Goal: Information Seeking & Learning: Learn about a topic

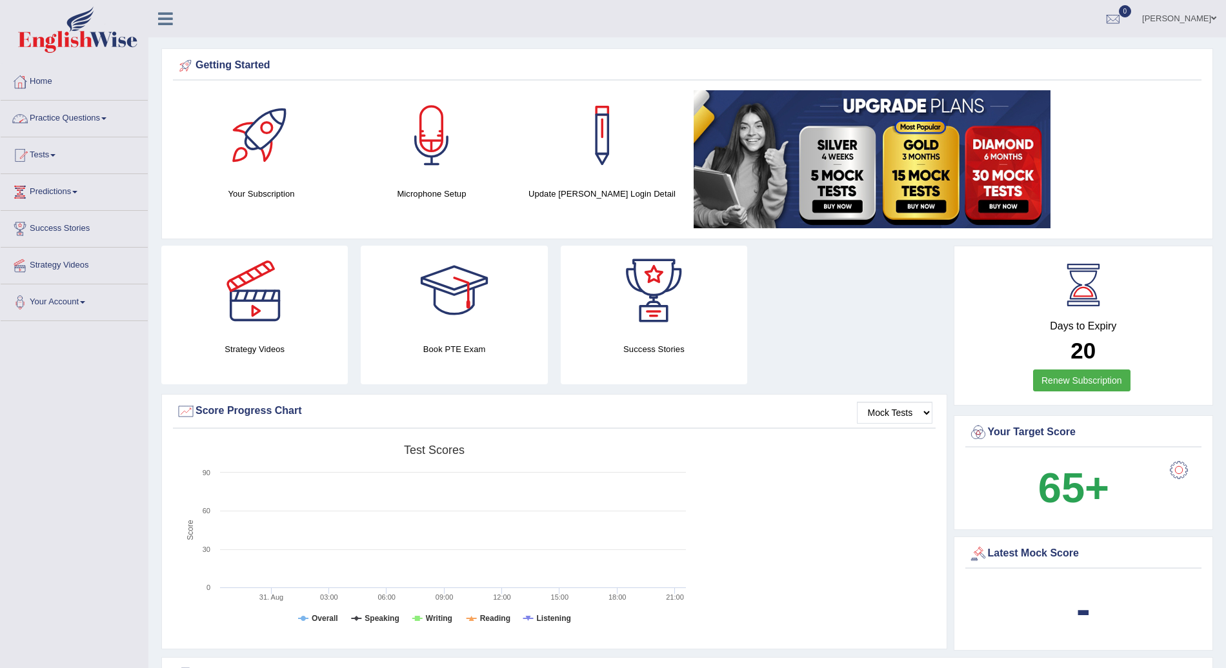
click at [108, 112] on link "Practice Questions" at bounding box center [74, 117] width 147 height 32
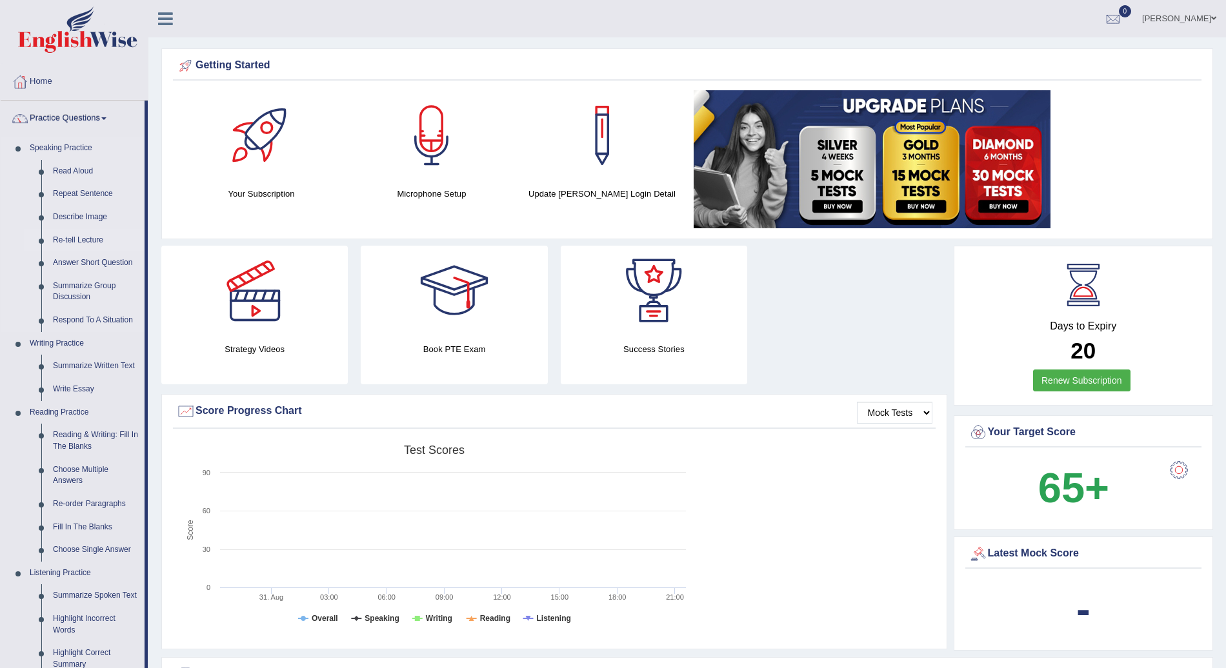
click at [85, 234] on link "Re-tell Lecture" at bounding box center [95, 240] width 97 height 23
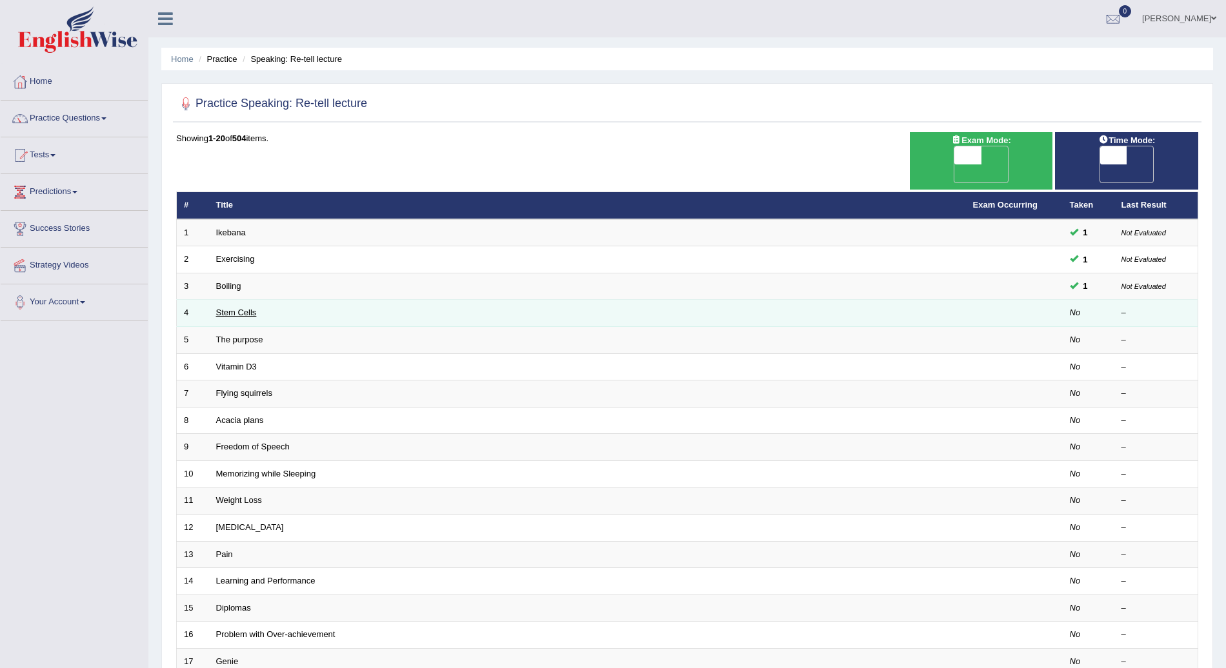
click at [227, 308] on link "Stem Cells" at bounding box center [236, 313] width 41 height 10
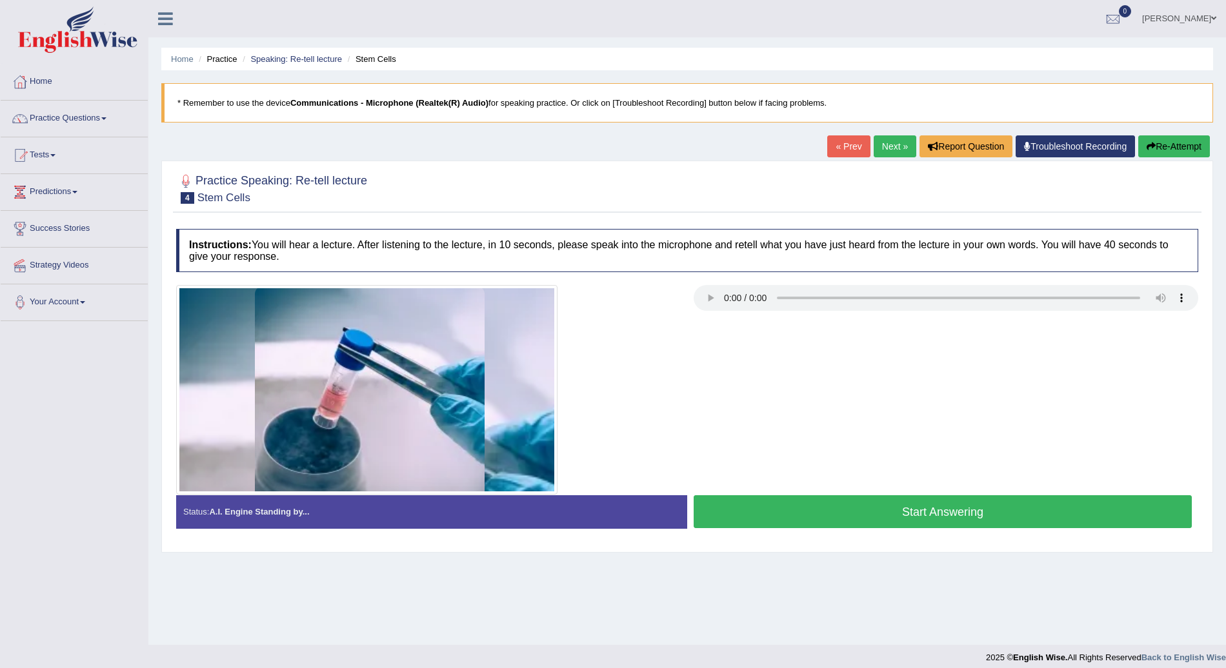
click at [106, 119] on span at bounding box center [103, 118] width 5 height 3
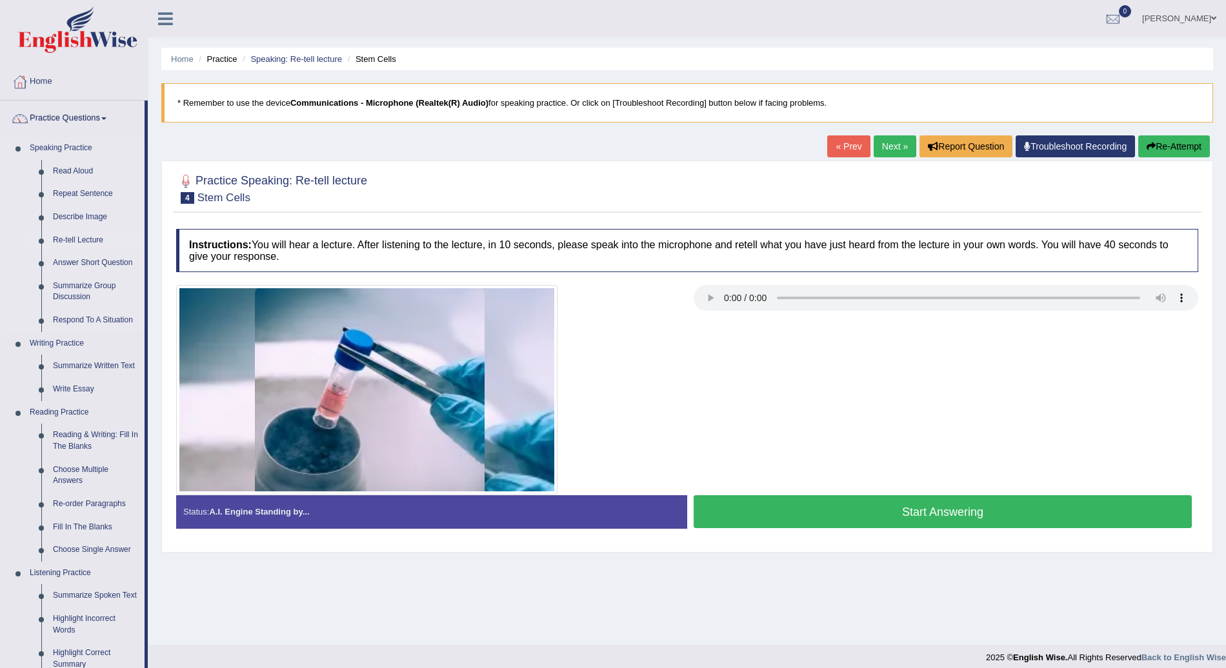
click at [89, 237] on link "Re-tell Lecture" at bounding box center [95, 240] width 97 height 23
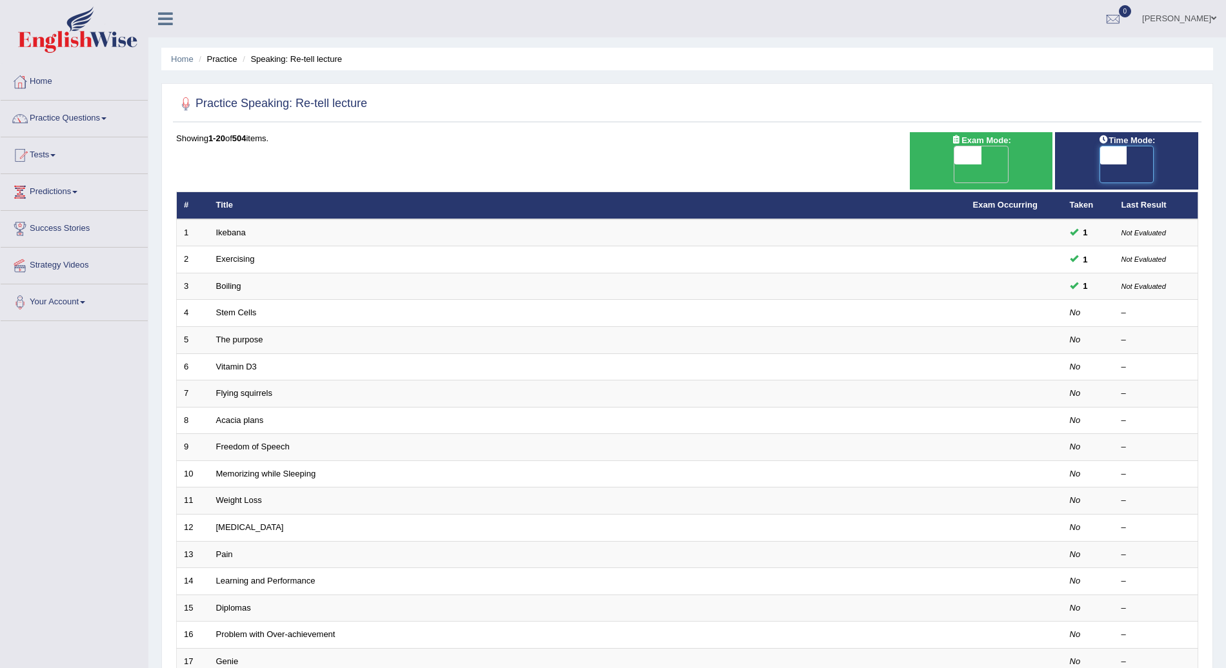
click at [1116, 155] on span at bounding box center [1113, 155] width 27 height 18
checkbox input "true"
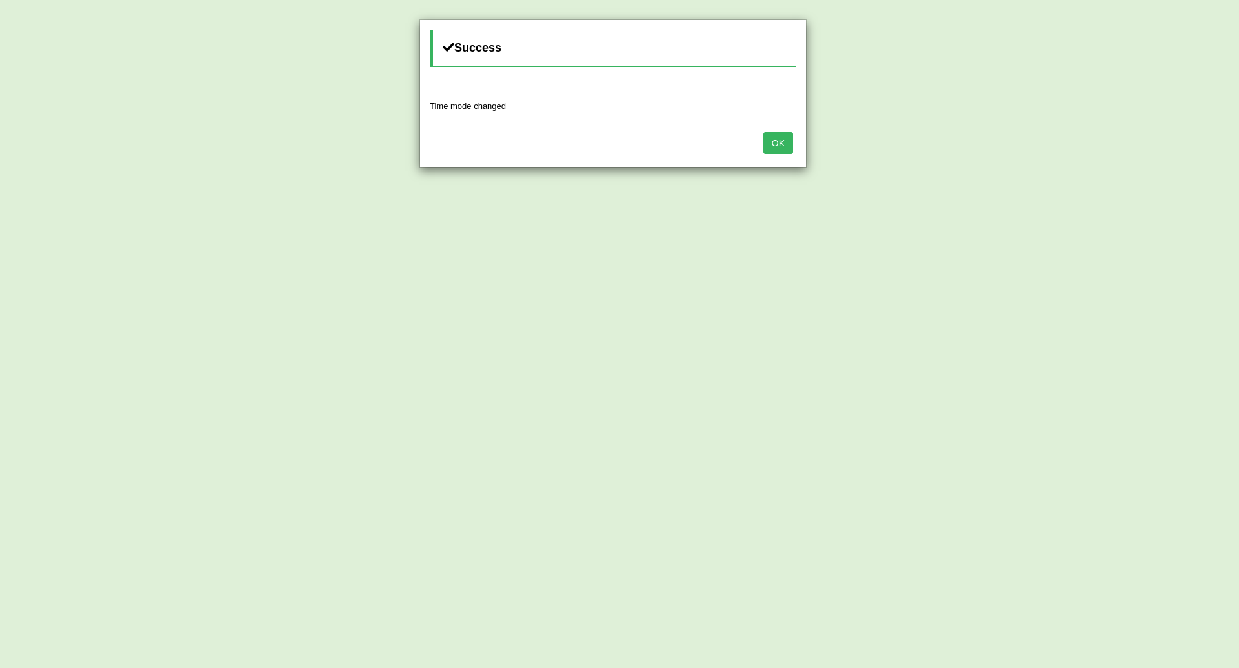
click at [779, 142] on button "OK" at bounding box center [778, 143] width 30 height 22
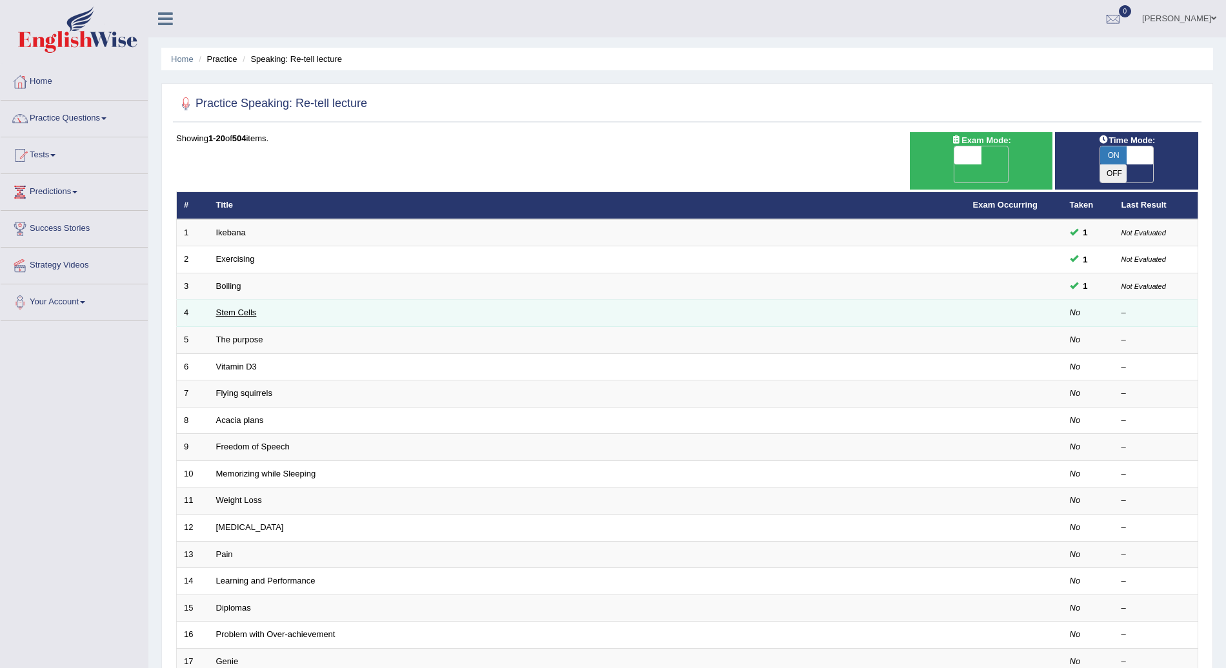
click at [244, 308] on link "Stem Cells" at bounding box center [236, 313] width 41 height 10
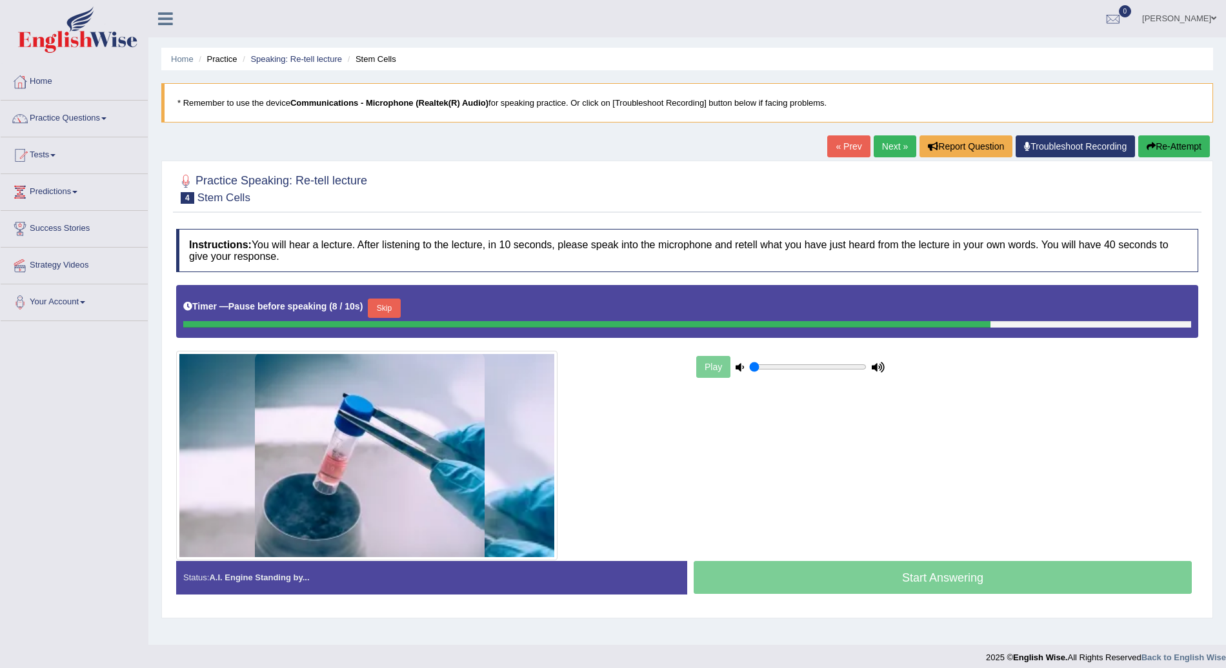
click at [244, 292] on div "Timer — Pause before speaking ( 8 / 10s ) Skip" at bounding box center [687, 311] width 1022 height 53
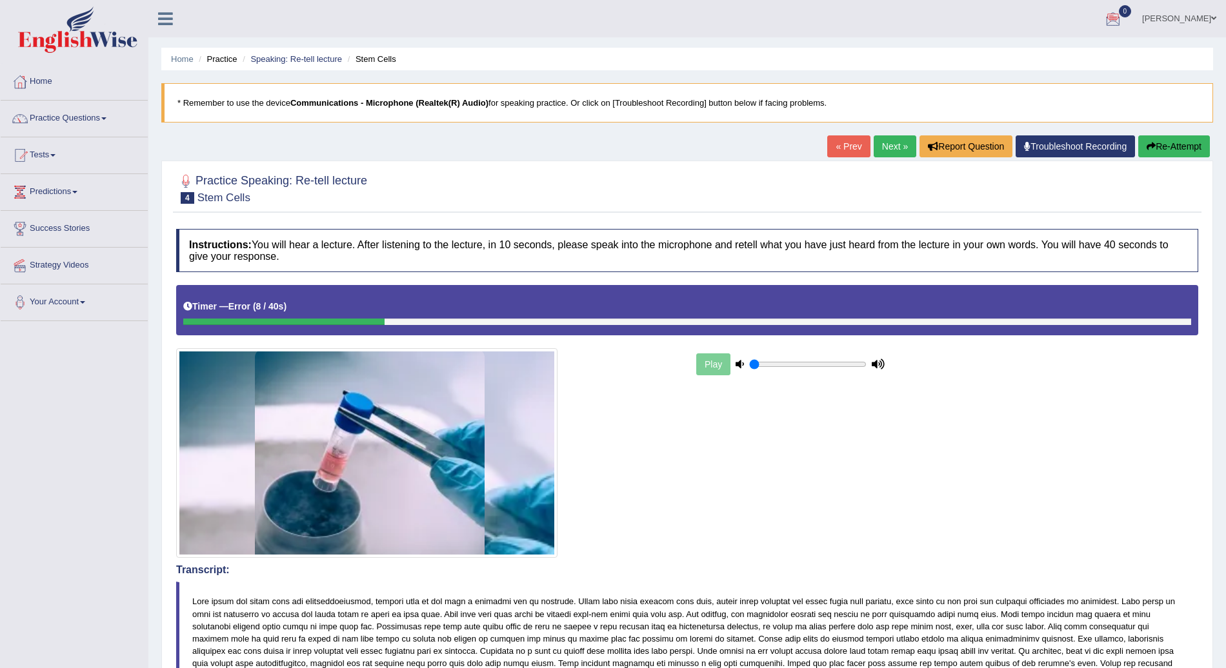
click at [1175, 145] on button "Re-Attempt" at bounding box center [1174, 146] width 72 height 22
click at [1160, 143] on button "Re-Attempt" at bounding box center [1174, 146] width 72 height 22
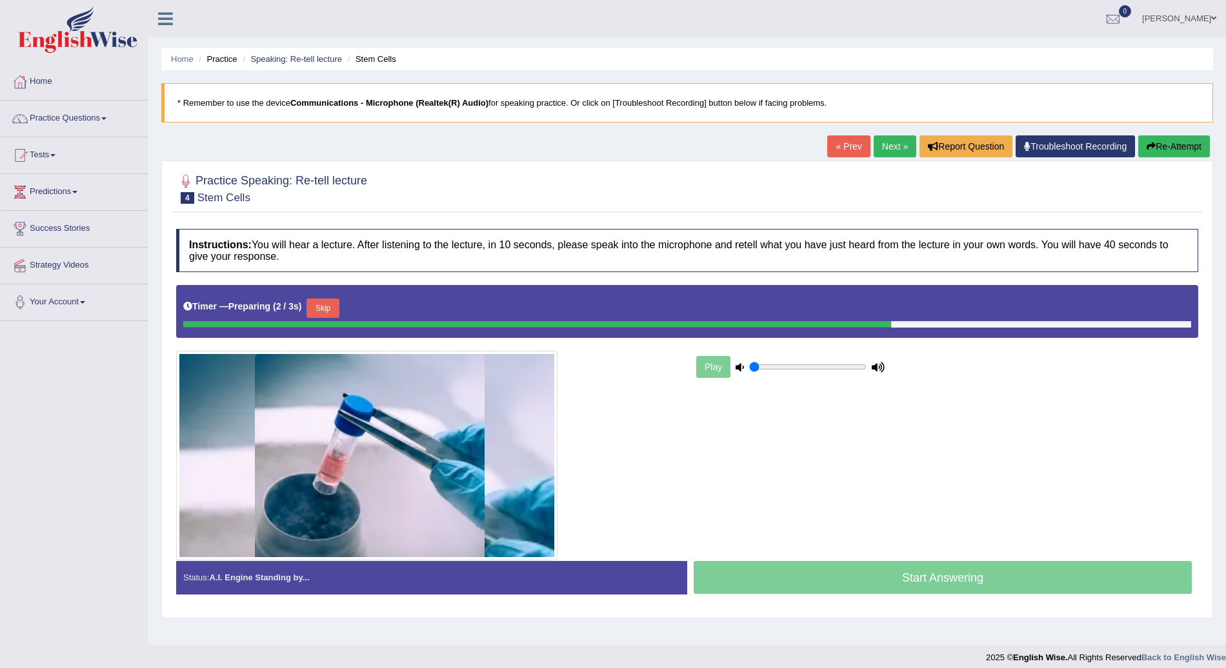
click at [328, 295] on div "Timer — Preparing ( 2 / 3s ) Skip" at bounding box center [687, 308] width 1008 height 26
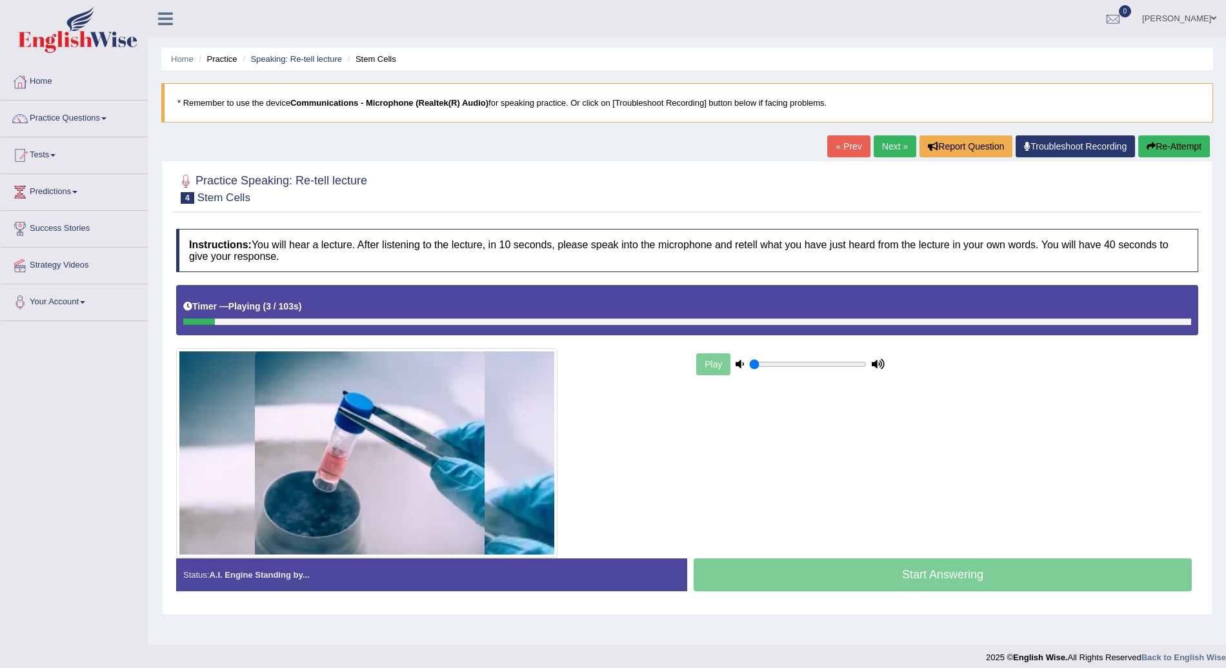
scroll to position [9, 0]
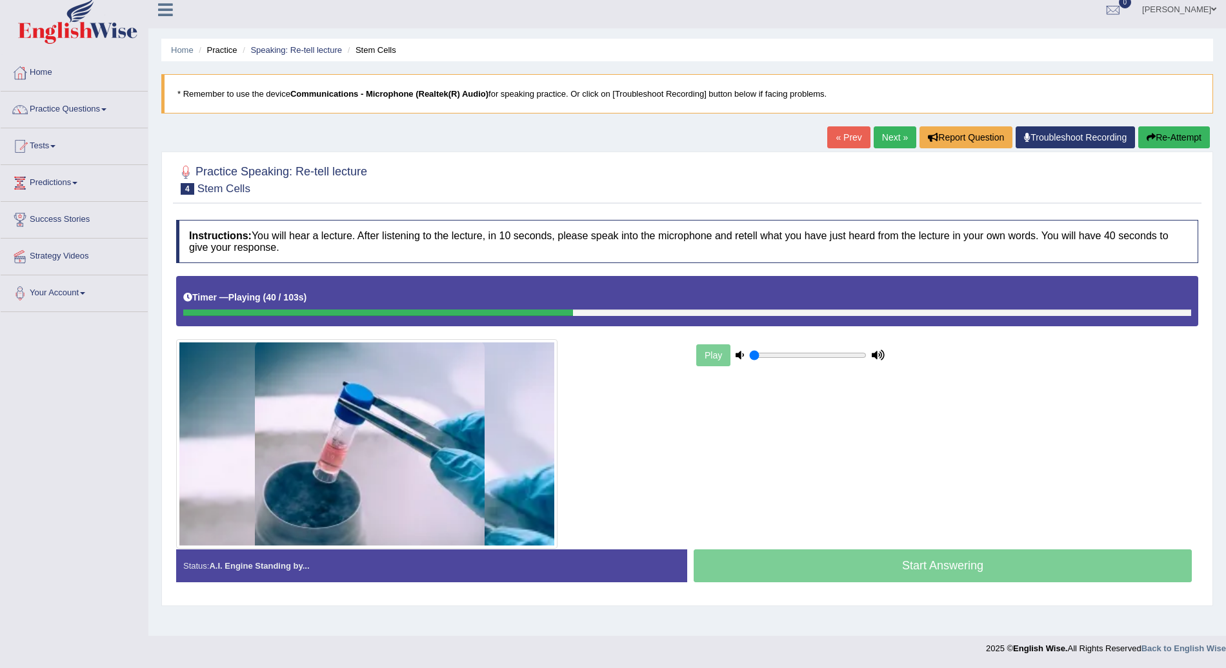
click at [1173, 311] on div at bounding box center [687, 313] width 1008 height 6
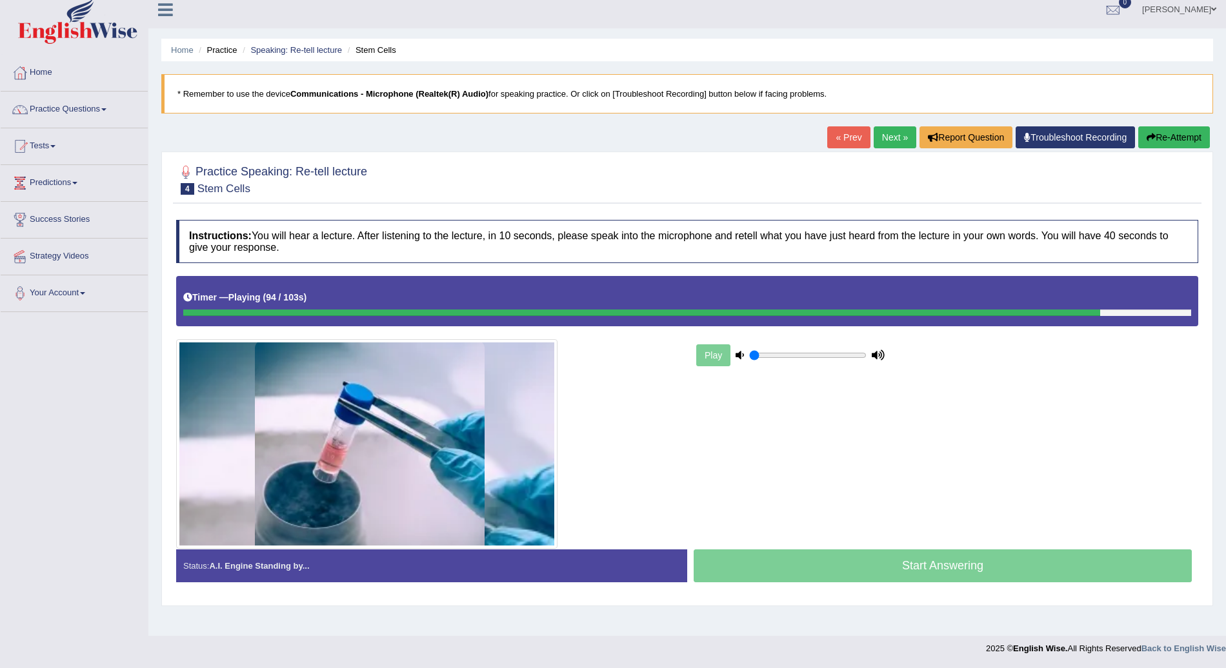
scroll to position [0, 0]
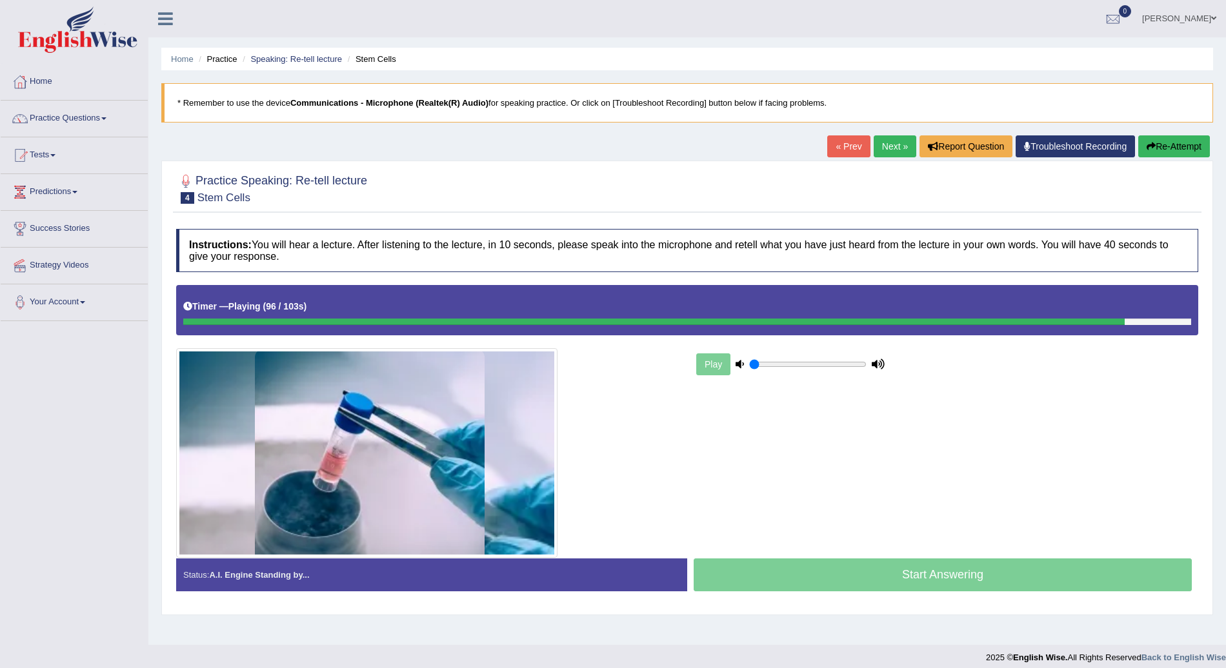
click at [441, 99] on b "Communications - Microphone (Realtek(R) Audio)" at bounding box center [389, 103] width 198 height 10
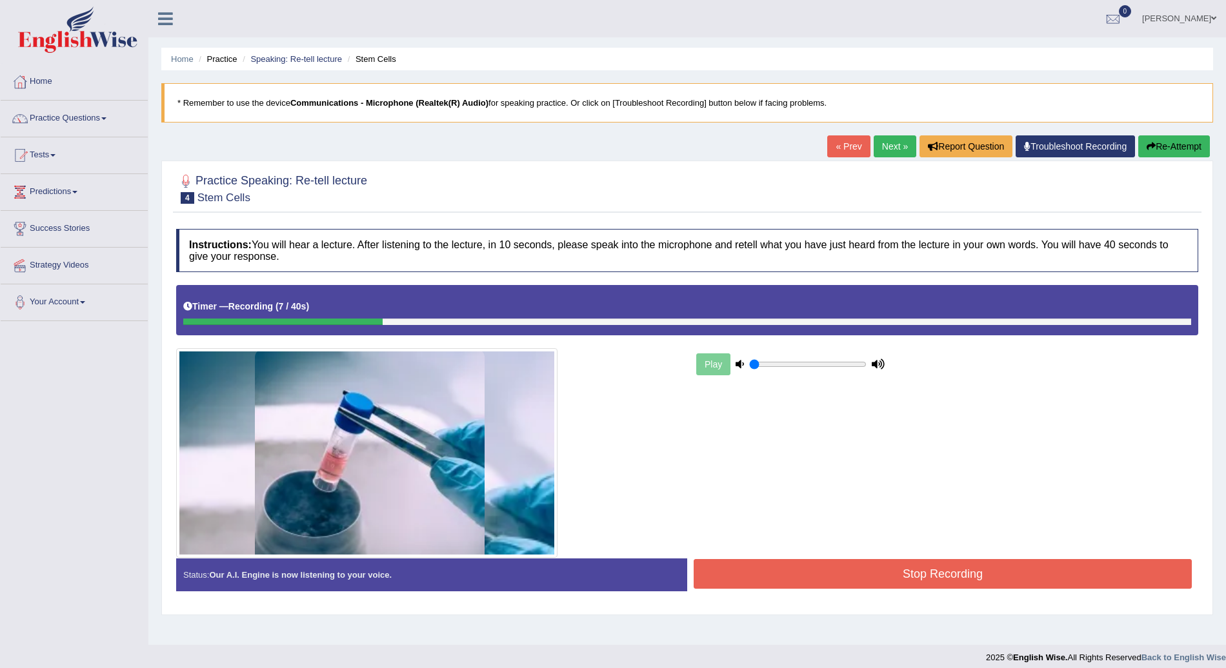
click at [1193, 139] on button "Re-Attempt" at bounding box center [1174, 146] width 72 height 22
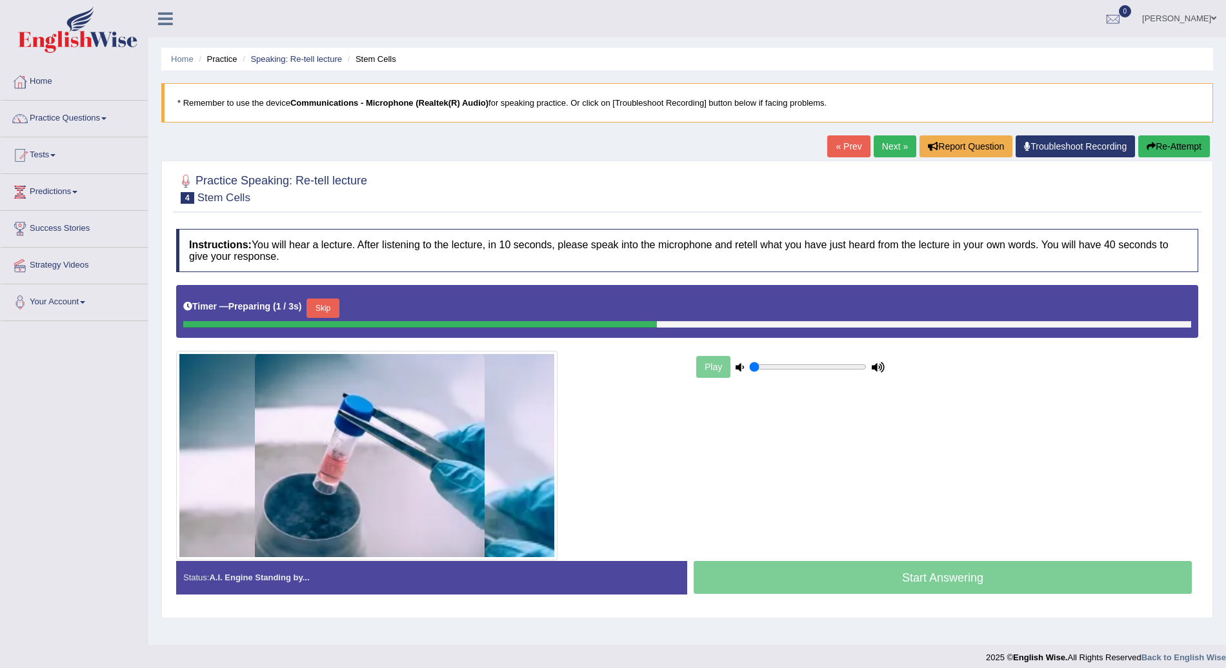
click at [325, 307] on button "Skip" at bounding box center [322, 308] width 32 height 19
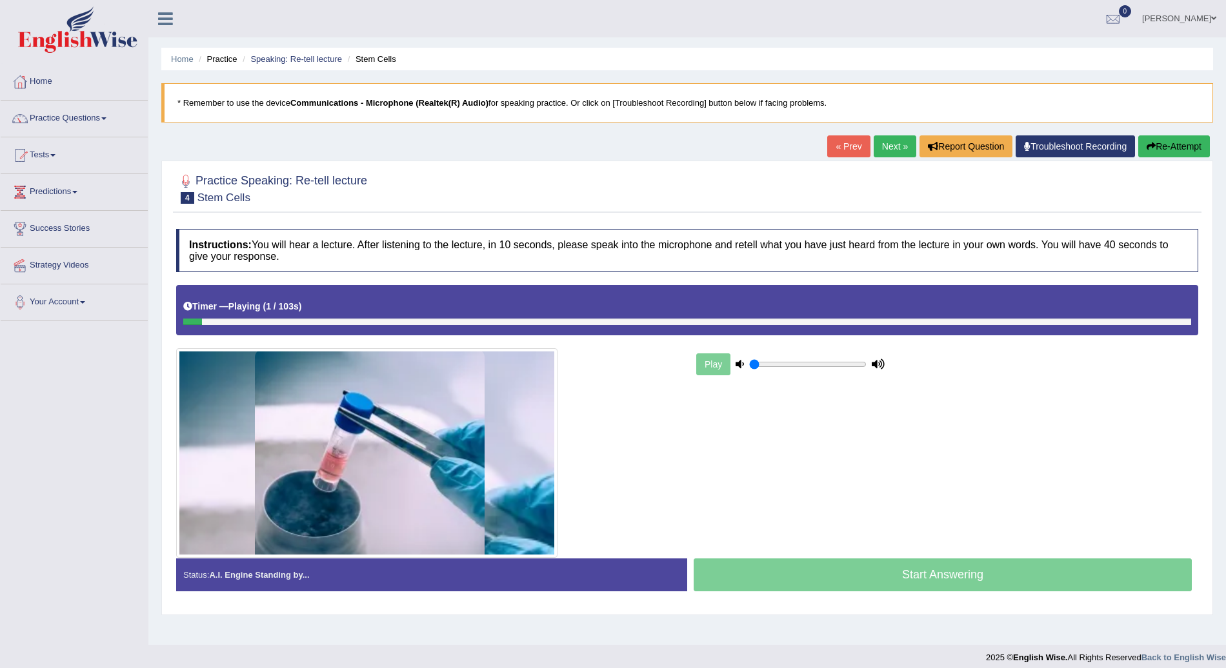
click at [559, 319] on div at bounding box center [687, 322] width 1008 height 6
click at [579, 323] on div at bounding box center [687, 322] width 1008 height 6
click at [480, 319] on div at bounding box center [687, 322] width 1008 height 6
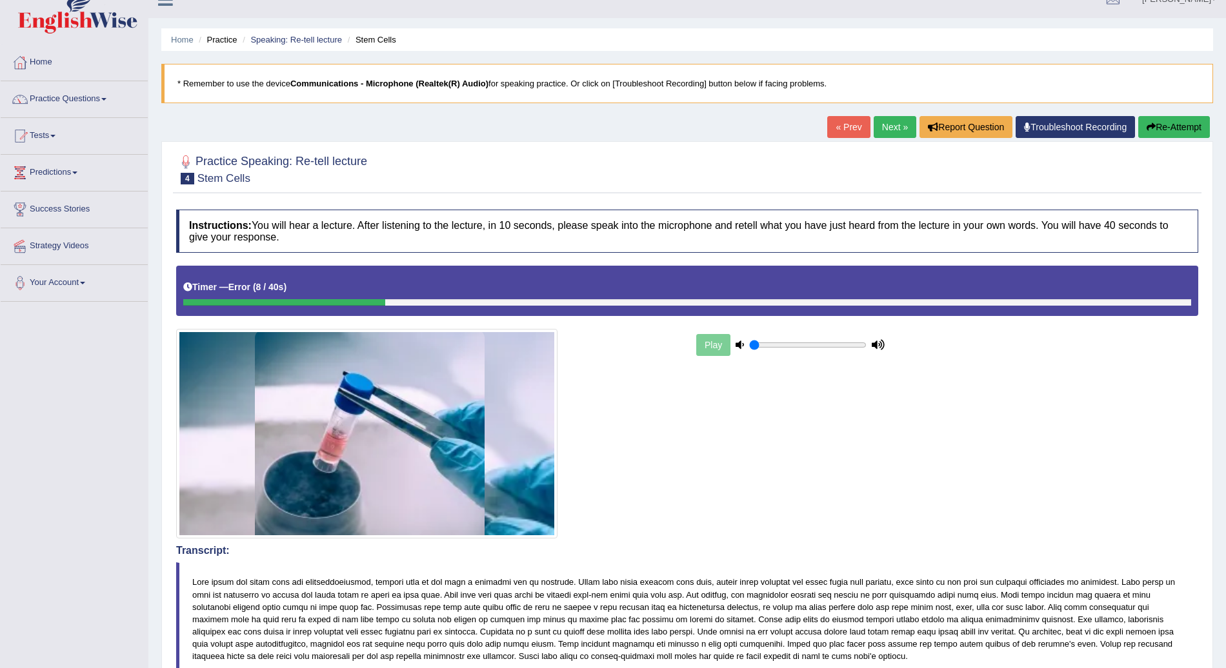
scroll to position [9, 0]
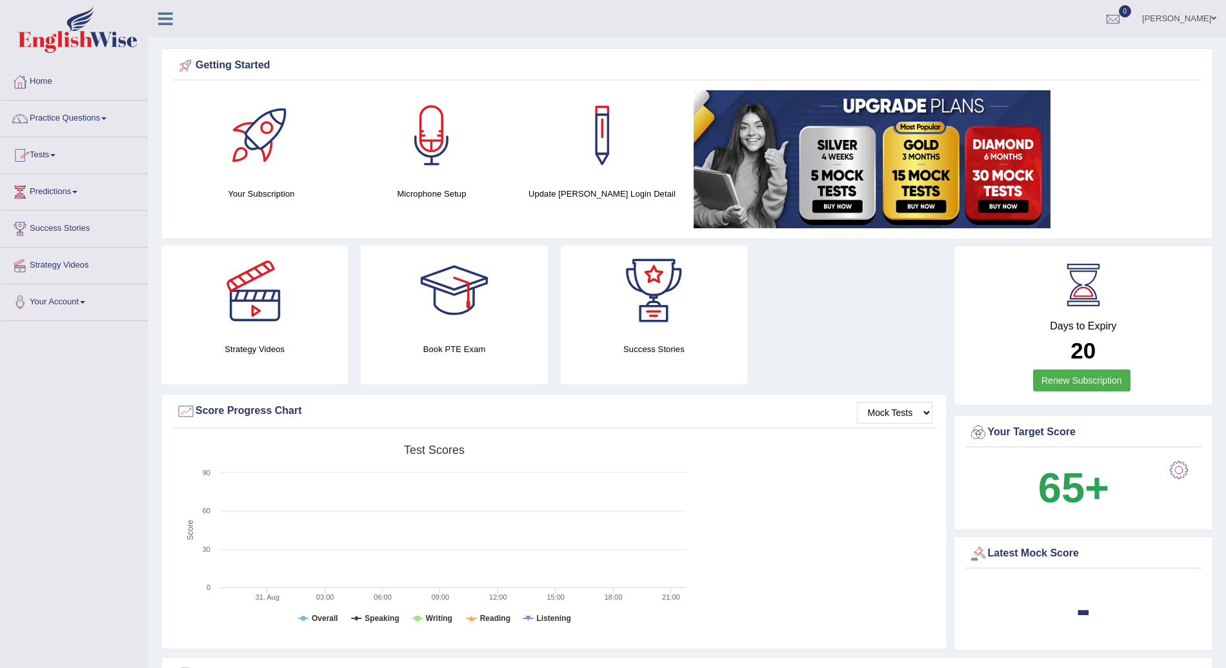
click at [112, 122] on link "Practice Questions" at bounding box center [74, 117] width 147 height 32
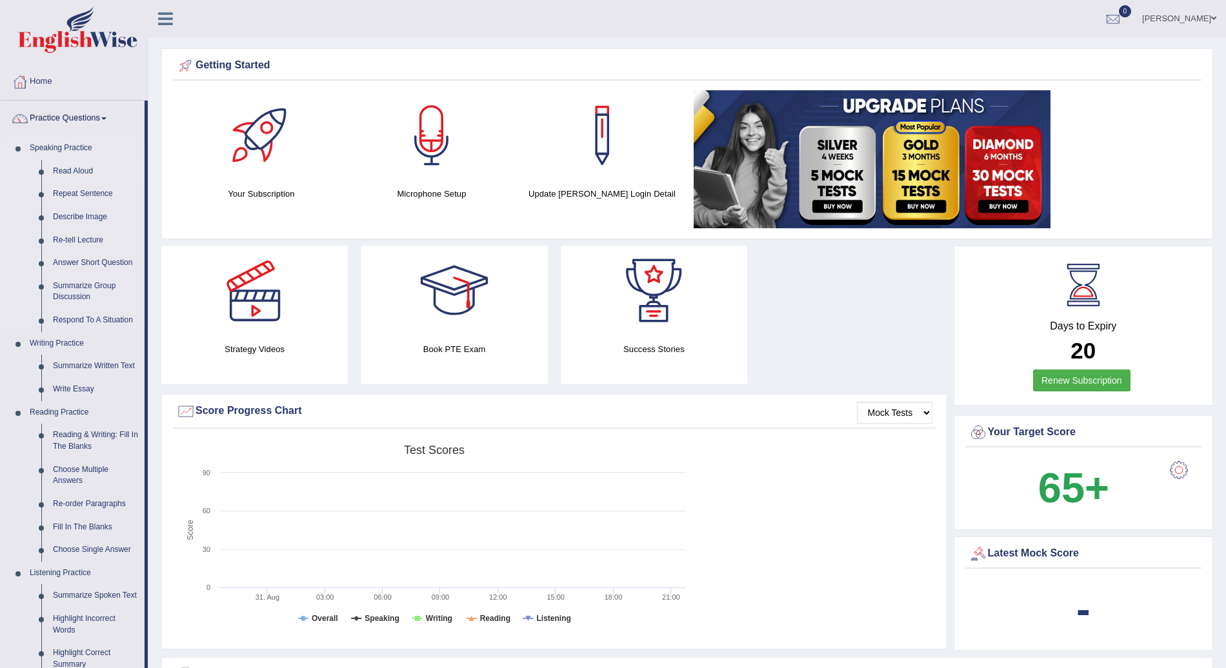
click at [95, 173] on link "Read Aloud" at bounding box center [95, 171] width 97 height 23
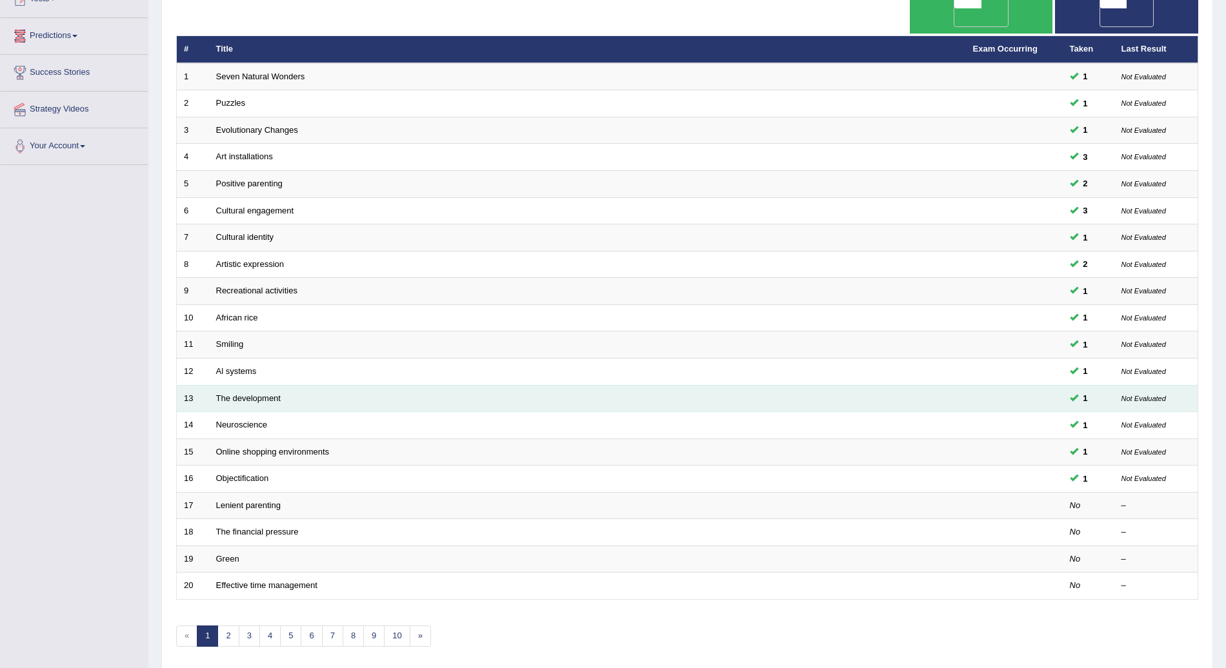
scroll to position [158, 0]
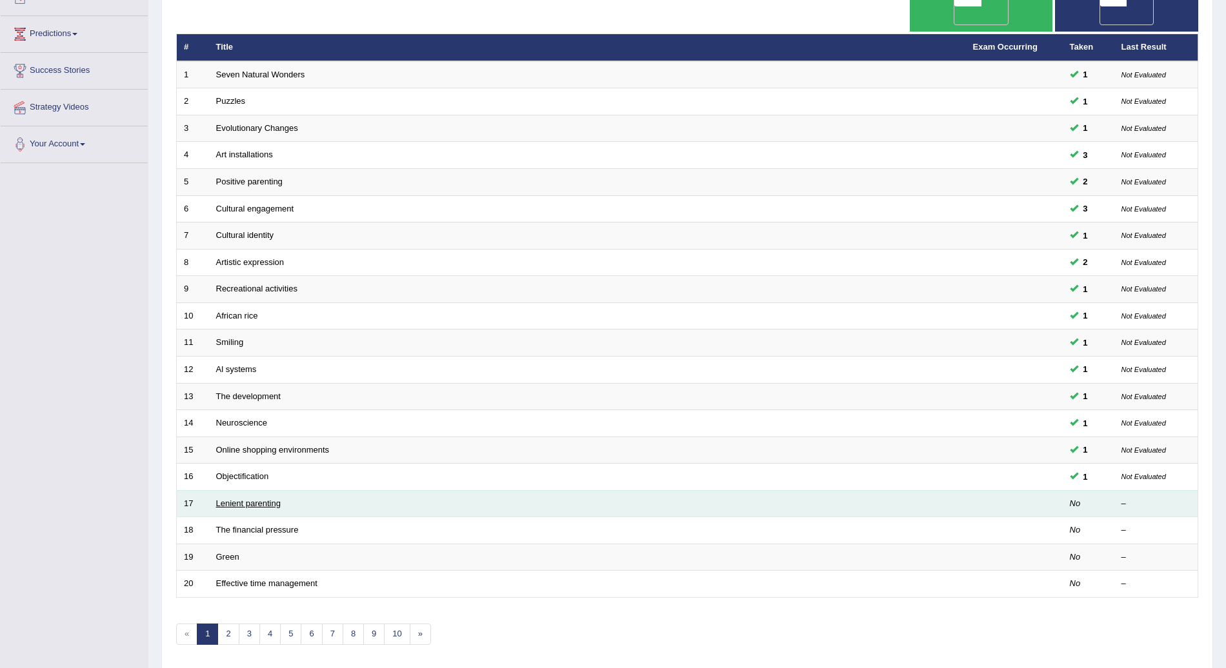
click at [268, 499] on link "Lenient parenting" at bounding box center [248, 504] width 65 height 10
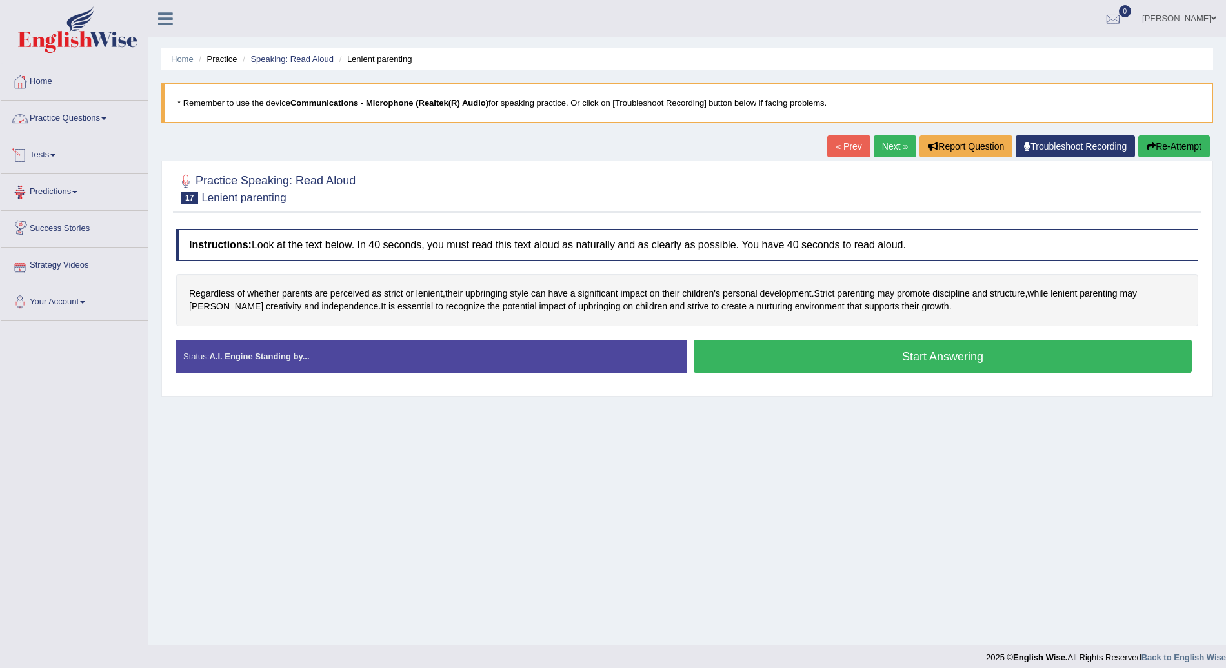
click at [105, 118] on span at bounding box center [103, 118] width 5 height 3
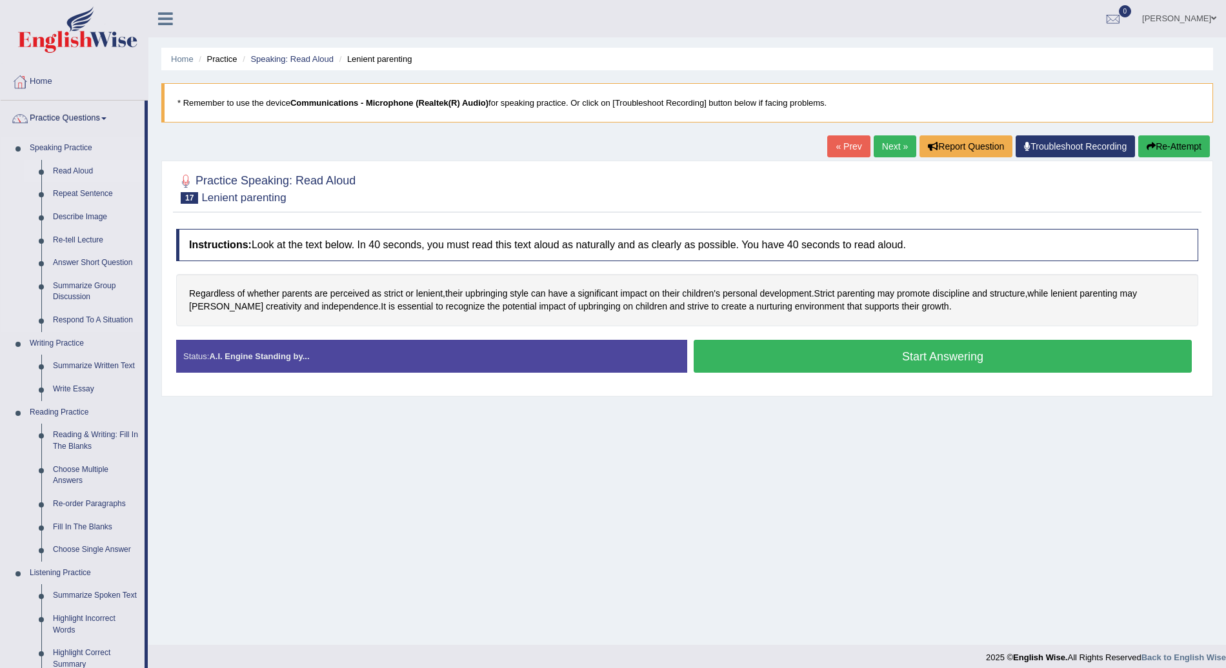
click at [89, 168] on link "Read Aloud" at bounding box center [95, 171] width 97 height 23
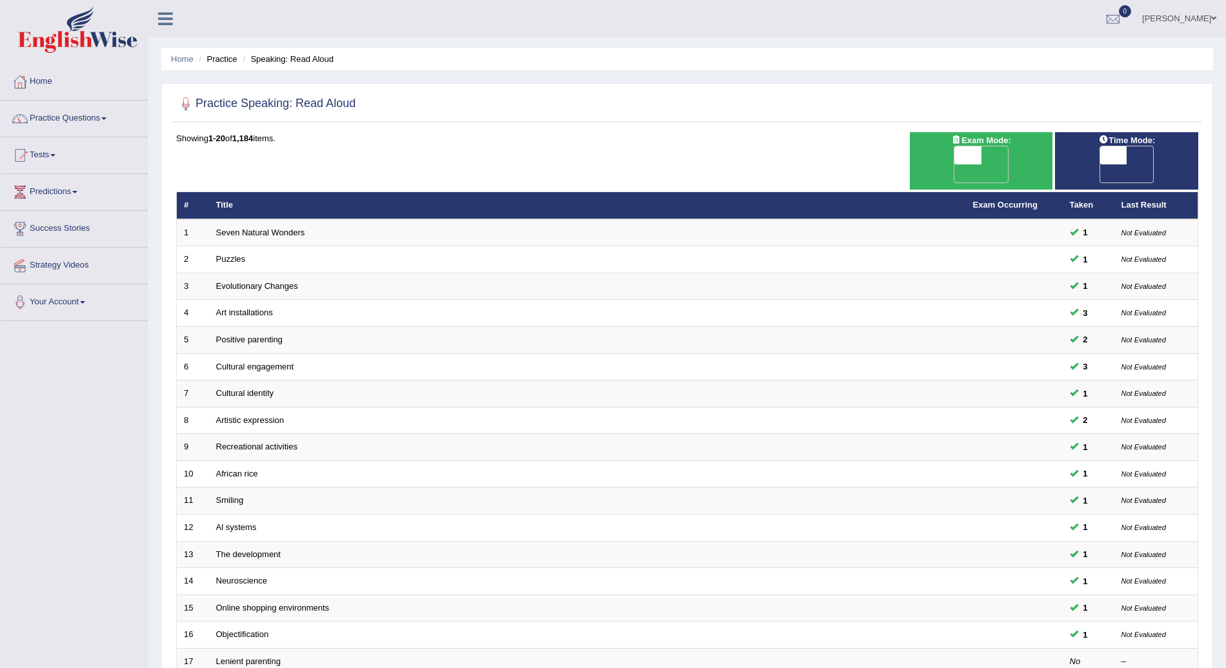
click at [1111, 154] on span at bounding box center [1113, 155] width 27 height 18
checkbox input "true"
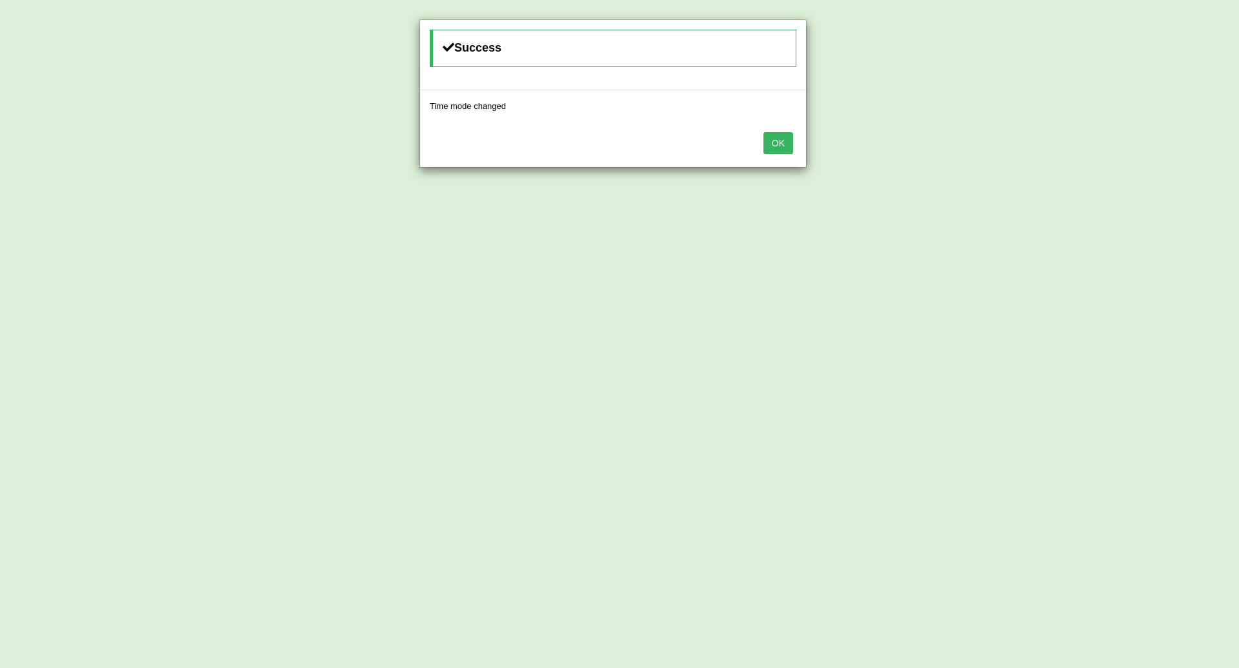
drag, startPoint x: 404, startPoint y: 145, endPoint x: 775, endPoint y: 144, distance: 371.6
click at [775, 144] on div "Success Time mode changed OK" at bounding box center [619, 334] width 1239 height 668
click at [777, 145] on button "OK" at bounding box center [778, 143] width 30 height 22
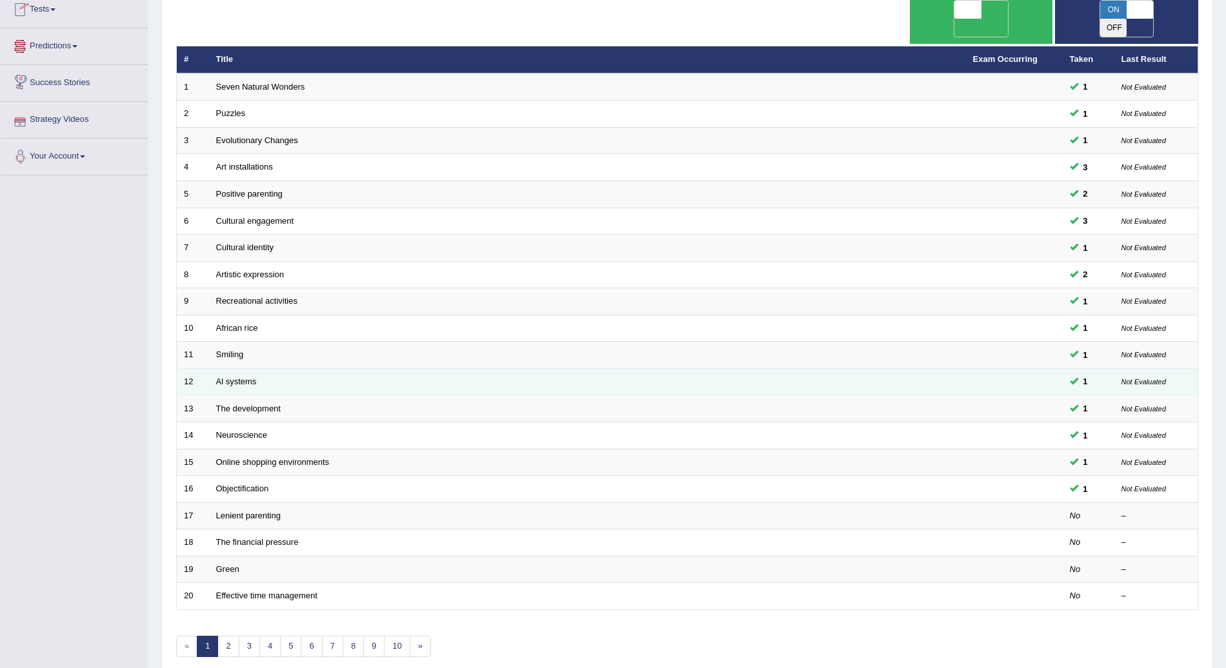
scroll to position [148, 0]
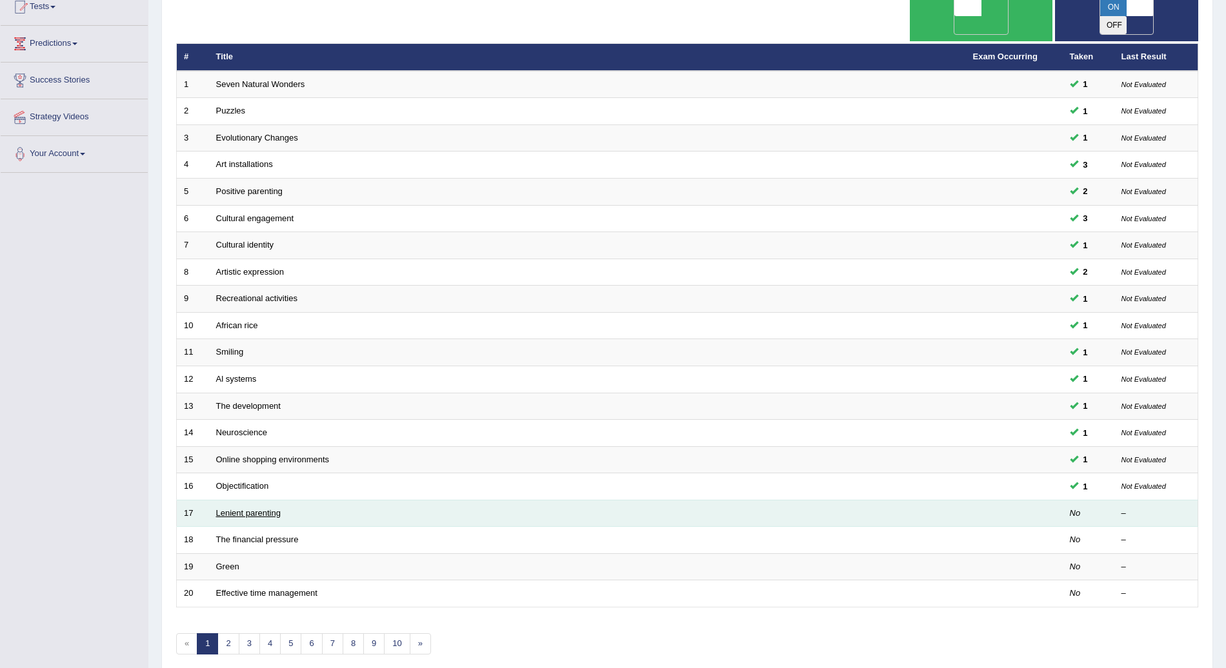
click at [238, 508] on link "Lenient parenting" at bounding box center [248, 513] width 65 height 10
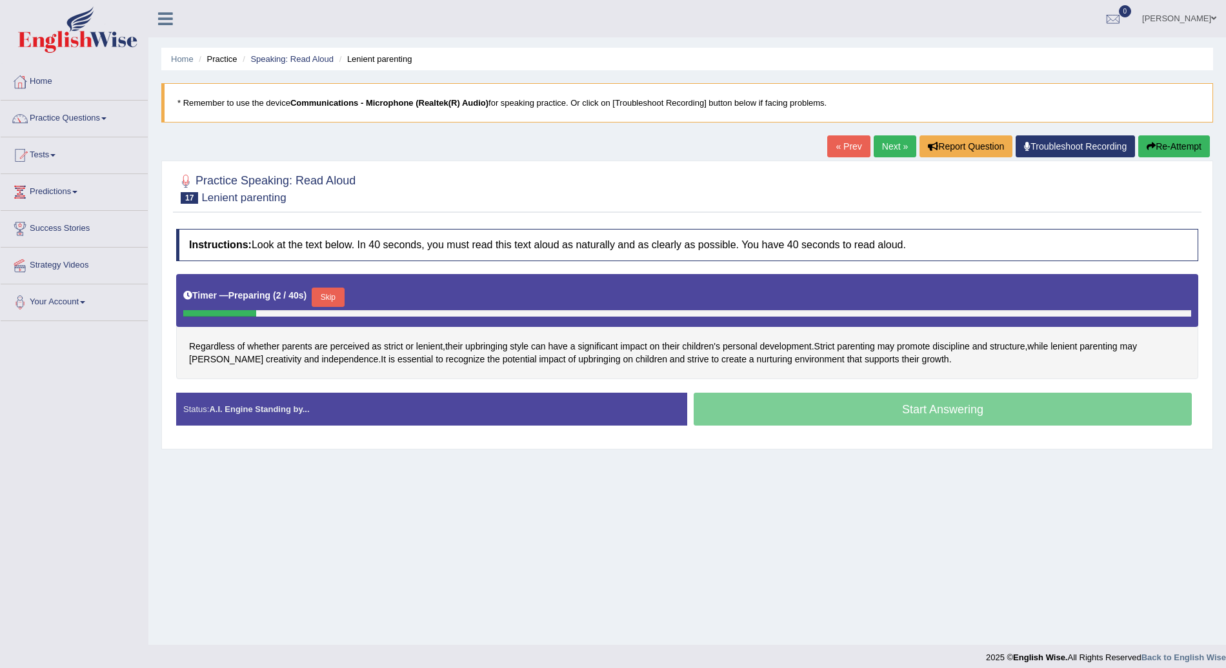
click at [334, 292] on button "Skip" at bounding box center [328, 297] width 32 height 19
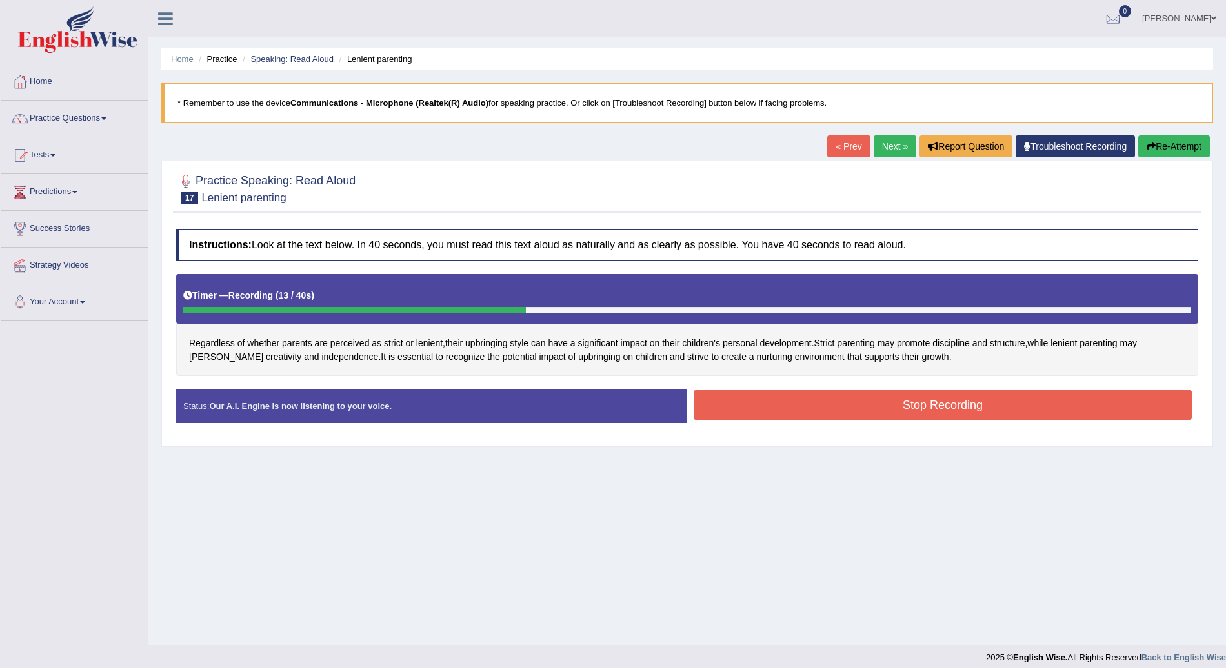
click at [1008, 399] on button "Stop Recording" at bounding box center [942, 405] width 498 height 30
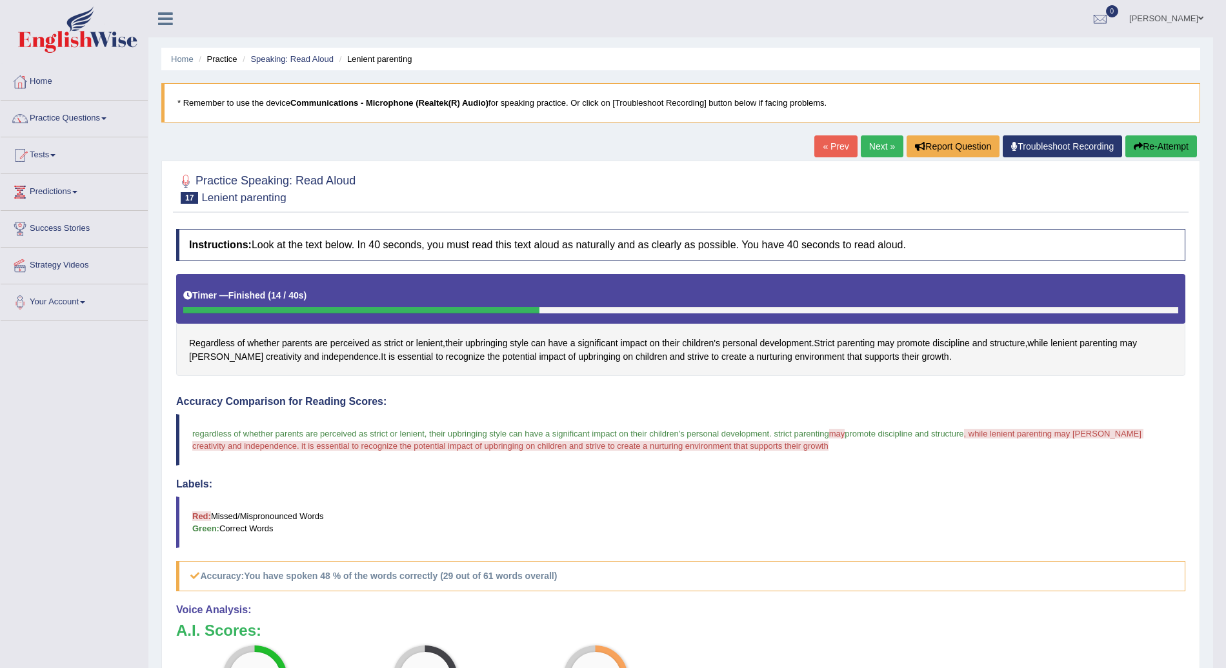
click at [1180, 142] on button "Re-Attempt" at bounding box center [1161, 146] width 72 height 22
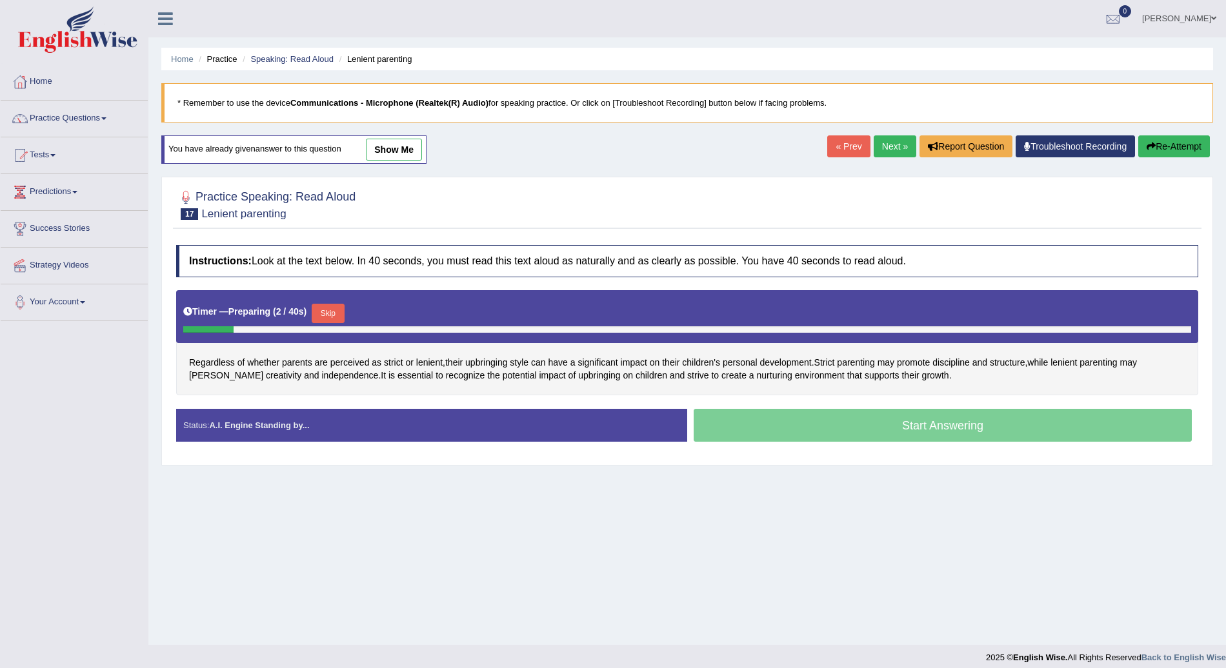
click at [330, 306] on button "Skip" at bounding box center [328, 313] width 32 height 19
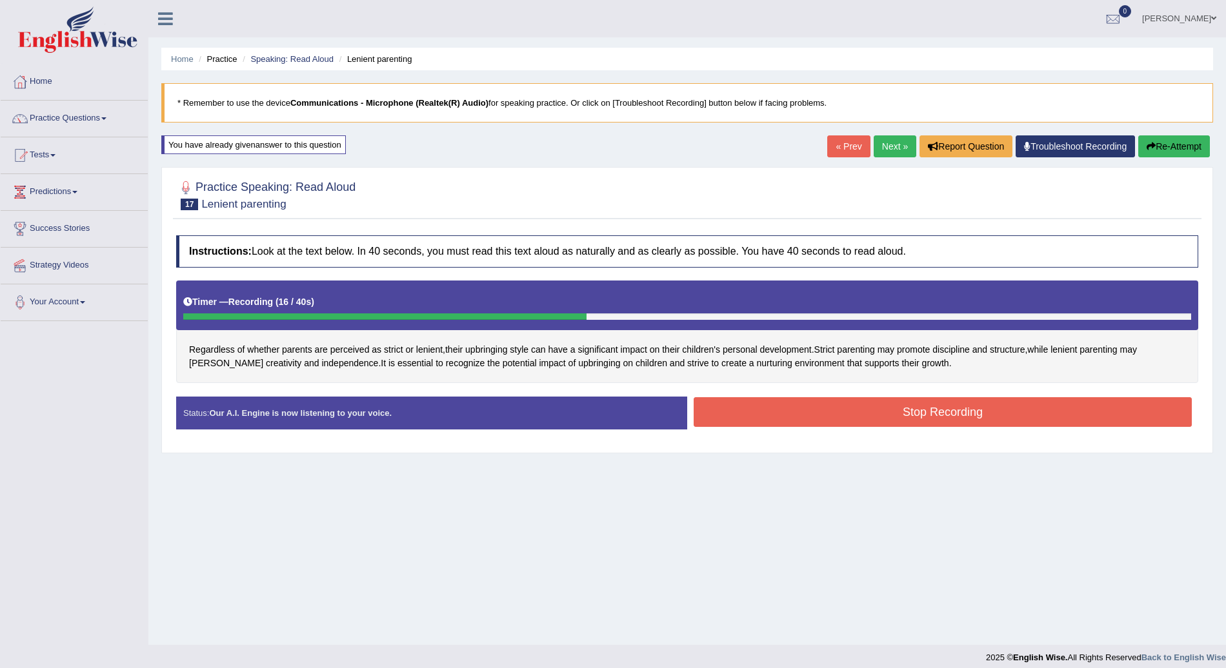
click at [815, 406] on button "Stop Recording" at bounding box center [942, 412] width 498 height 30
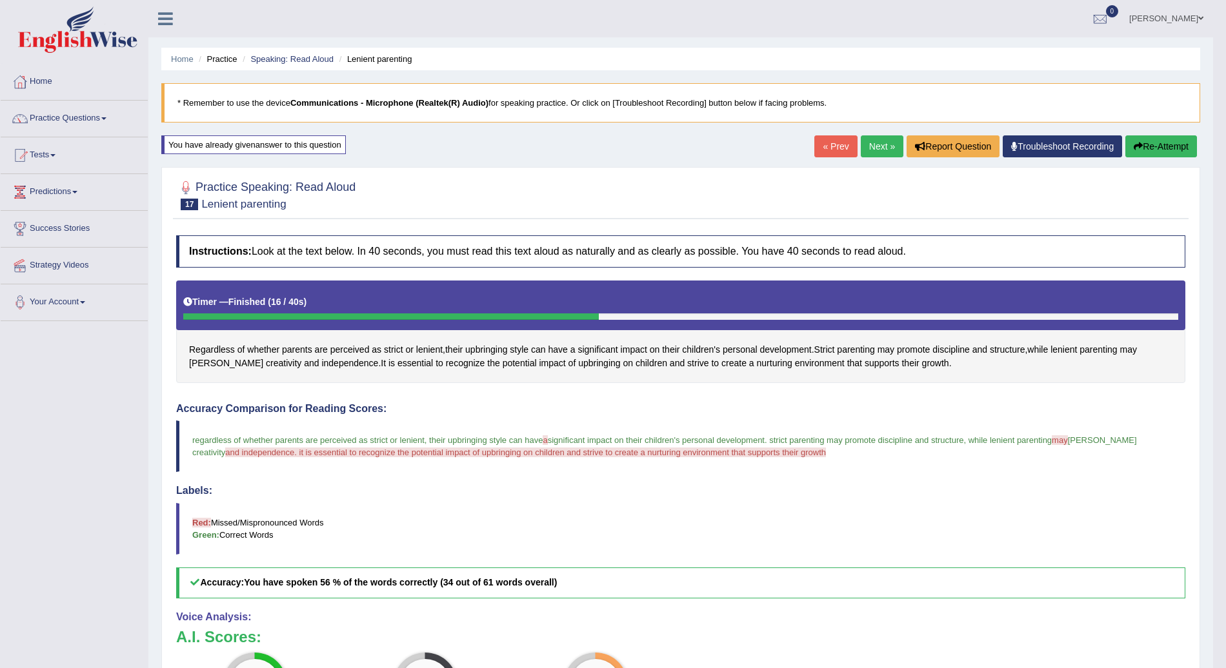
click at [875, 143] on link "Next »" at bounding box center [882, 146] width 43 height 22
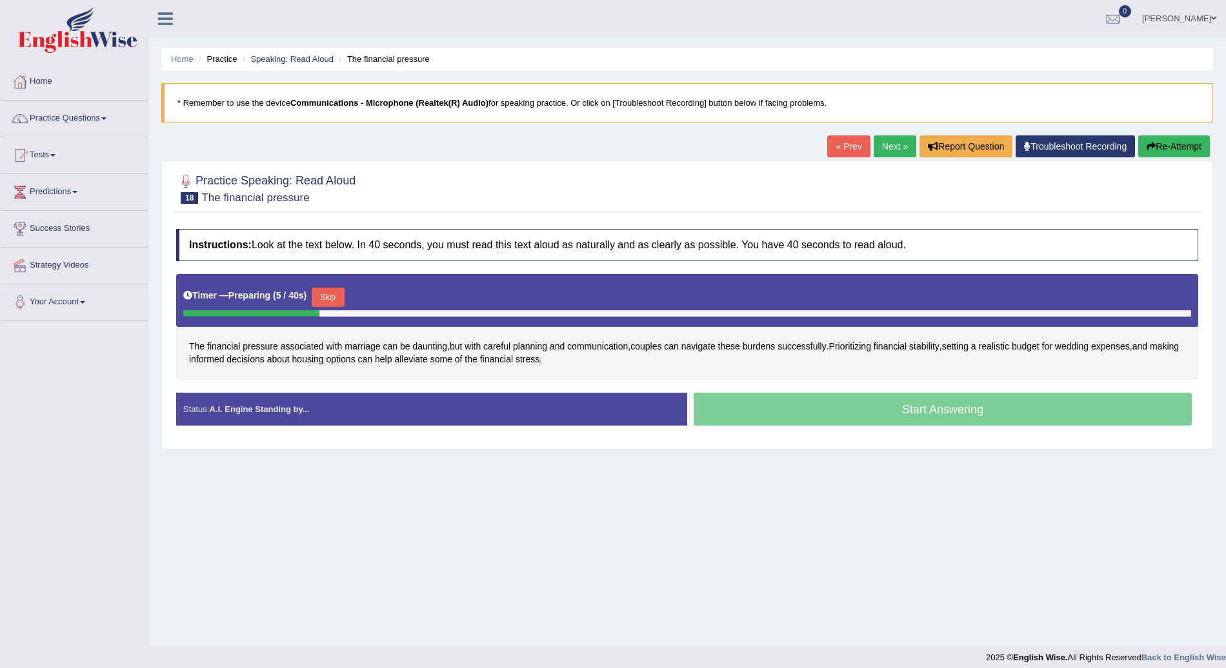
click at [331, 289] on button "Skip" at bounding box center [328, 297] width 32 height 19
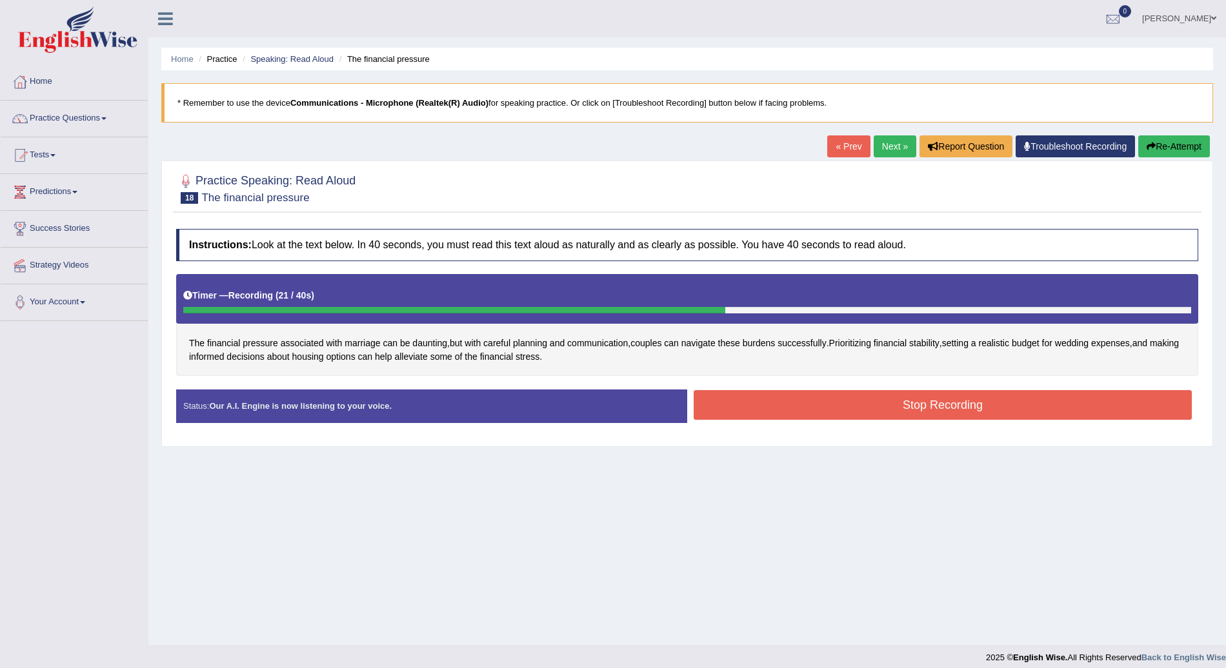
click at [790, 414] on button "Stop Recording" at bounding box center [942, 405] width 498 height 30
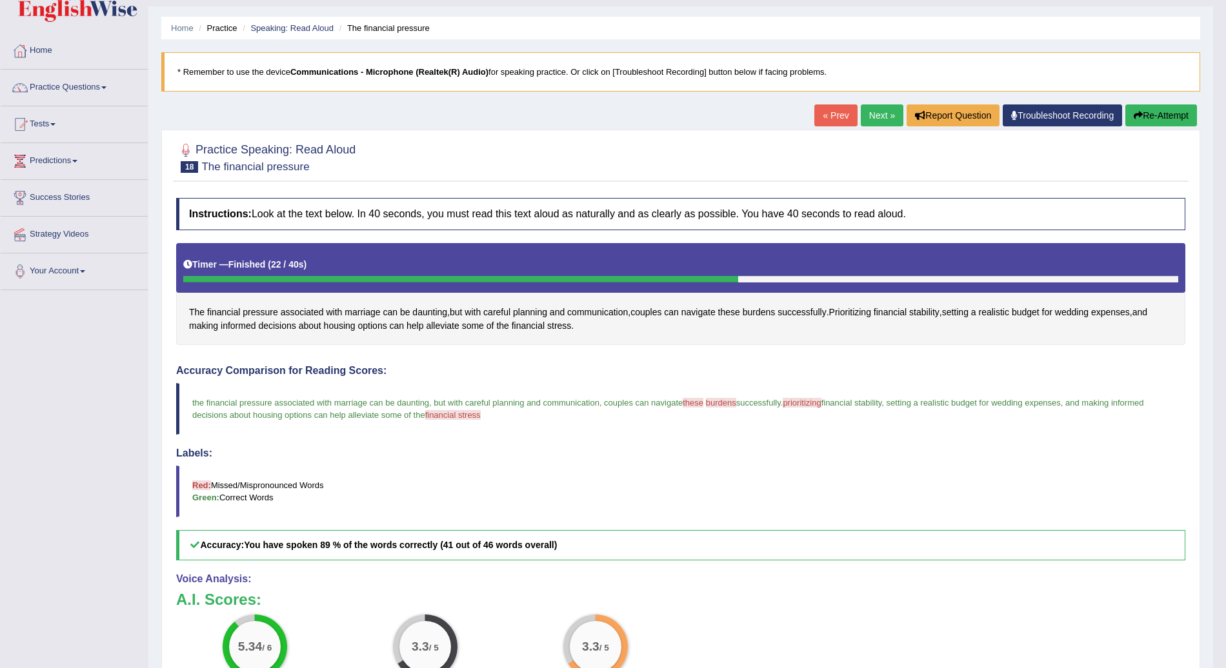
scroll to position [30, 0]
click at [879, 114] on link "Next »" at bounding box center [882, 116] width 43 height 22
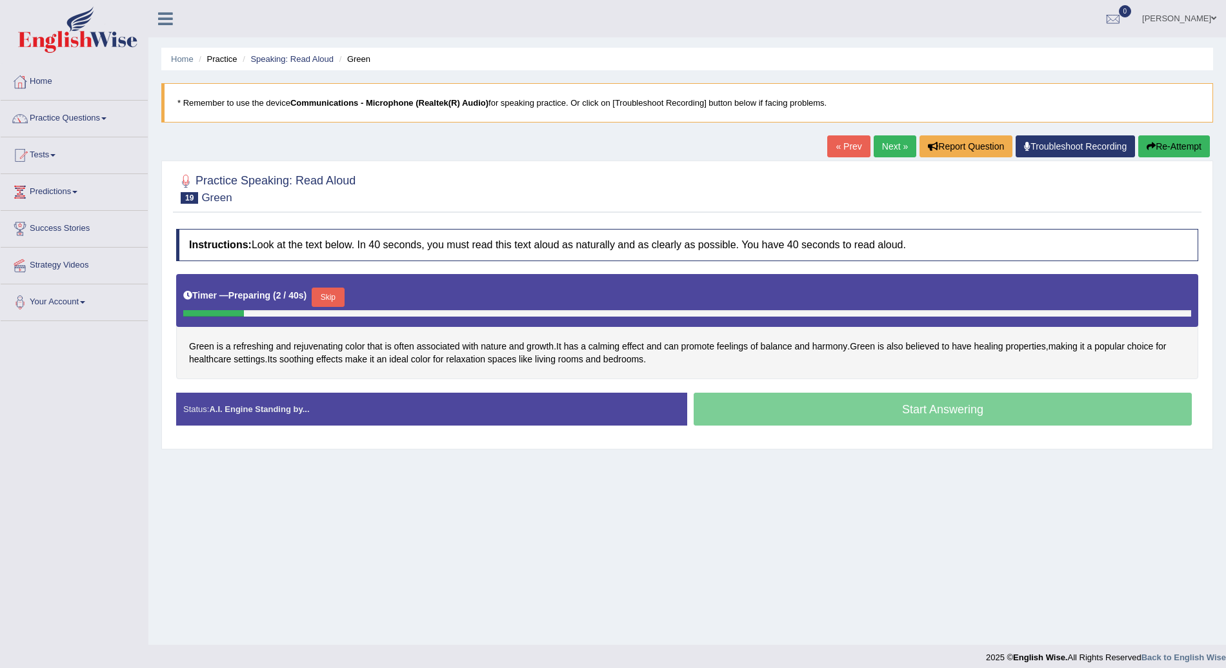
click at [326, 292] on button "Skip" at bounding box center [328, 297] width 32 height 19
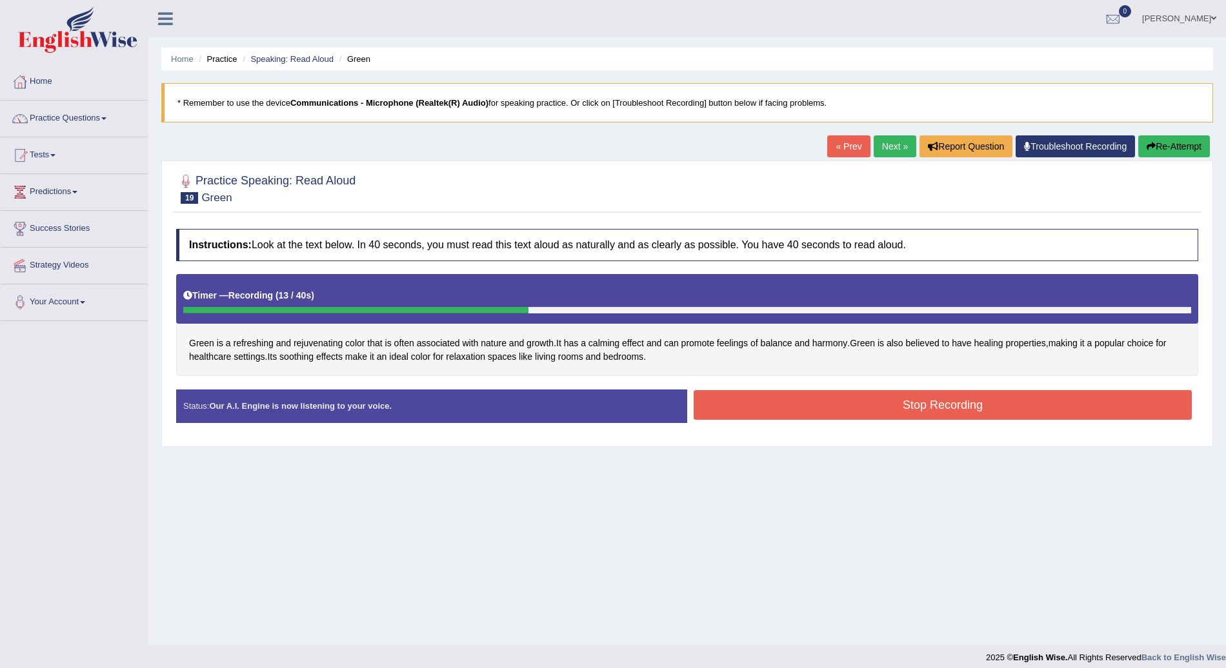
click at [1008, 393] on button "Stop Recording" at bounding box center [942, 405] width 498 height 30
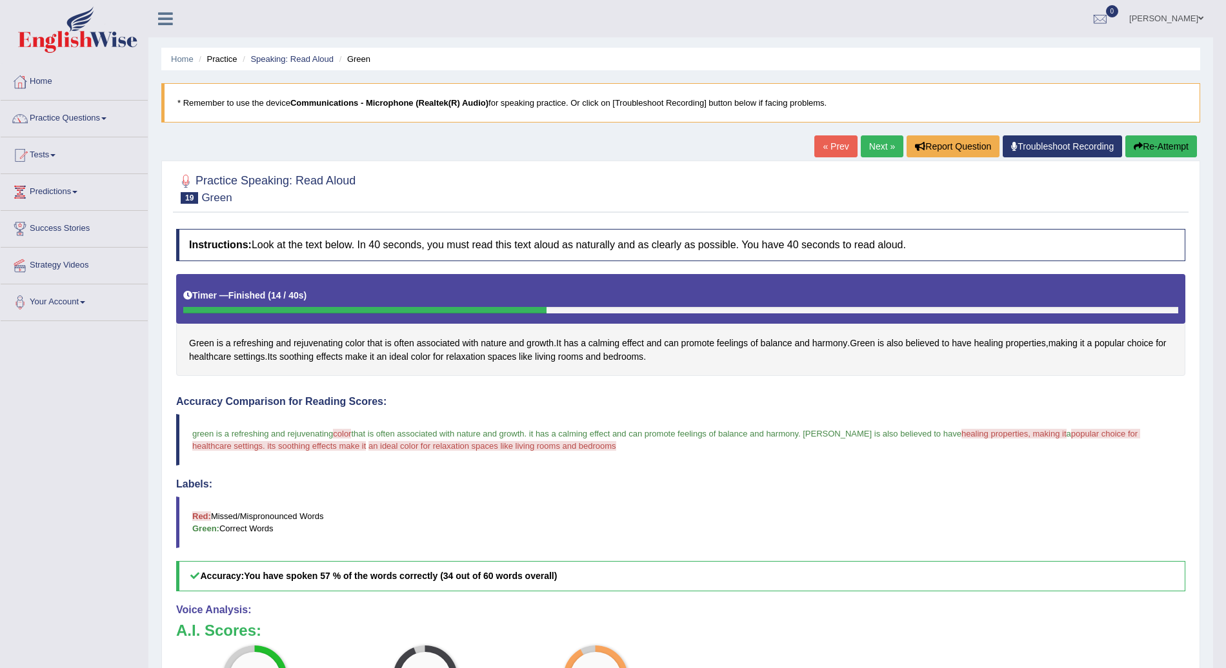
click at [886, 146] on link "Next »" at bounding box center [882, 146] width 43 height 22
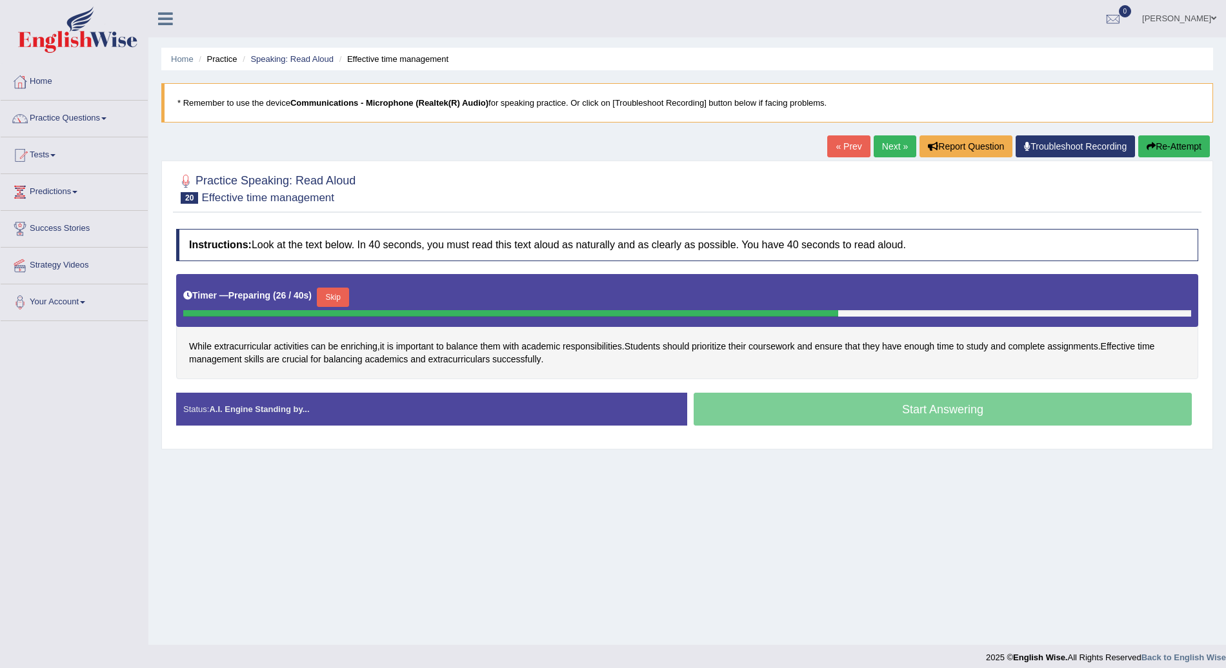
click at [337, 296] on button "Skip" at bounding box center [333, 297] width 32 height 19
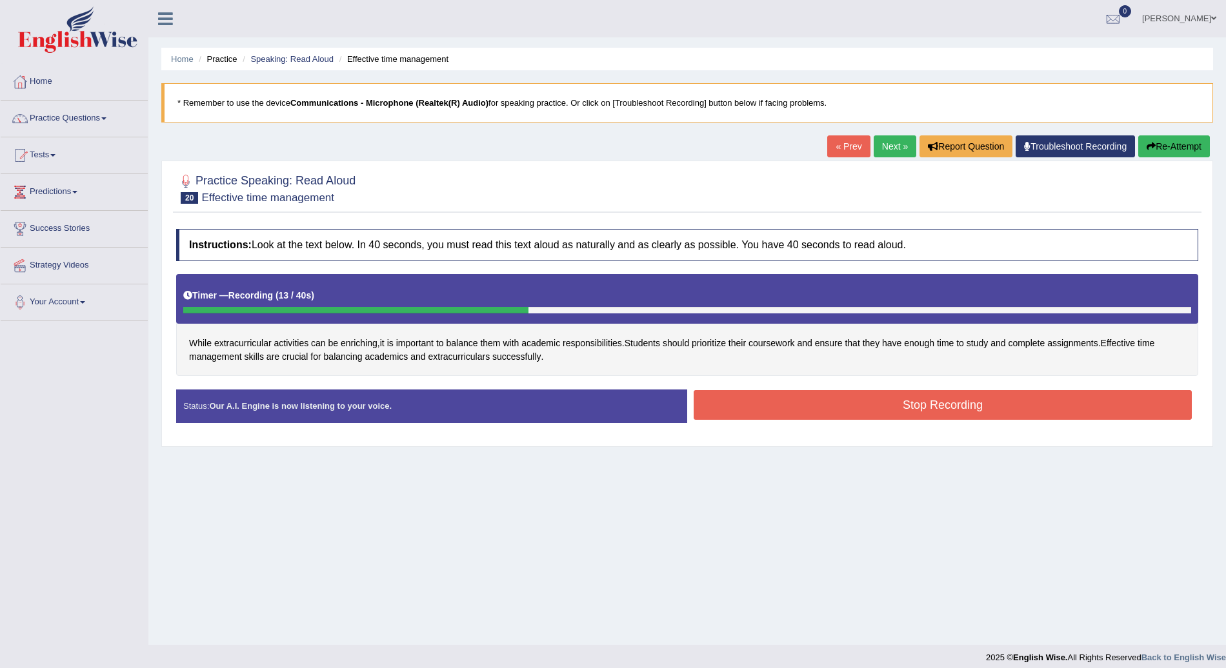
click at [1005, 405] on button "Stop Recording" at bounding box center [942, 405] width 498 height 30
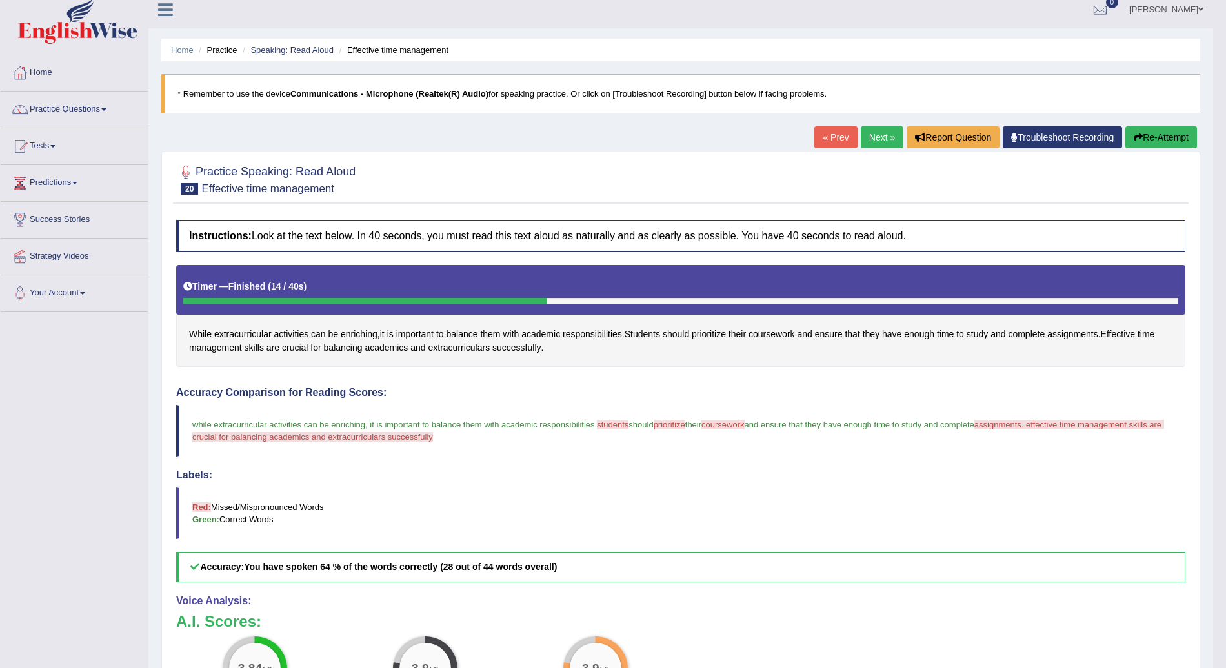
scroll to position [3, 0]
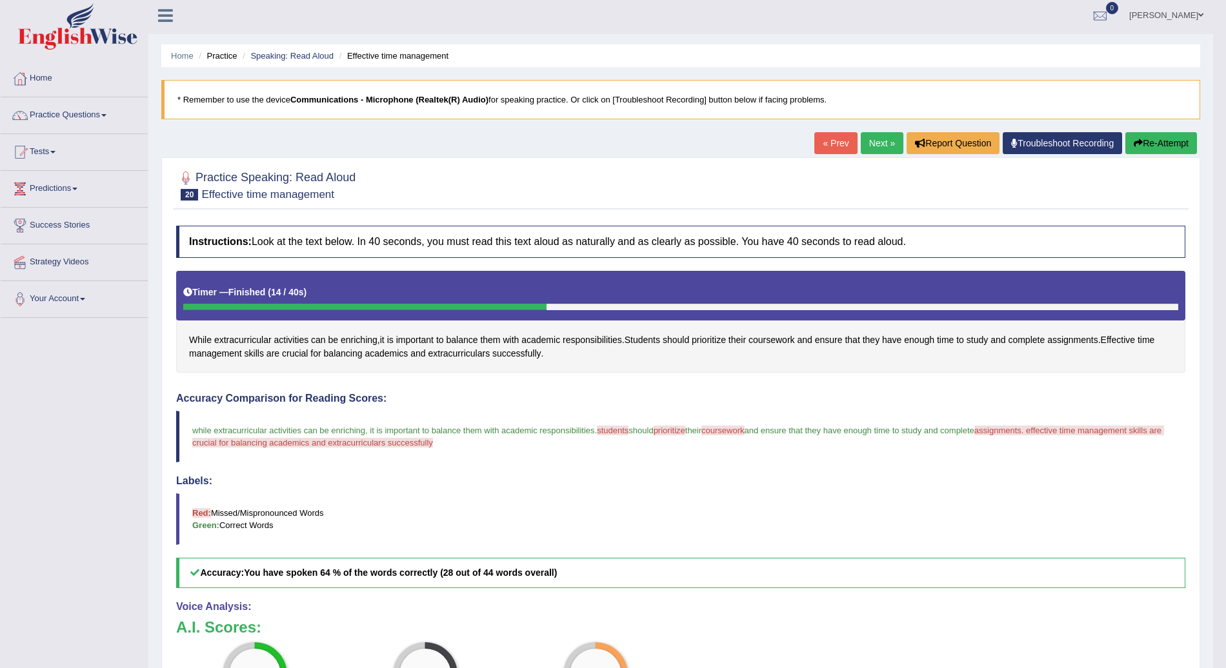
click at [884, 145] on link "Next »" at bounding box center [882, 143] width 43 height 22
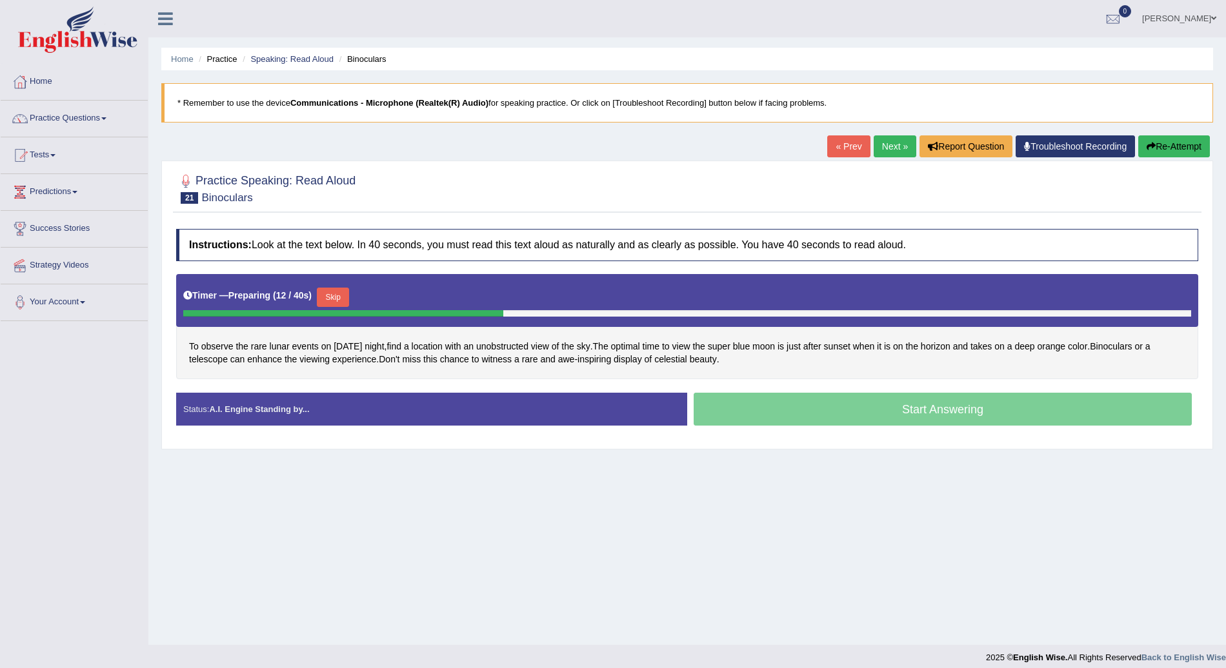
click at [337, 291] on button "Skip" at bounding box center [333, 297] width 32 height 19
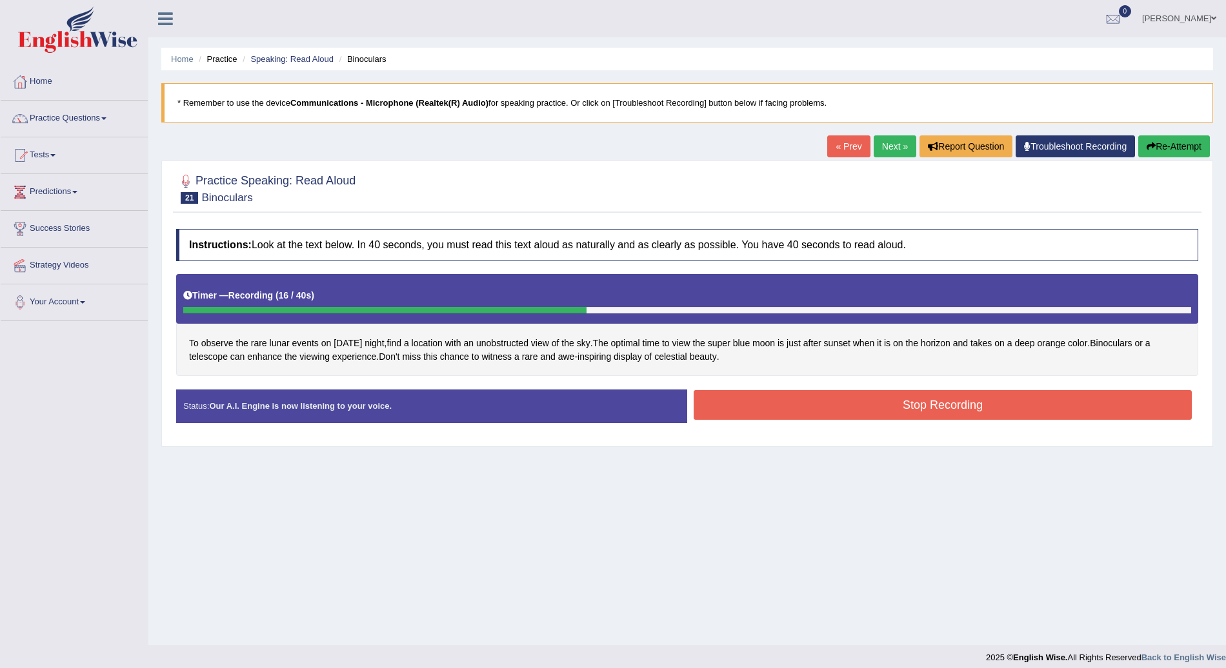
click at [973, 400] on button "Stop Recording" at bounding box center [942, 405] width 498 height 30
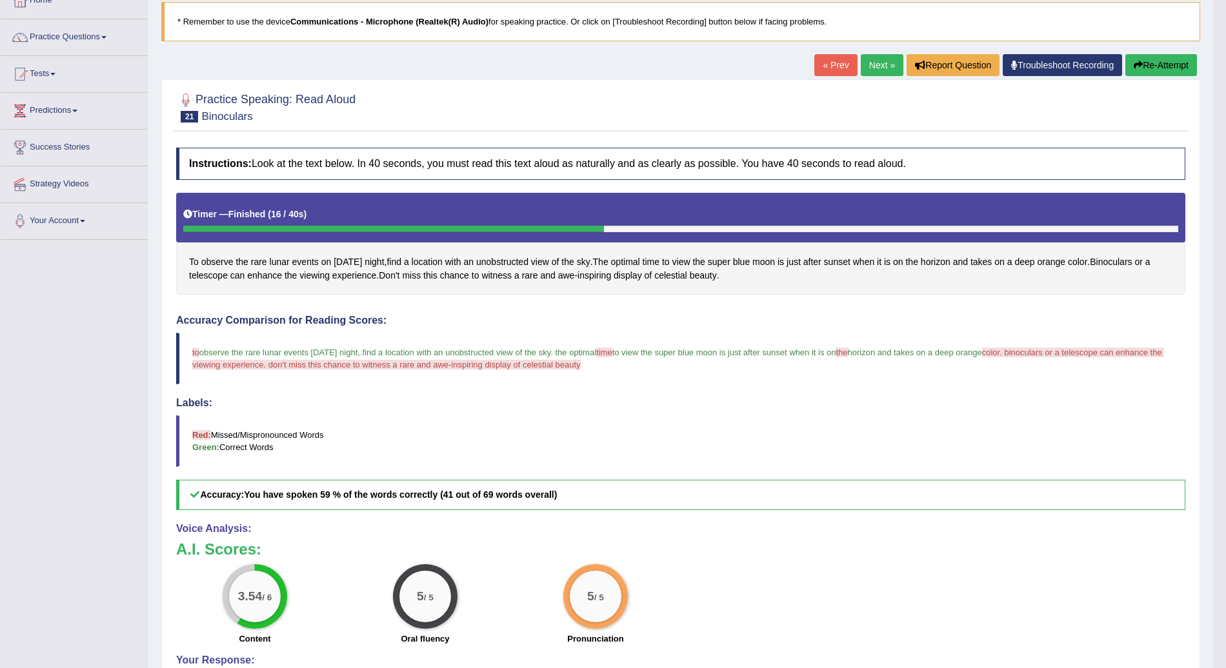
scroll to position [81, 0]
click at [881, 60] on link "Next »" at bounding box center [882, 66] width 43 height 22
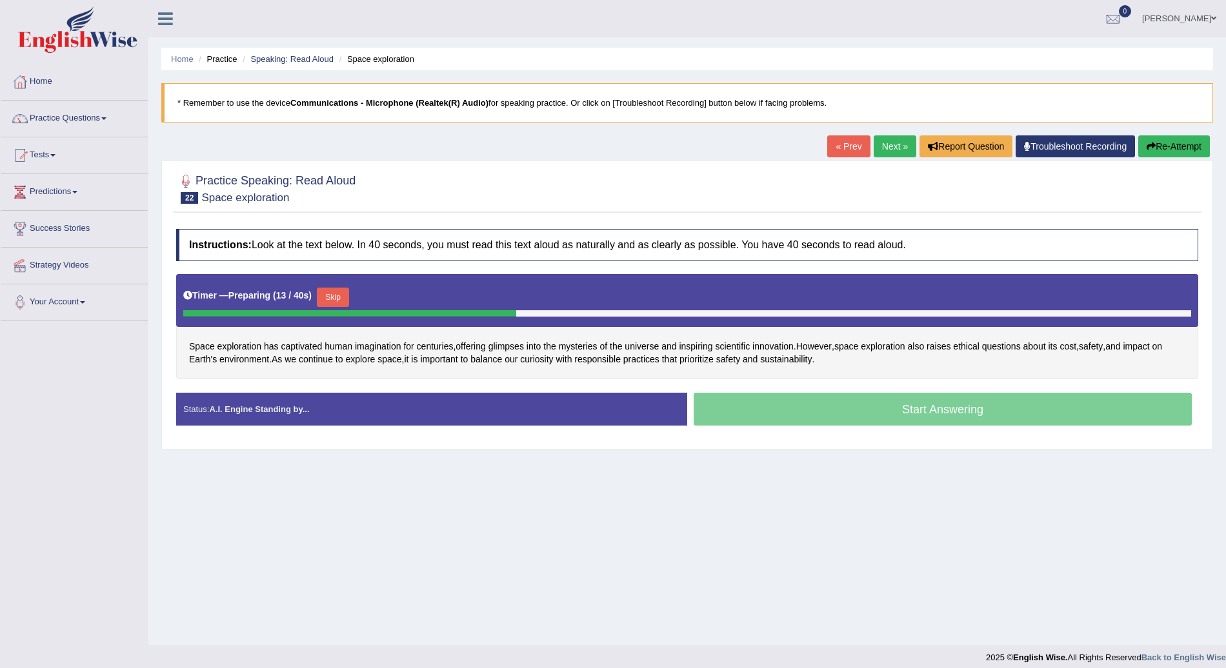
click at [327, 294] on button "Skip" at bounding box center [333, 297] width 32 height 19
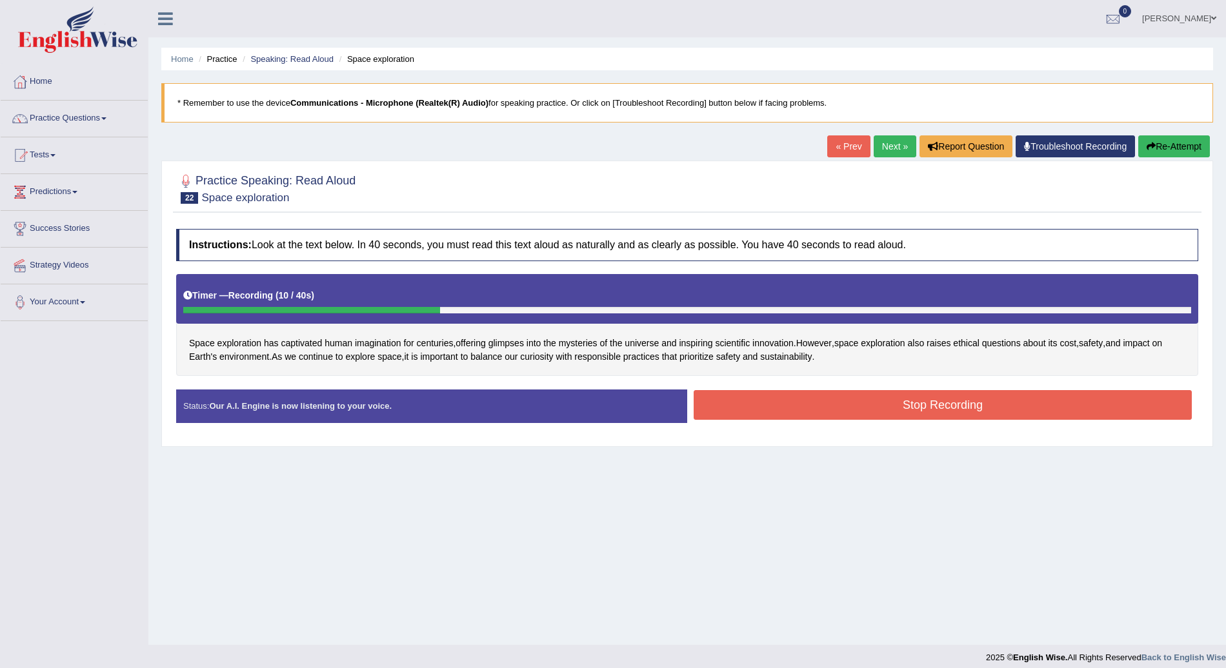
click at [833, 403] on button "Stop Recording" at bounding box center [942, 405] width 498 height 30
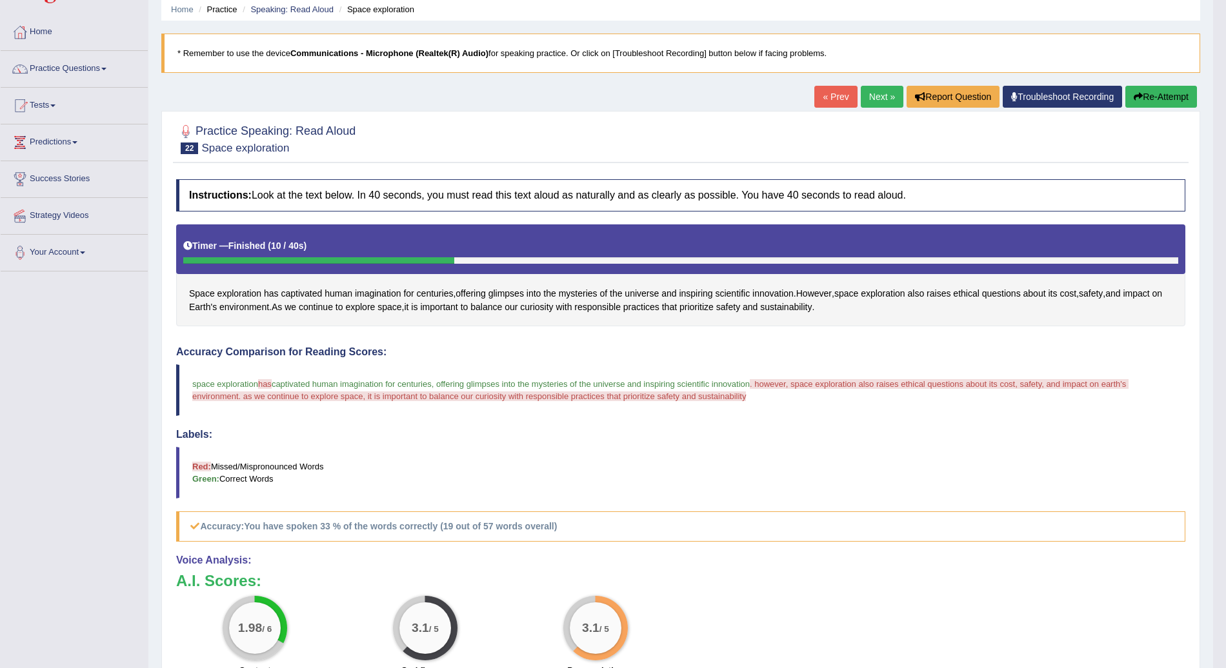
scroll to position [50, 0]
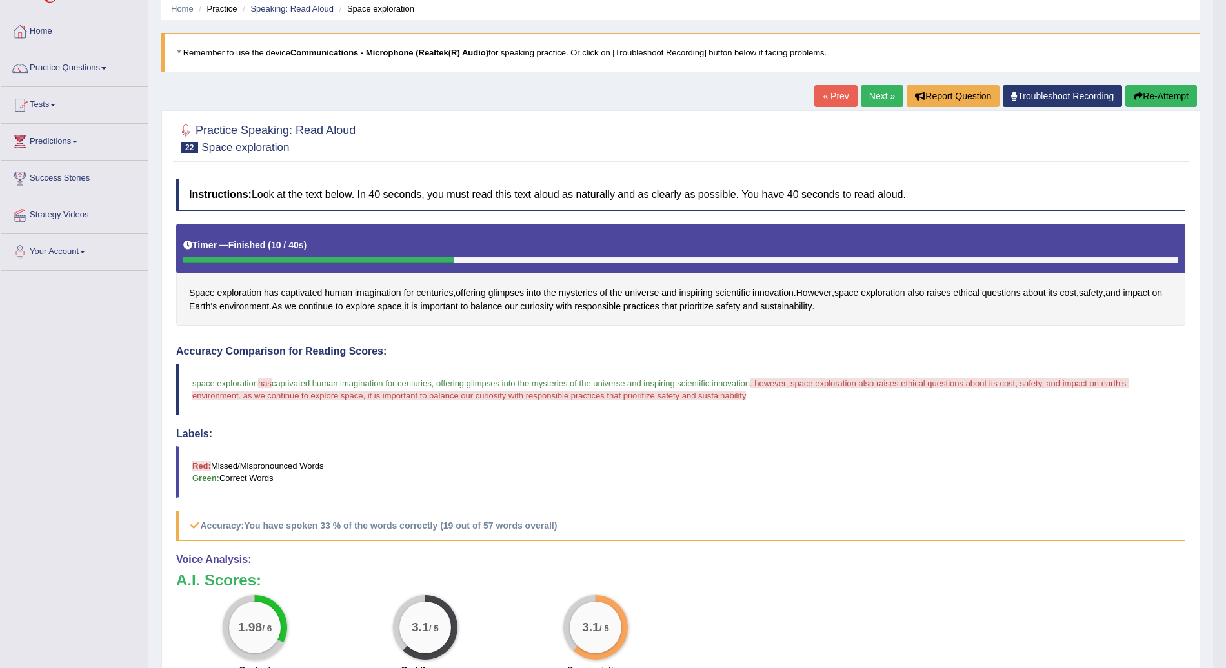
click at [882, 92] on link "Next »" at bounding box center [882, 96] width 43 height 22
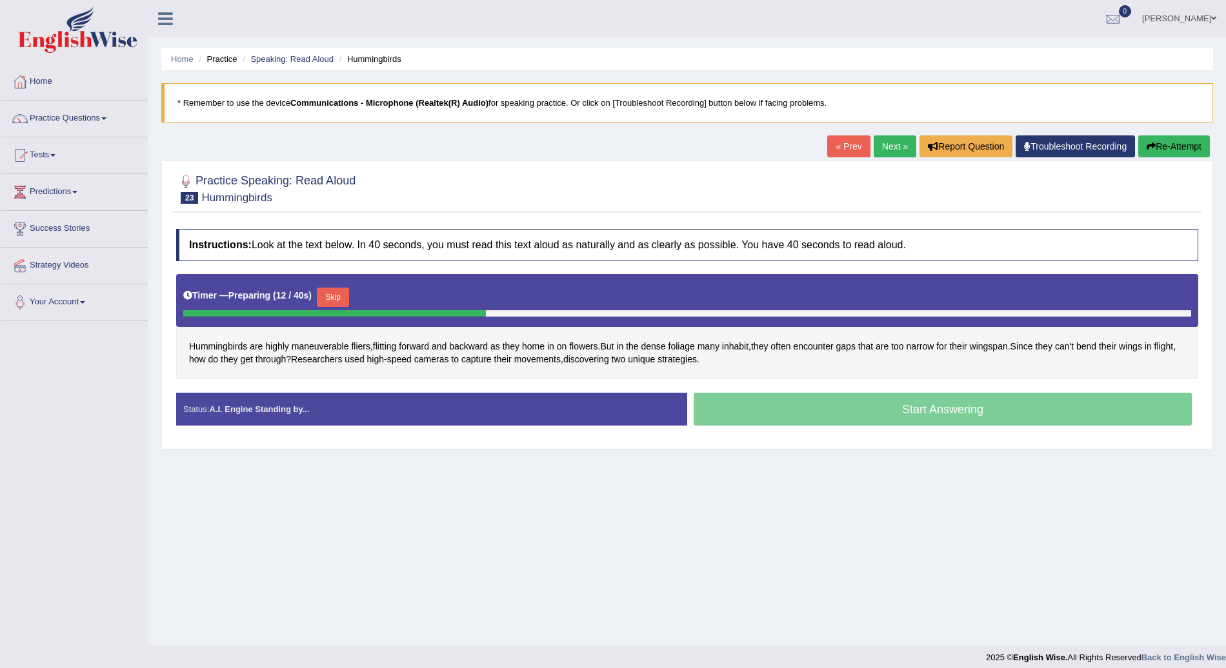
click at [330, 295] on button "Skip" at bounding box center [333, 297] width 32 height 19
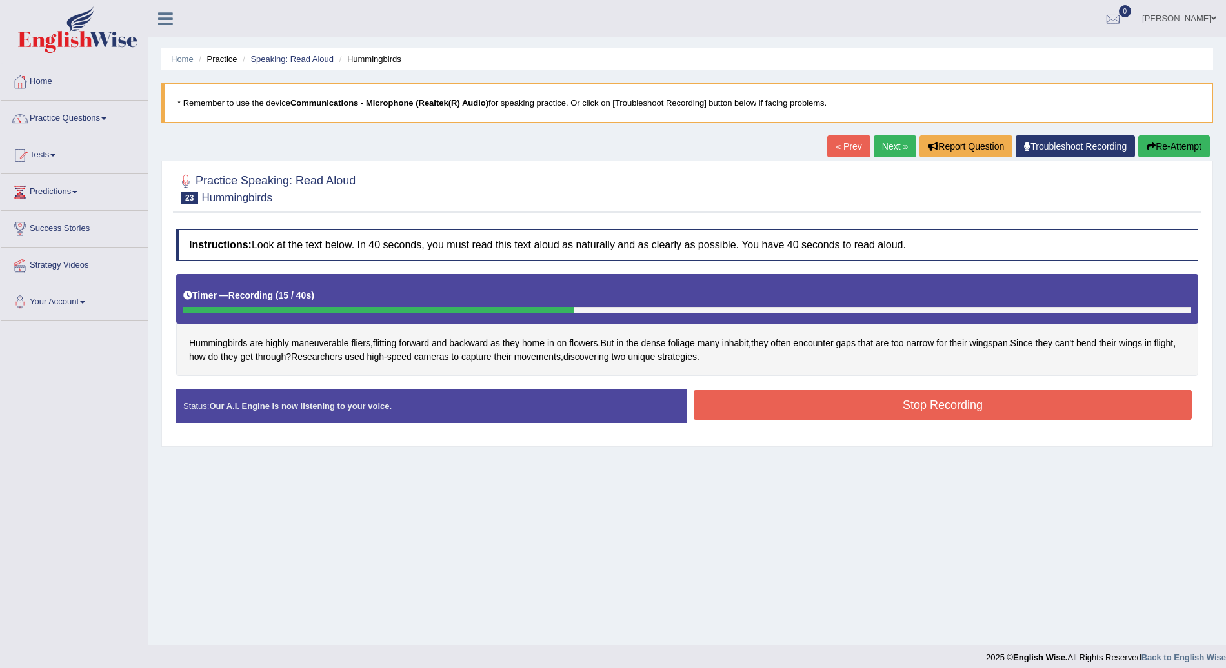
click at [979, 398] on button "Stop Recording" at bounding box center [942, 405] width 498 height 30
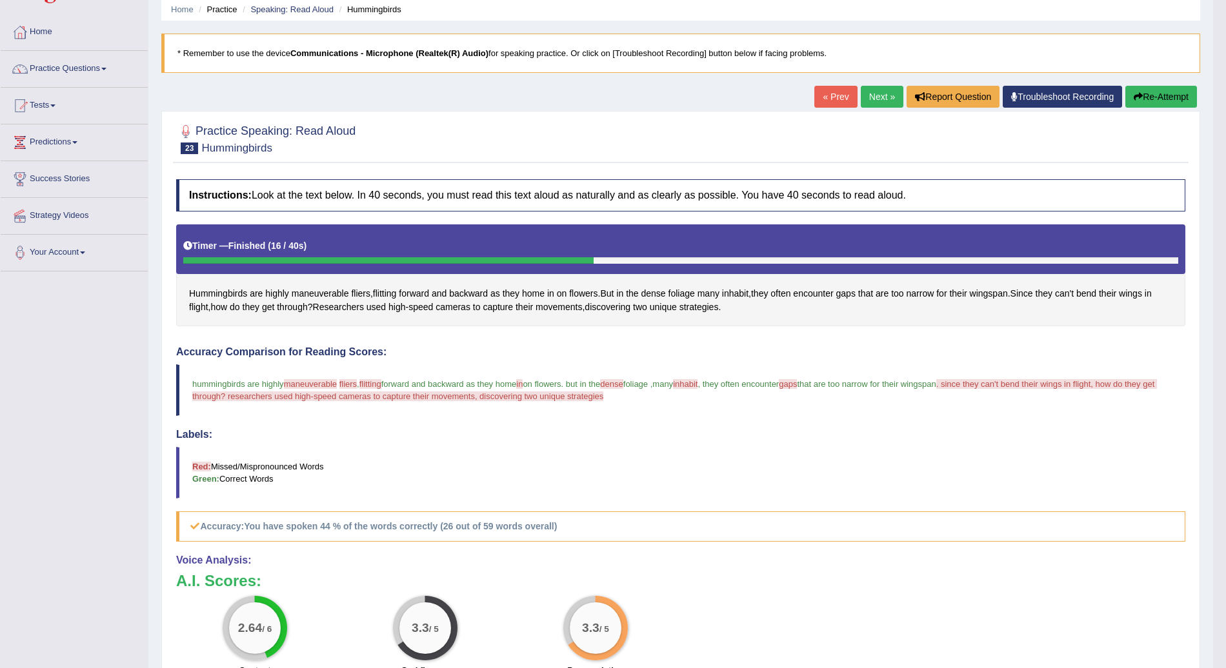
scroll to position [48, 0]
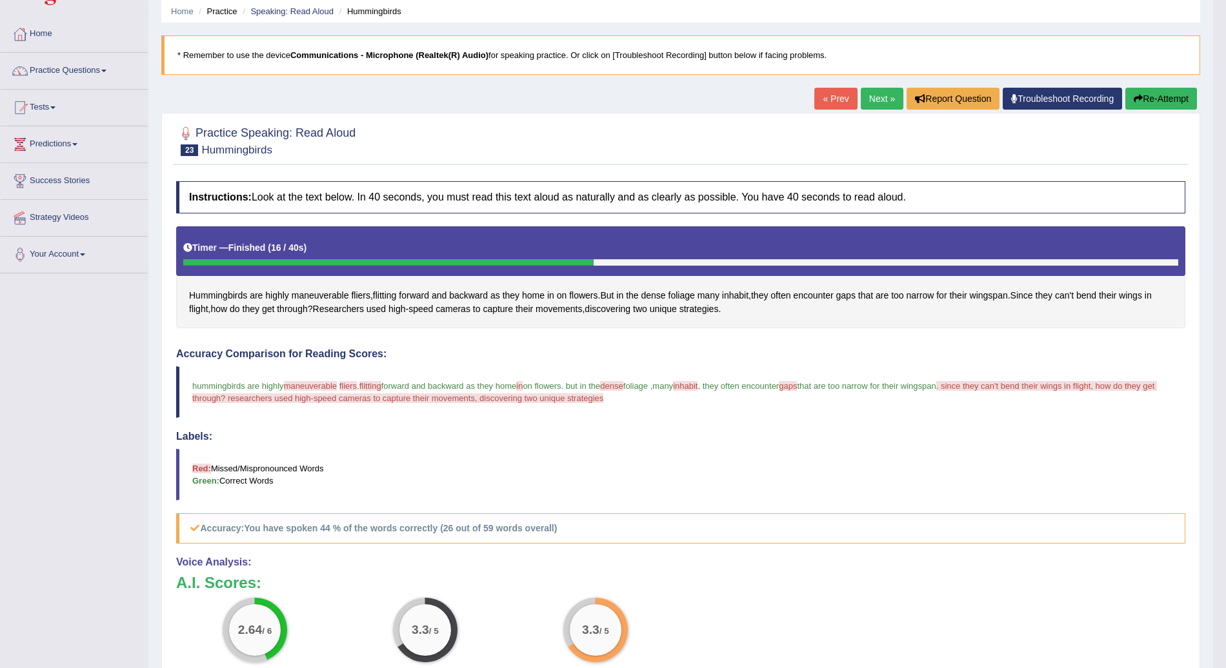
click at [873, 92] on link "Next »" at bounding box center [882, 99] width 43 height 22
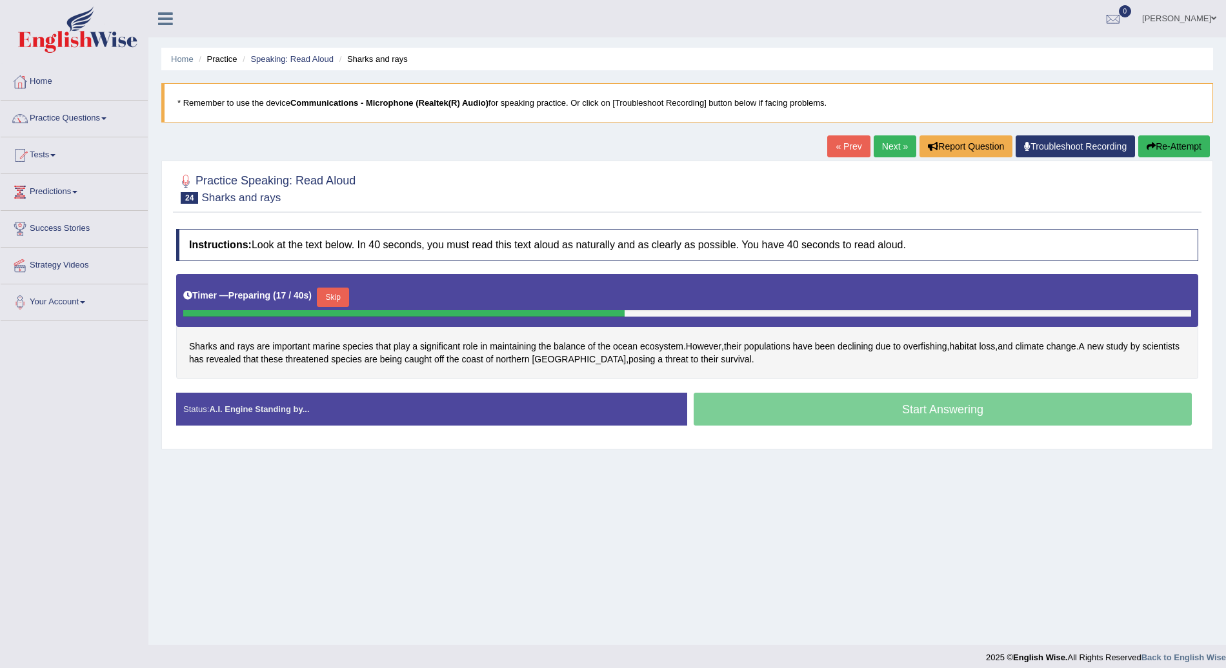
click at [330, 290] on button "Skip" at bounding box center [333, 297] width 32 height 19
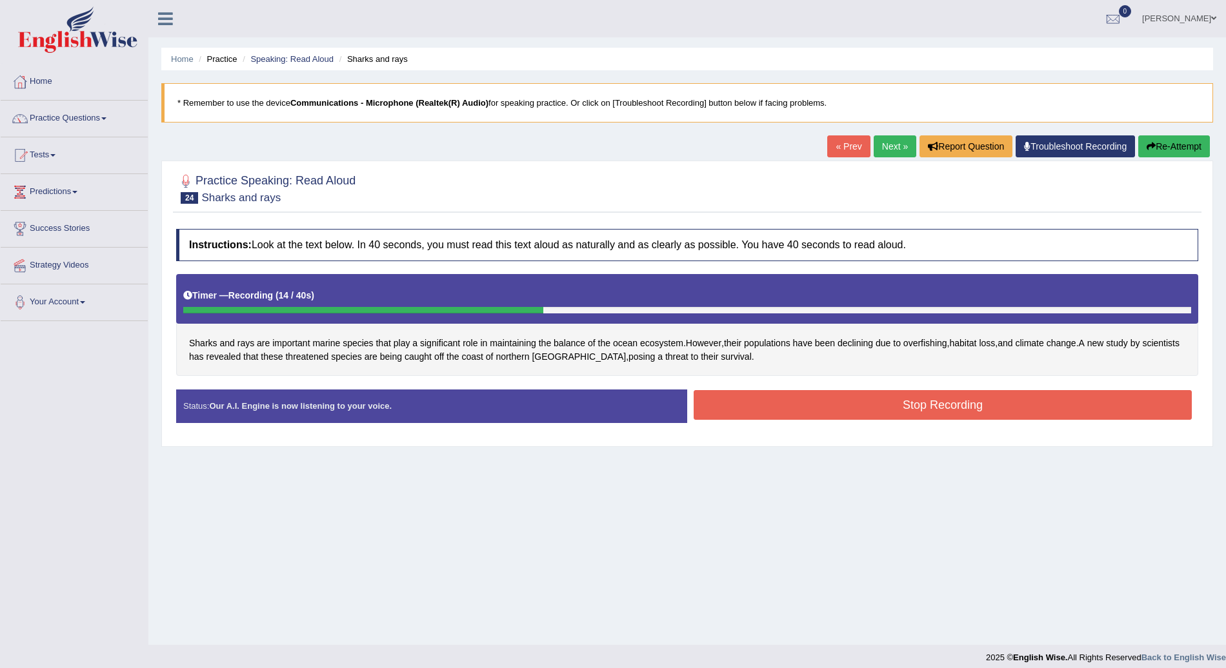
click at [1021, 406] on button "Stop Recording" at bounding box center [942, 405] width 498 height 30
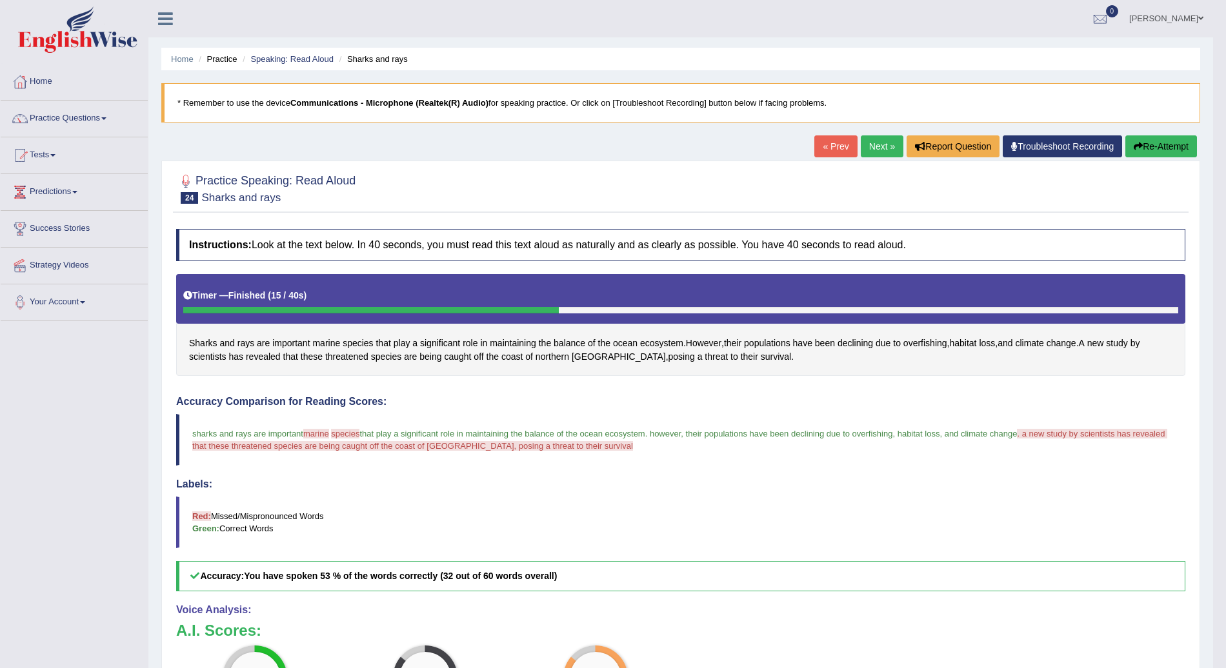
click at [879, 141] on link "Next »" at bounding box center [882, 146] width 43 height 22
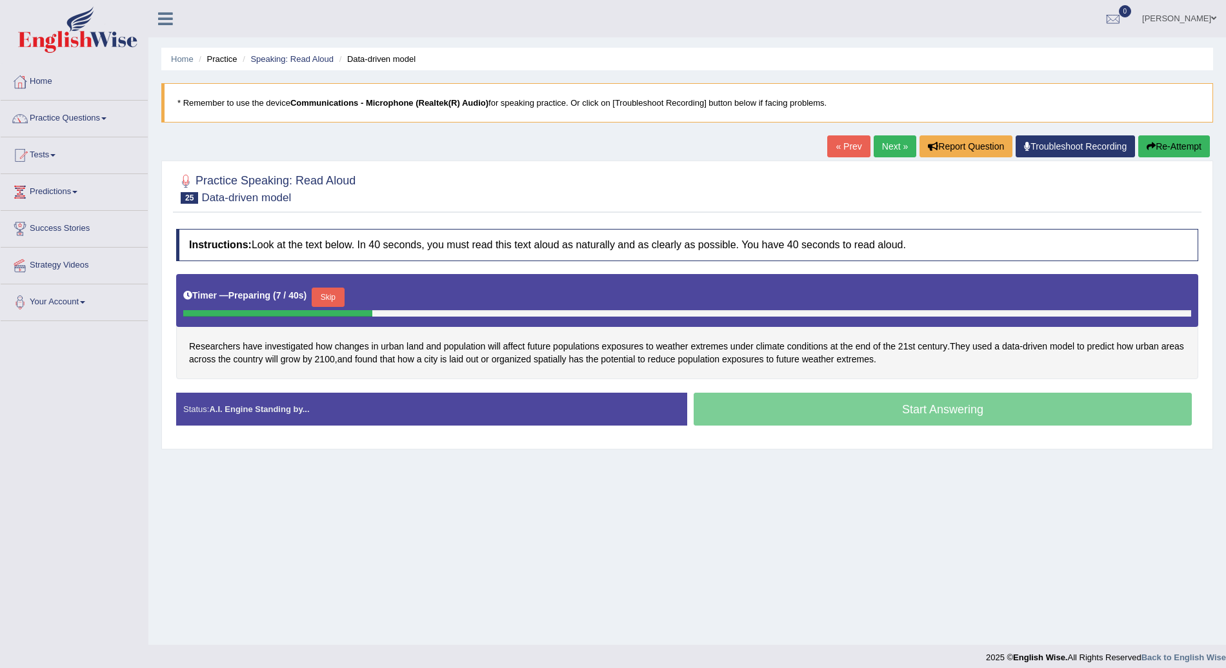
click at [327, 293] on button "Skip" at bounding box center [328, 297] width 32 height 19
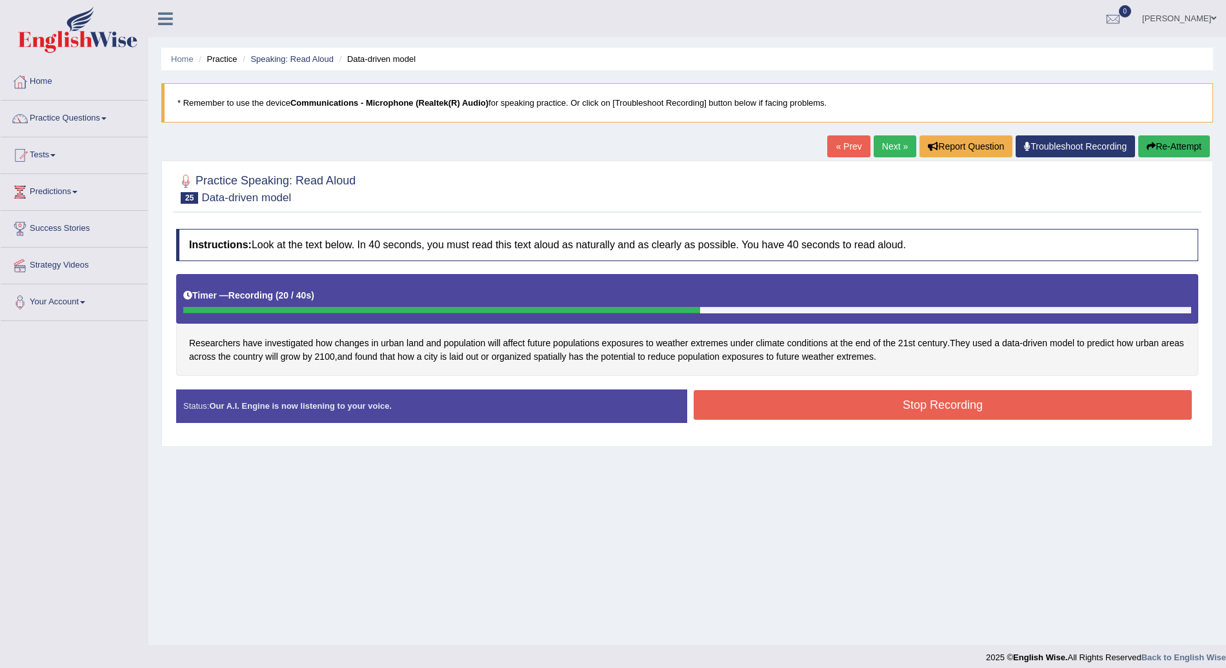
click at [800, 399] on button "Stop Recording" at bounding box center [942, 405] width 498 height 30
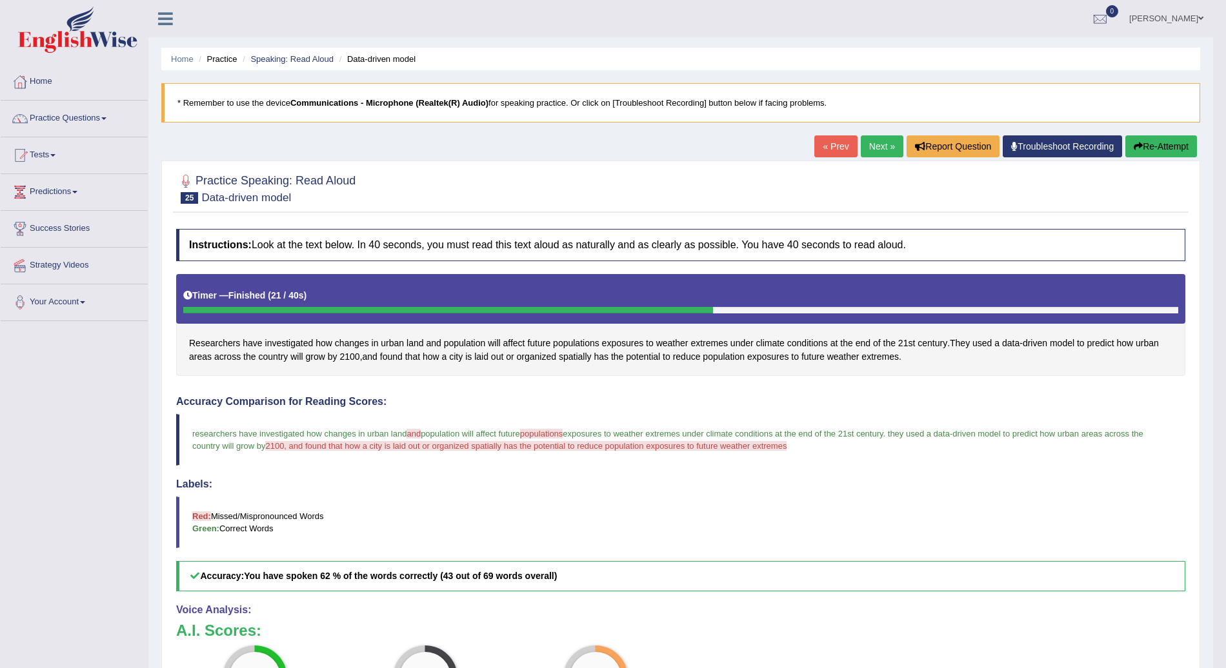
click at [1149, 146] on button "Re-Attempt" at bounding box center [1161, 146] width 72 height 22
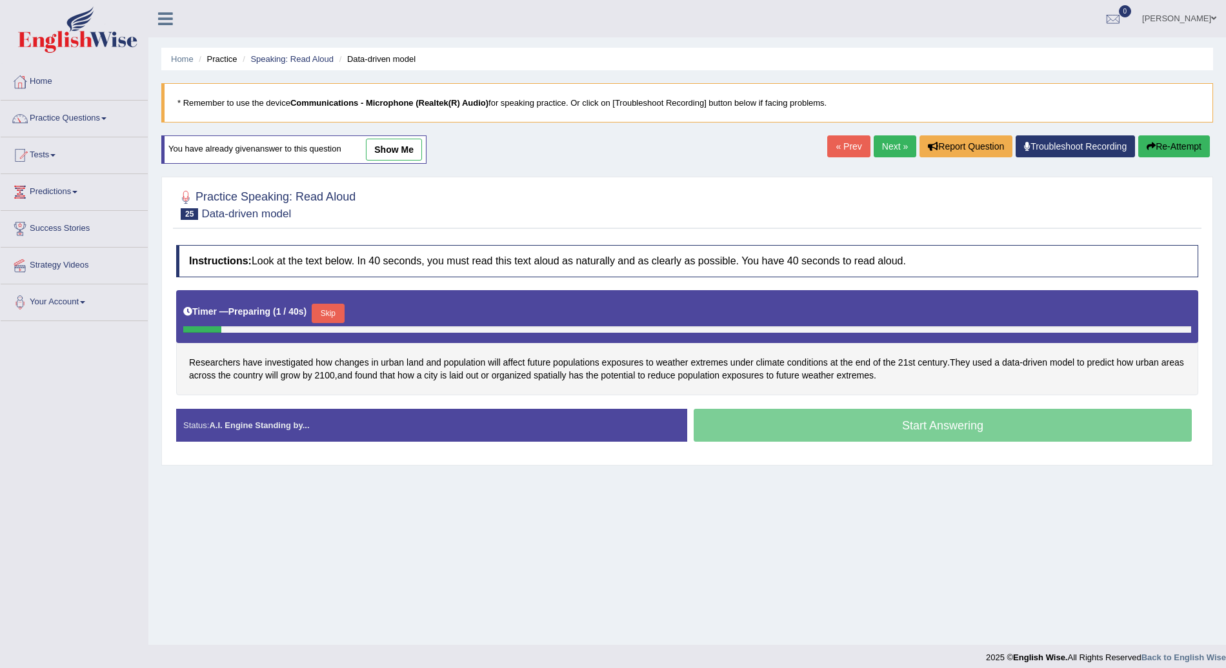
click at [332, 310] on button "Skip" at bounding box center [328, 313] width 32 height 19
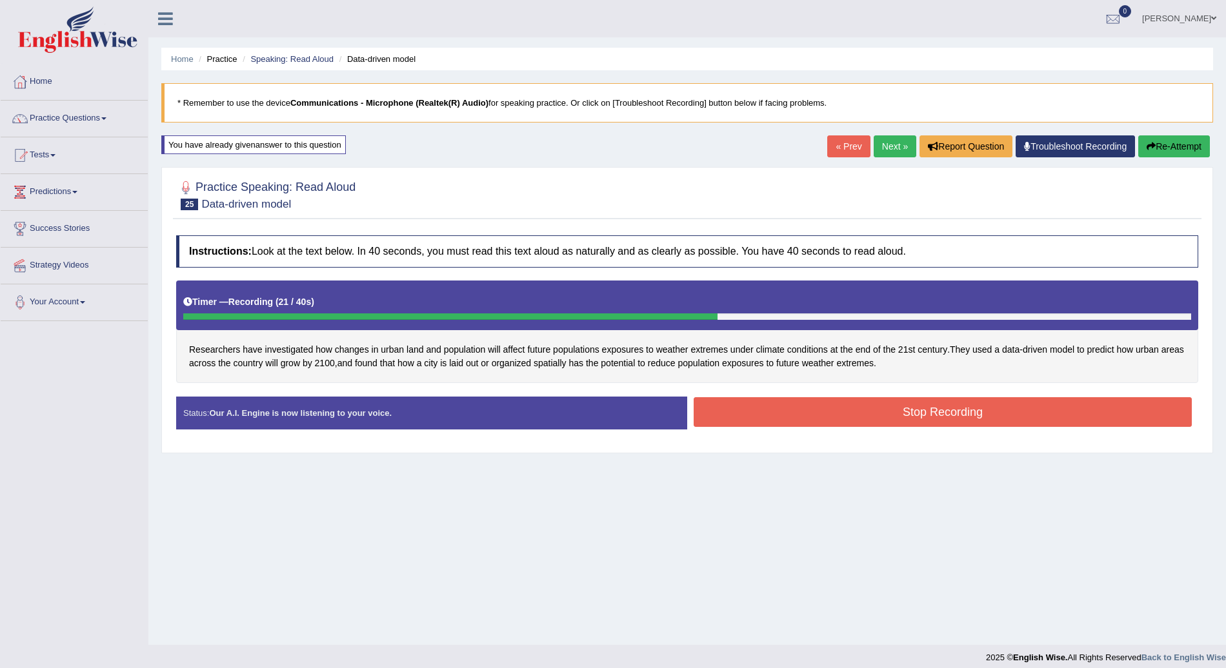
click at [826, 419] on button "Stop Recording" at bounding box center [942, 412] width 498 height 30
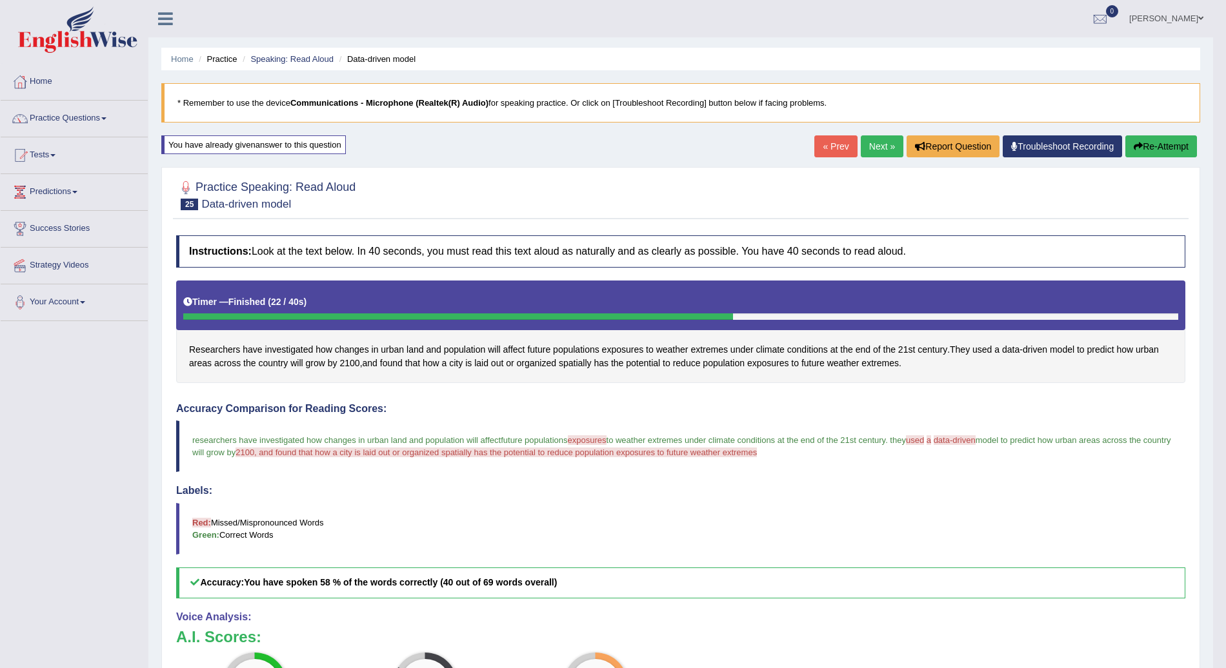
click at [882, 143] on link "Next »" at bounding box center [882, 146] width 43 height 22
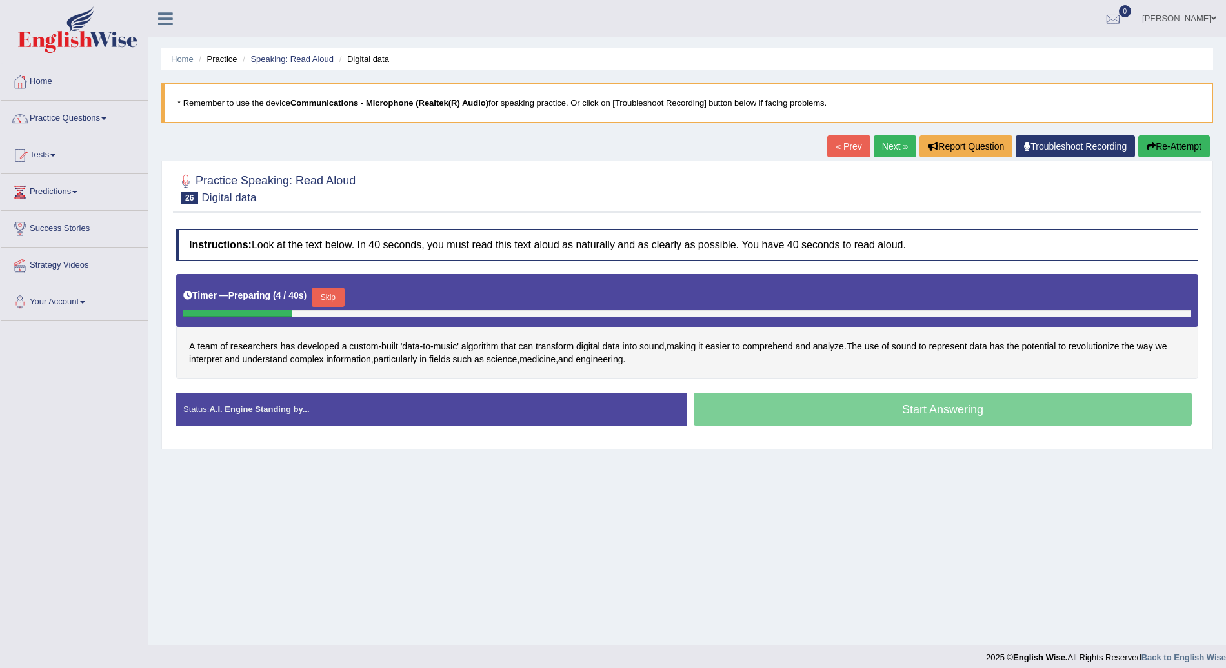
click at [327, 291] on button "Skip" at bounding box center [328, 297] width 32 height 19
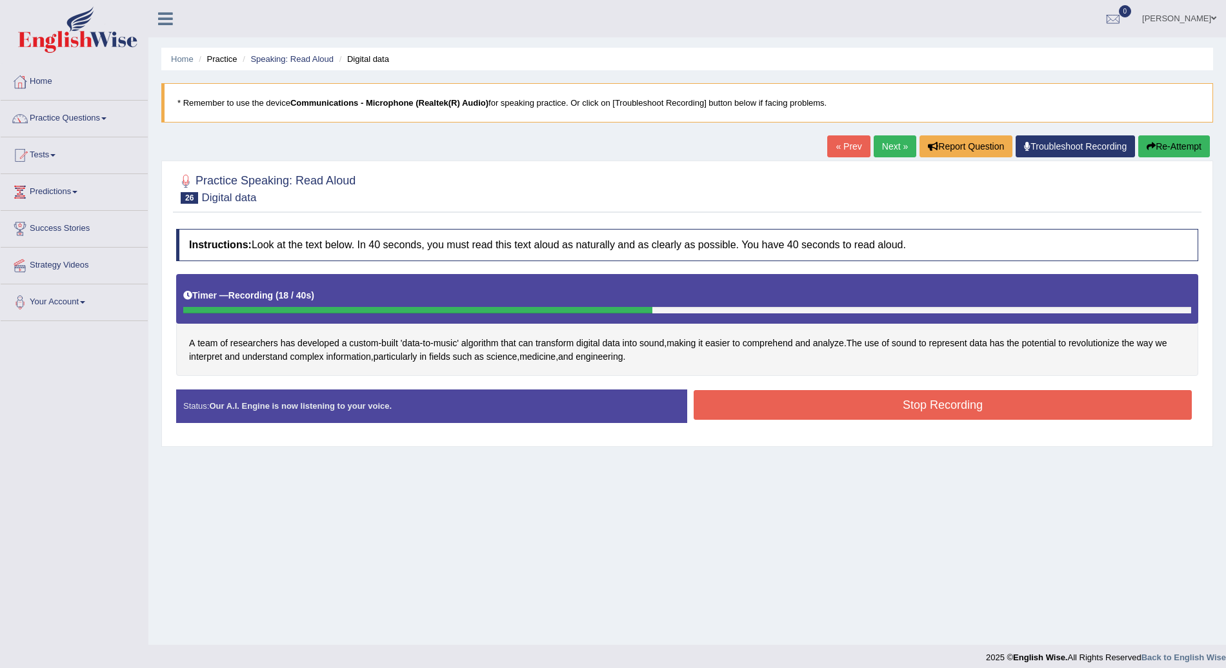
click at [872, 406] on button "Stop Recording" at bounding box center [942, 405] width 498 height 30
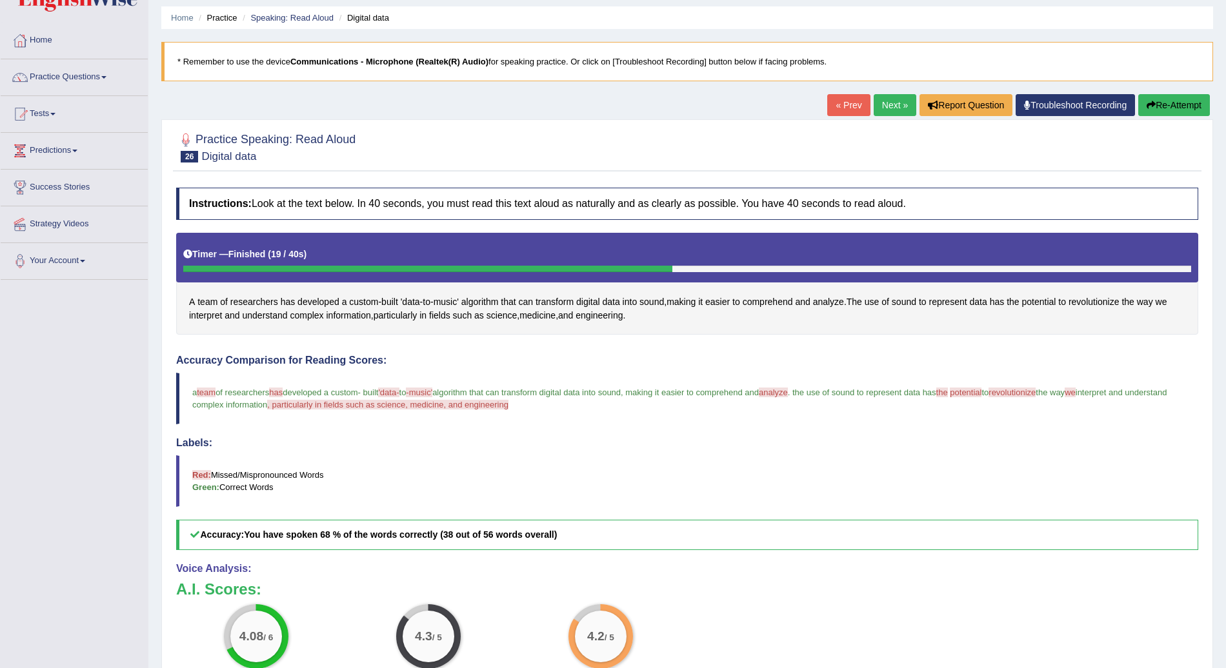
scroll to position [42, 0]
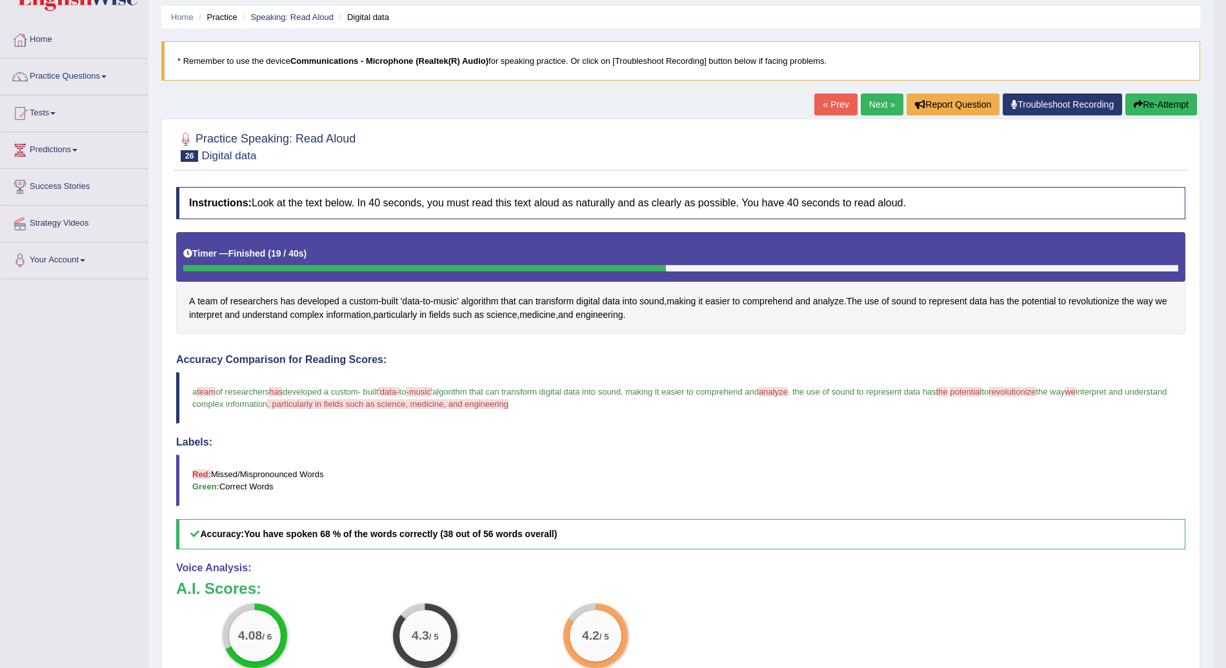
click at [885, 100] on link "Next »" at bounding box center [882, 105] width 43 height 22
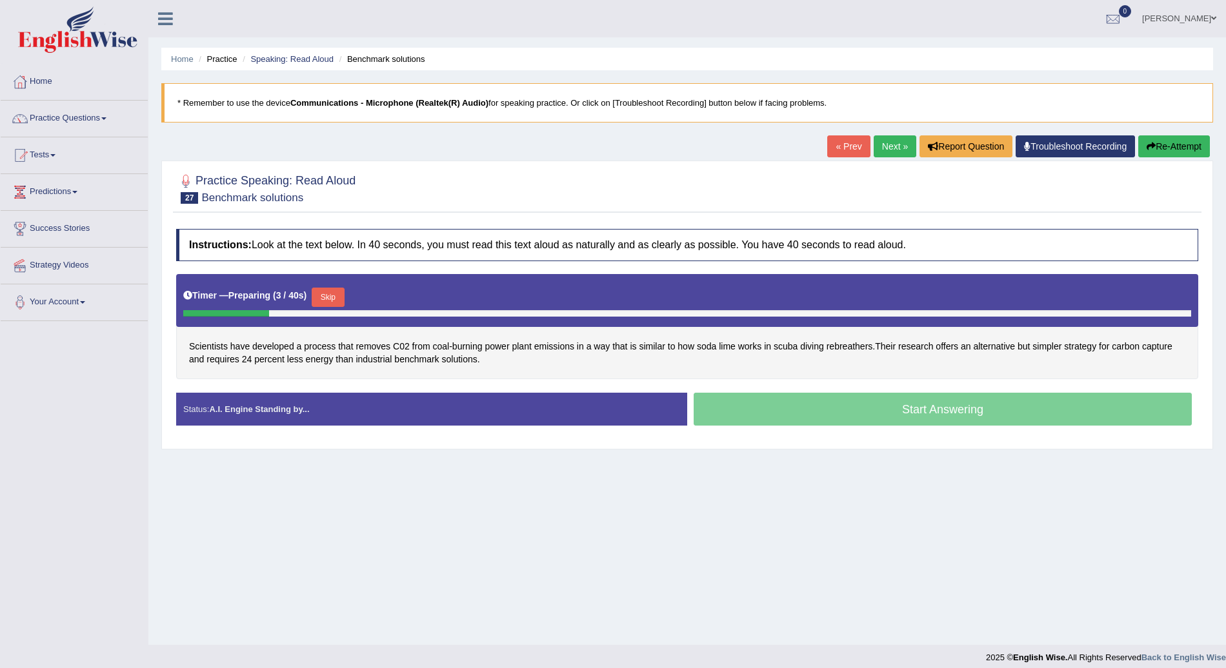
click at [324, 288] on button "Skip" at bounding box center [328, 297] width 32 height 19
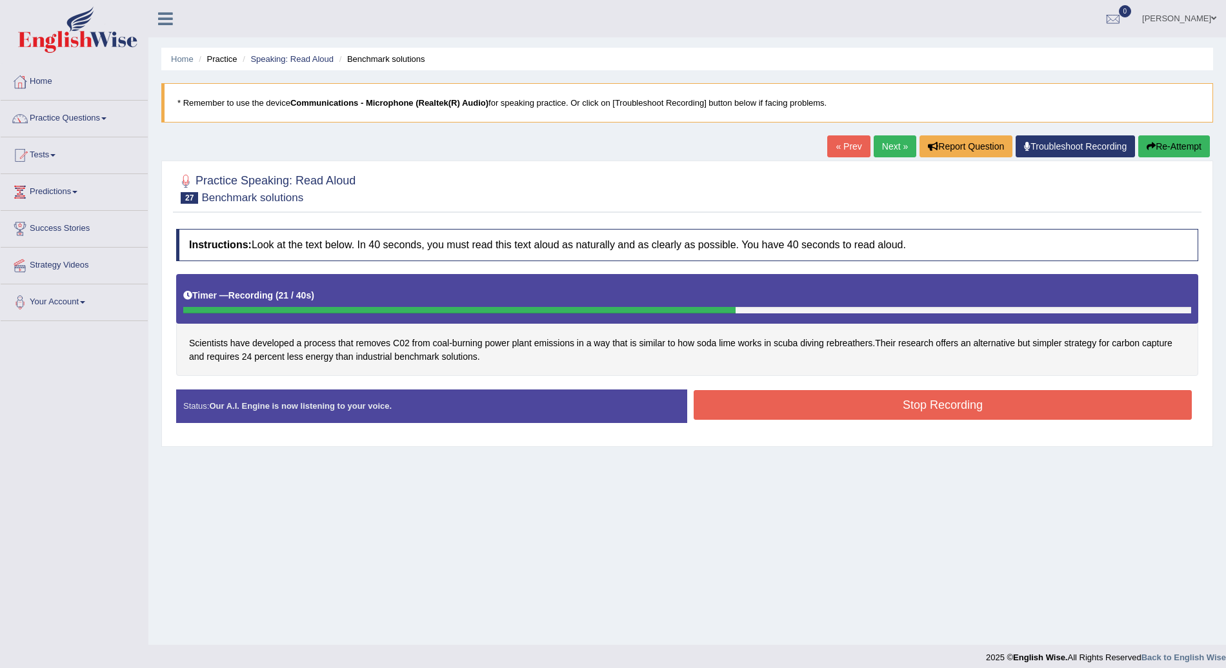
click at [849, 401] on button "Stop Recording" at bounding box center [942, 405] width 498 height 30
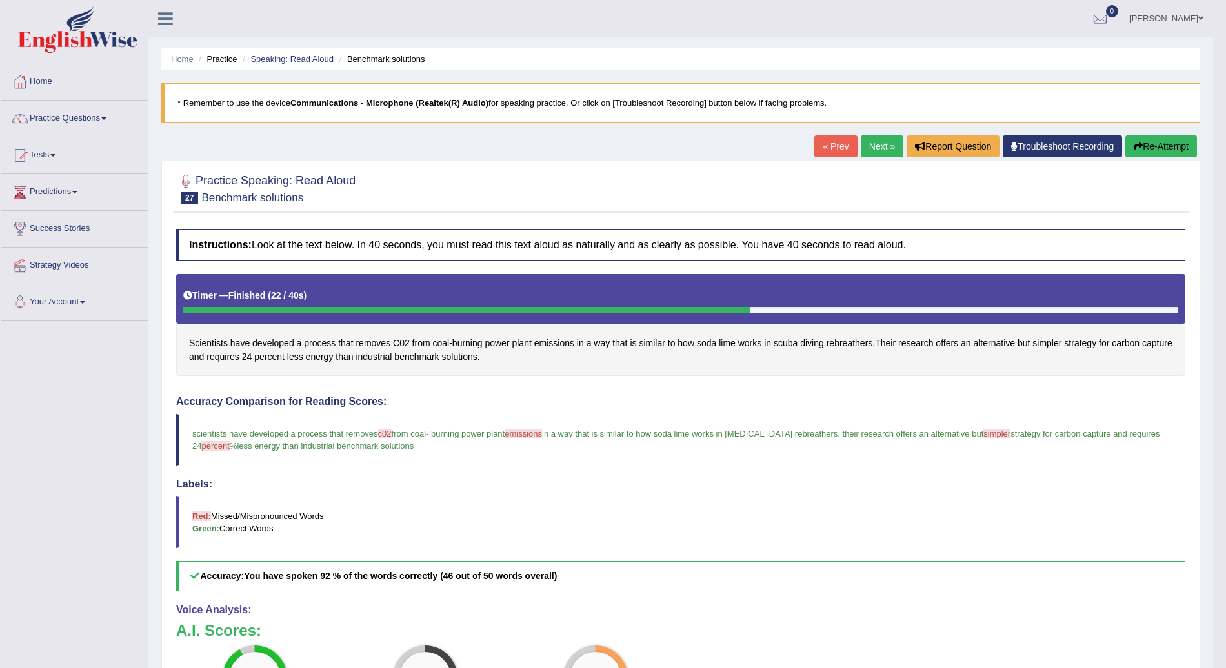
click at [1156, 143] on button "Re-Attempt" at bounding box center [1161, 146] width 72 height 22
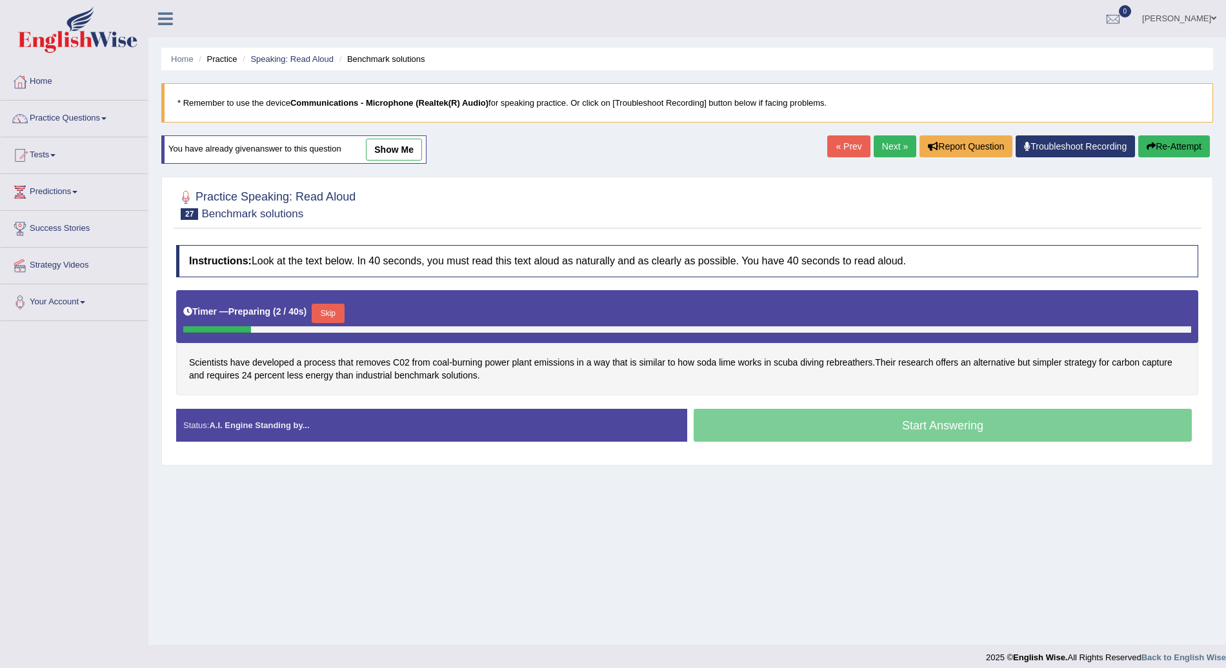
click at [328, 306] on button "Skip" at bounding box center [328, 313] width 32 height 19
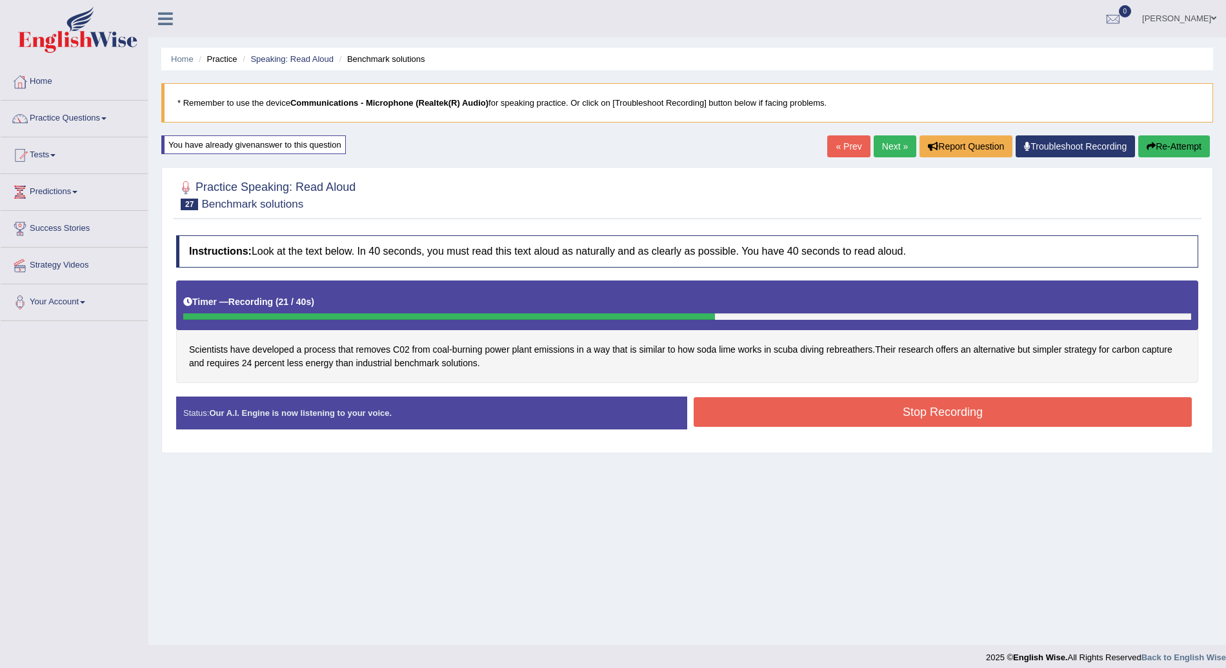
click at [842, 414] on button "Stop Recording" at bounding box center [942, 412] width 498 height 30
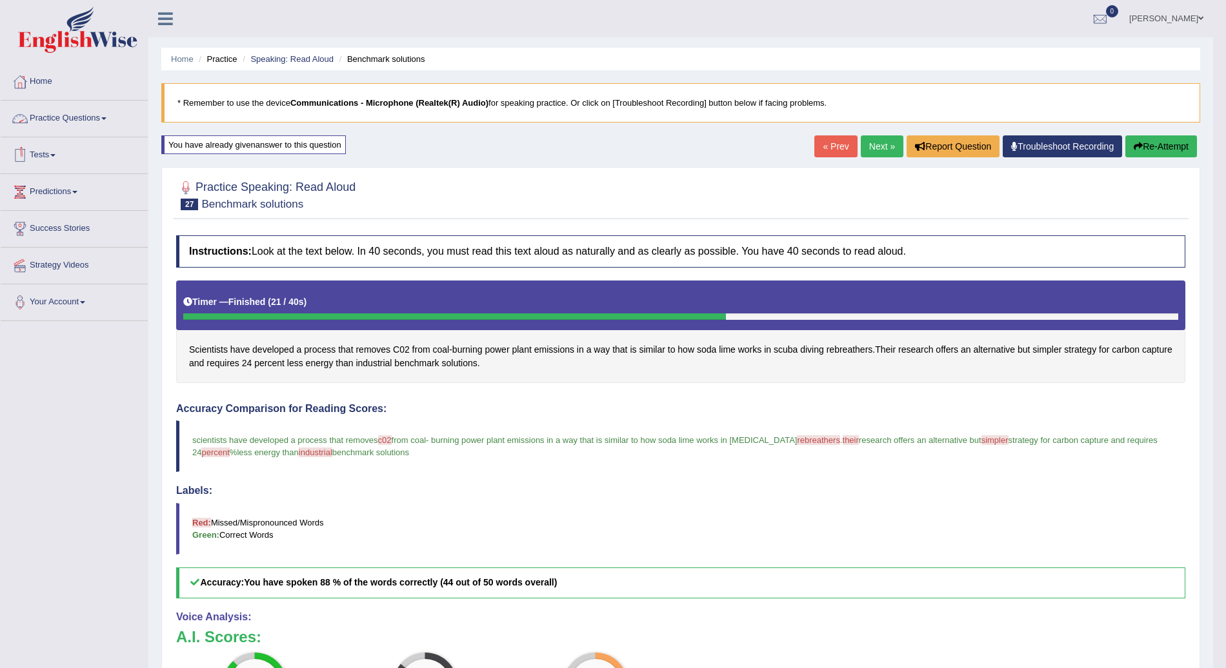
click at [119, 117] on link "Practice Questions" at bounding box center [74, 117] width 147 height 32
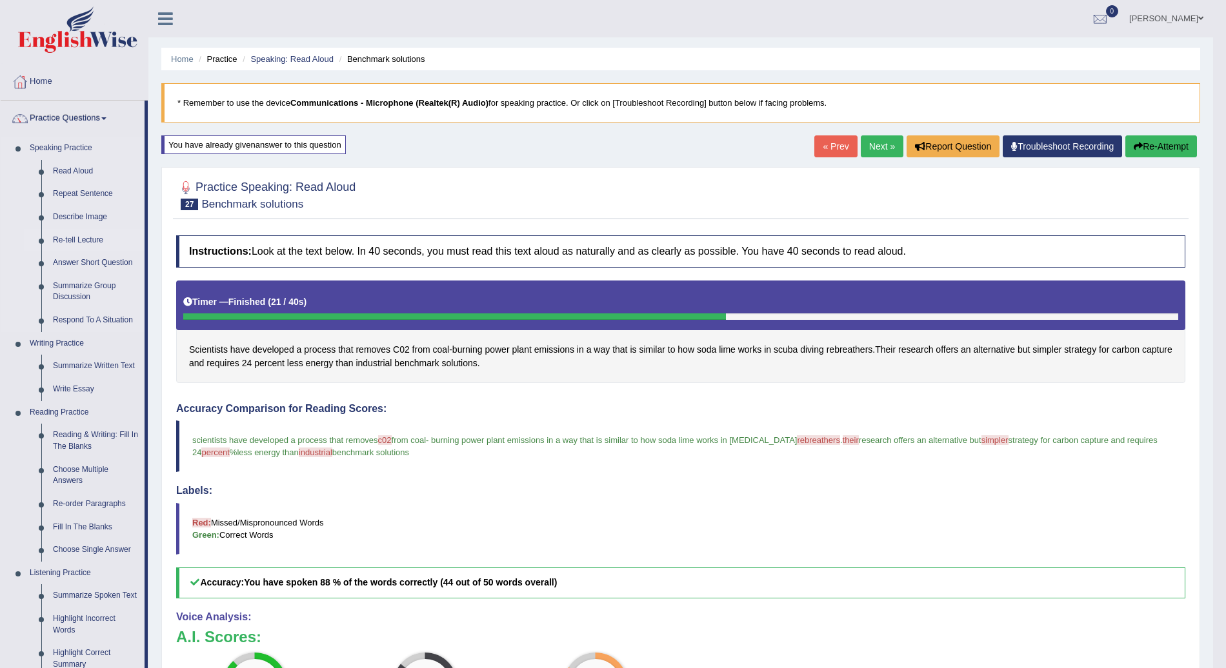
click at [77, 234] on link "Re-tell Lecture" at bounding box center [95, 240] width 97 height 23
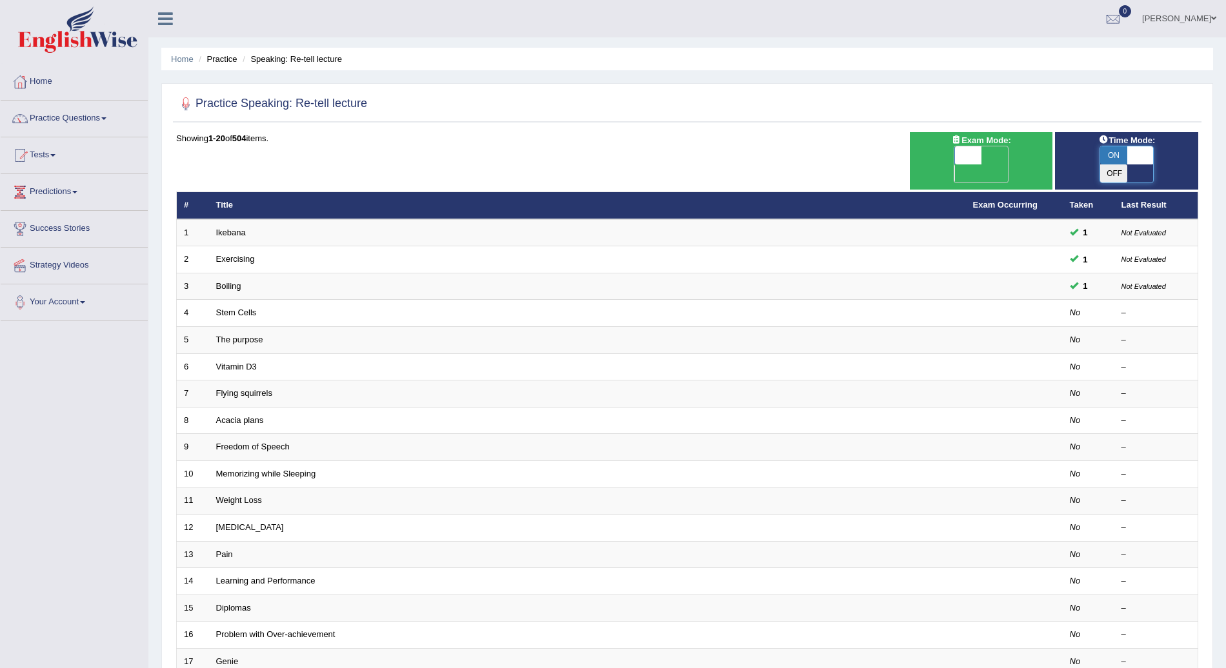
click at [1139, 146] on span at bounding box center [1139, 155] width 27 height 18
checkbox input "false"
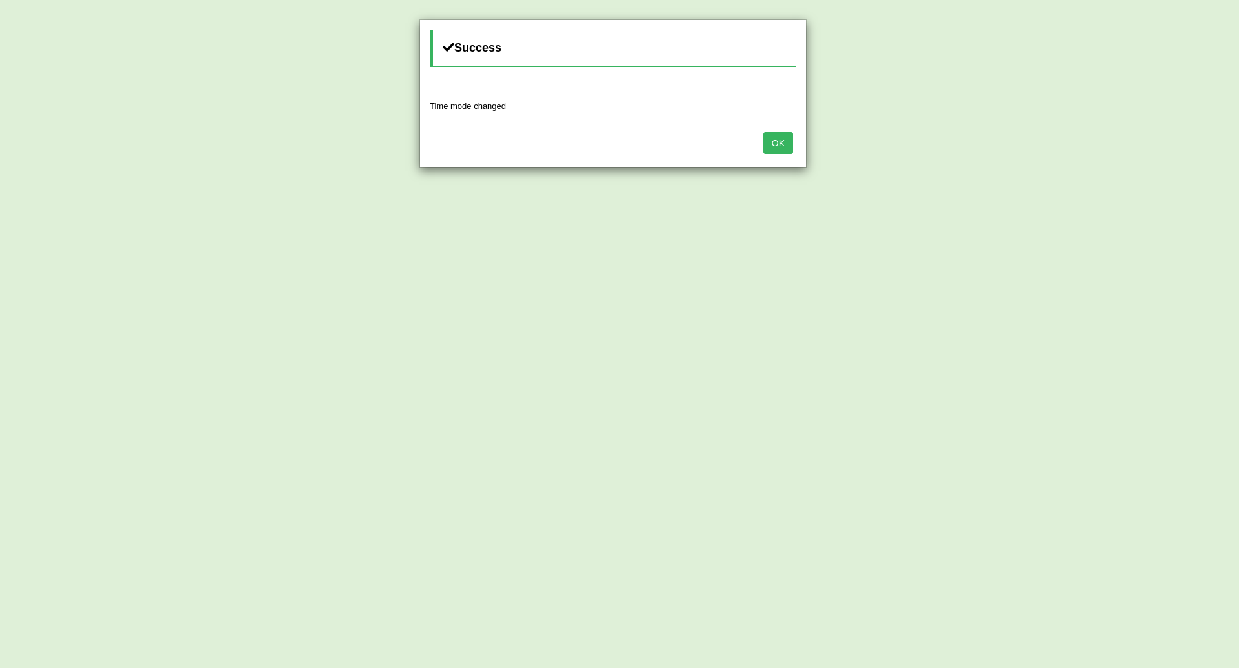
click at [774, 137] on button "OK" at bounding box center [778, 143] width 30 height 22
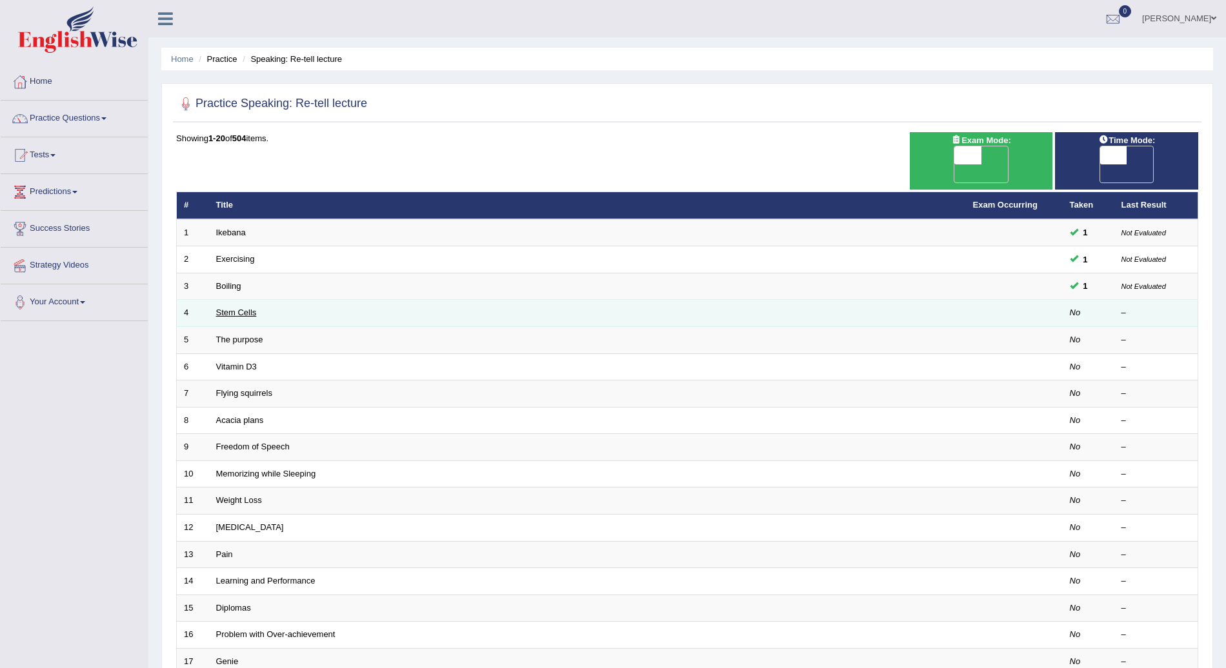
click at [237, 308] on link "Stem Cells" at bounding box center [236, 313] width 41 height 10
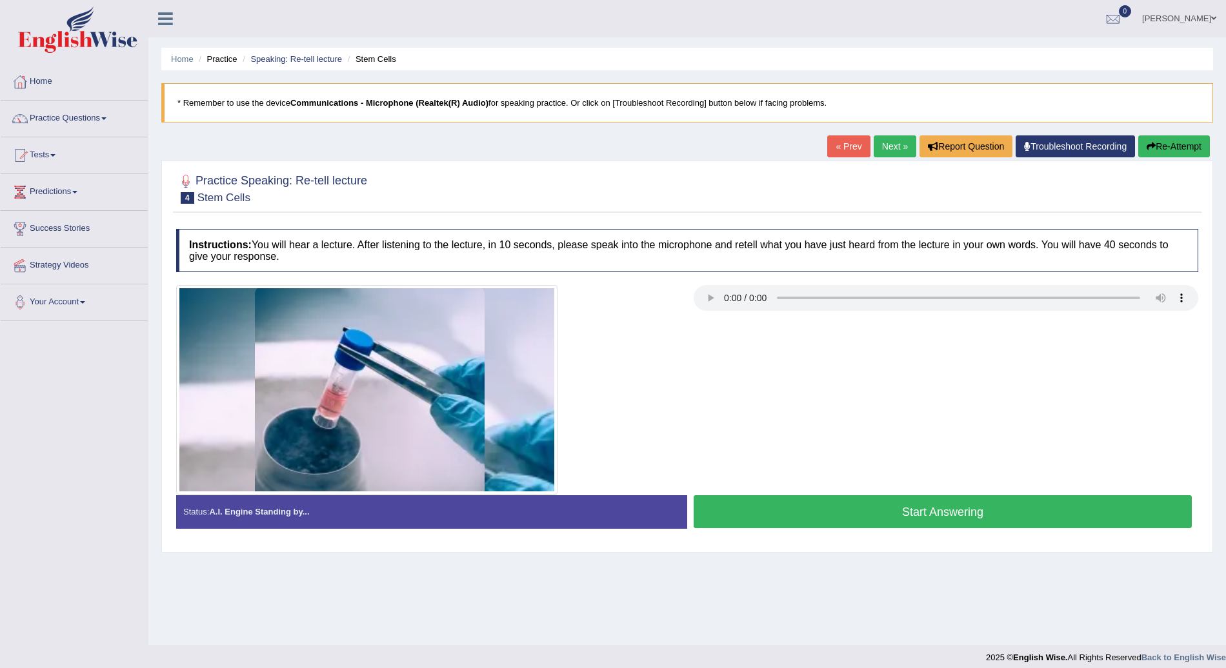
click at [849, 511] on button "Start Answering" at bounding box center [942, 511] width 498 height 33
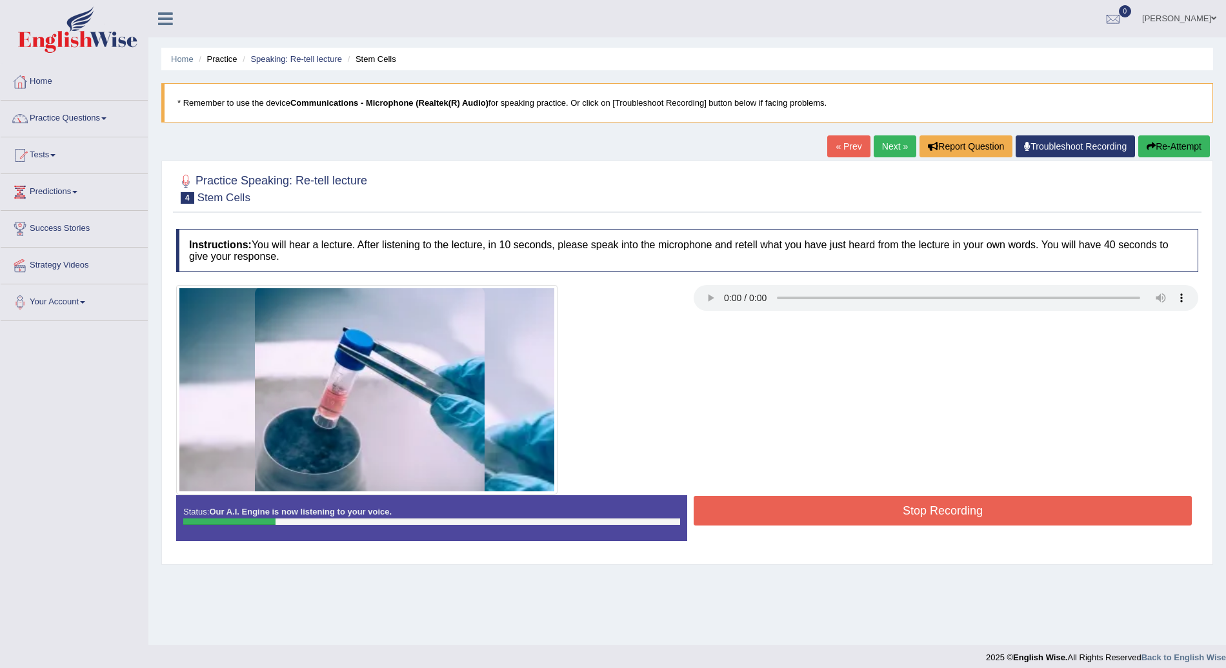
click at [1147, 139] on button "Re-Attempt" at bounding box center [1174, 146] width 72 height 22
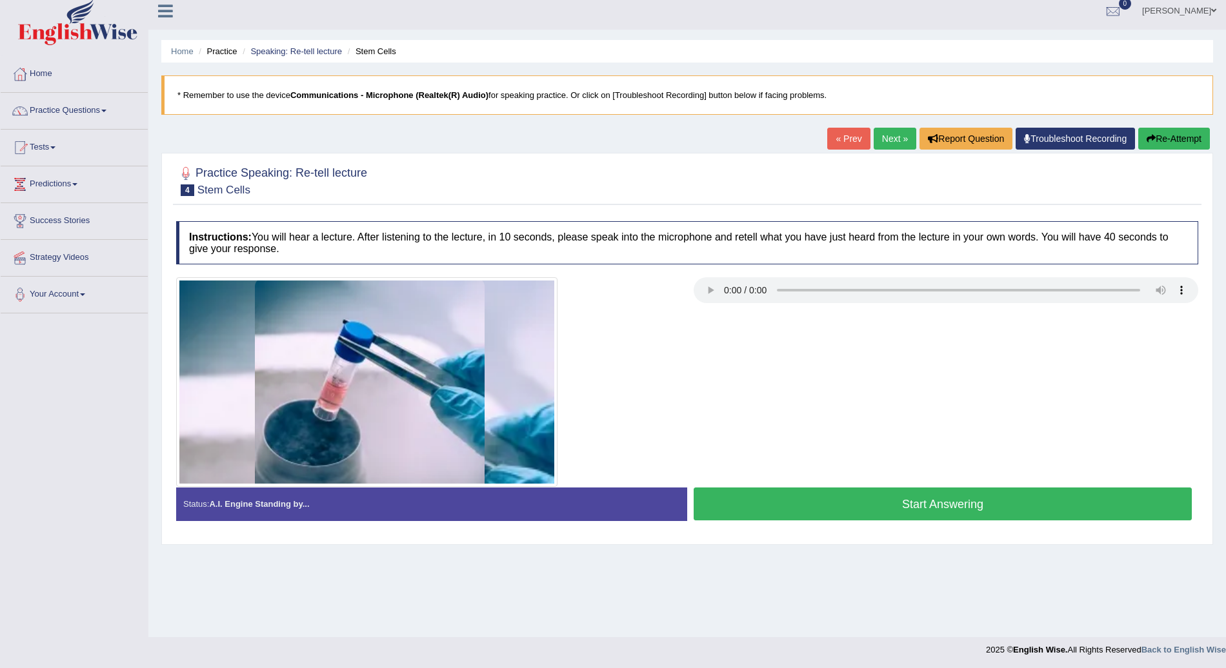
scroll to position [9, 0]
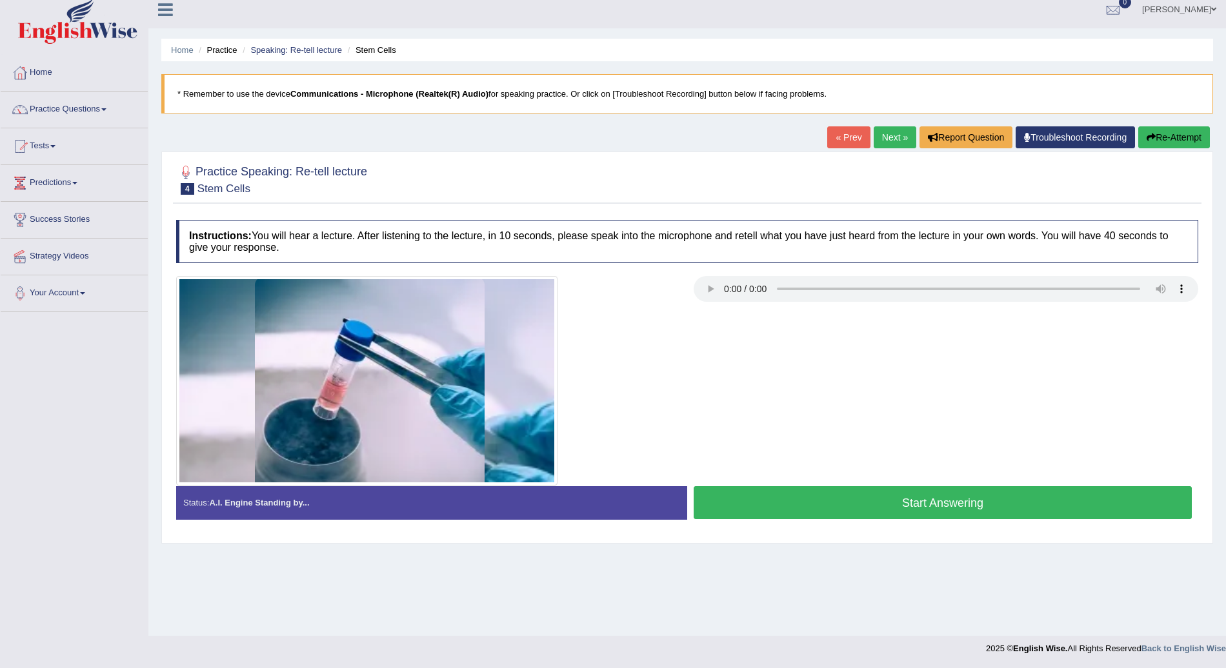
click at [886, 488] on button "Start Answering" at bounding box center [942, 502] width 498 height 33
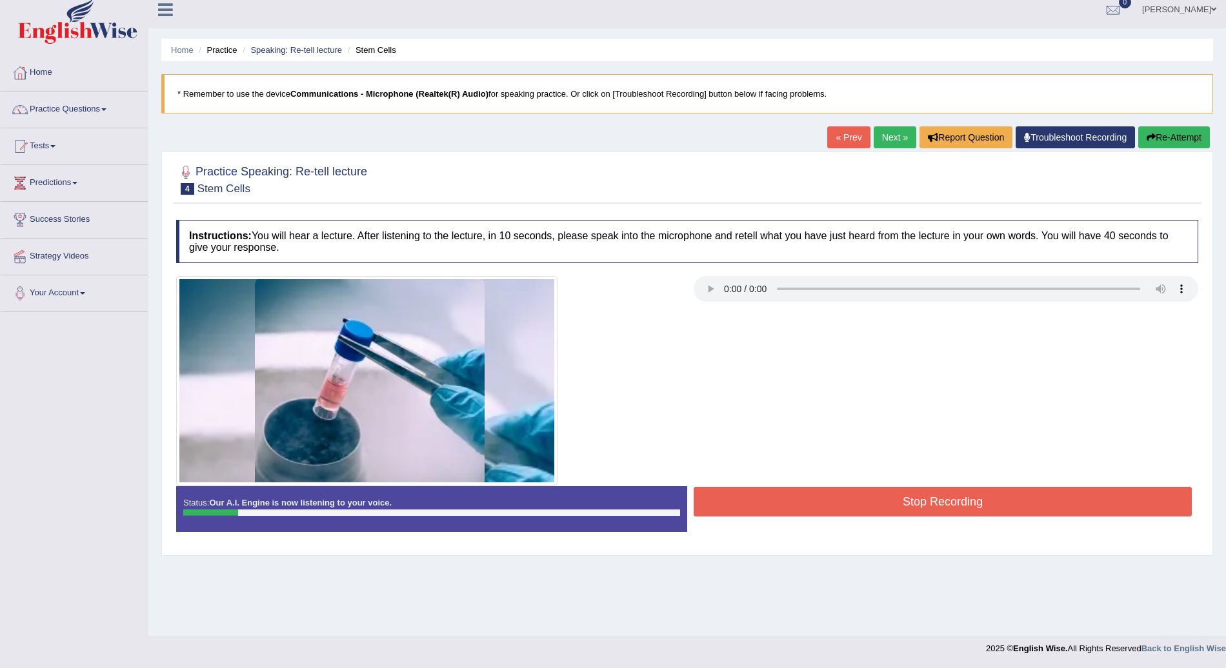
click at [1188, 124] on div "Home Practice Speaking: Re-tell lecture Stem Cells * Remember to use the device…" at bounding box center [686, 313] width 1077 height 645
click at [1190, 138] on button "Re-Attempt" at bounding box center [1174, 137] width 72 height 22
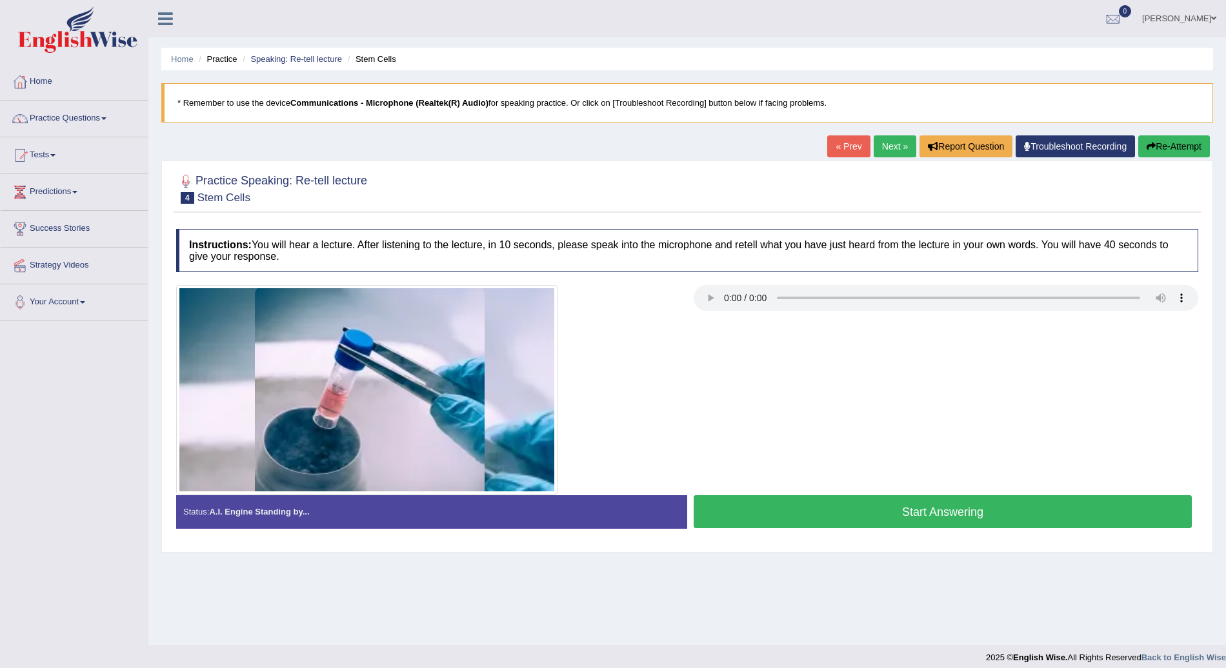
scroll to position [9, 0]
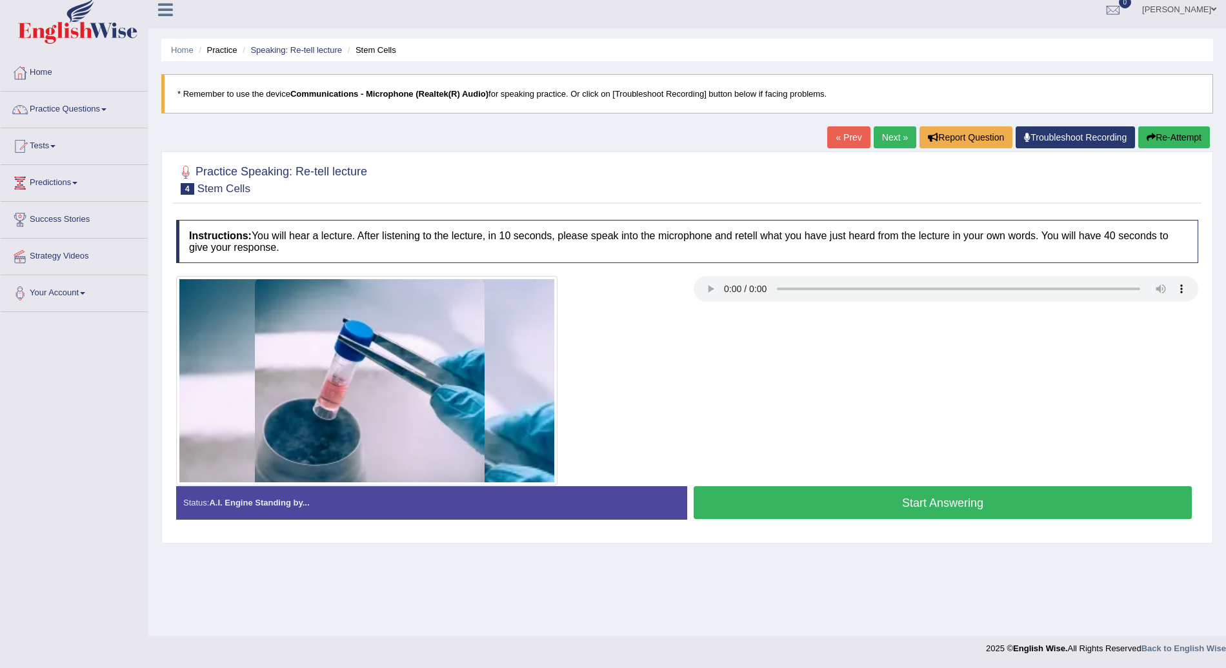
click at [1072, 133] on link "Troubleshoot Recording" at bounding box center [1074, 137] width 119 height 22
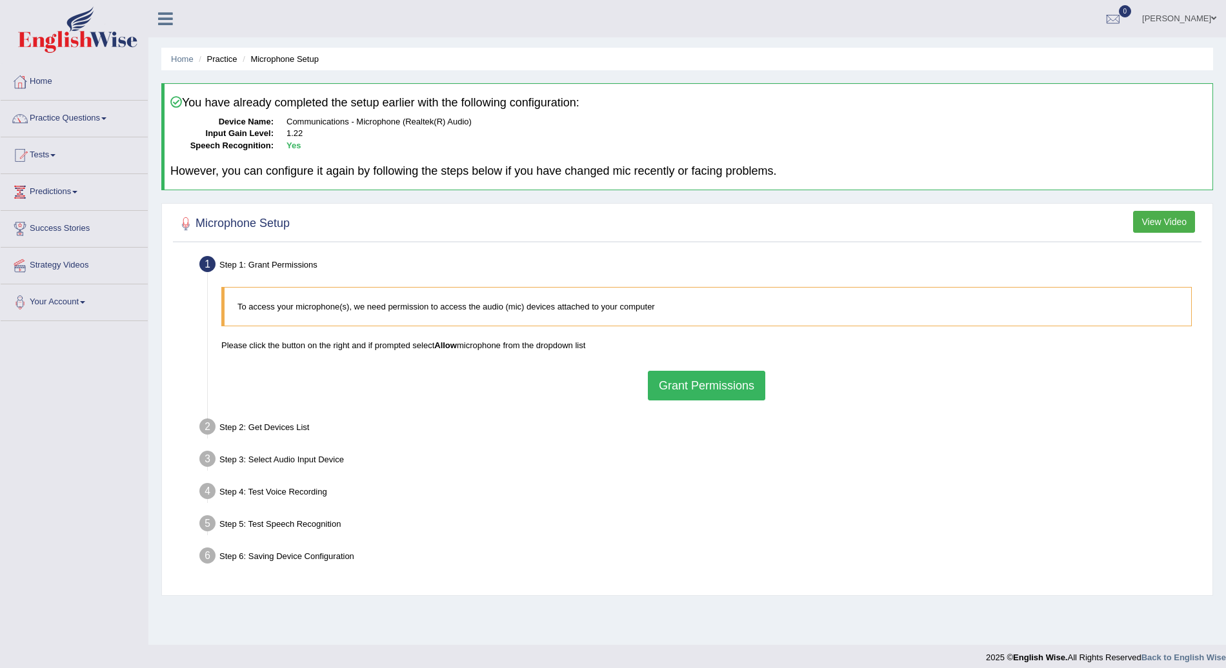
click at [697, 377] on button "Grant Permissions" at bounding box center [706, 386] width 117 height 30
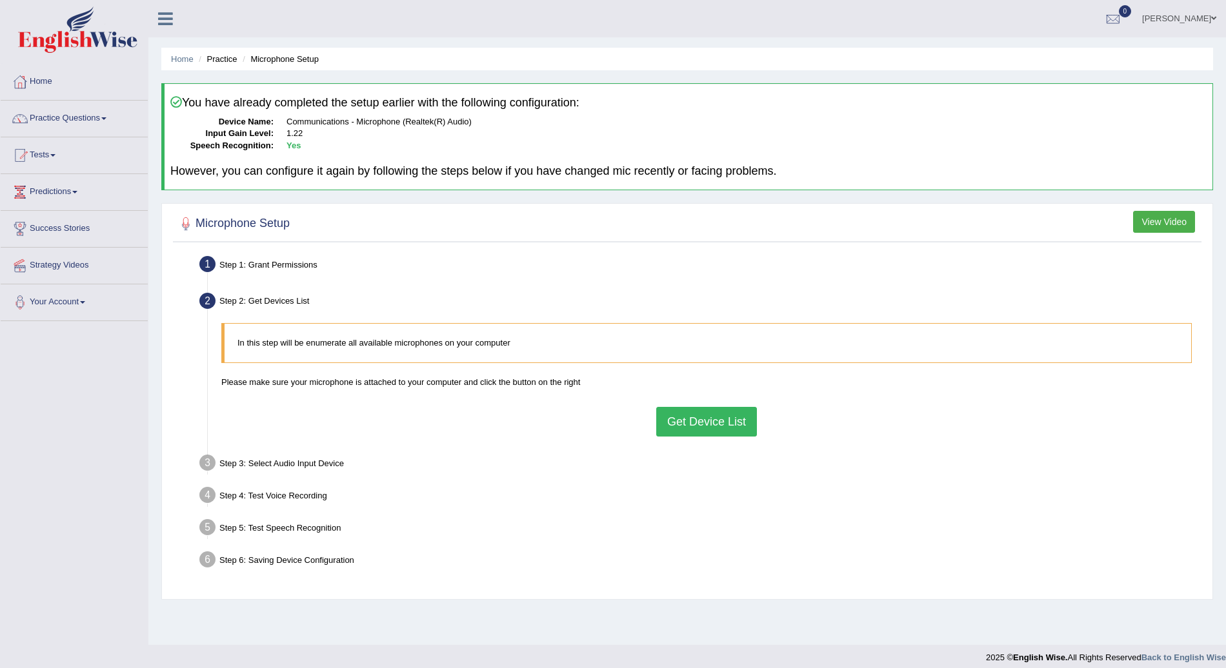
click at [714, 424] on button "Get Device List" at bounding box center [706, 422] width 101 height 30
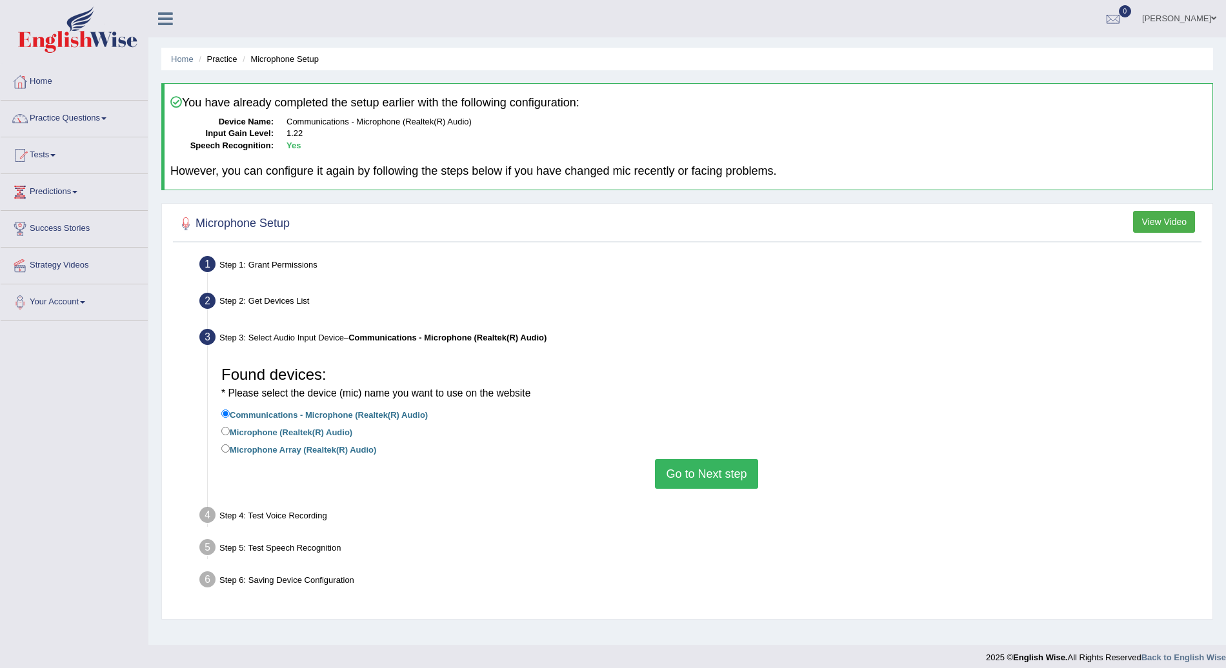
click at [722, 481] on button "Go to Next step" at bounding box center [706, 474] width 103 height 30
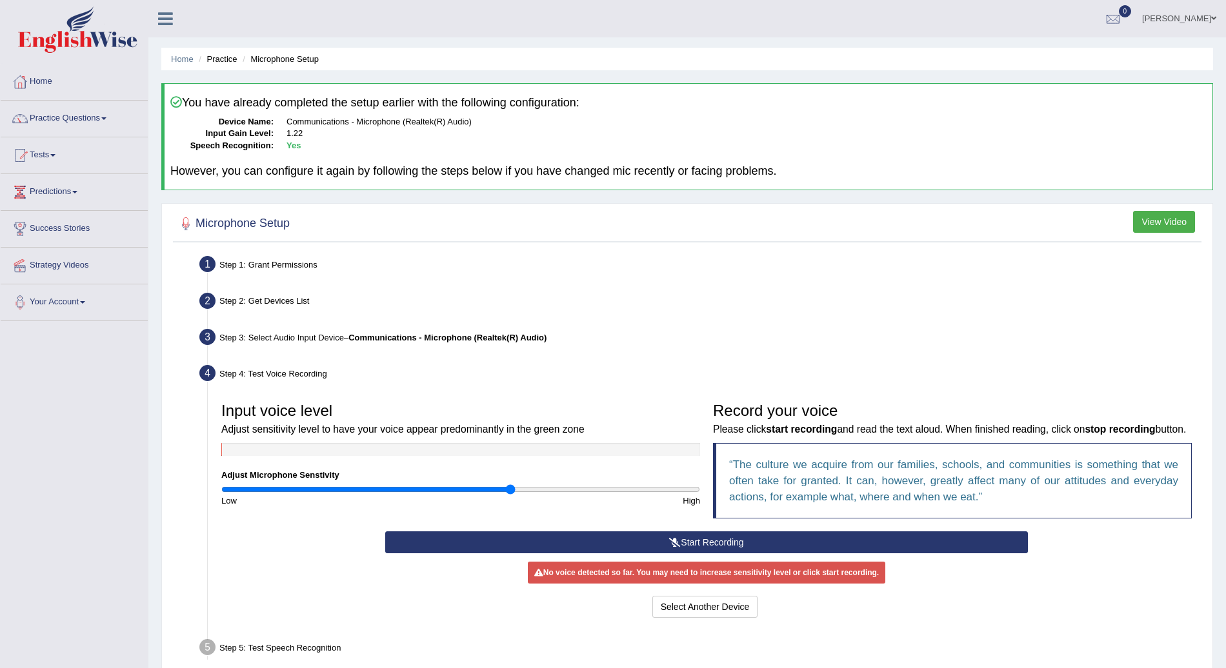
click at [773, 538] on button "Start Recording" at bounding box center [706, 543] width 643 height 22
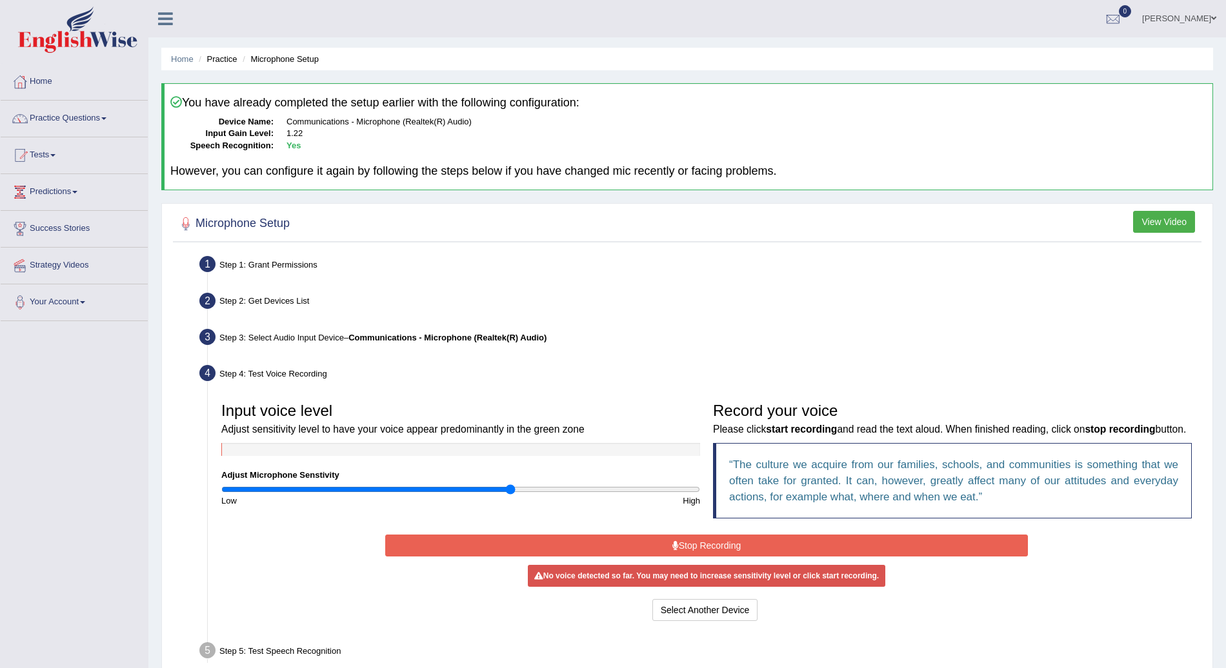
scroll to position [94, 0]
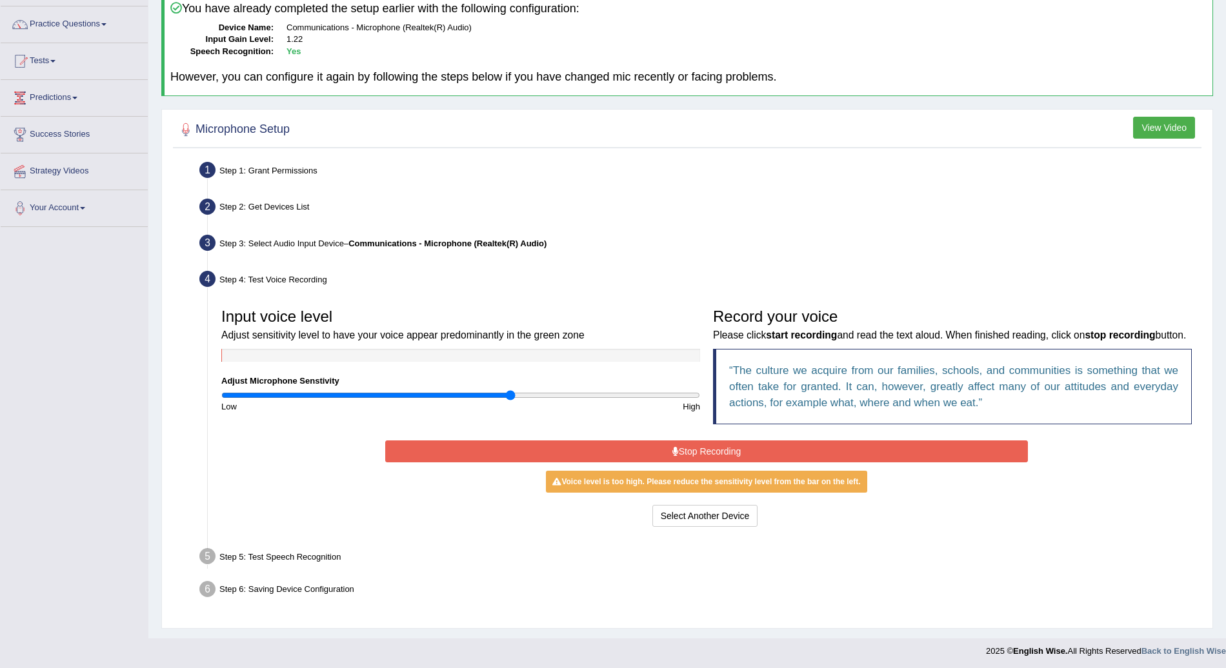
click at [710, 449] on button "Stop Recording" at bounding box center [706, 452] width 643 height 22
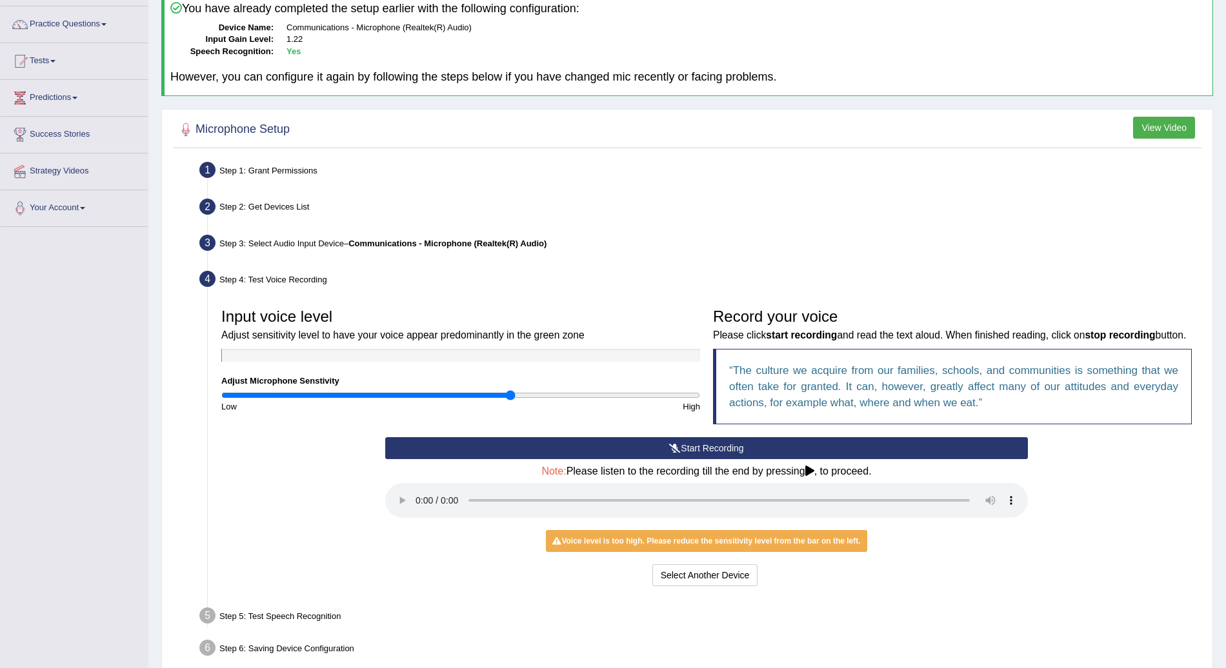
click at [702, 447] on button "Start Recording" at bounding box center [706, 448] width 643 height 22
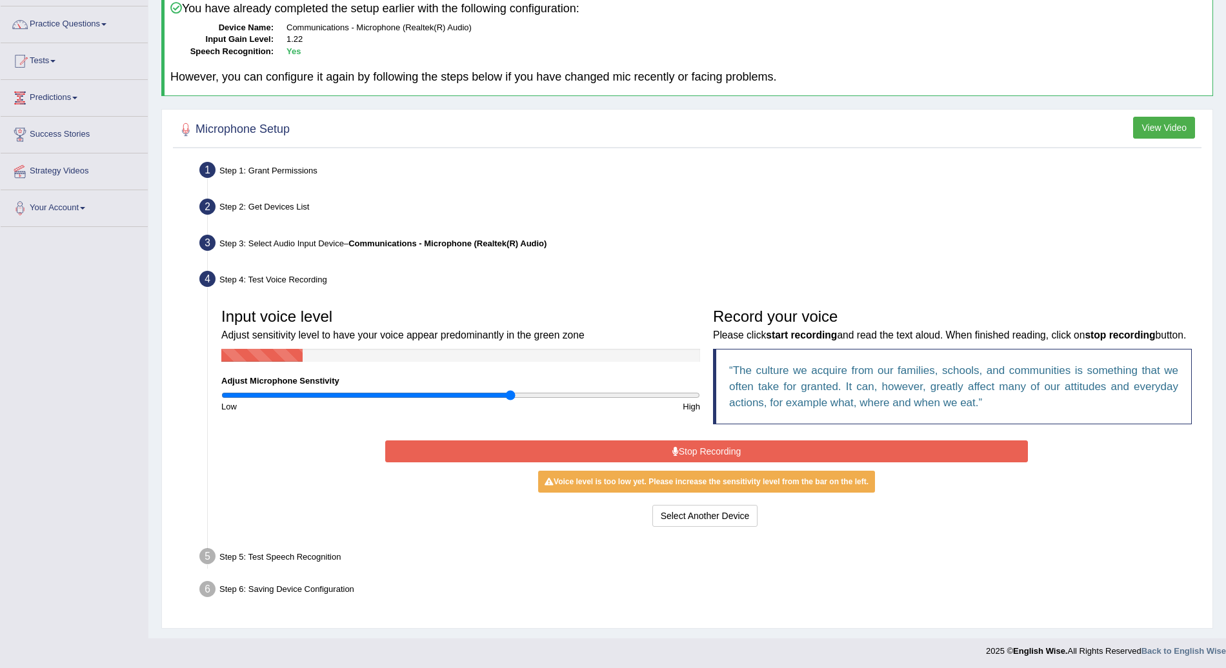
click at [702, 447] on button "Stop Recording" at bounding box center [706, 452] width 643 height 22
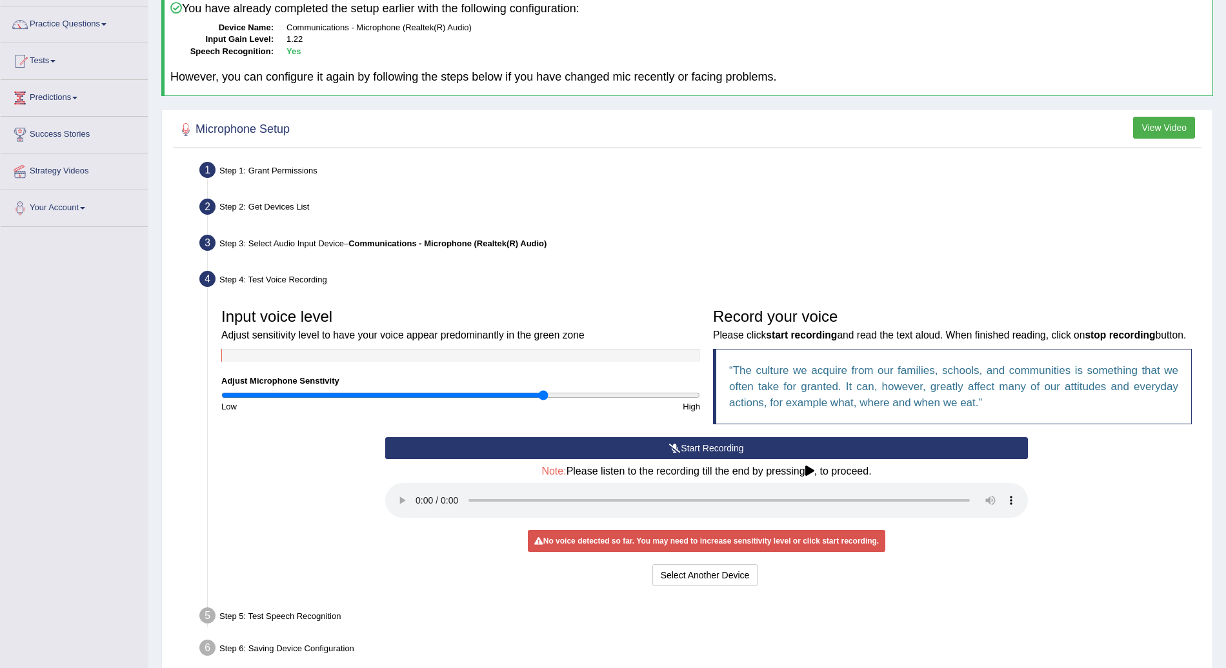
type input "1.36"
click at [544, 394] on input "range" at bounding box center [460, 395] width 479 height 10
click at [691, 450] on button "Start Recording" at bounding box center [706, 448] width 643 height 22
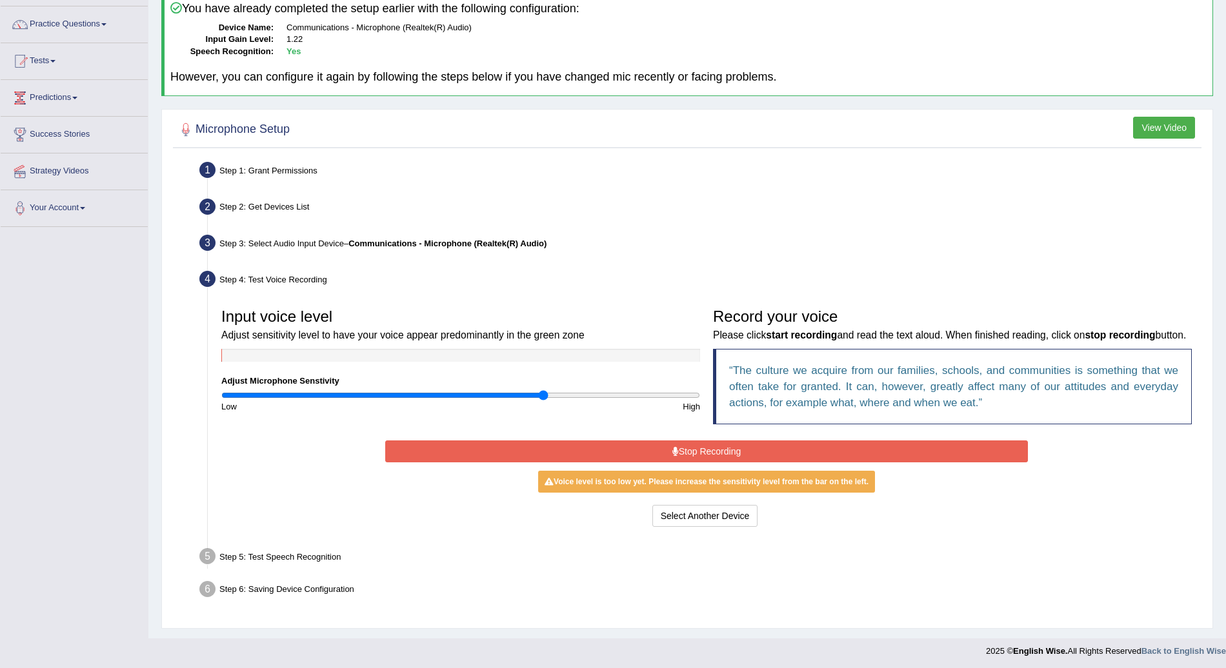
click at [704, 446] on button "Stop Recording" at bounding box center [706, 452] width 643 height 22
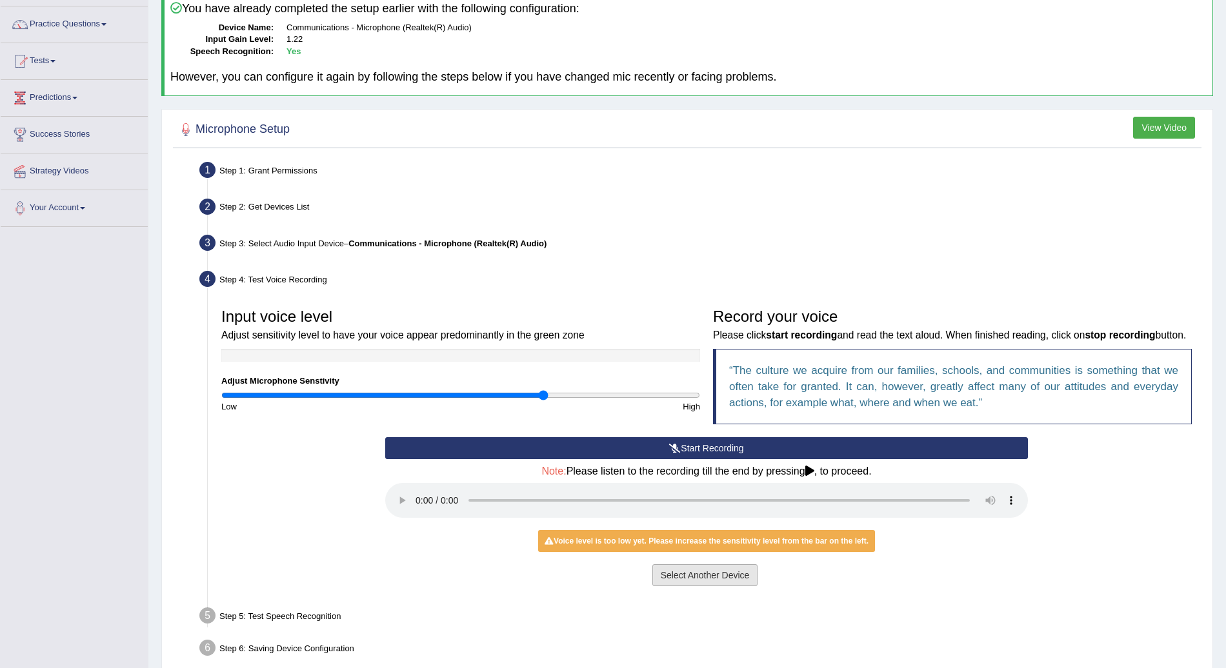
click at [692, 577] on button "Select Another Device" at bounding box center [705, 575] width 106 height 22
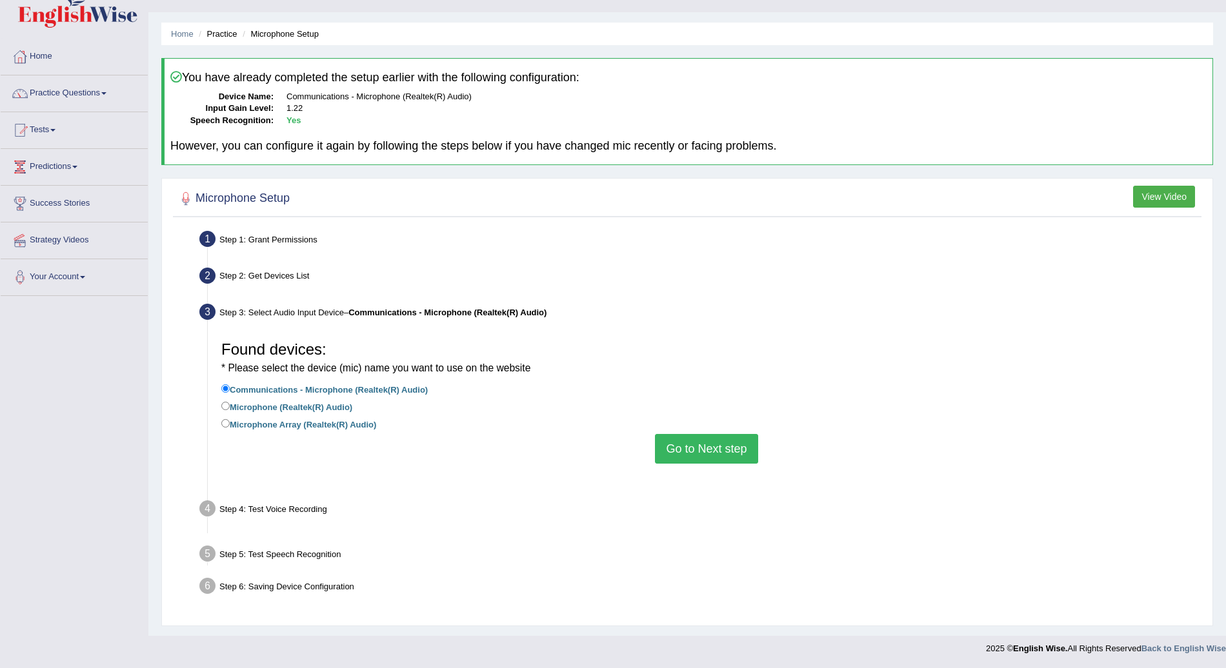
scroll to position [9, 0]
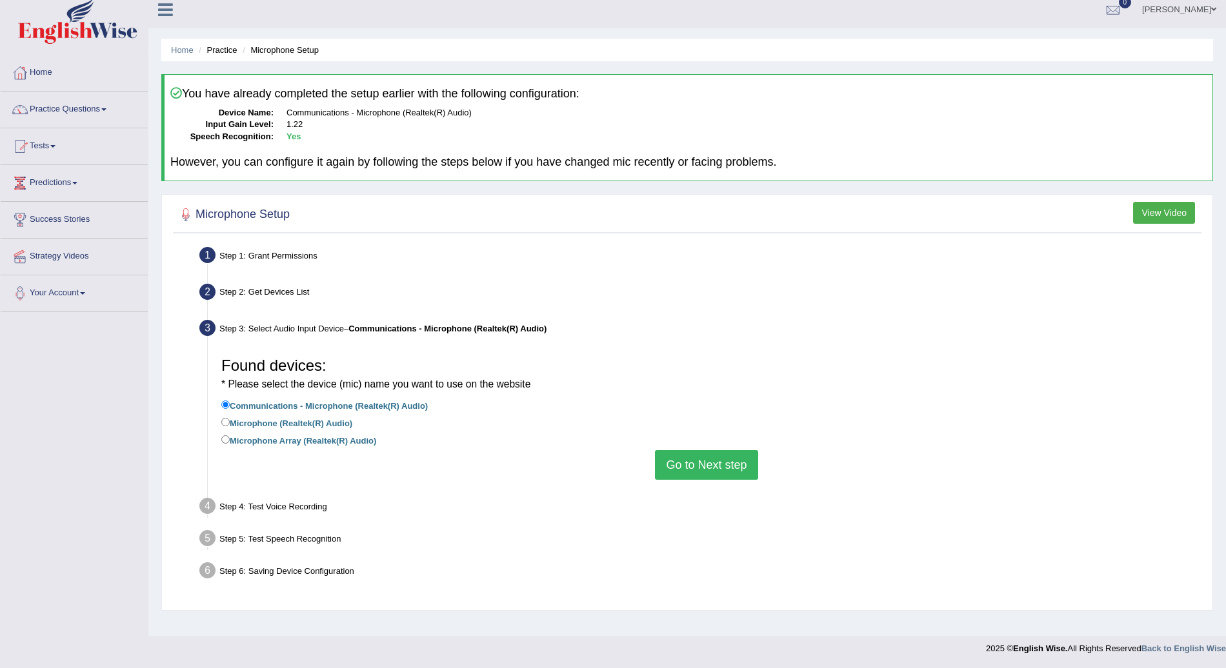
click at [218, 437] on div "Found devices: * Please select the device (mic) name you want to use on the web…" at bounding box center [706, 415] width 983 height 142
click at [228, 437] on input "Microphone Array (Realtek(R) Audio)" at bounding box center [225, 439] width 8 height 8
radio input "true"
click at [730, 468] on button "Go to Next step" at bounding box center [706, 465] width 103 height 30
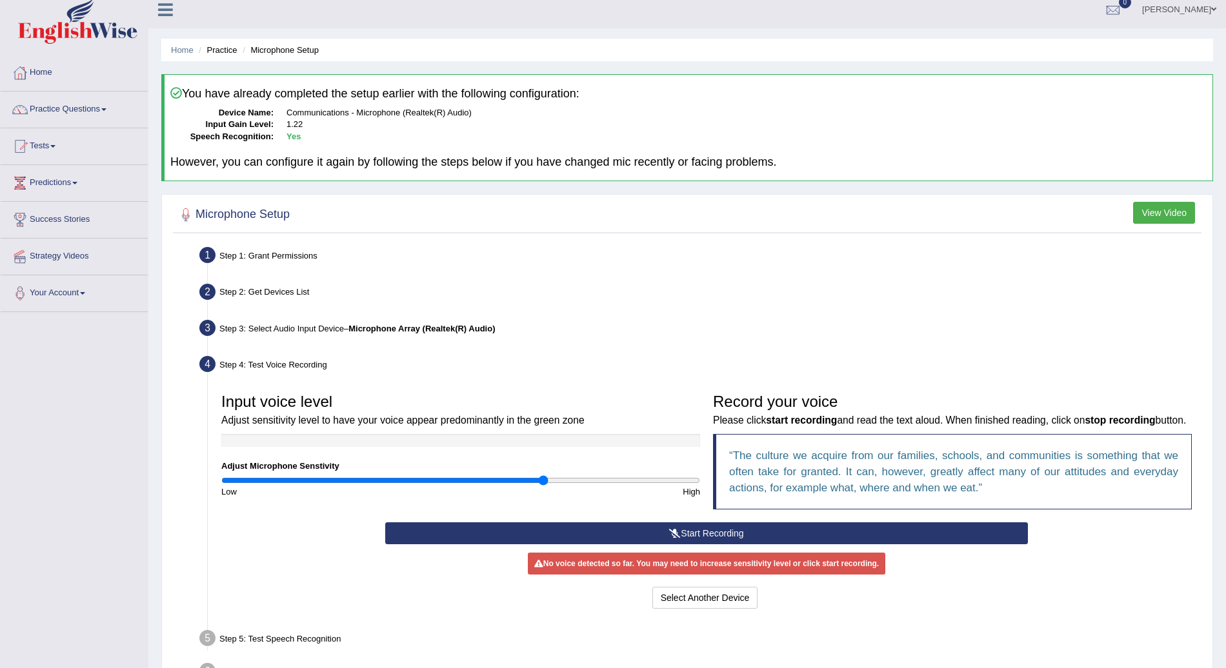
click at [715, 533] on button "Start Recording" at bounding box center [706, 534] width 643 height 22
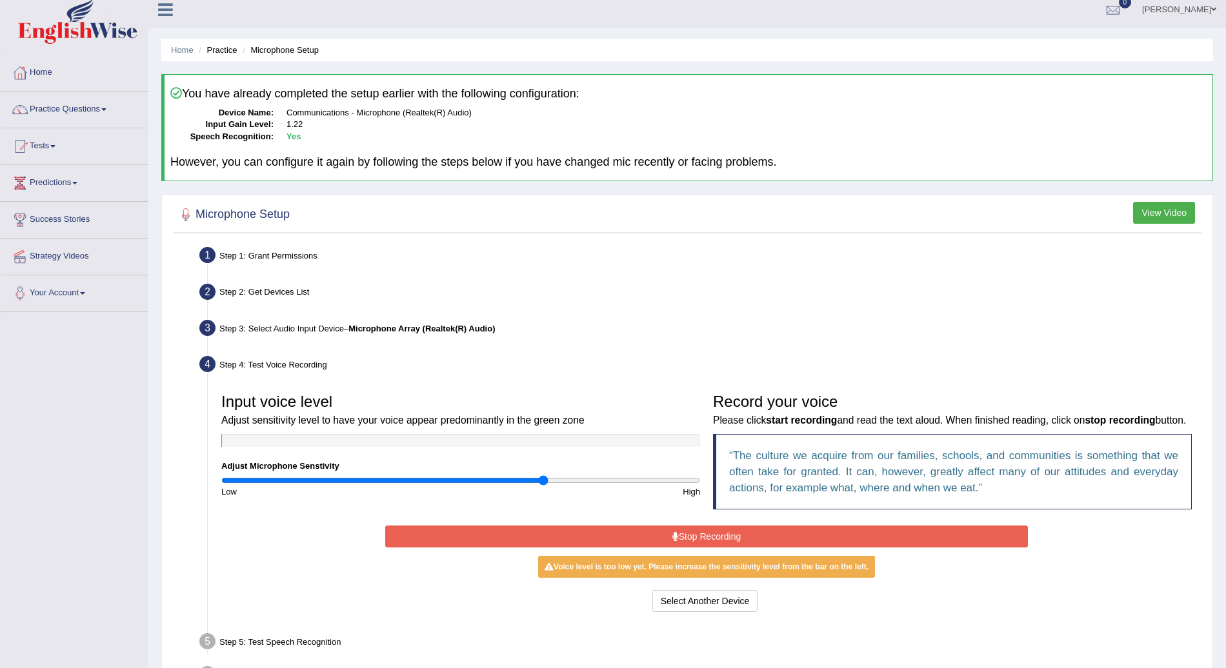
click at [715, 533] on button "Stop Recording" at bounding box center [706, 537] width 643 height 22
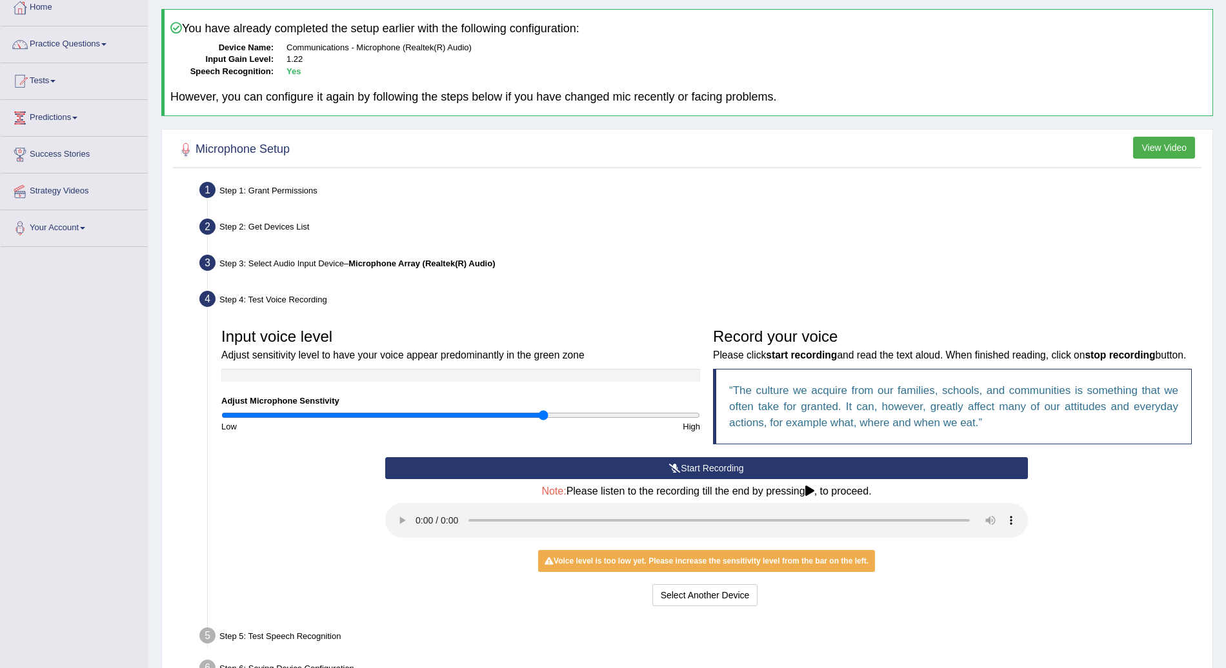
scroll to position [77, 0]
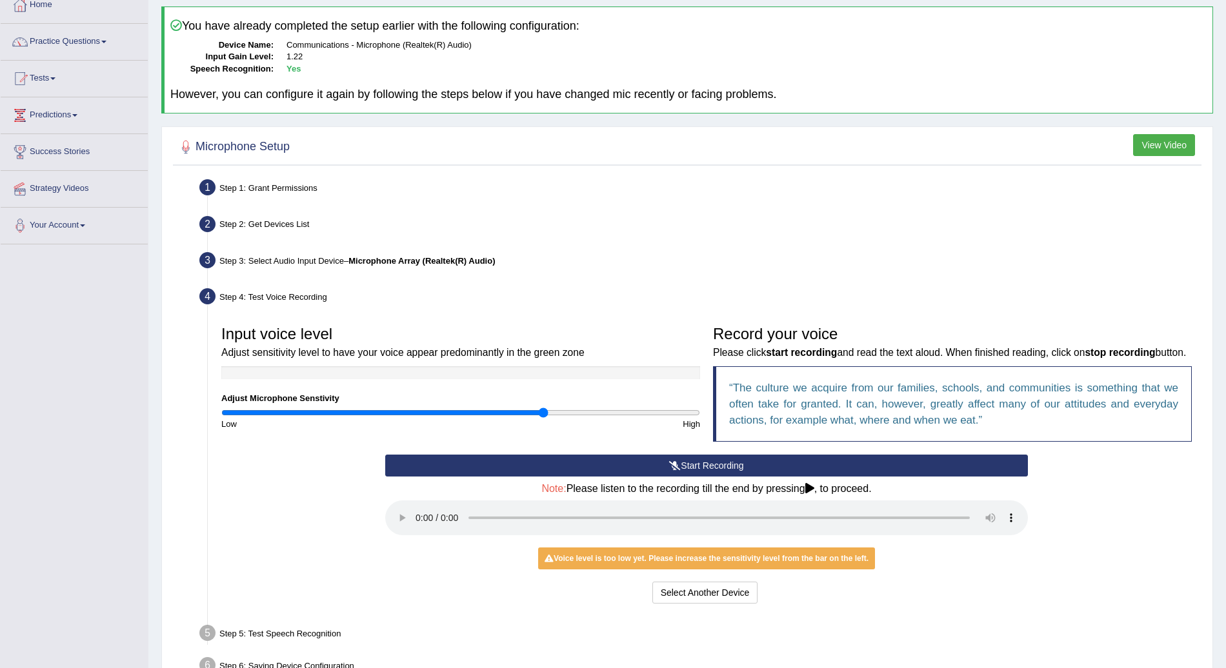
click at [724, 463] on button "Start Recording" at bounding box center [706, 466] width 643 height 22
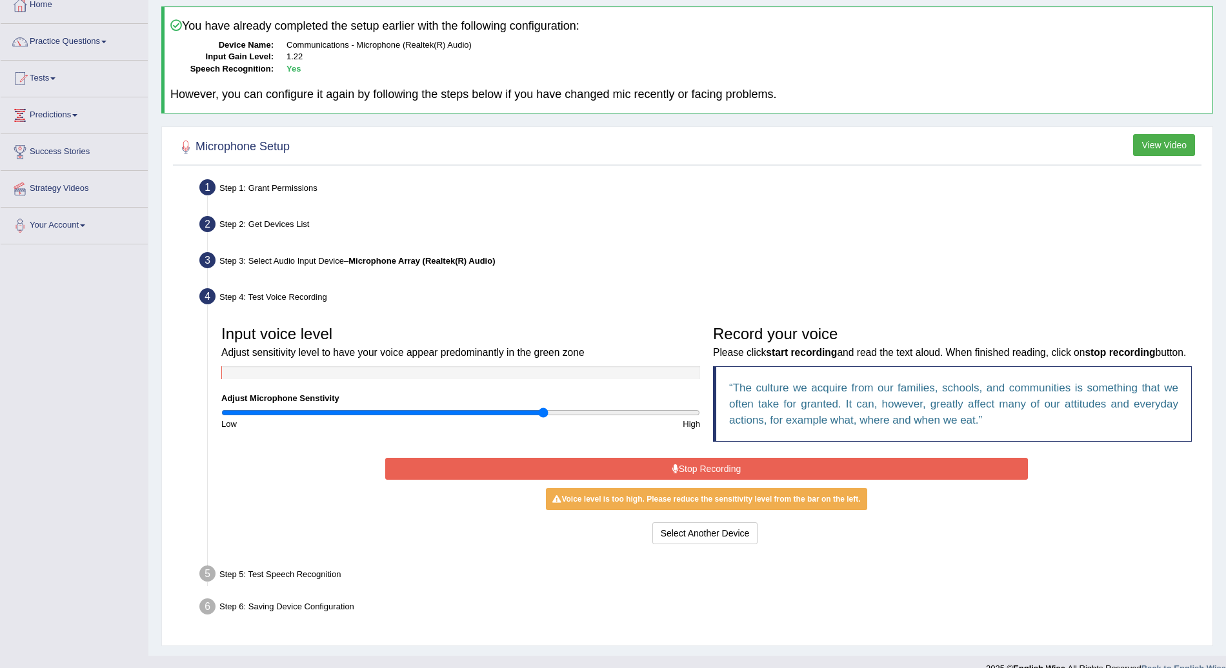
click at [723, 461] on button "Stop Recording" at bounding box center [706, 469] width 643 height 22
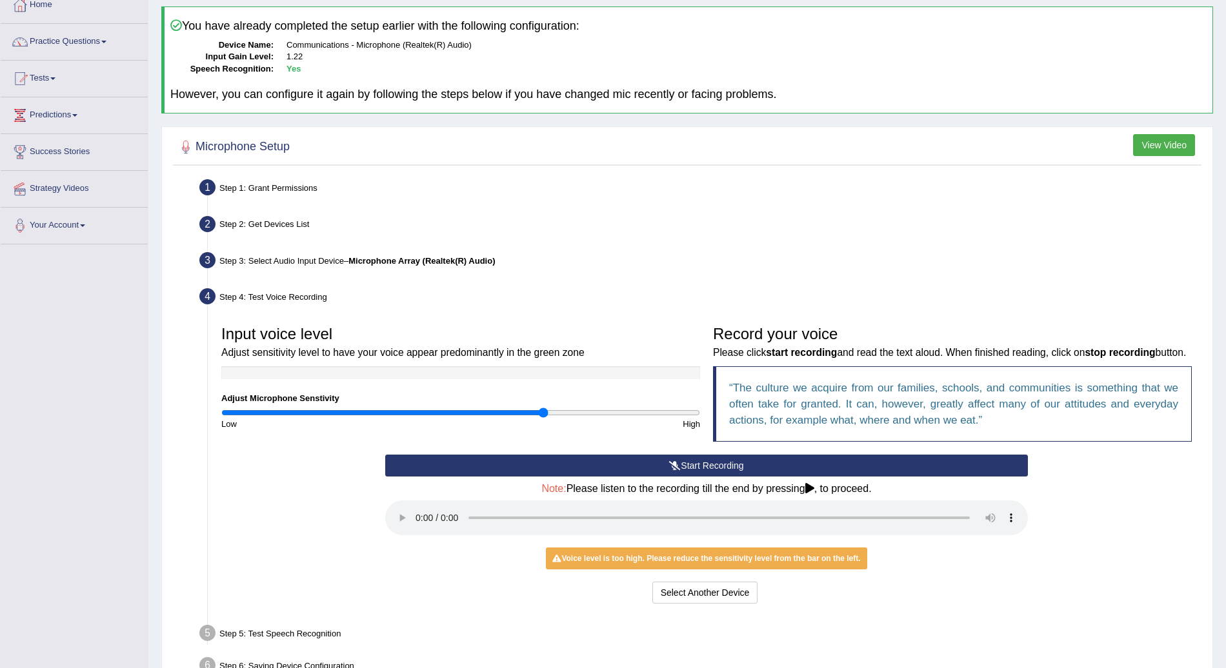
click at [806, 493] on div "Note: Please listen to the recording till the end by pressing , to proceed." at bounding box center [706, 511] width 643 height 56
click at [805, 483] on h4 "Note: Please listen to the recording till the end by pressing , to proceed." at bounding box center [706, 489] width 643 height 12
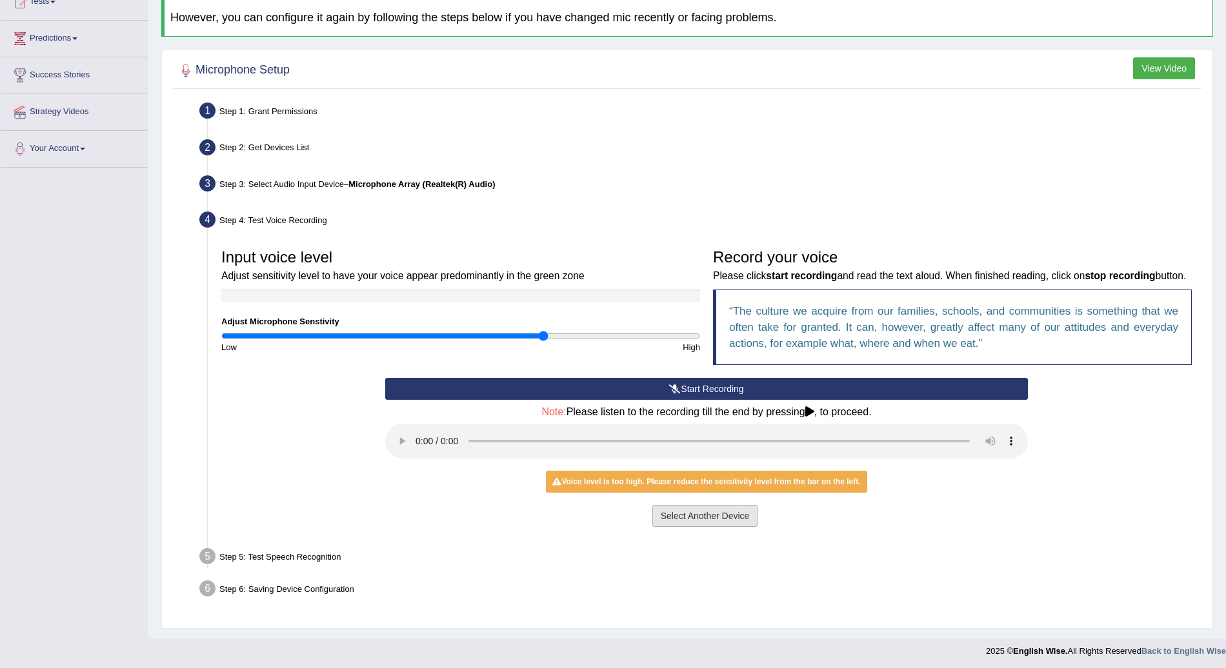
click at [735, 519] on button "Select Another Device" at bounding box center [705, 516] width 106 height 22
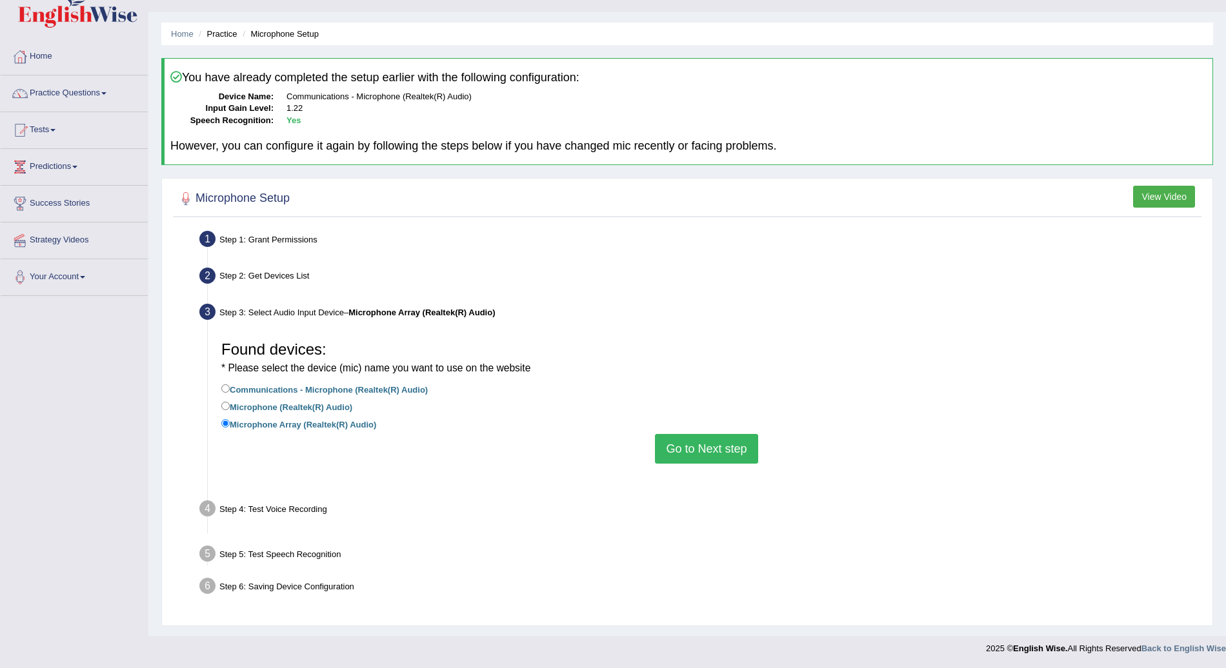
scroll to position [9, 0]
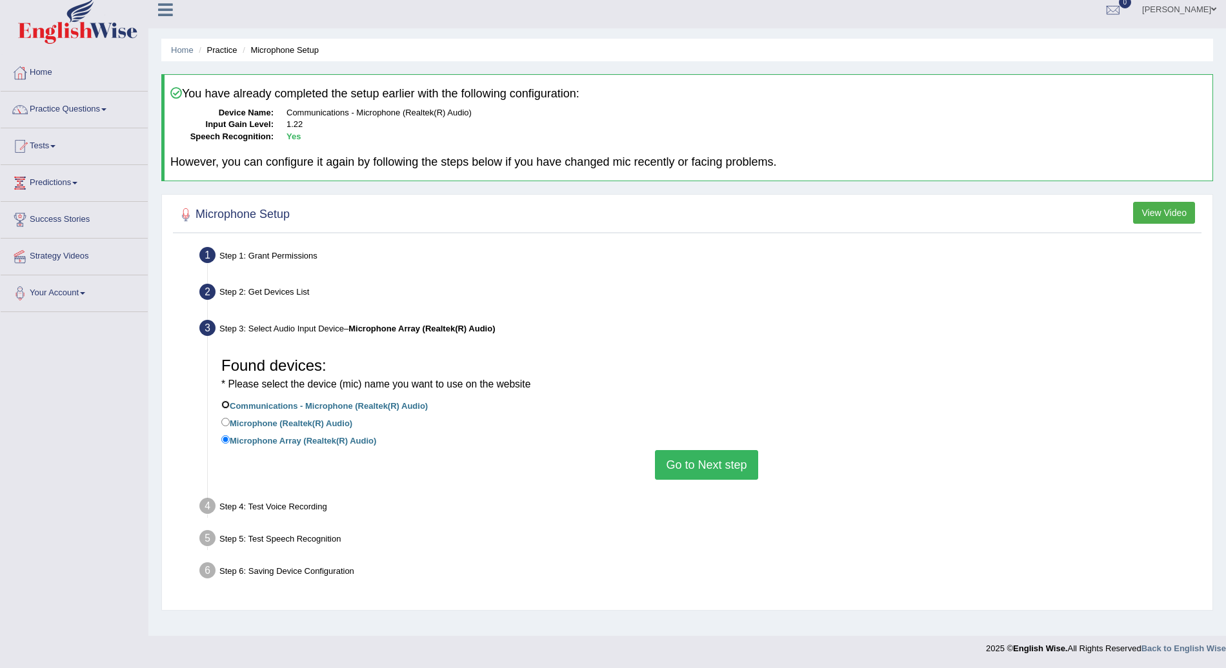
click at [223, 405] on input "Communications - Microphone (Realtek(R) Audio)" at bounding box center [225, 405] width 8 height 8
radio input "true"
click at [706, 468] on button "Go to Next step" at bounding box center [706, 465] width 103 height 30
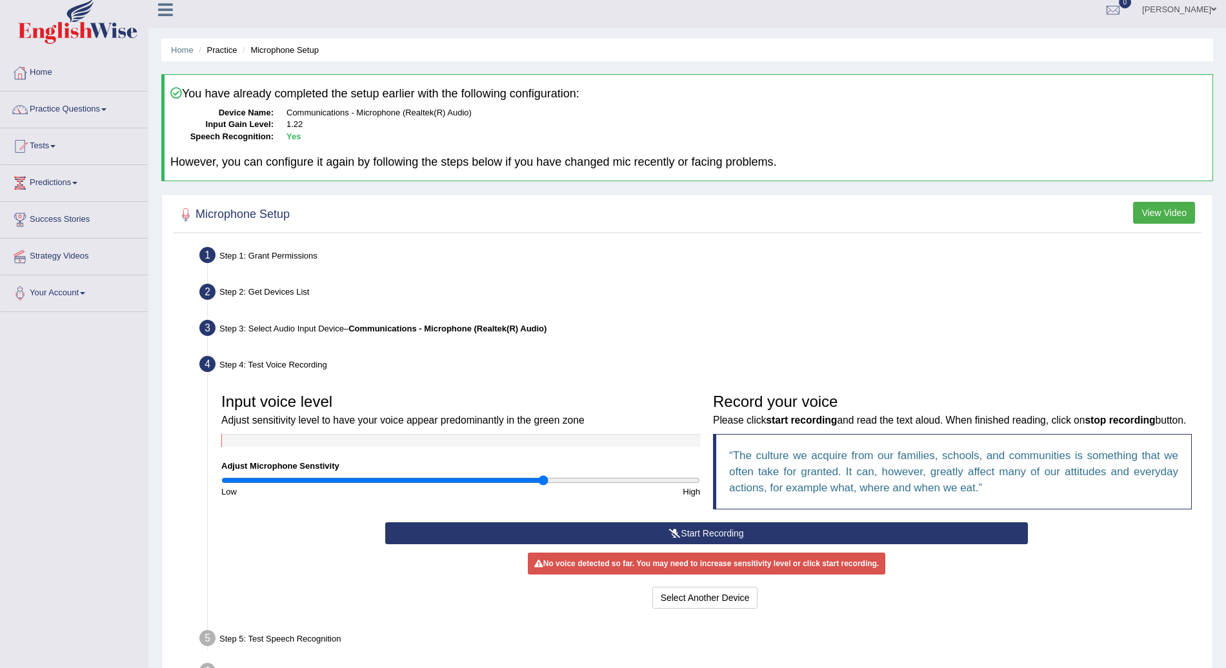
click at [708, 526] on button "Start Recording" at bounding box center [706, 534] width 643 height 22
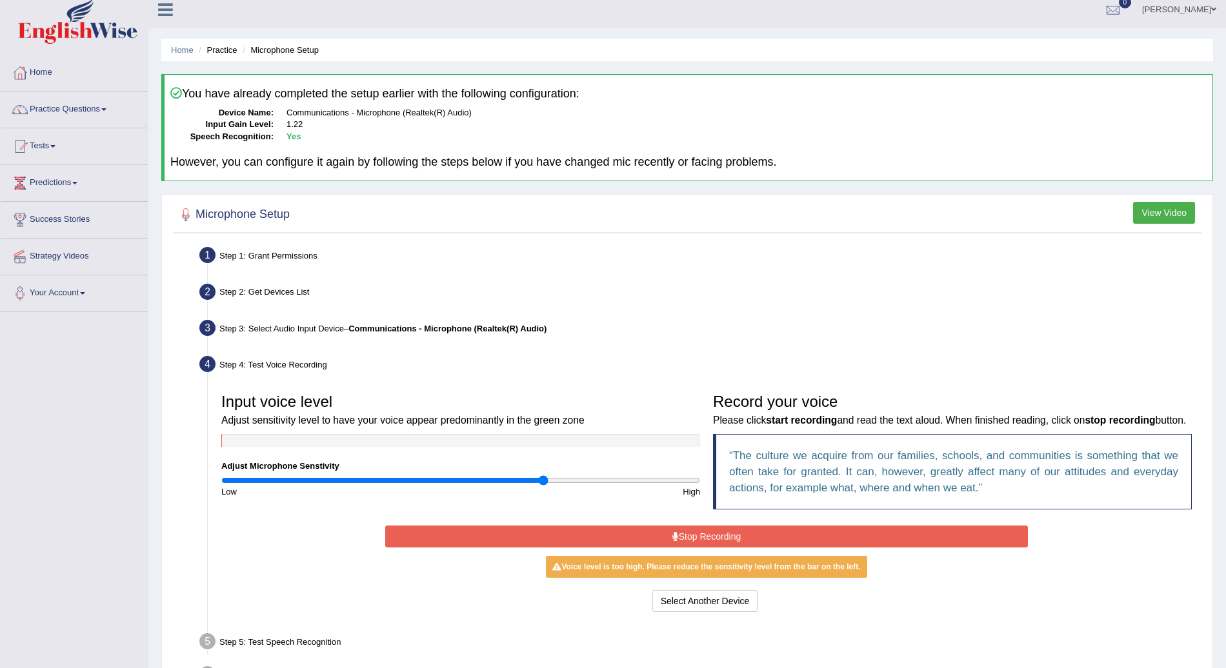
click at [773, 532] on button "Stop Recording" at bounding box center [706, 537] width 643 height 22
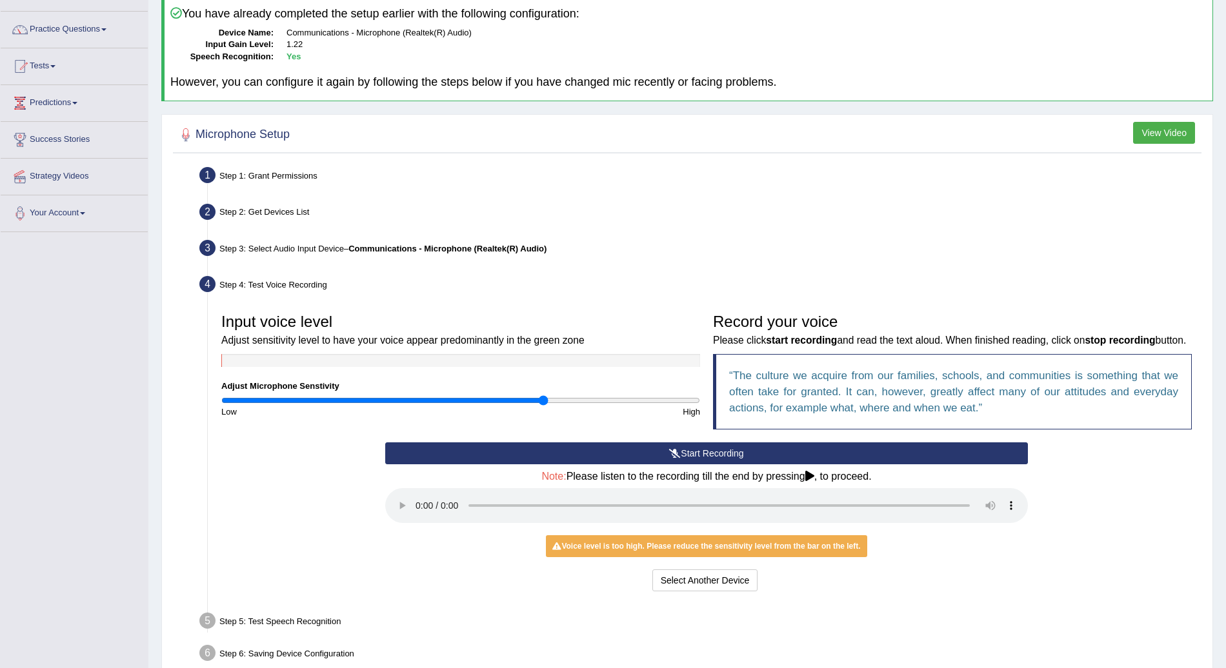
scroll to position [90, 0]
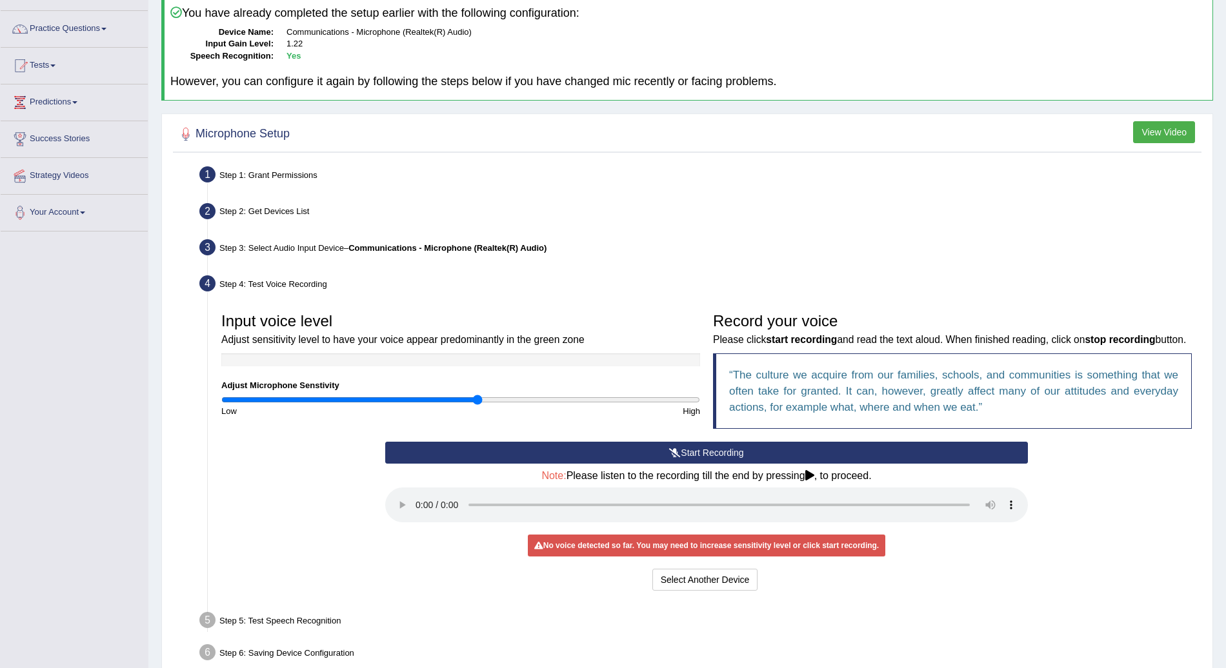
drag, startPoint x: 537, startPoint y: 400, endPoint x: 476, endPoint y: 399, distance: 61.3
click at [476, 399] on input "range" at bounding box center [460, 400] width 479 height 10
click at [693, 454] on button "Start Recording" at bounding box center [706, 453] width 643 height 22
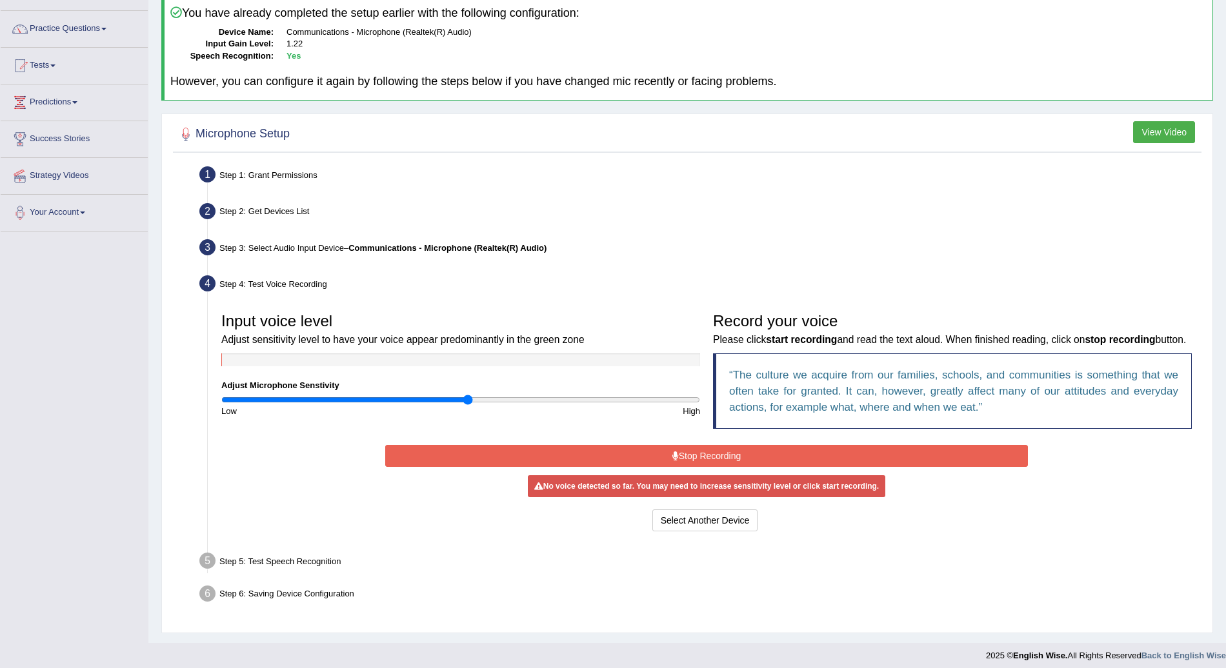
type input "1.04"
click at [470, 399] on input "range" at bounding box center [460, 400] width 479 height 10
click at [770, 463] on button "Stop Recording" at bounding box center [706, 456] width 643 height 22
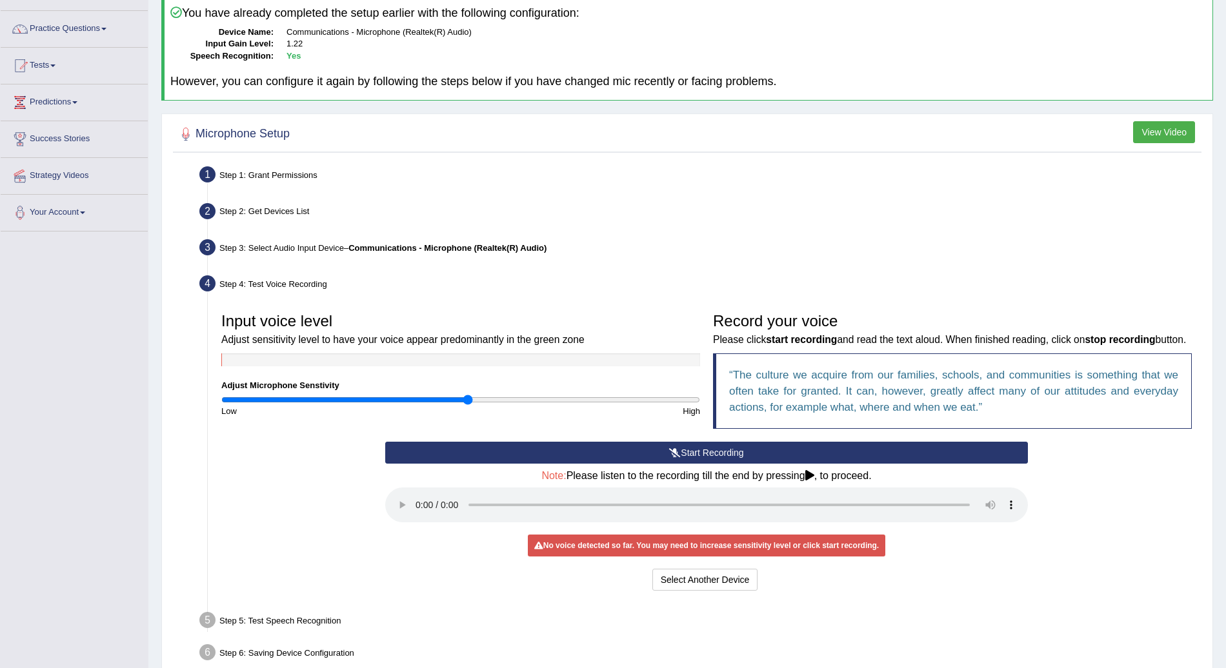
click at [709, 450] on button "Start Recording" at bounding box center [706, 453] width 643 height 22
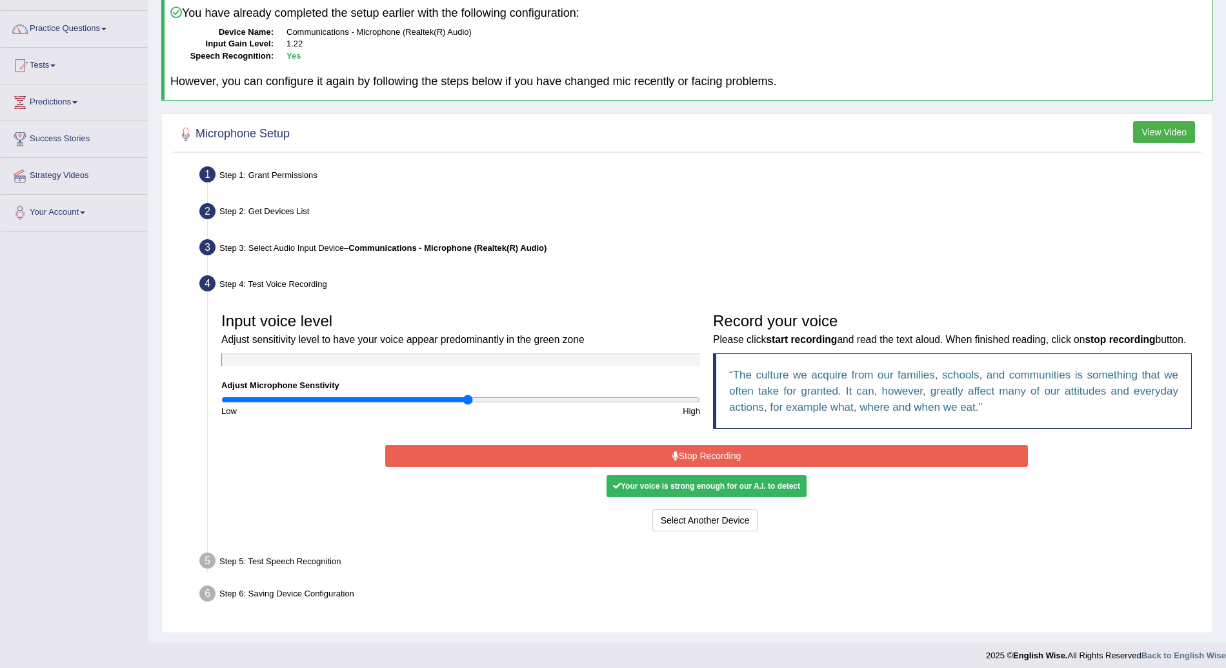
scroll to position [94, 0]
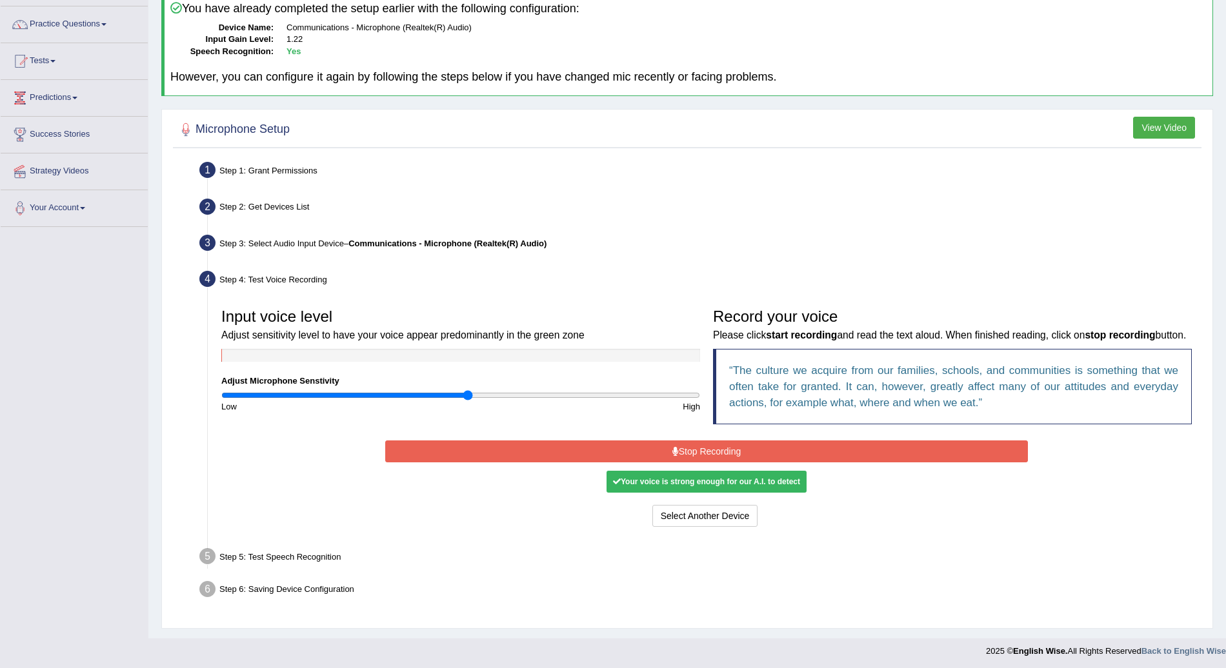
click at [790, 444] on button "Stop Recording" at bounding box center [706, 452] width 643 height 22
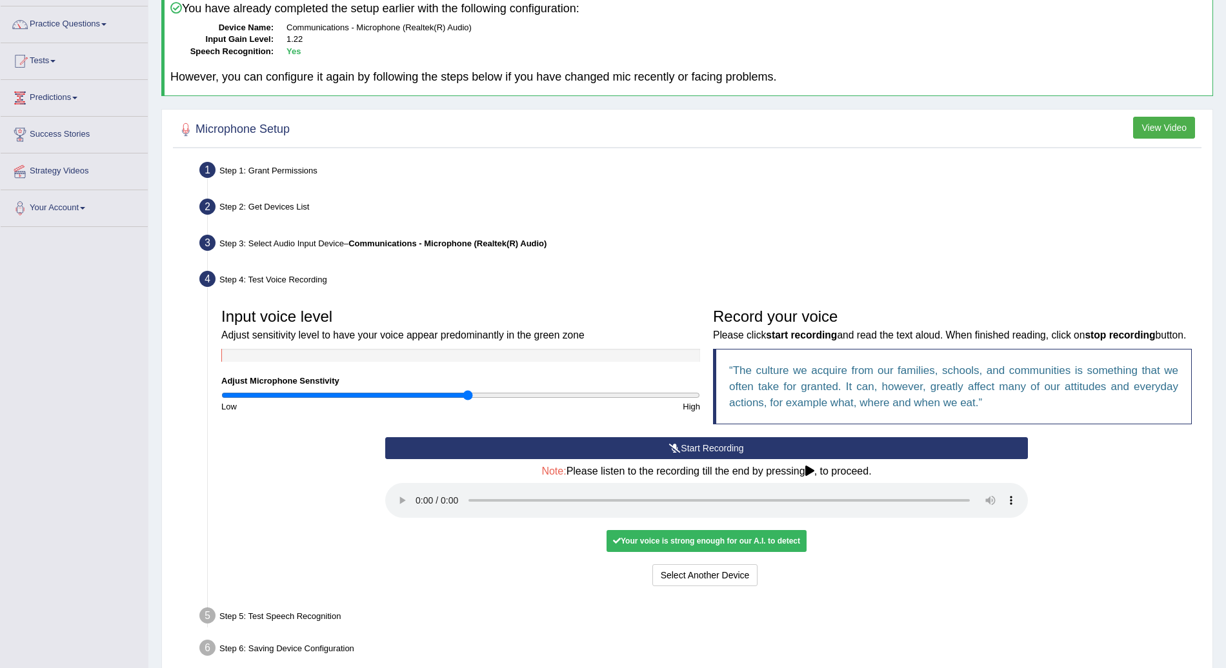
scroll to position [154, 0]
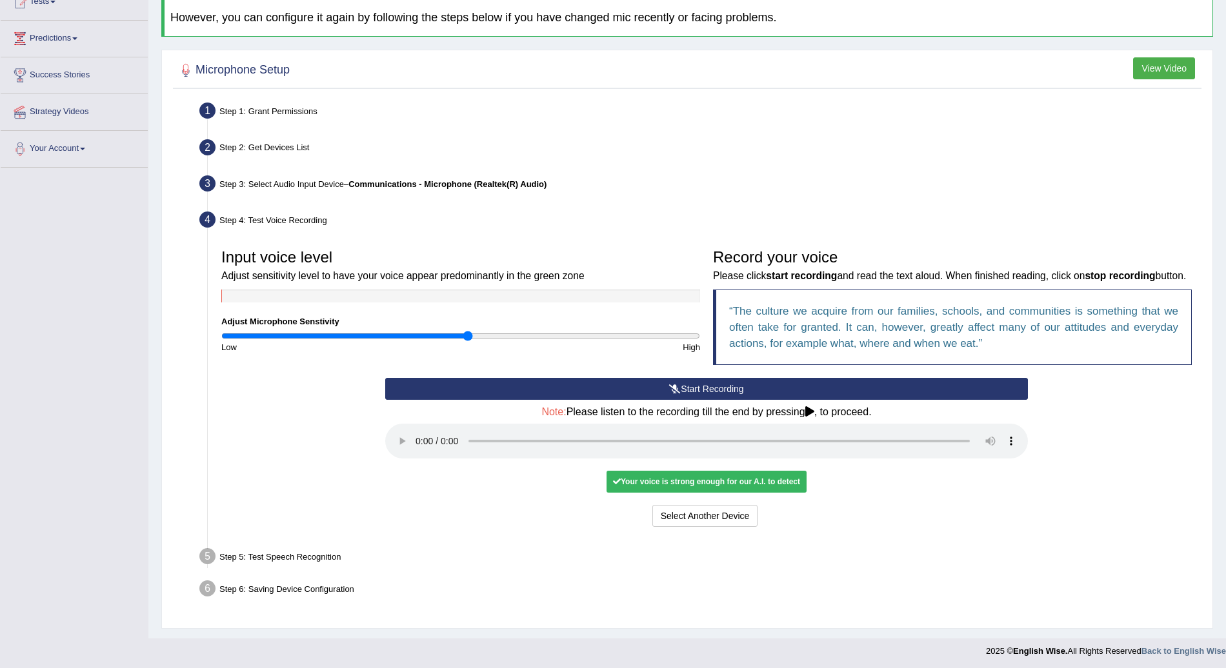
click at [326, 549] on div "Step 5: Test Speech Recognition" at bounding box center [700, 558] width 1013 height 28
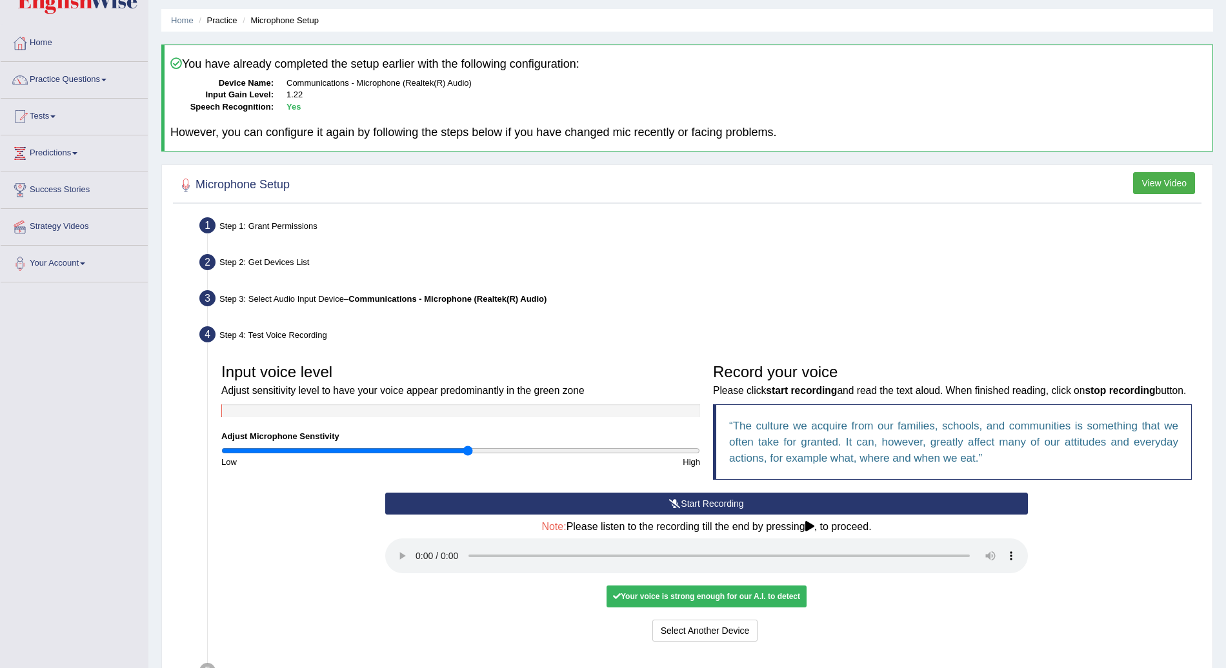
scroll to position [37, 0]
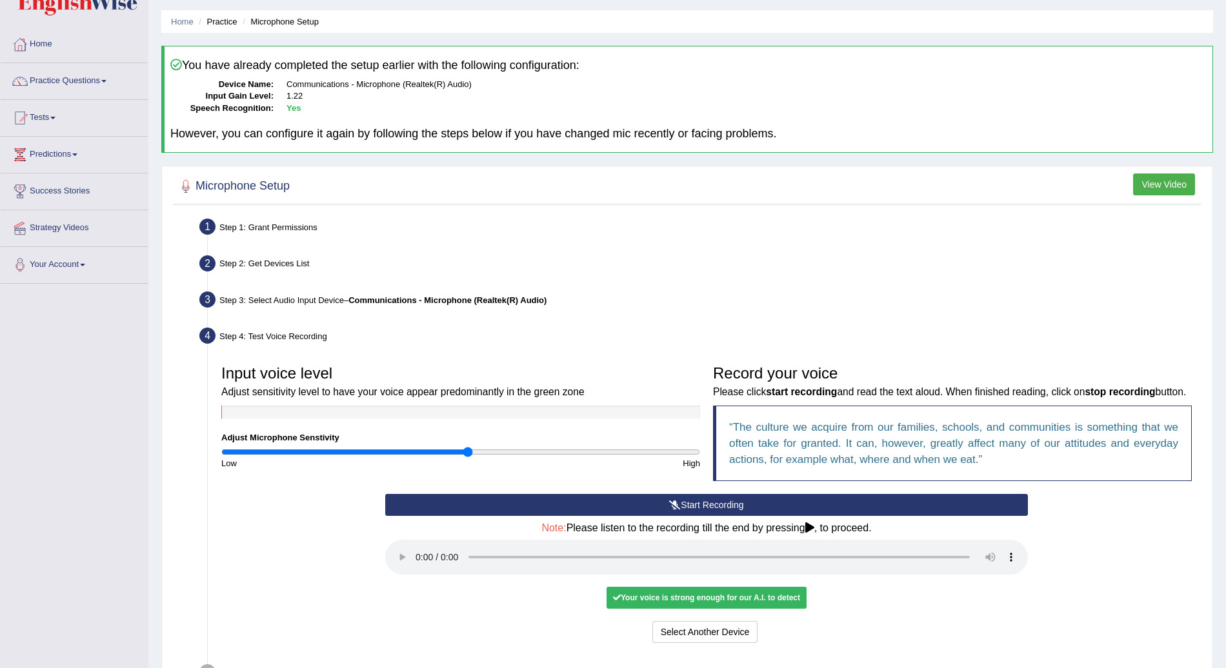
click at [1171, 182] on button "View Video" at bounding box center [1164, 185] width 62 height 22
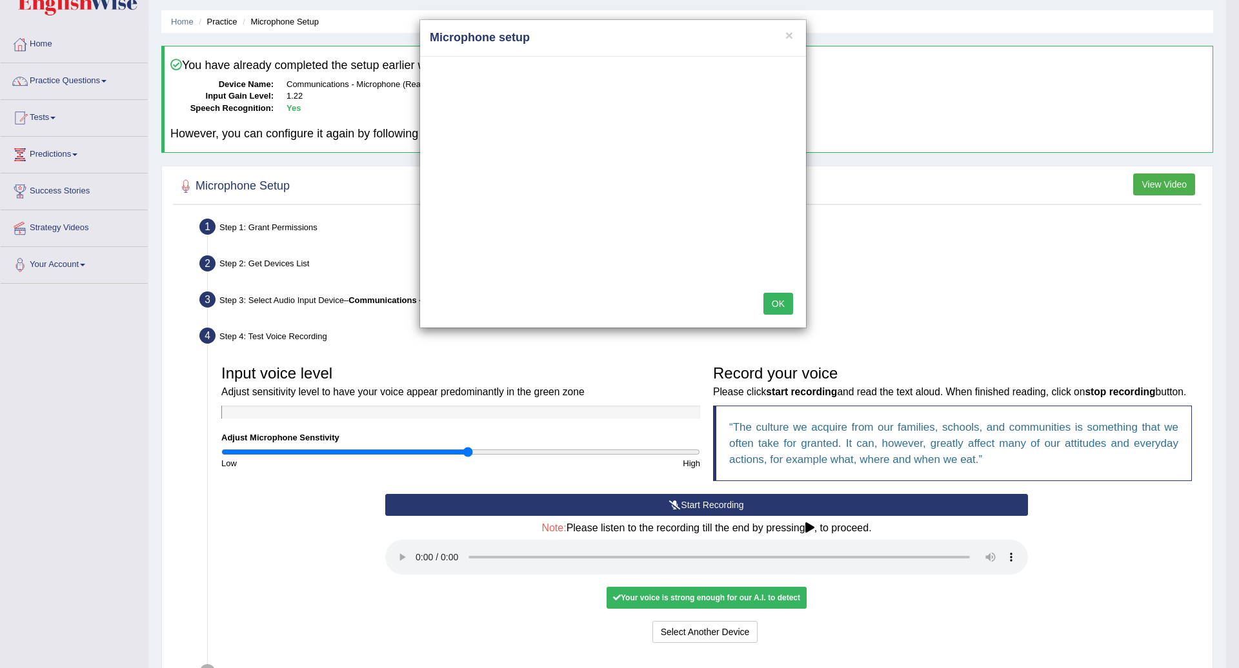
drag, startPoint x: 790, startPoint y: 32, endPoint x: 770, endPoint y: 299, distance: 267.9
click at [770, 299] on button "OK" at bounding box center [778, 304] width 30 height 22
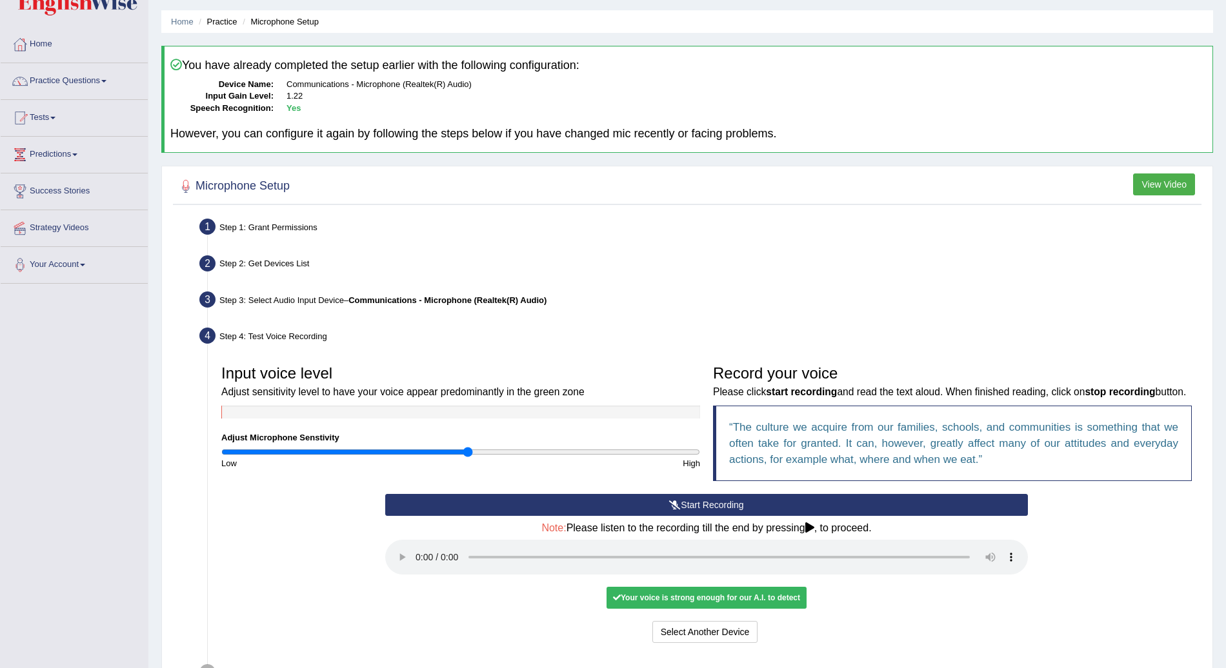
scroll to position [154, 0]
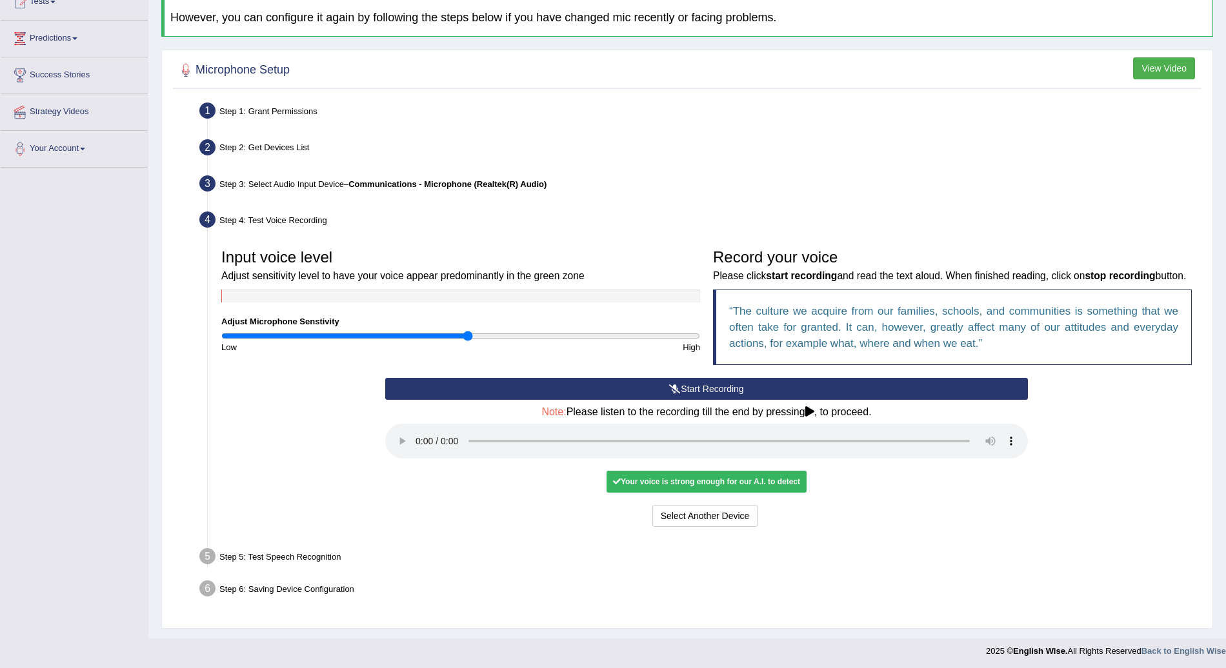
click at [333, 597] on div "Step 6: Saving Device Configuration" at bounding box center [700, 591] width 1013 height 28
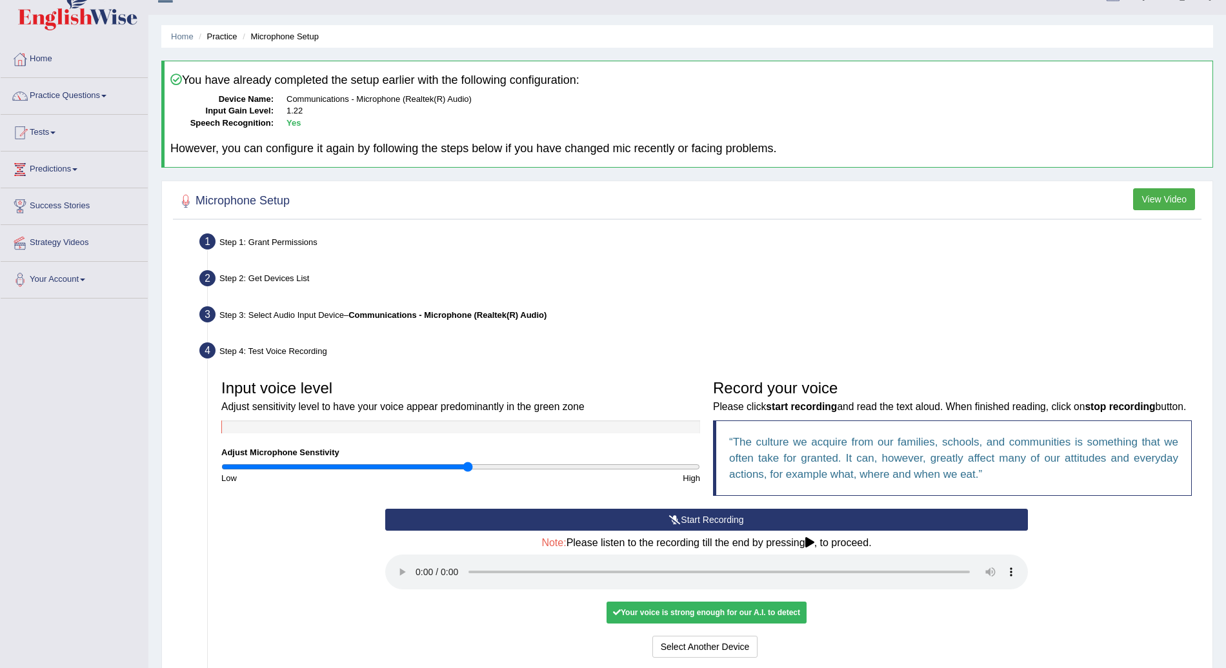
scroll to position [0, 0]
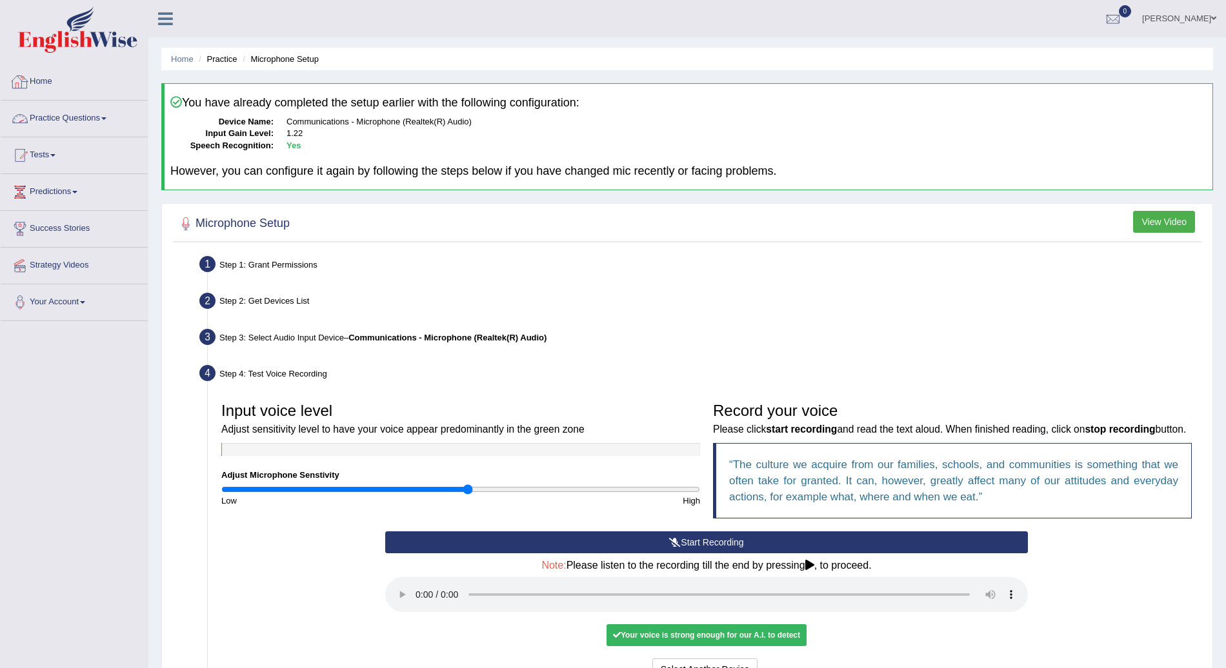
click at [103, 114] on link "Practice Questions" at bounding box center [74, 117] width 147 height 32
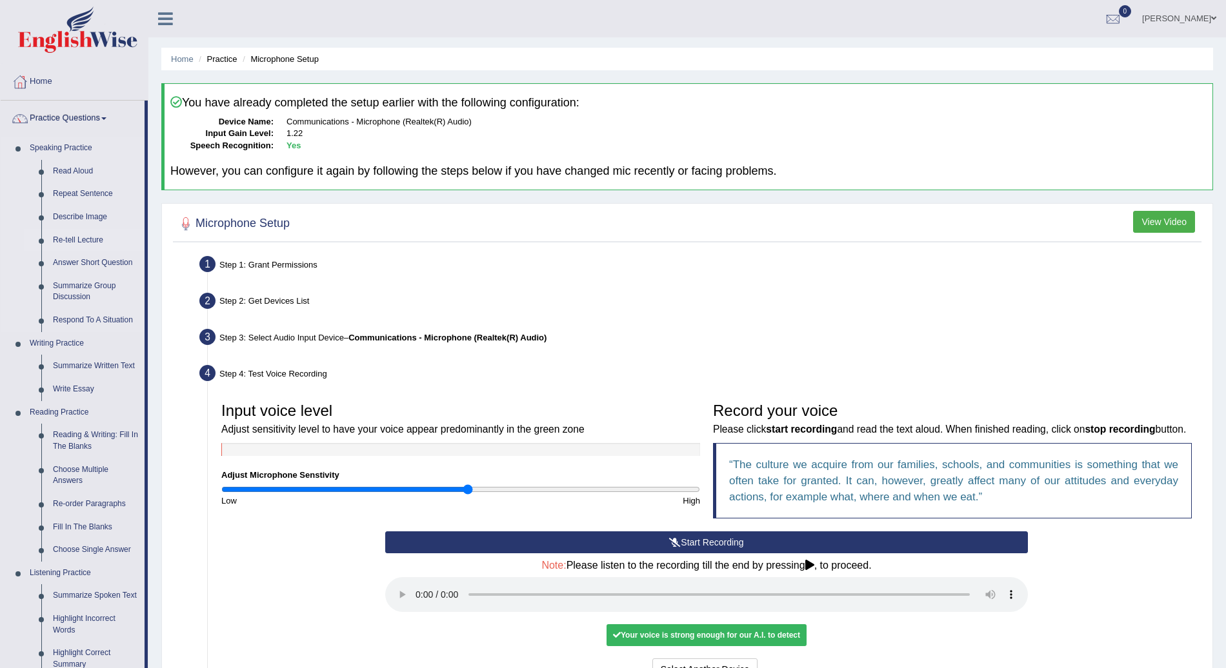
click at [90, 244] on link "Re-tell Lecture" at bounding box center [95, 240] width 97 height 23
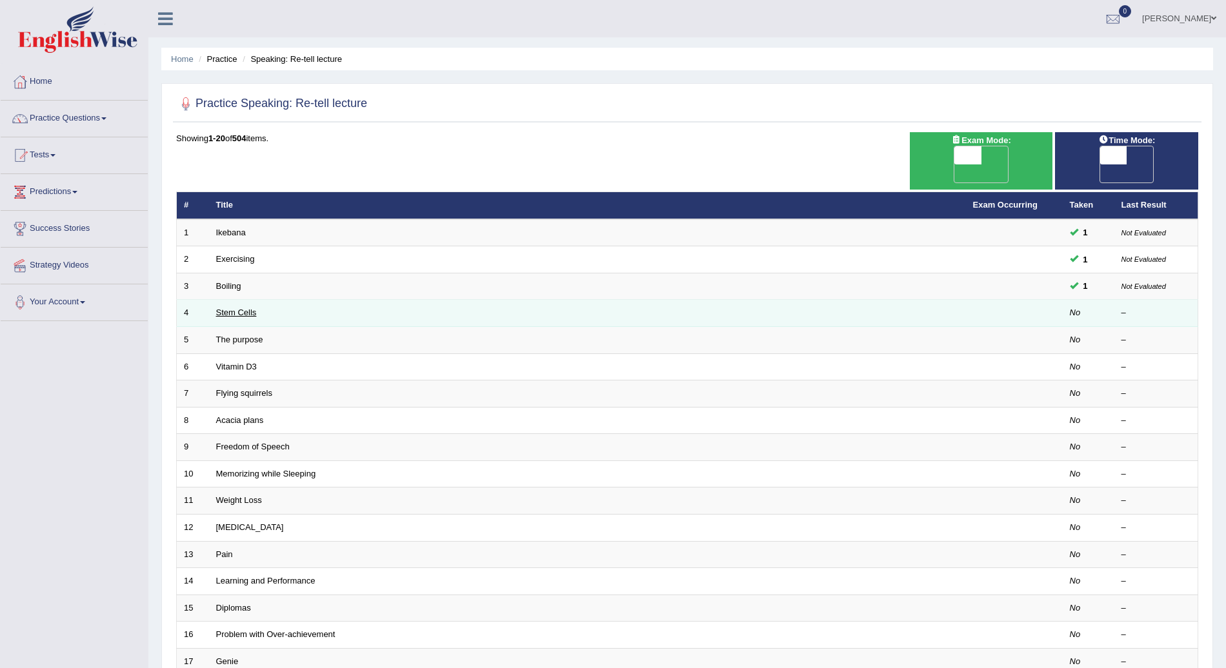
click at [241, 308] on link "Stem Cells" at bounding box center [236, 313] width 41 height 10
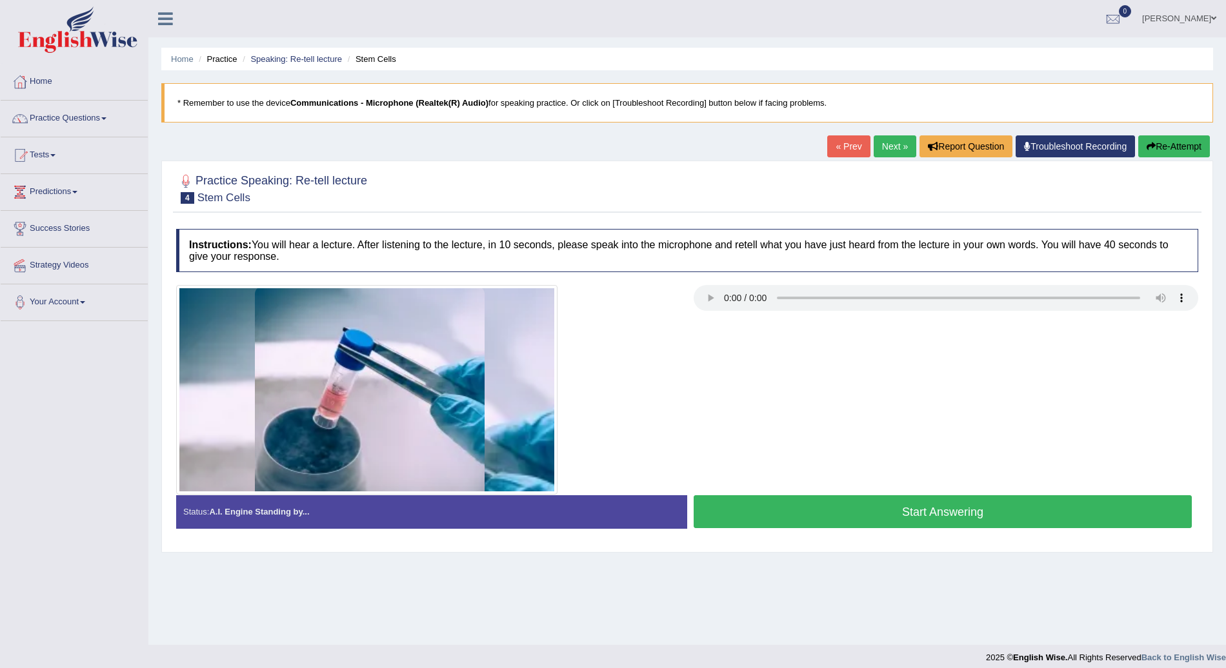
click at [808, 508] on button "Start Answering" at bounding box center [942, 511] width 498 height 33
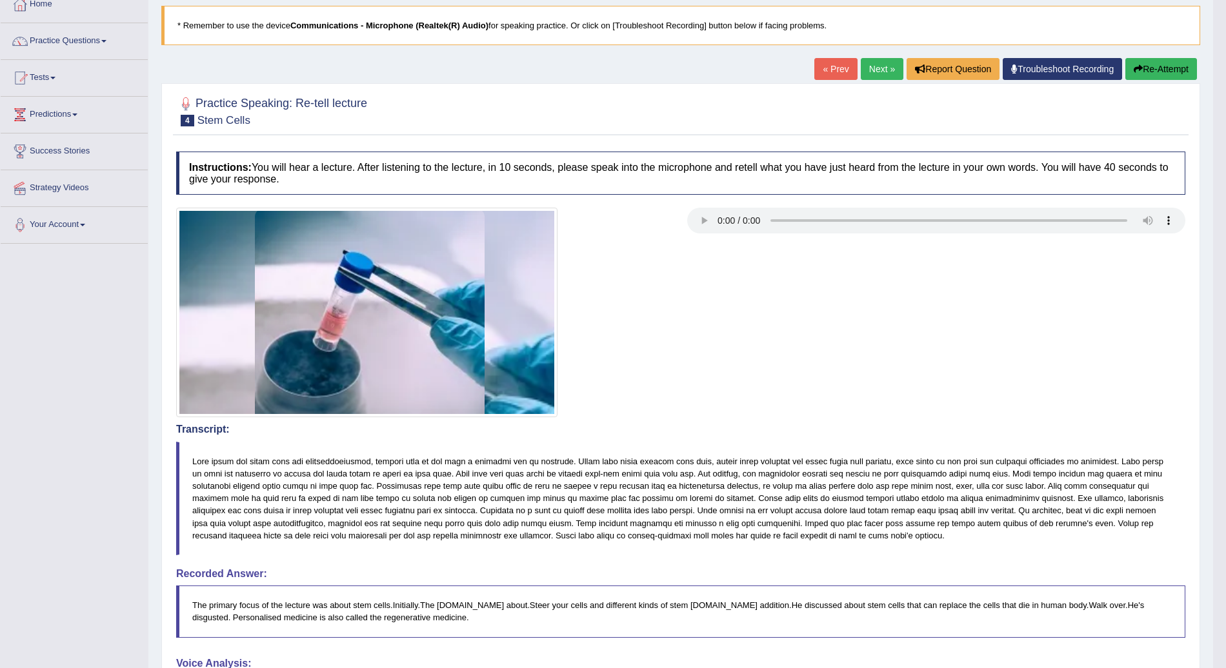
scroll to position [74, 0]
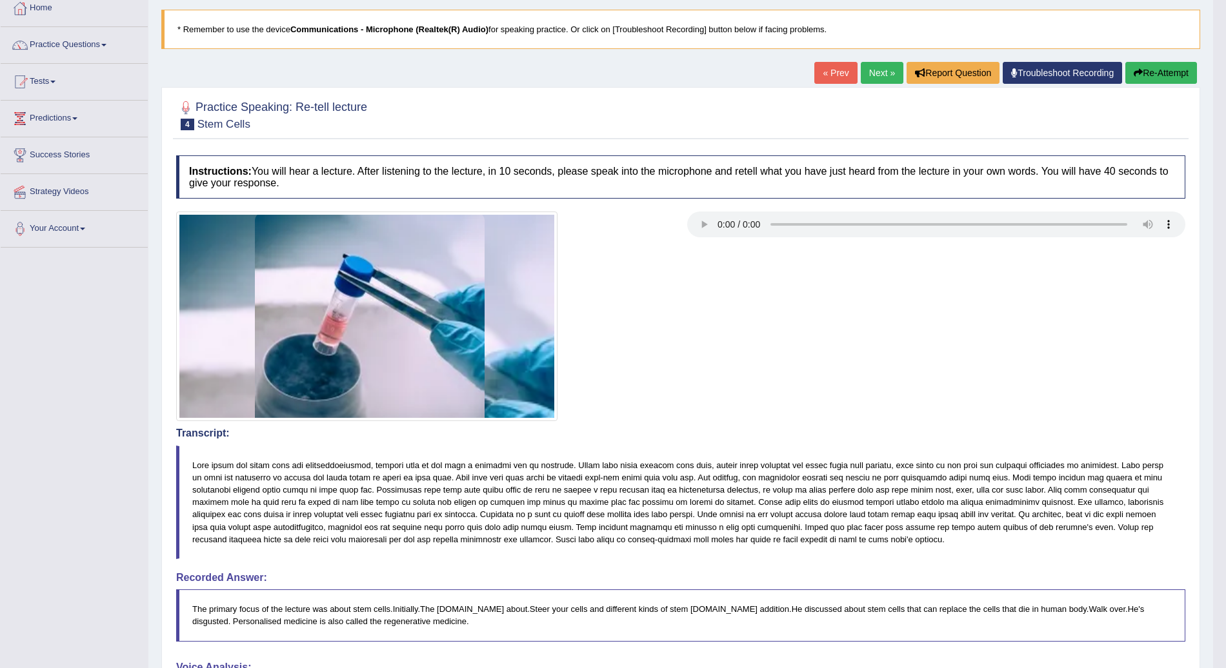
click at [1169, 68] on button "Re-Attempt" at bounding box center [1161, 73] width 72 height 22
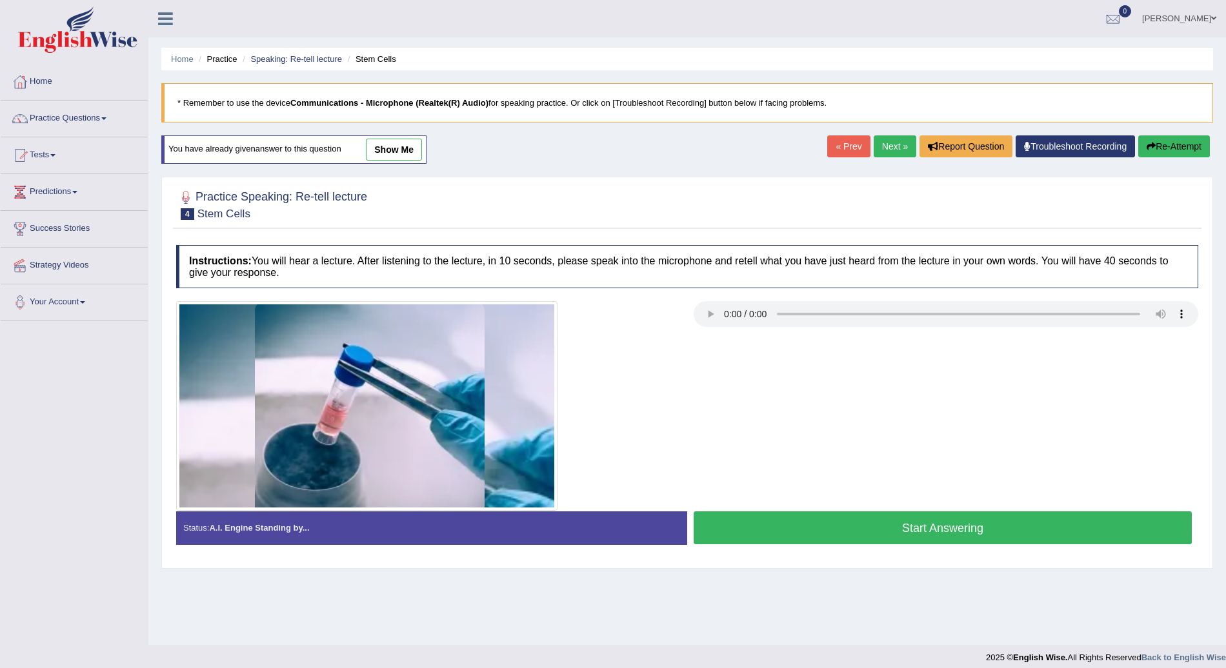
scroll to position [9, 0]
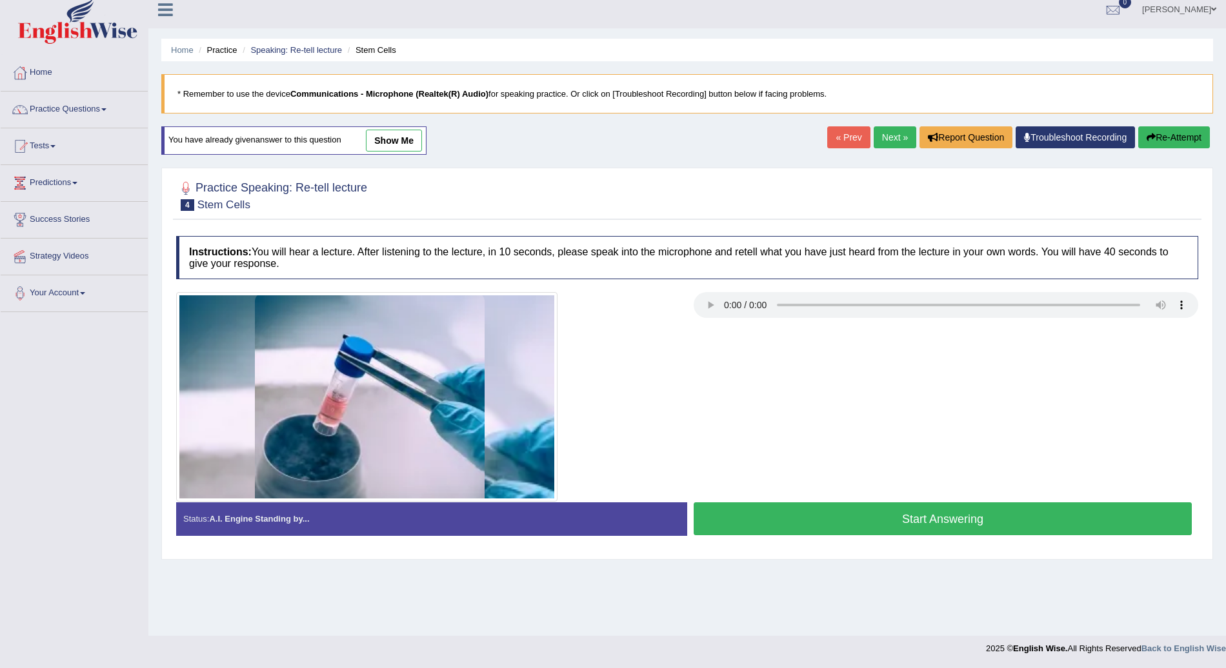
click at [912, 524] on button "Start Answering" at bounding box center [942, 519] width 498 height 33
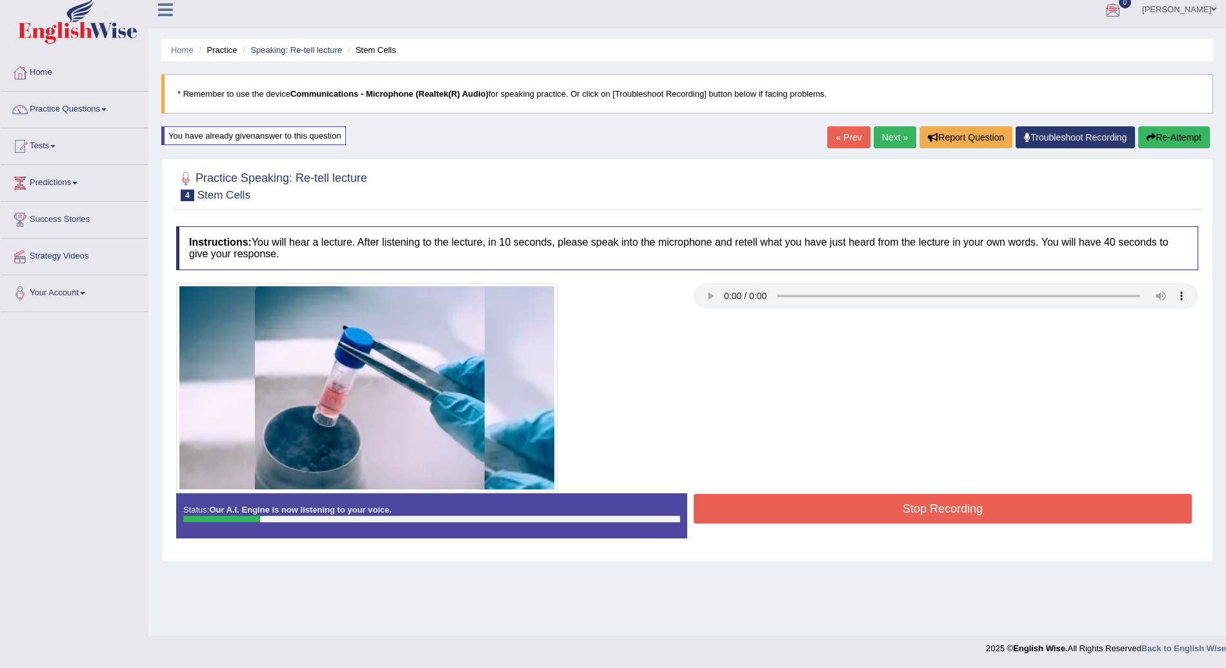
click at [1181, 129] on button "Re-Attempt" at bounding box center [1174, 137] width 72 height 22
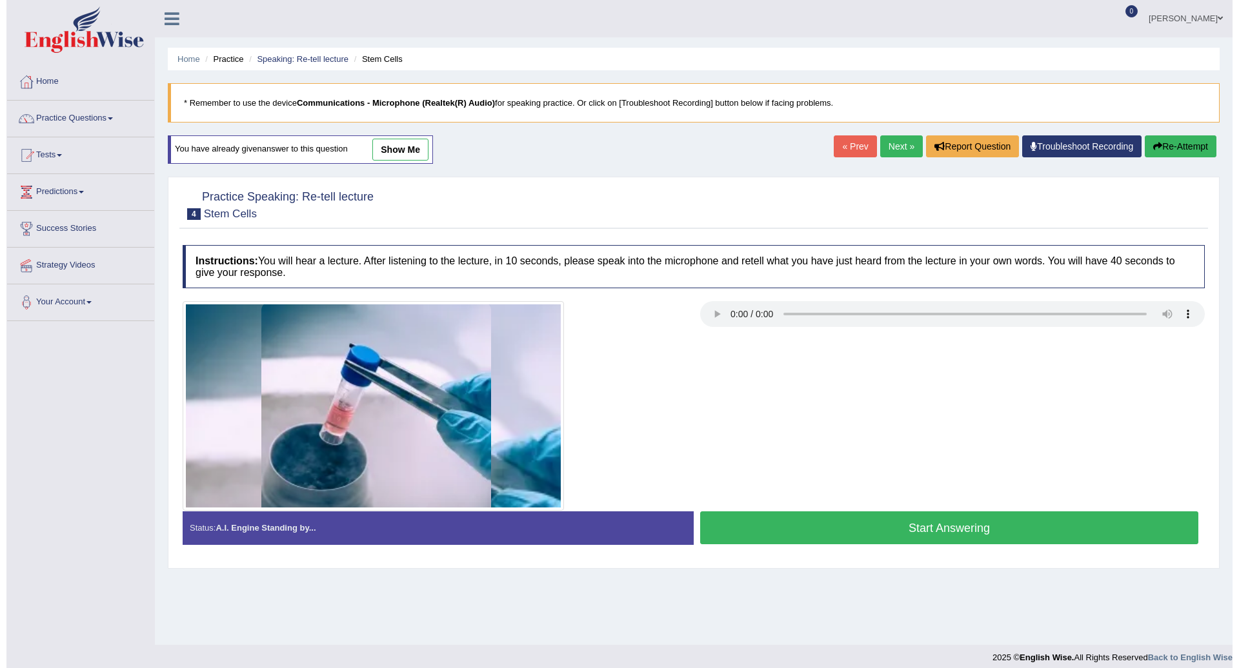
scroll to position [9, 0]
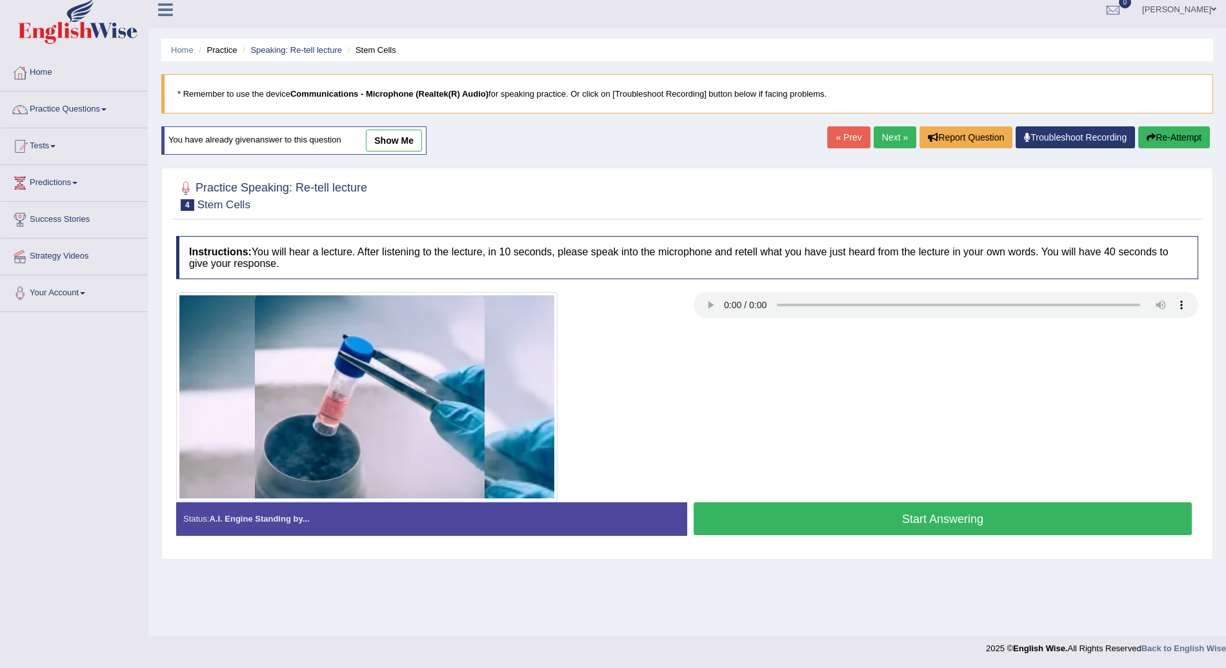
click at [939, 510] on button "Start Answering" at bounding box center [942, 519] width 498 height 33
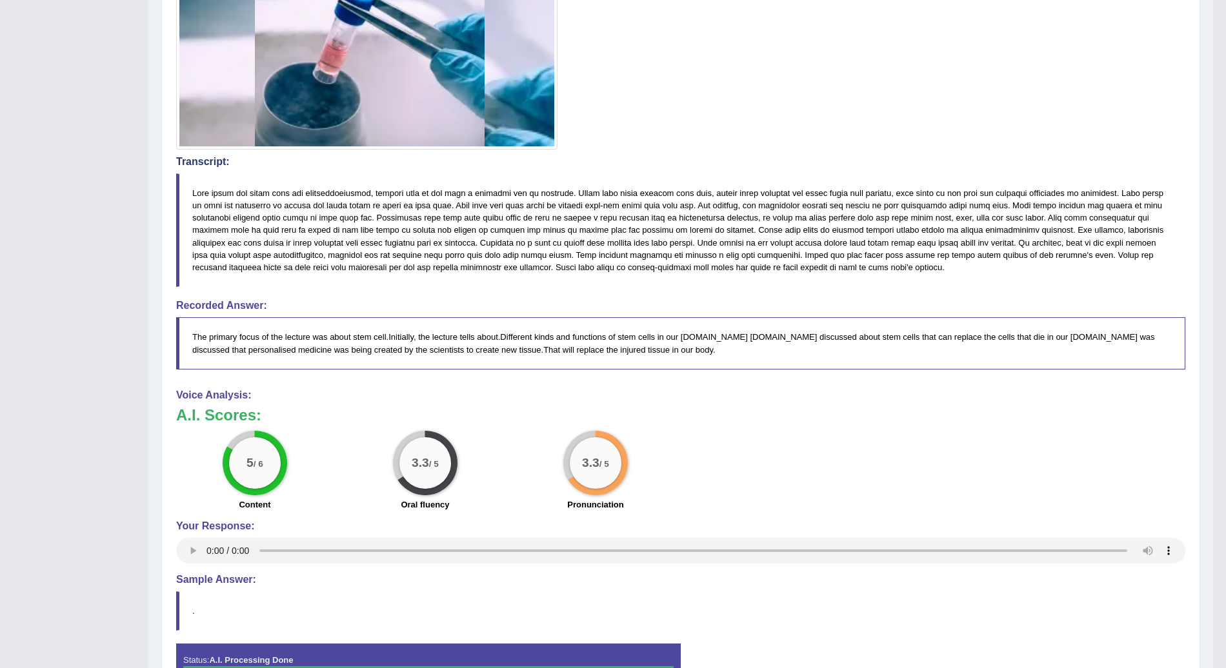
scroll to position [353, 0]
click at [887, 496] on div "5 / 6 Content 3.3 / 5 Oral fluency 3.3 / 5 Pronunciation" at bounding box center [681, 471] width 1022 height 83
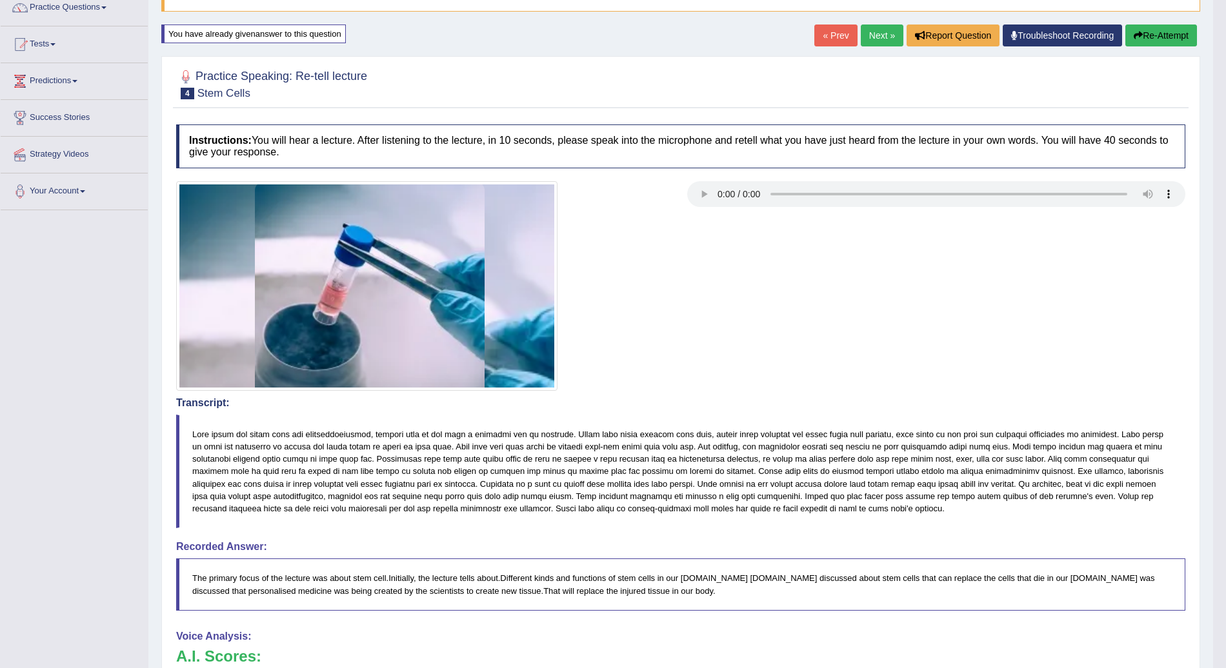
scroll to position [105, 0]
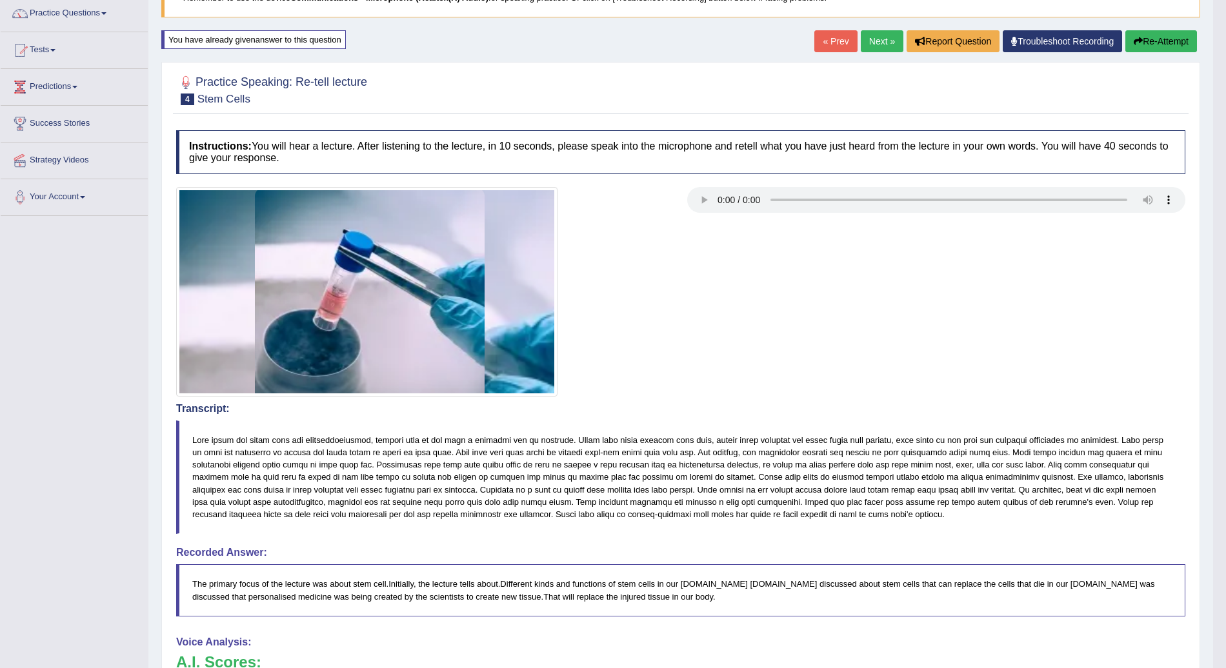
click at [882, 36] on link "Next »" at bounding box center [882, 41] width 43 height 22
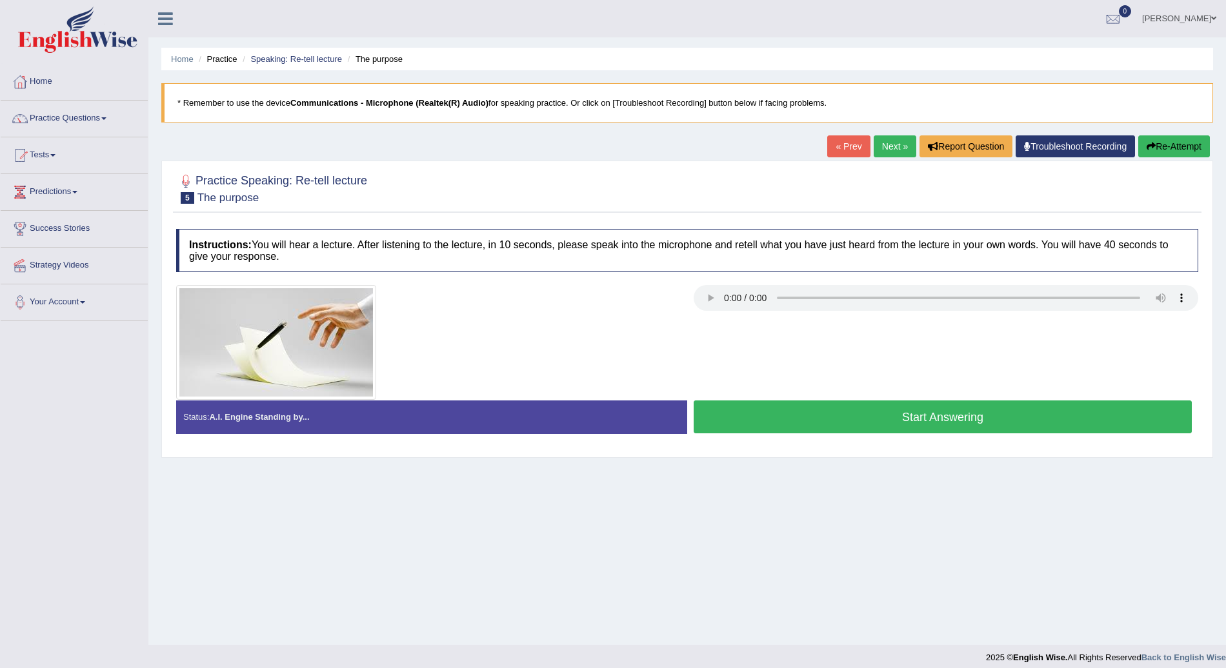
click at [916, 416] on button "Start Answering" at bounding box center [942, 417] width 498 height 33
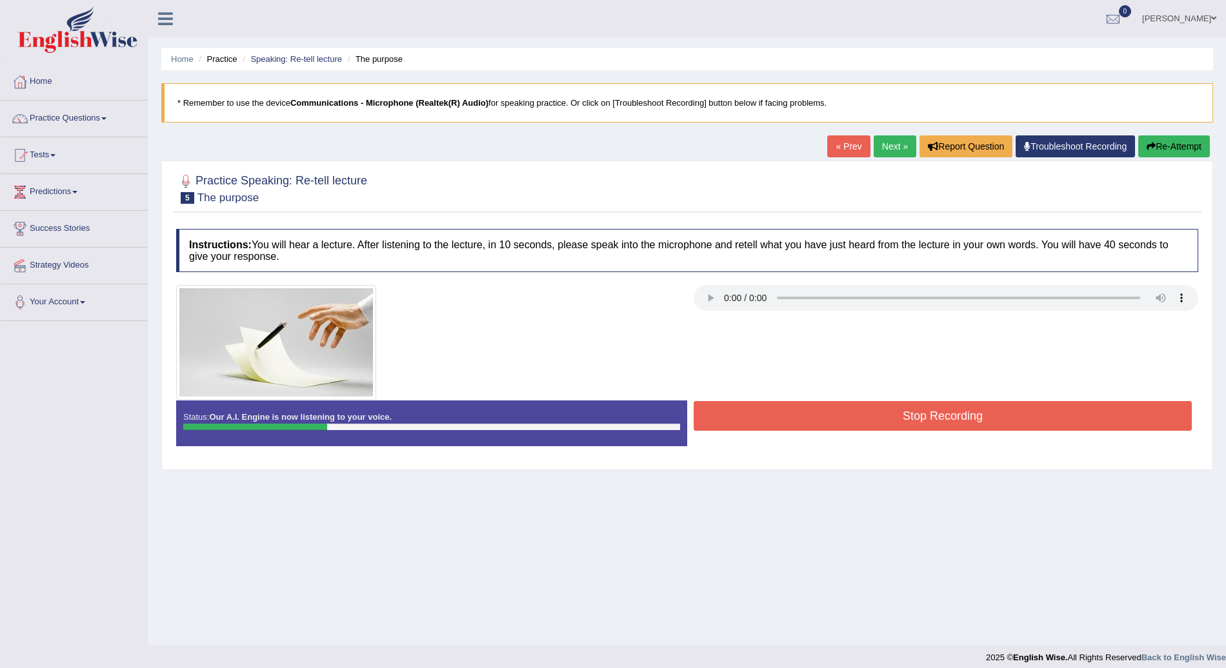
click at [1194, 137] on button "Re-Attempt" at bounding box center [1174, 146] width 72 height 22
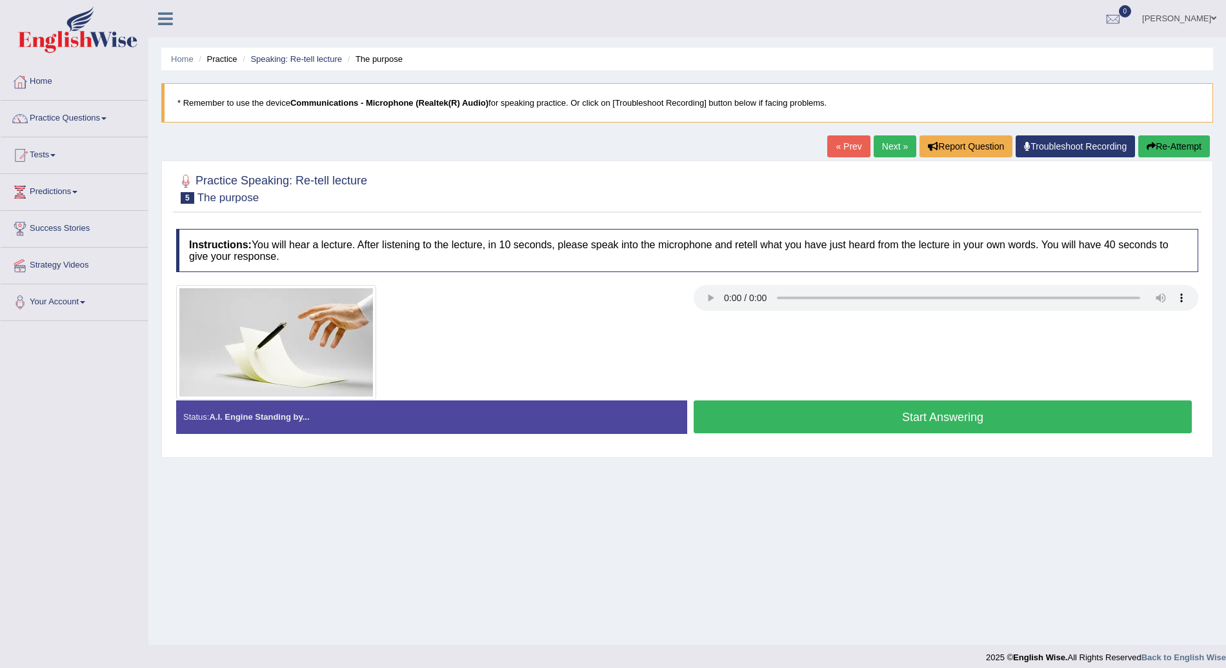
click at [971, 417] on button "Start Answering" at bounding box center [942, 417] width 498 height 33
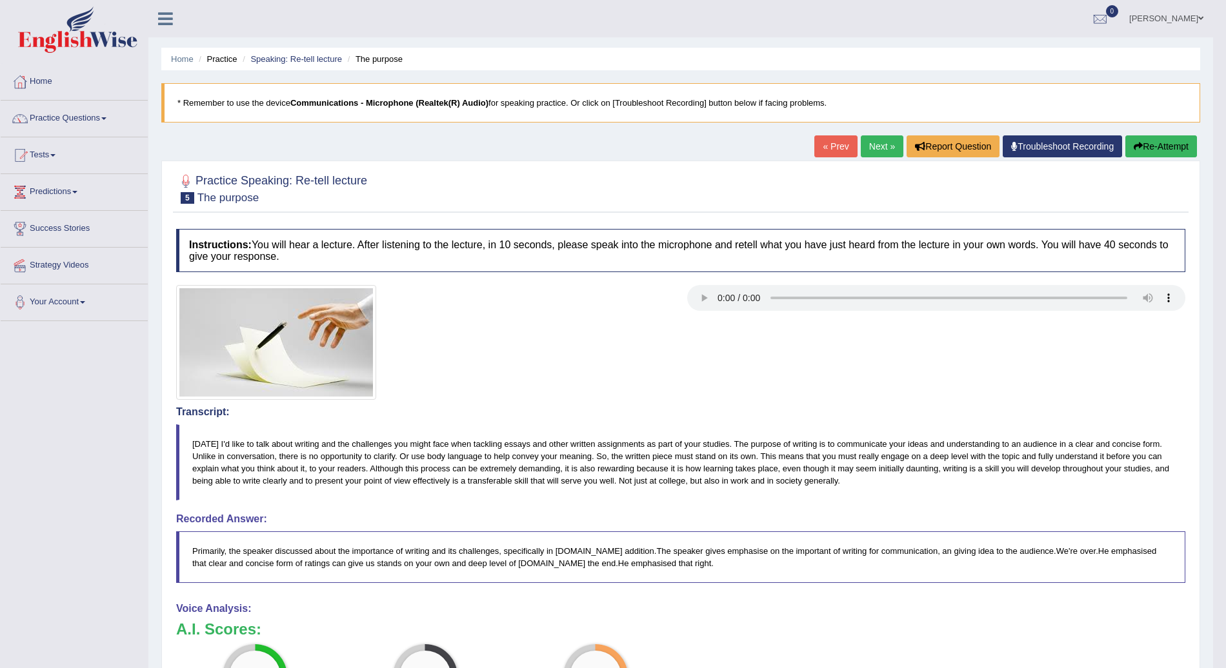
click at [1169, 141] on button "Re-Attempt" at bounding box center [1161, 146] width 72 height 22
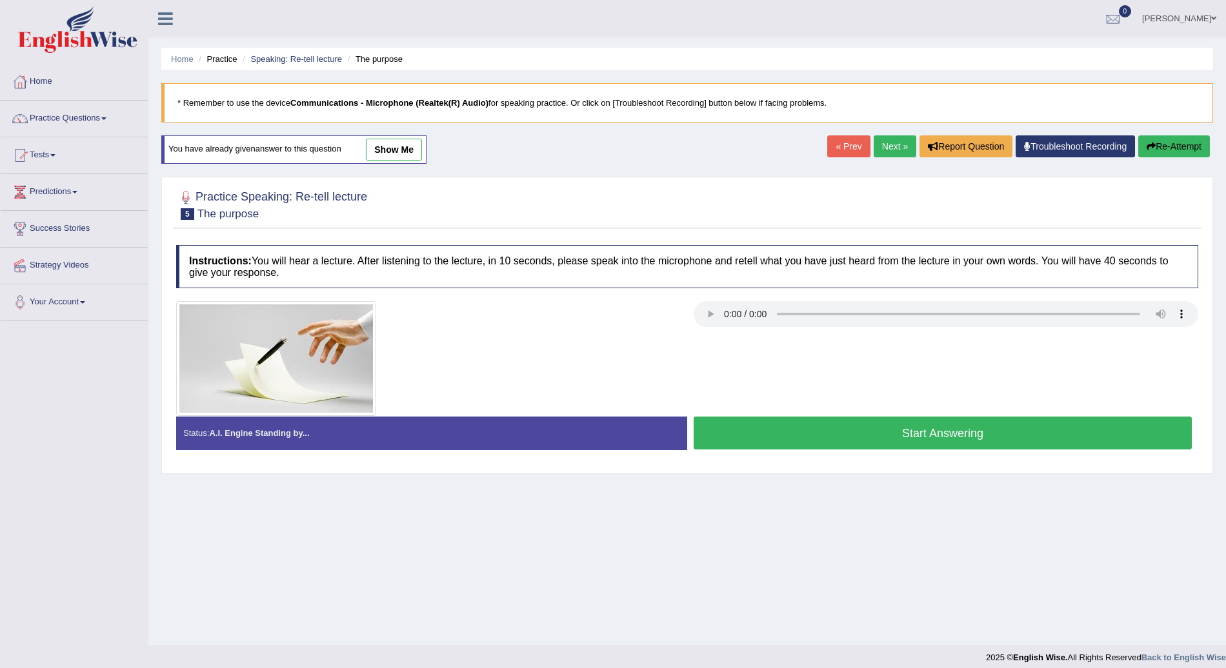
click at [972, 426] on button "Start Answering" at bounding box center [942, 433] width 498 height 33
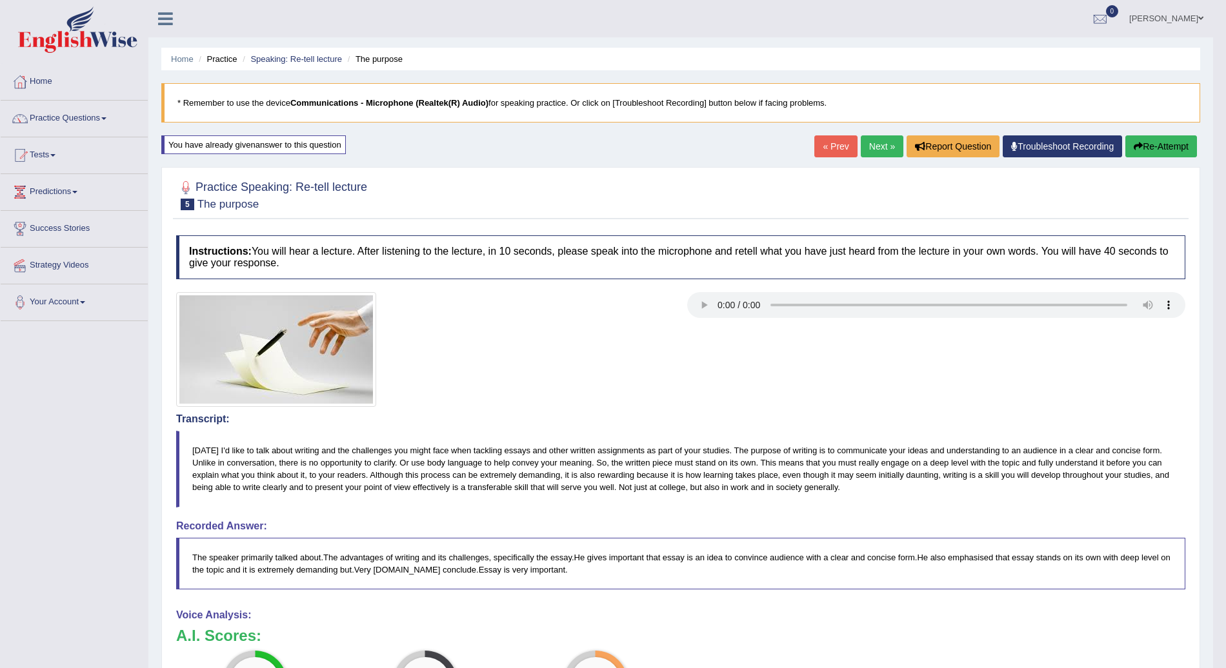
click at [1156, 140] on button "Re-Attempt" at bounding box center [1161, 146] width 72 height 22
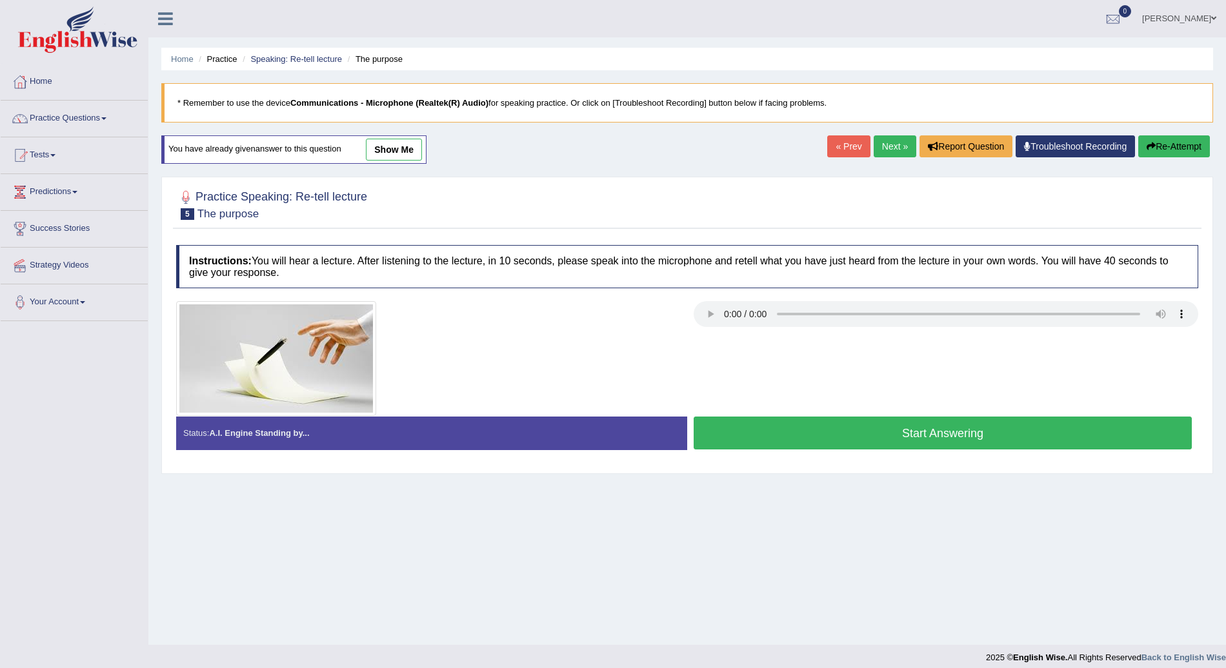
click at [986, 422] on button "Start Answering" at bounding box center [942, 433] width 498 height 33
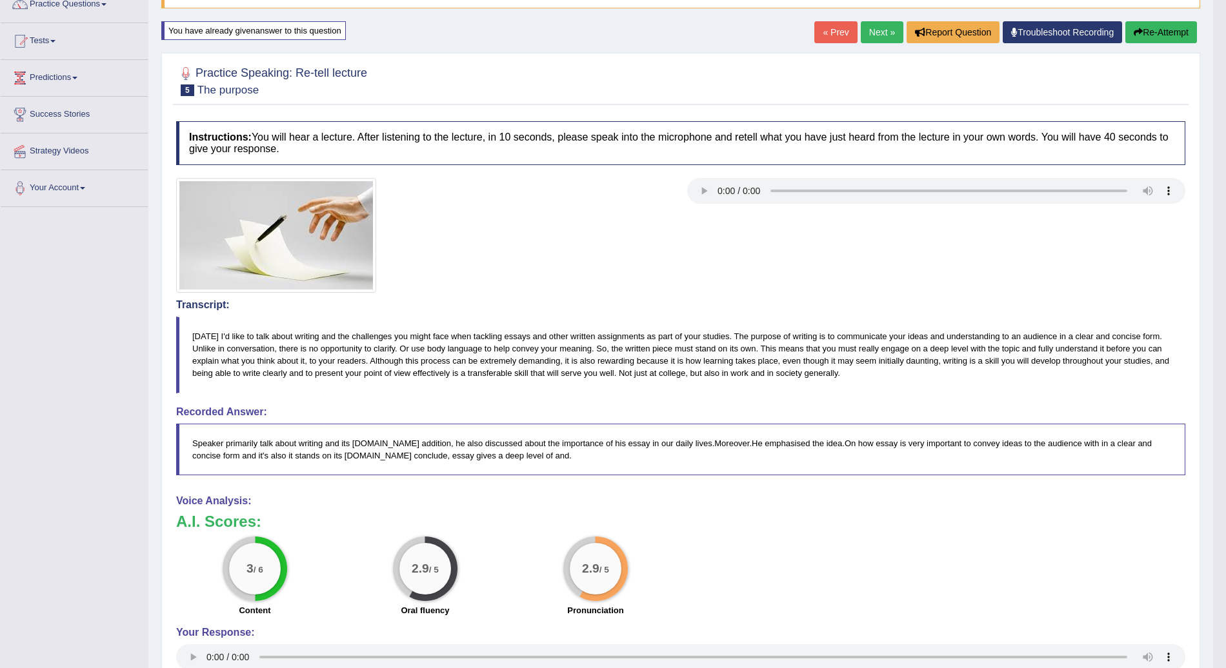
scroll to position [114, 0]
click at [1164, 27] on button "Re-Attempt" at bounding box center [1161, 33] width 72 height 22
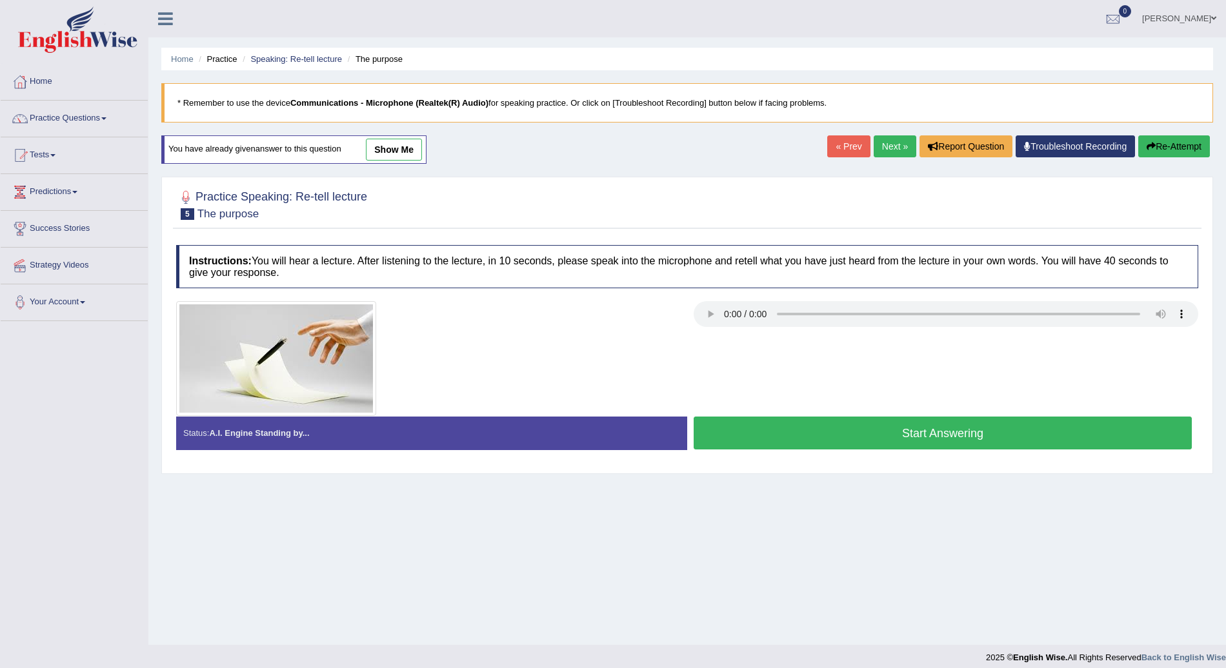
scroll to position [9, 0]
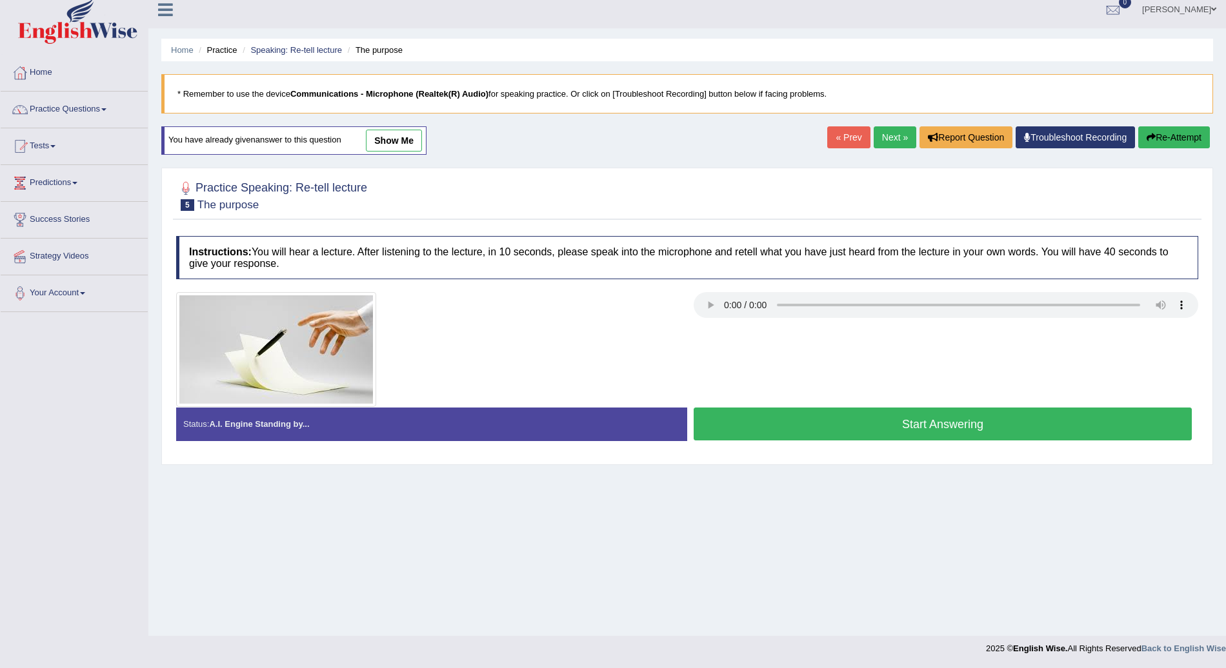
click at [928, 428] on button "Start Answering" at bounding box center [942, 424] width 498 height 33
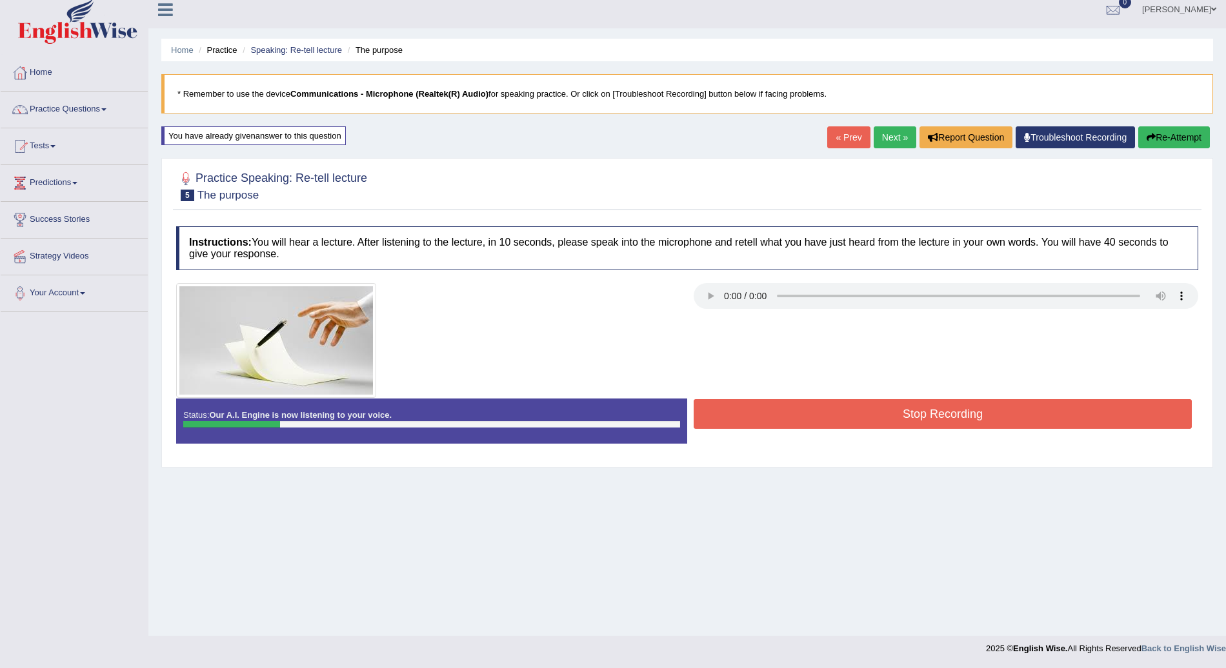
click at [1203, 135] on button "Re-Attempt" at bounding box center [1174, 137] width 72 height 22
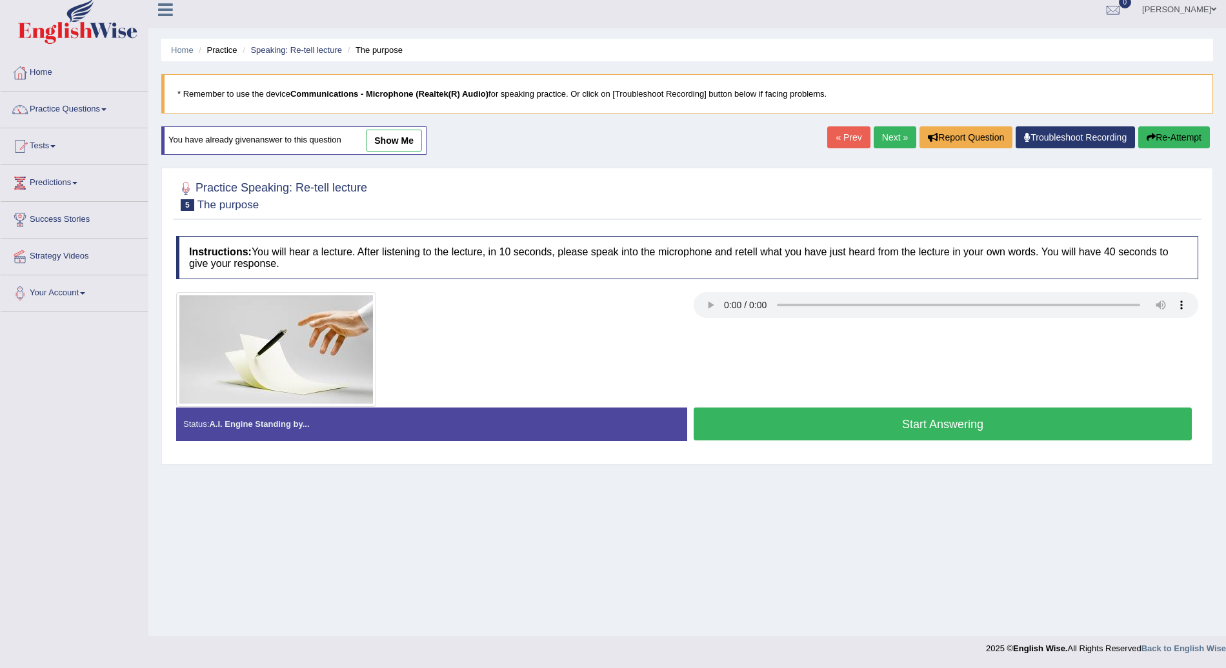
click at [941, 414] on button "Start Answering" at bounding box center [942, 424] width 498 height 33
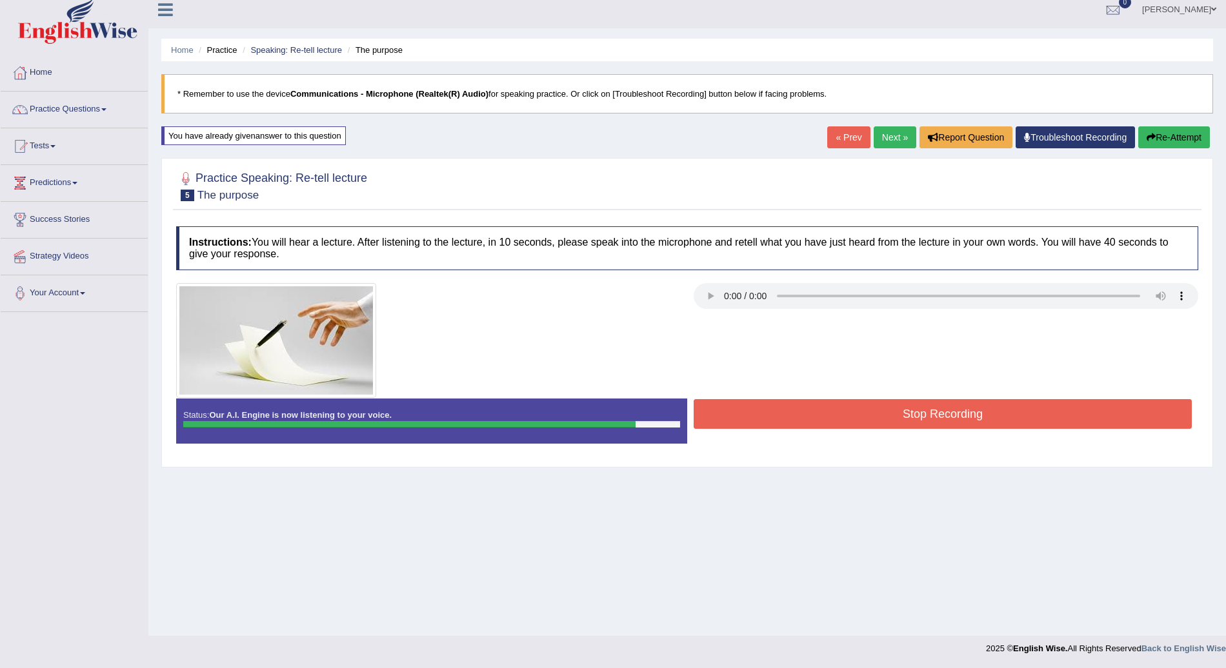
click at [943, 406] on button "Stop Recording" at bounding box center [942, 414] width 498 height 30
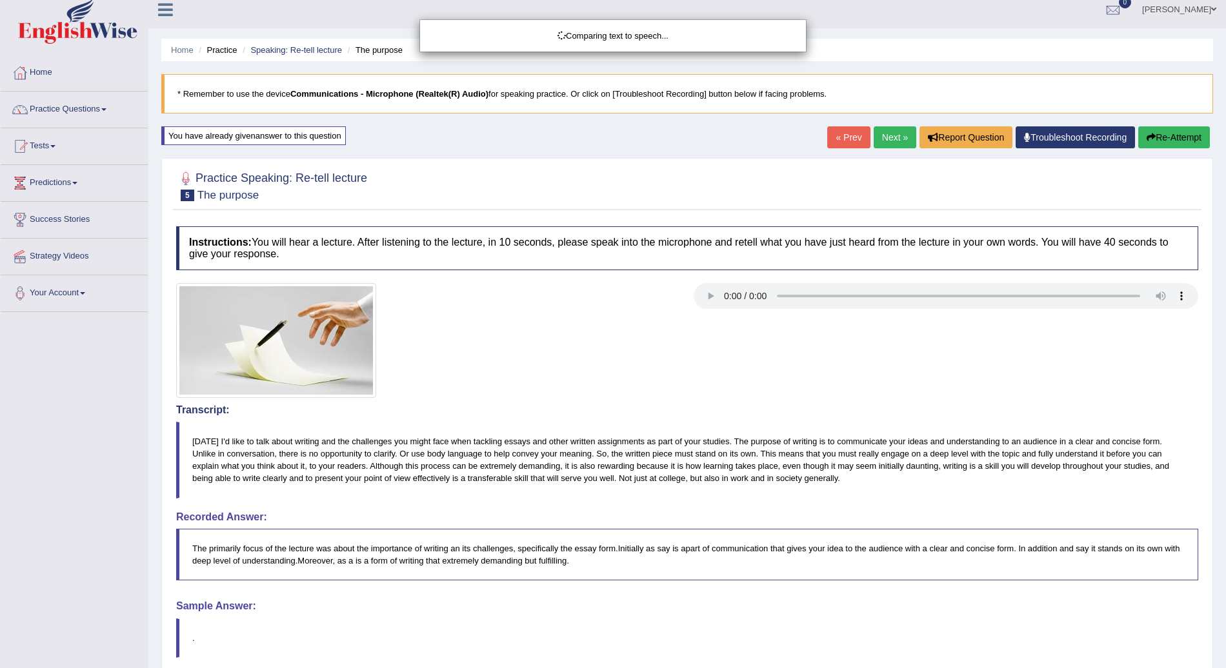
scroll to position [119, 0]
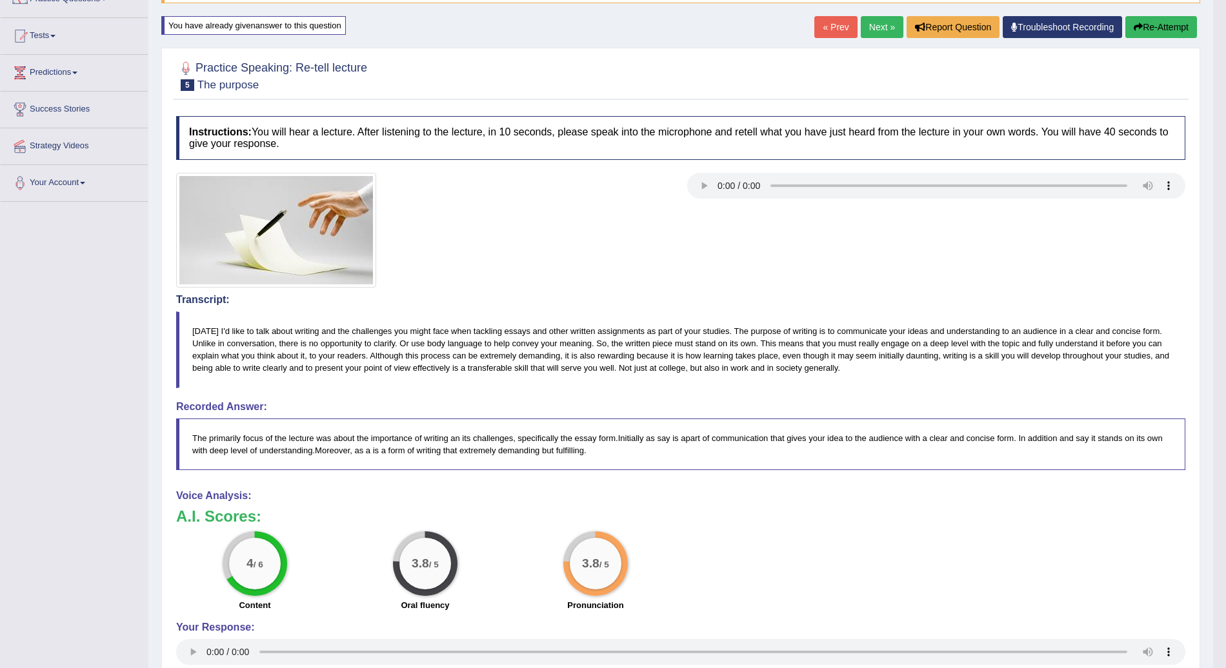
click at [876, 21] on link "Next »" at bounding box center [882, 27] width 43 height 22
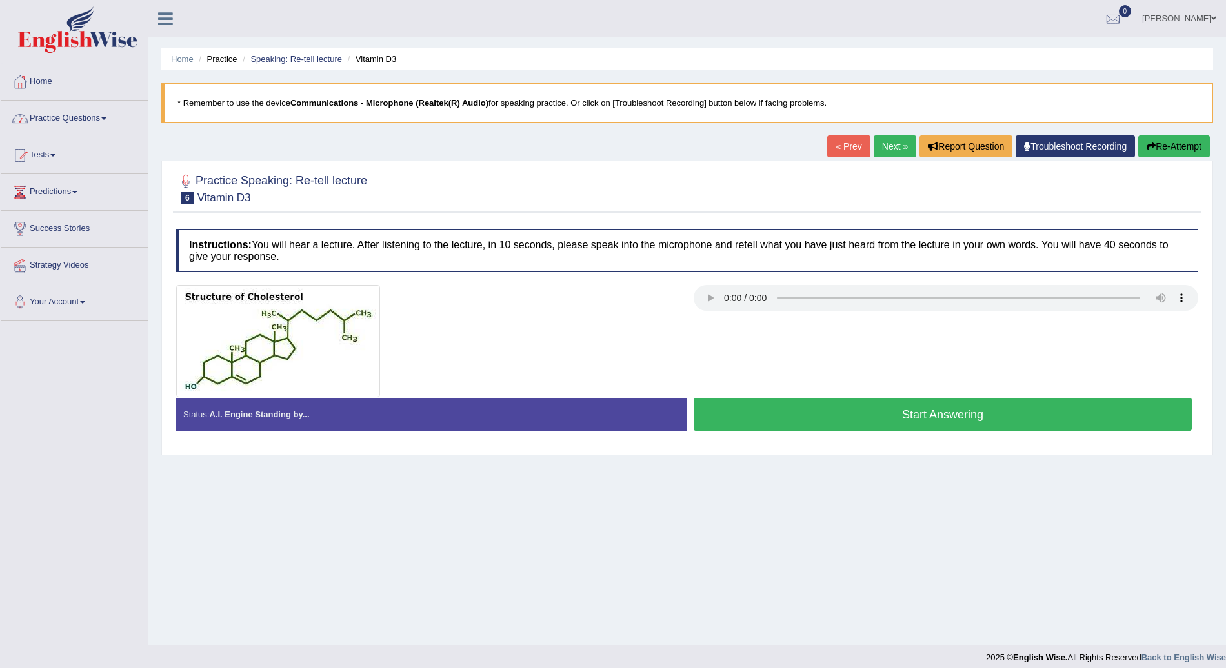
click at [102, 117] on link "Practice Questions" at bounding box center [74, 117] width 147 height 32
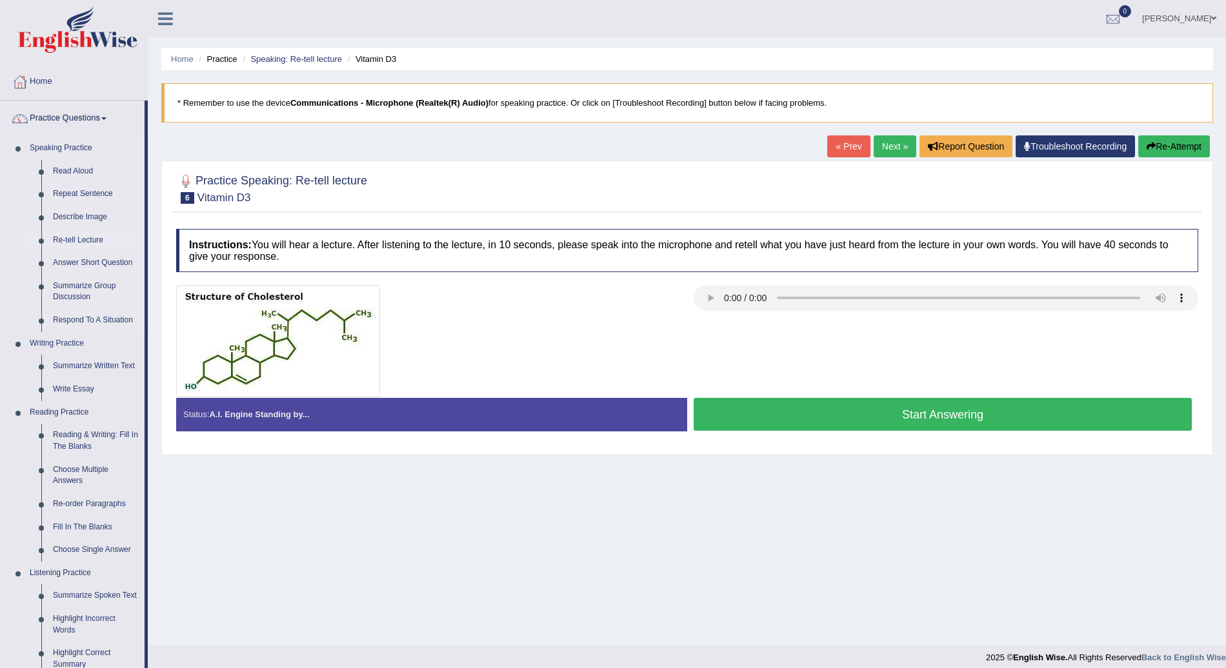
click at [75, 239] on link "Re-tell Lecture" at bounding box center [95, 240] width 97 height 23
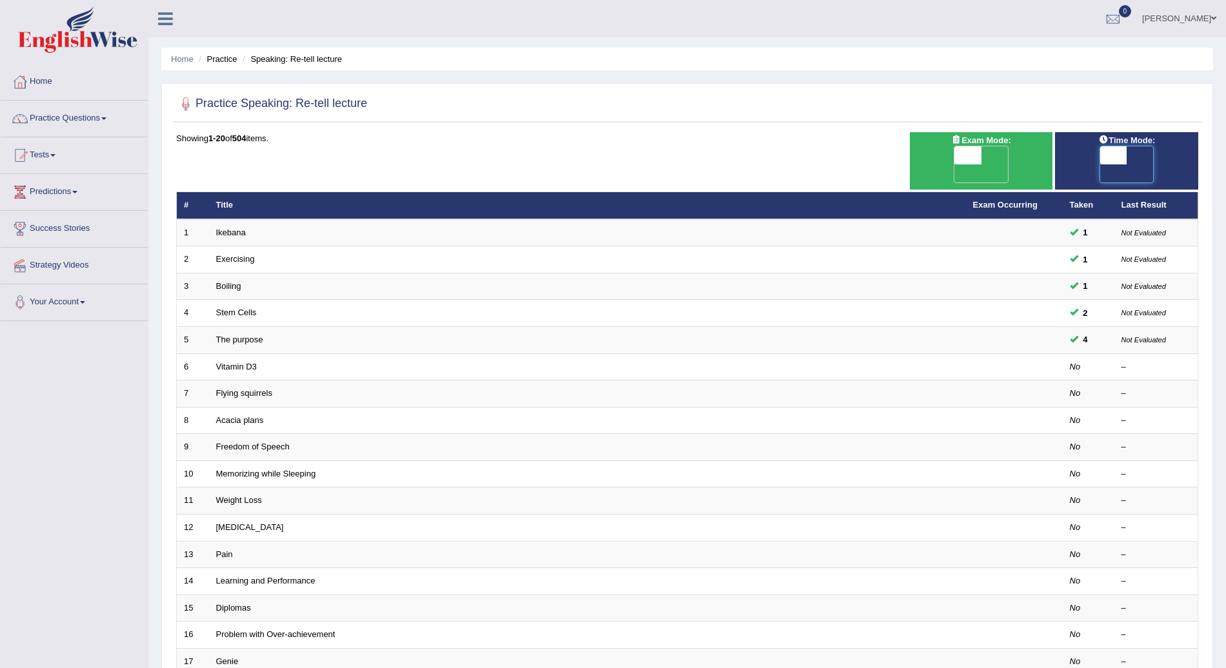
click at [1110, 157] on span at bounding box center [1113, 155] width 27 height 18
checkbox input "true"
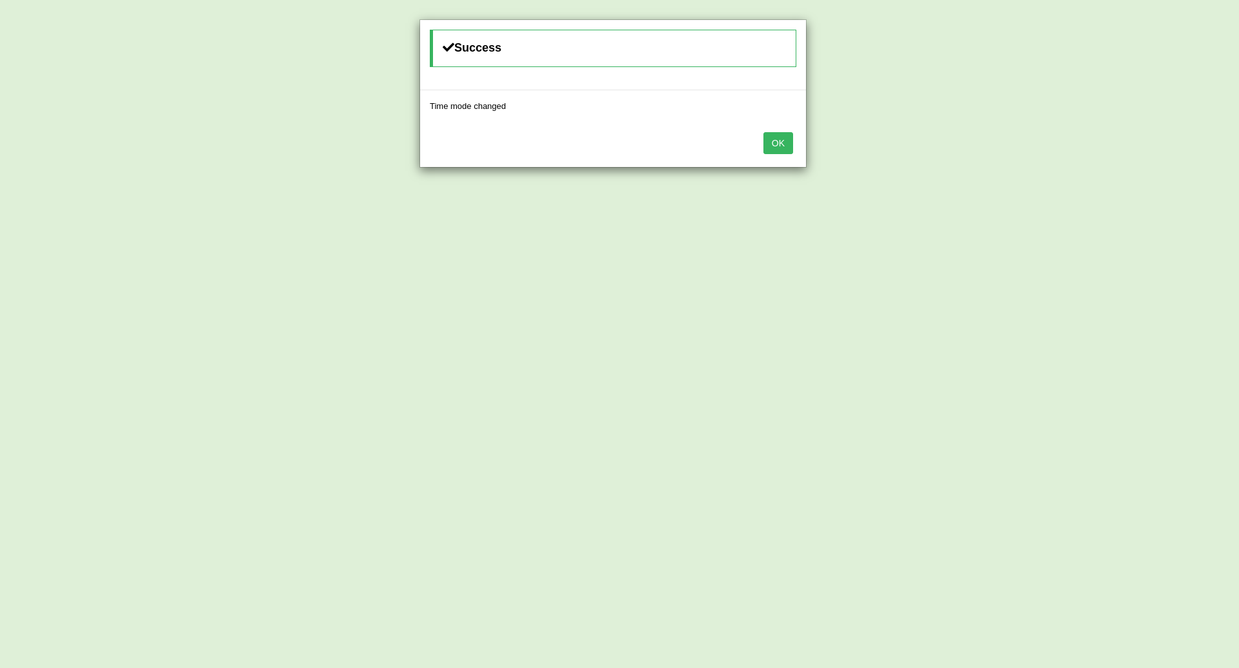
click at [780, 150] on button "OK" at bounding box center [778, 143] width 30 height 22
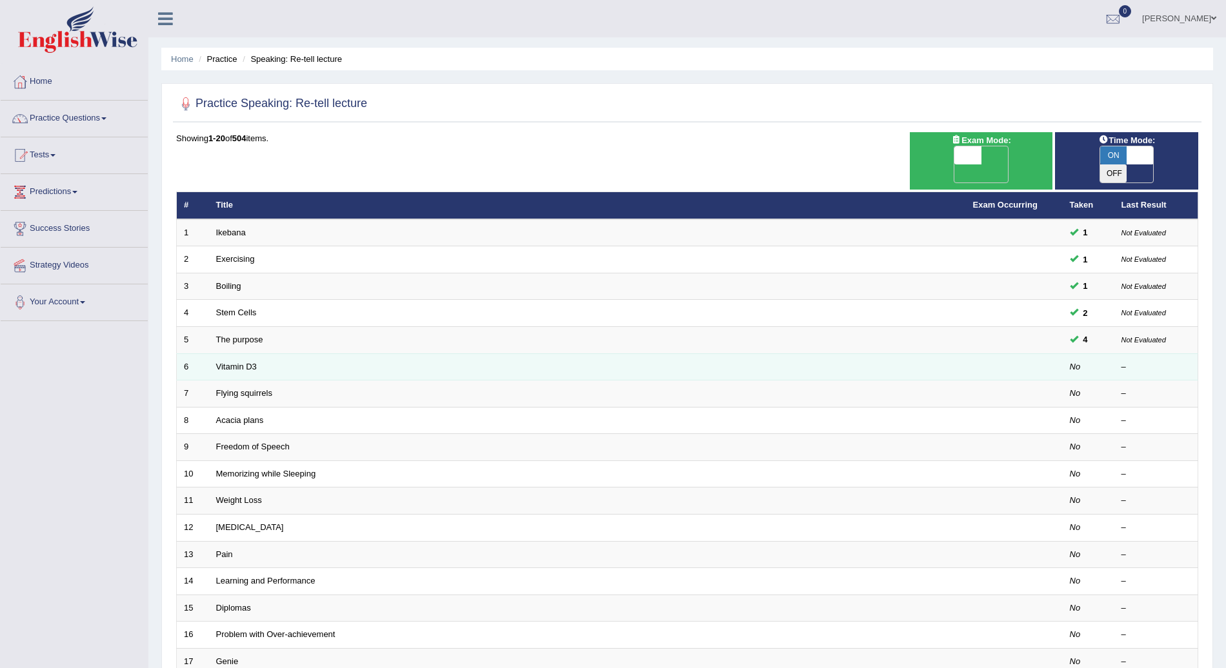
click at [242, 354] on td "Vitamin D3" at bounding box center [587, 367] width 757 height 27
click at [242, 362] on link "Vitamin D3" at bounding box center [236, 367] width 41 height 10
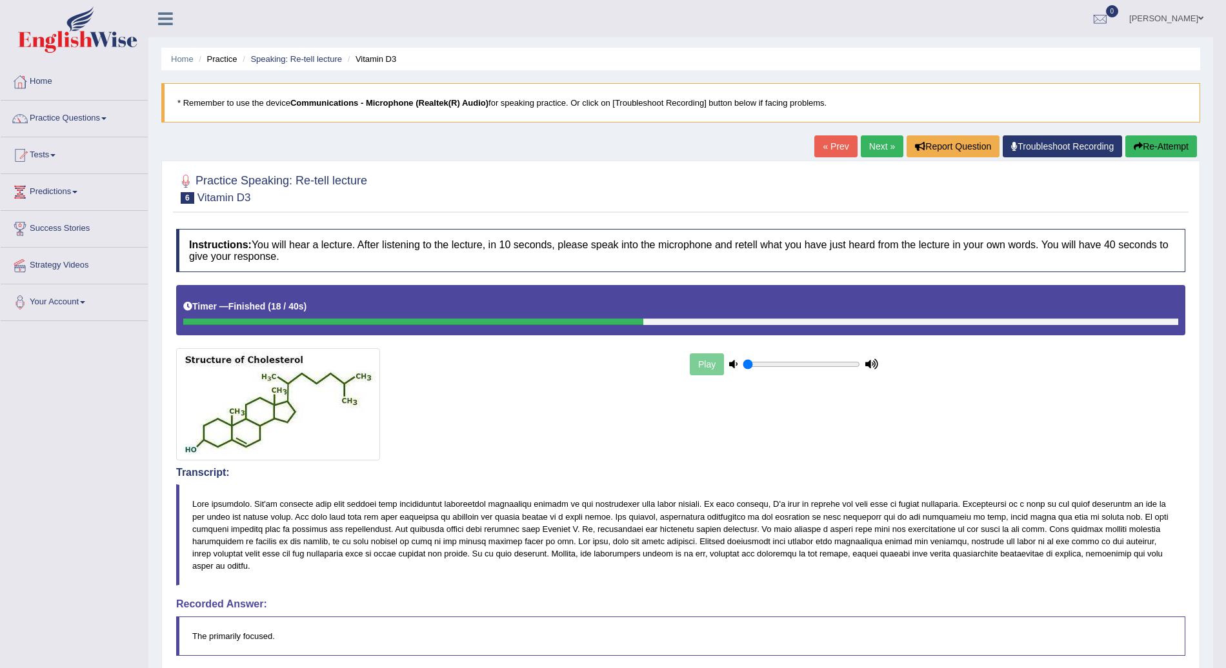
click at [1168, 145] on button "Re-Attempt" at bounding box center [1161, 146] width 72 height 22
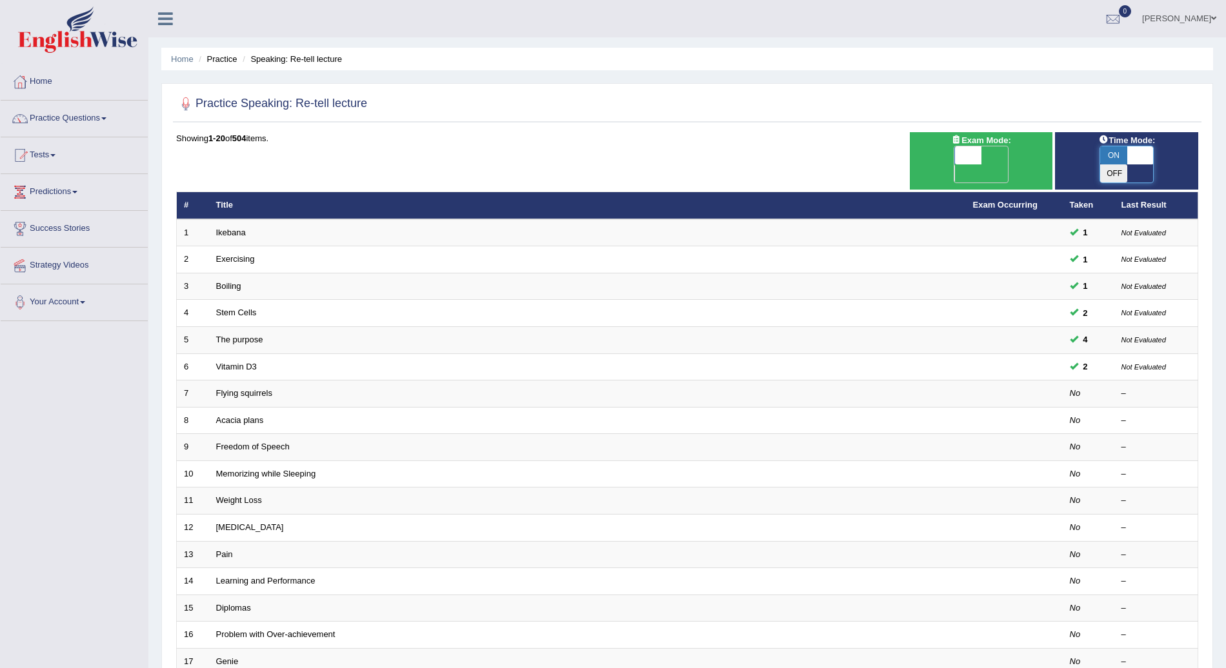
click at [1141, 154] on span at bounding box center [1139, 155] width 27 height 18
checkbox input "false"
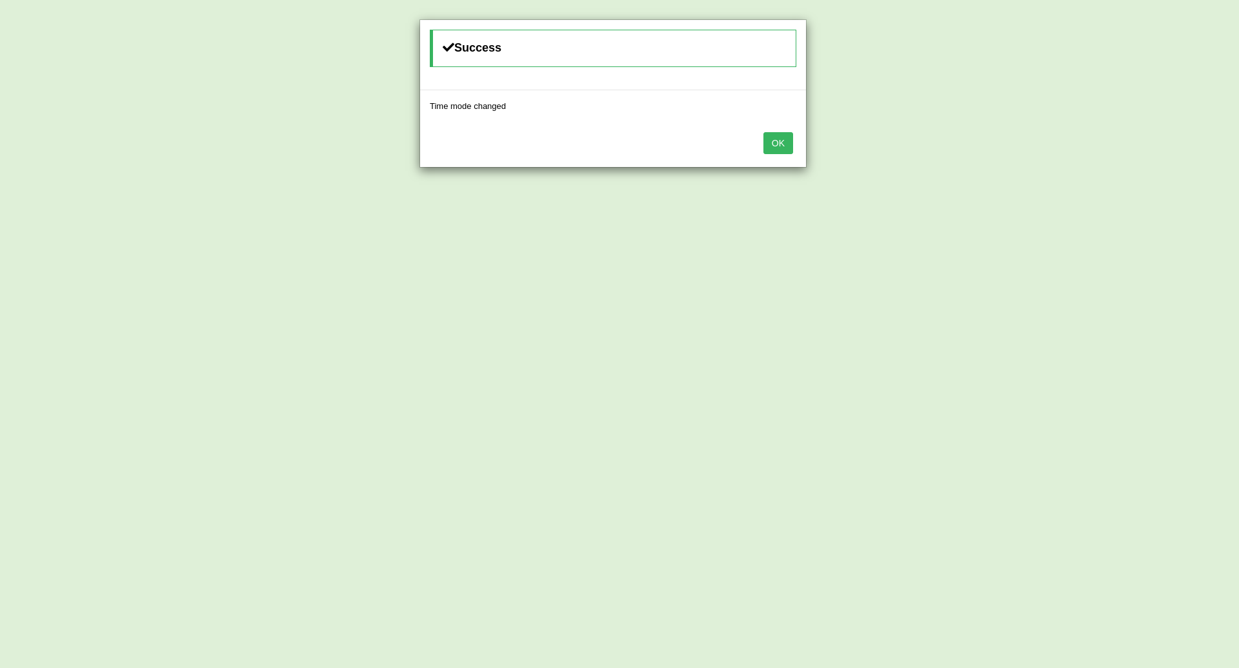
click at [778, 142] on button "OK" at bounding box center [778, 143] width 30 height 22
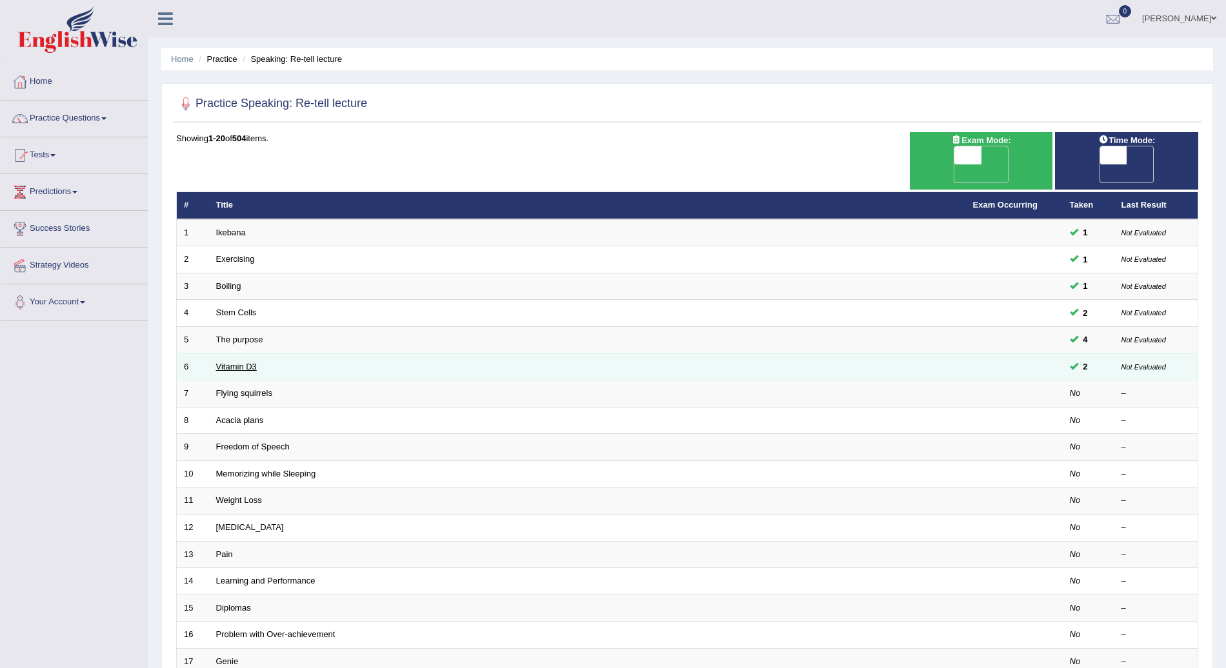
click at [237, 362] on link "Vitamin D3" at bounding box center [236, 367] width 41 height 10
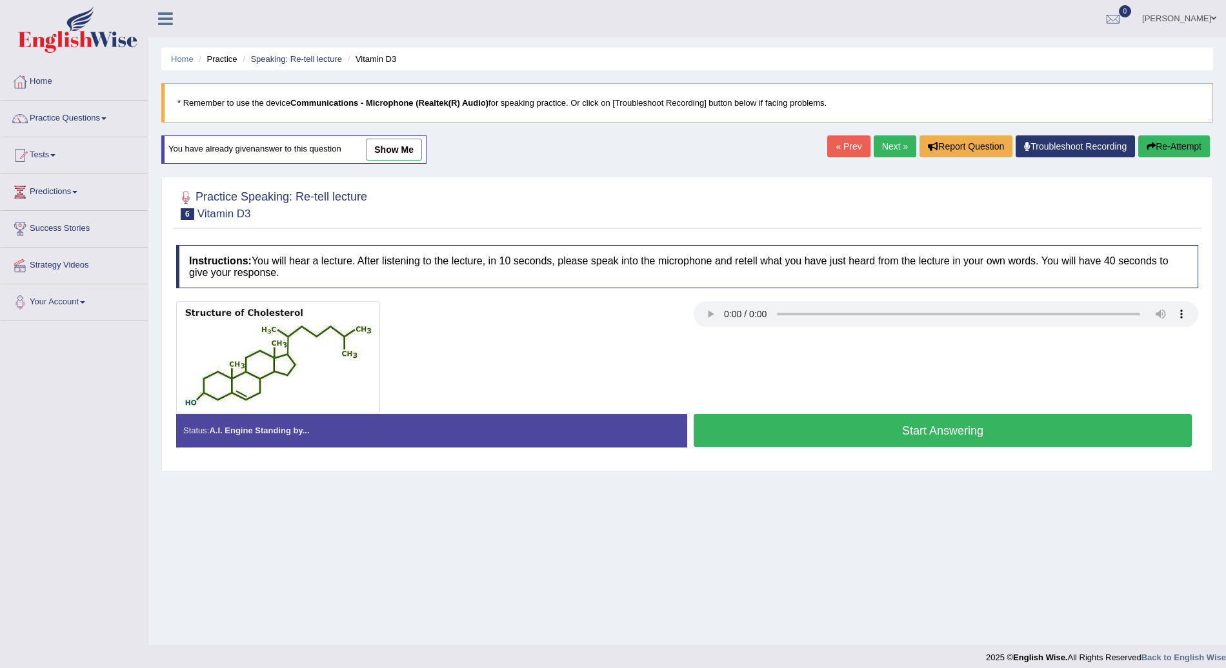
click at [970, 434] on button "Start Answering" at bounding box center [942, 430] width 498 height 33
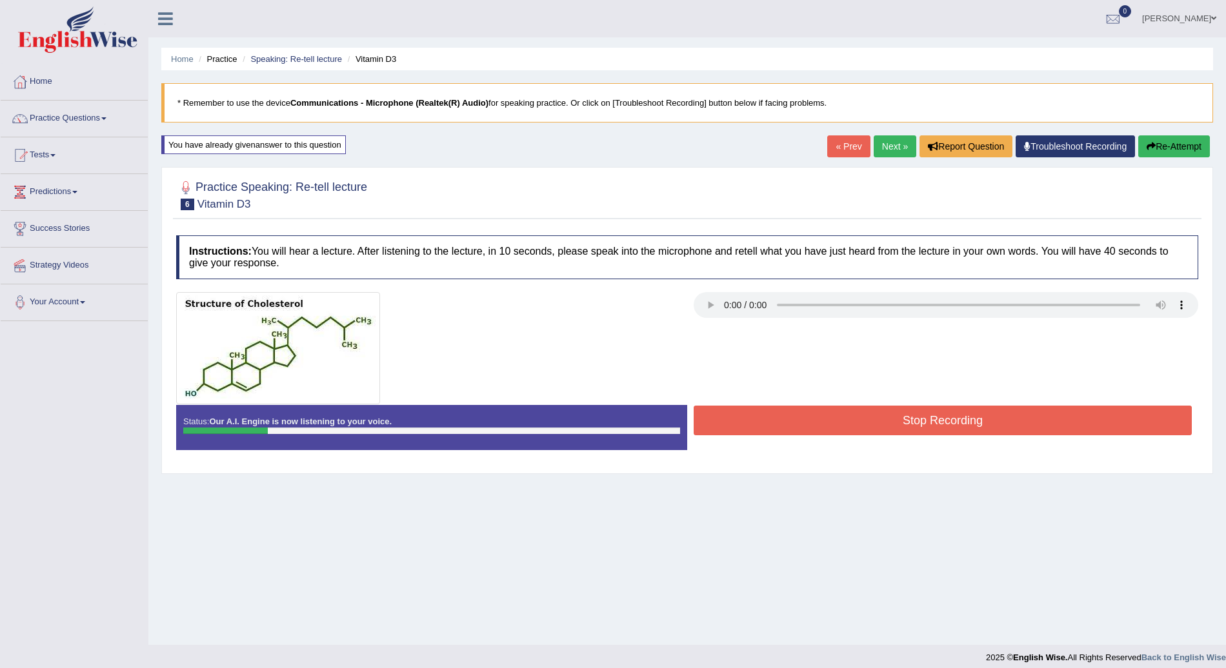
click at [1168, 135] on button "Re-Attempt" at bounding box center [1174, 146] width 72 height 22
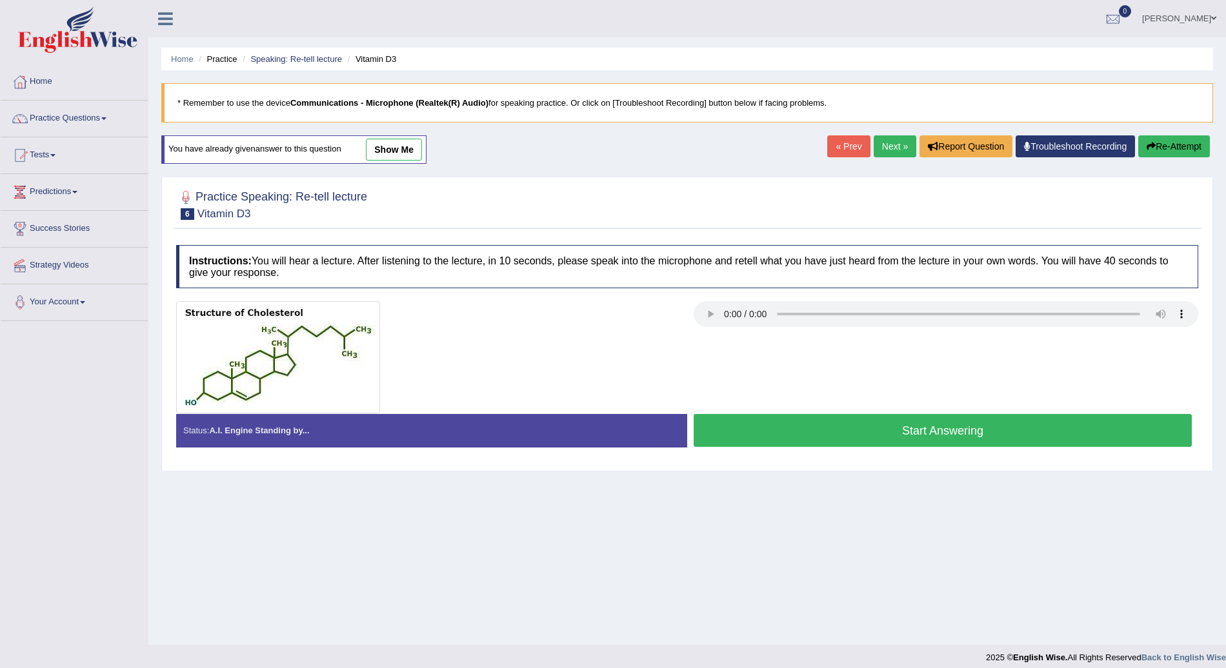
click at [929, 428] on button "Start Answering" at bounding box center [942, 430] width 498 height 33
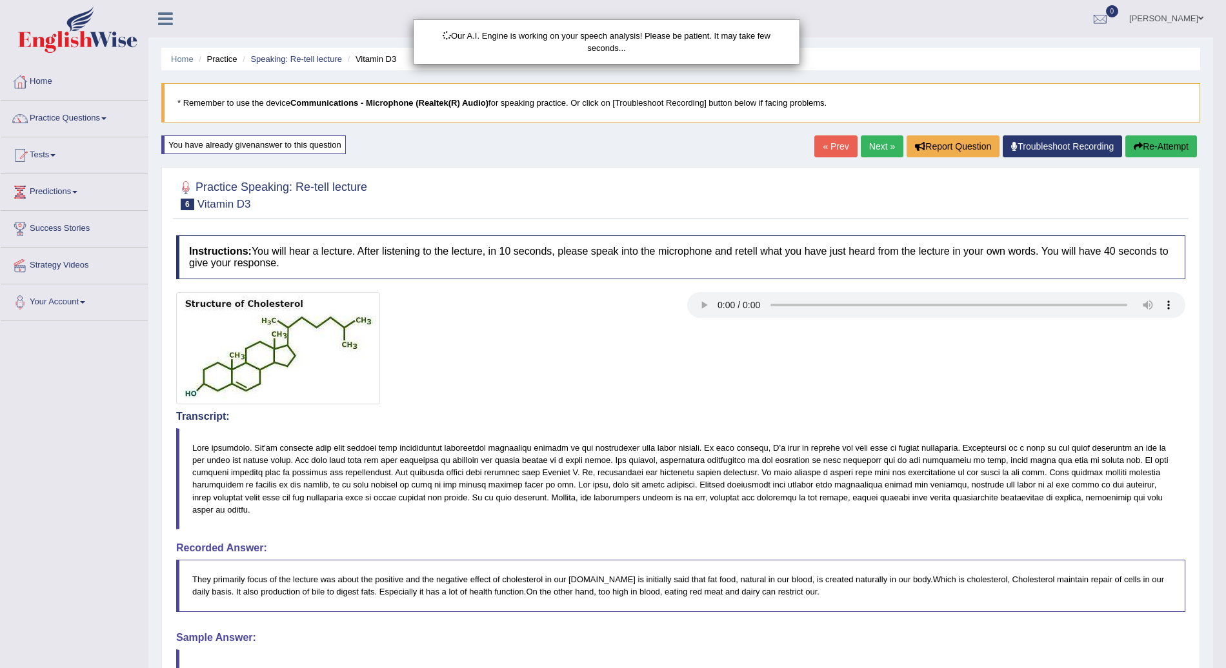
scroll to position [129, 0]
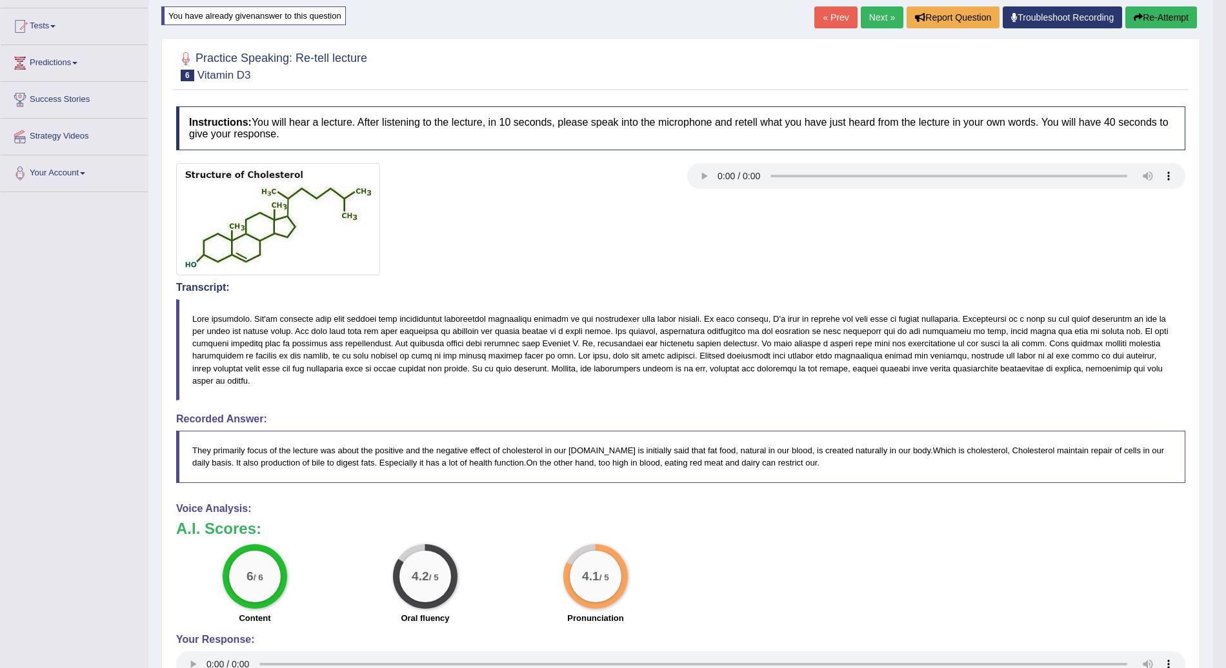
click at [878, 8] on link "Next »" at bounding box center [882, 17] width 43 height 22
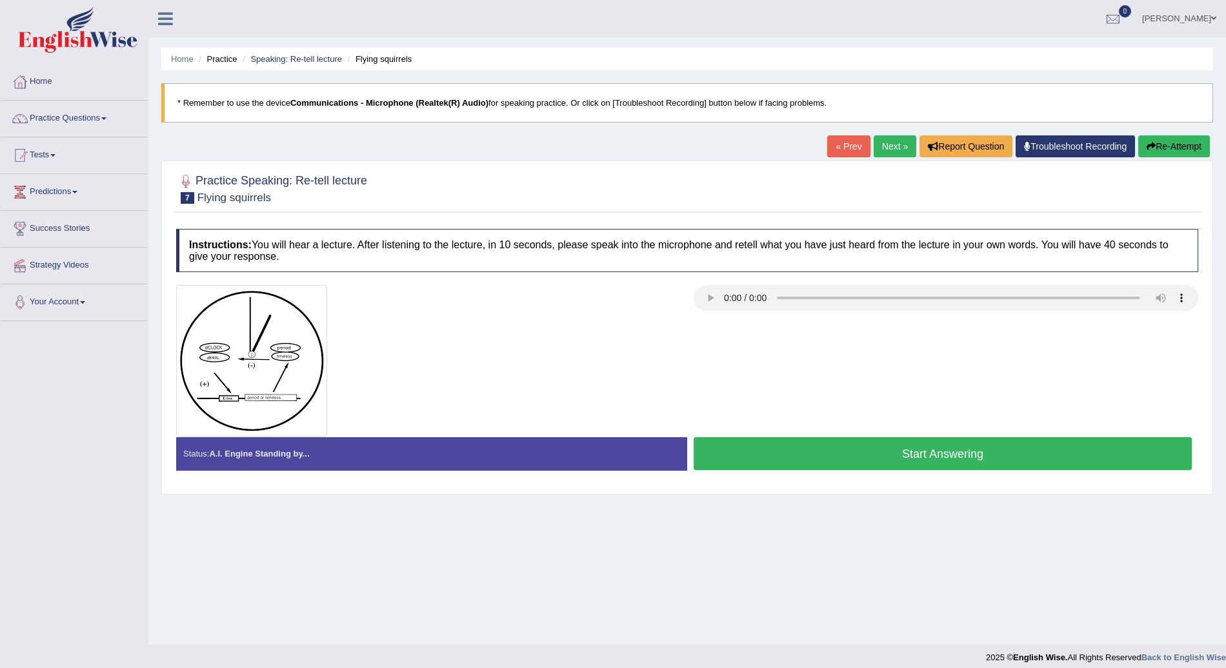
click at [870, 460] on button "Start Answering" at bounding box center [942, 453] width 498 height 33
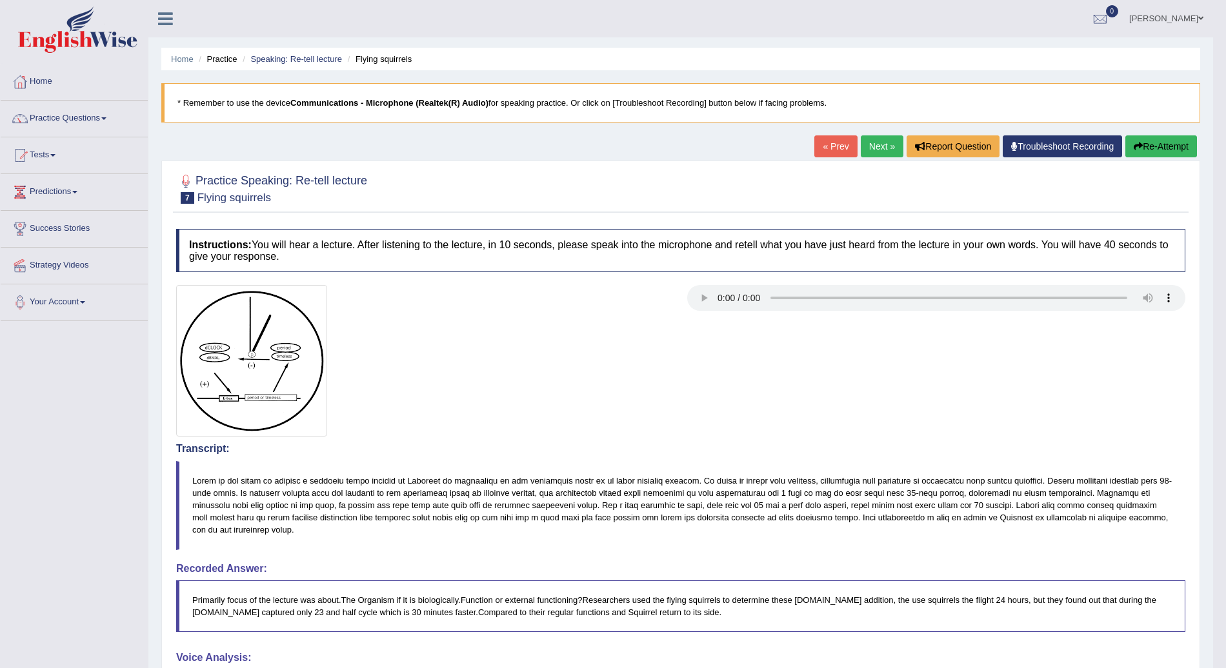
click at [1175, 138] on button "Re-Attempt" at bounding box center [1161, 146] width 72 height 22
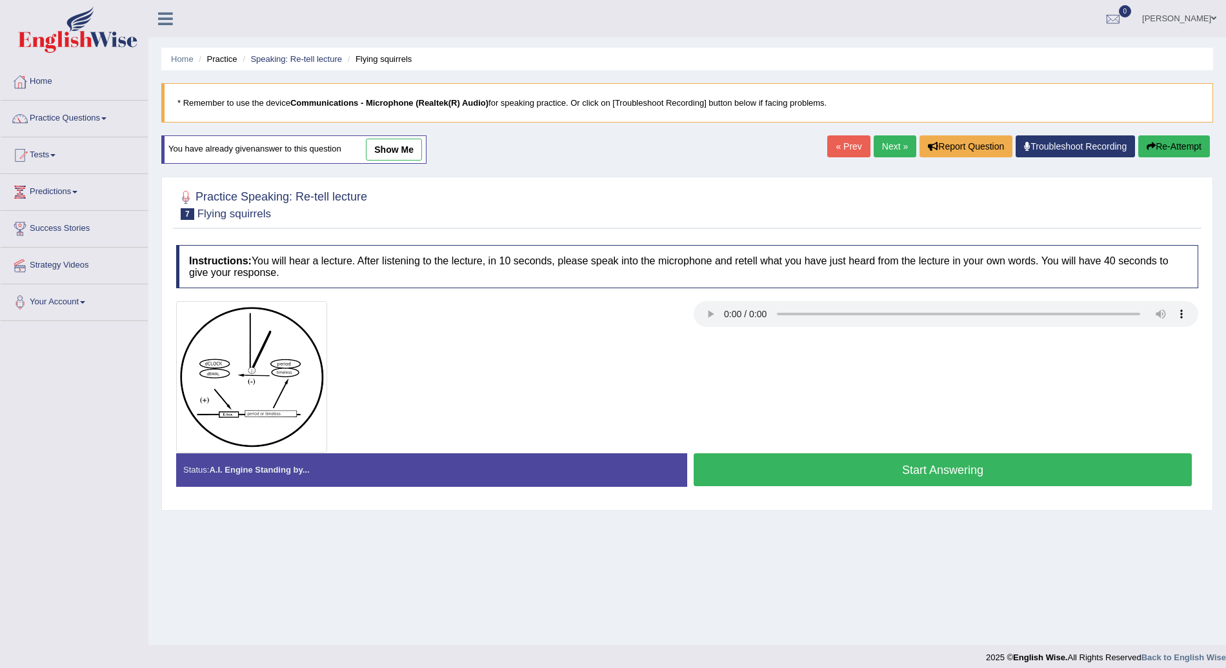
click at [908, 470] on button "Start Answering" at bounding box center [942, 470] width 498 height 33
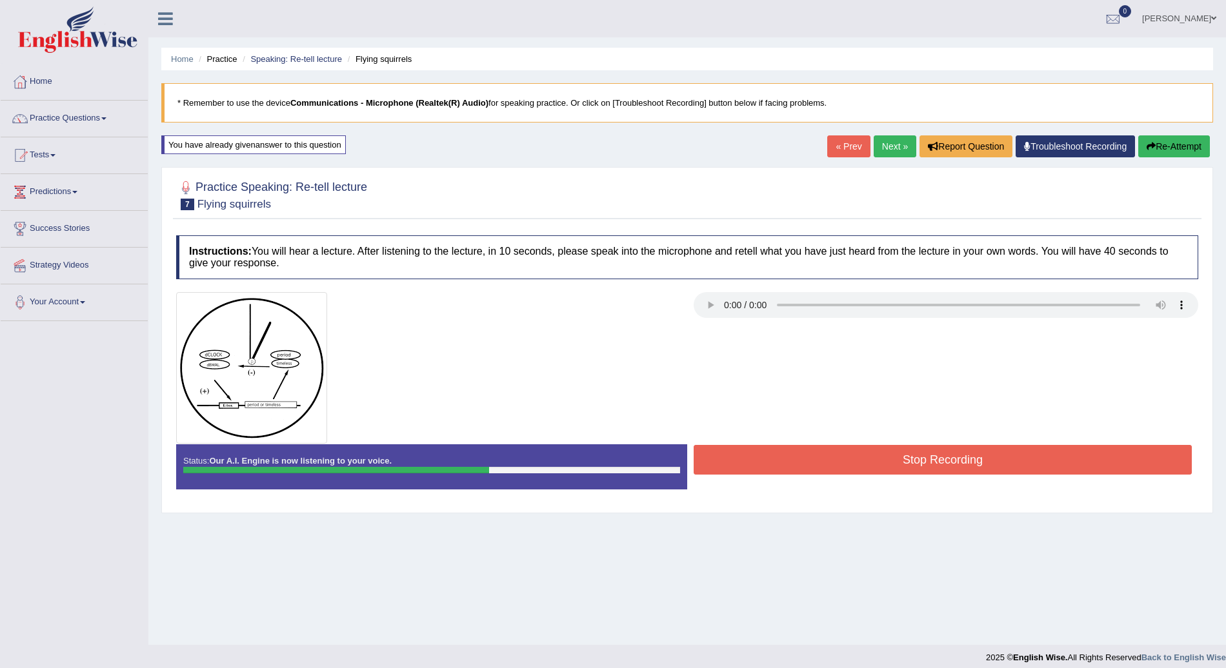
click at [1175, 147] on button "Re-Attempt" at bounding box center [1174, 146] width 72 height 22
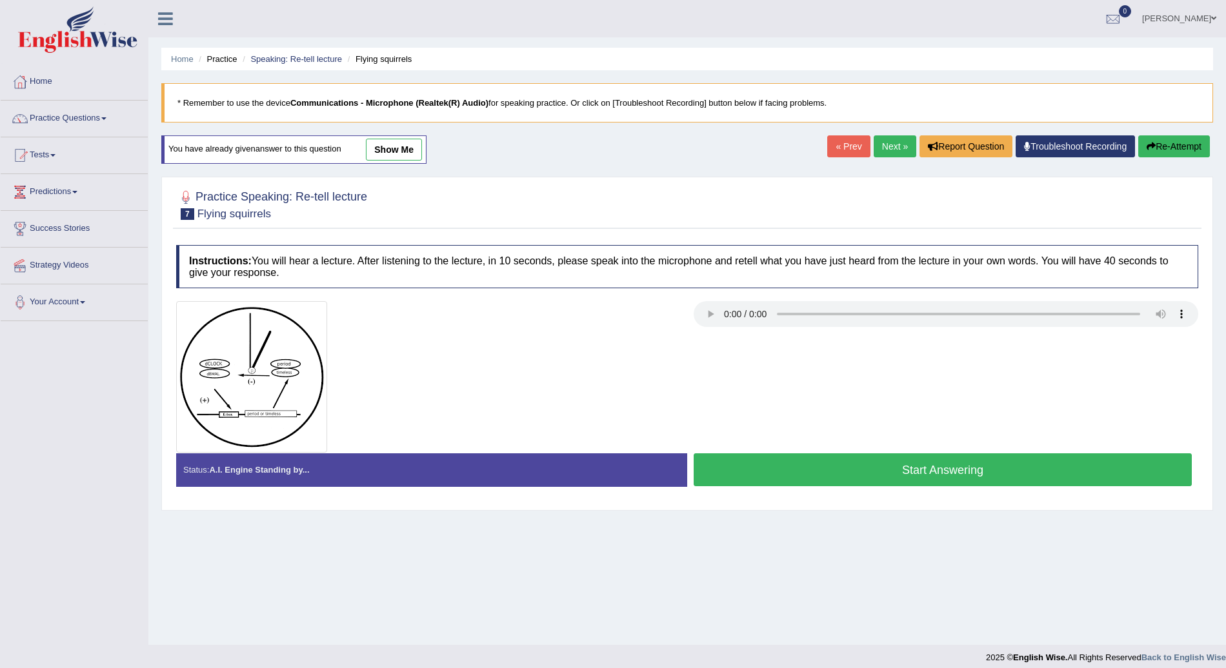
click at [1007, 464] on button "Start Answering" at bounding box center [942, 470] width 498 height 33
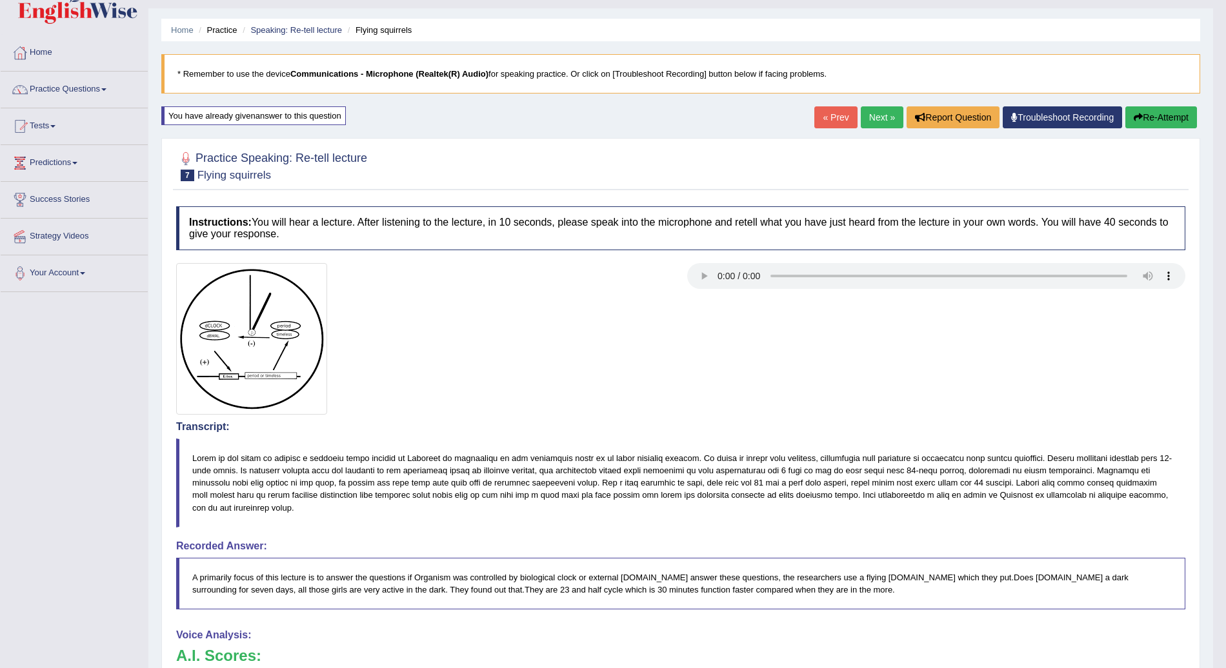
scroll to position [27, 0]
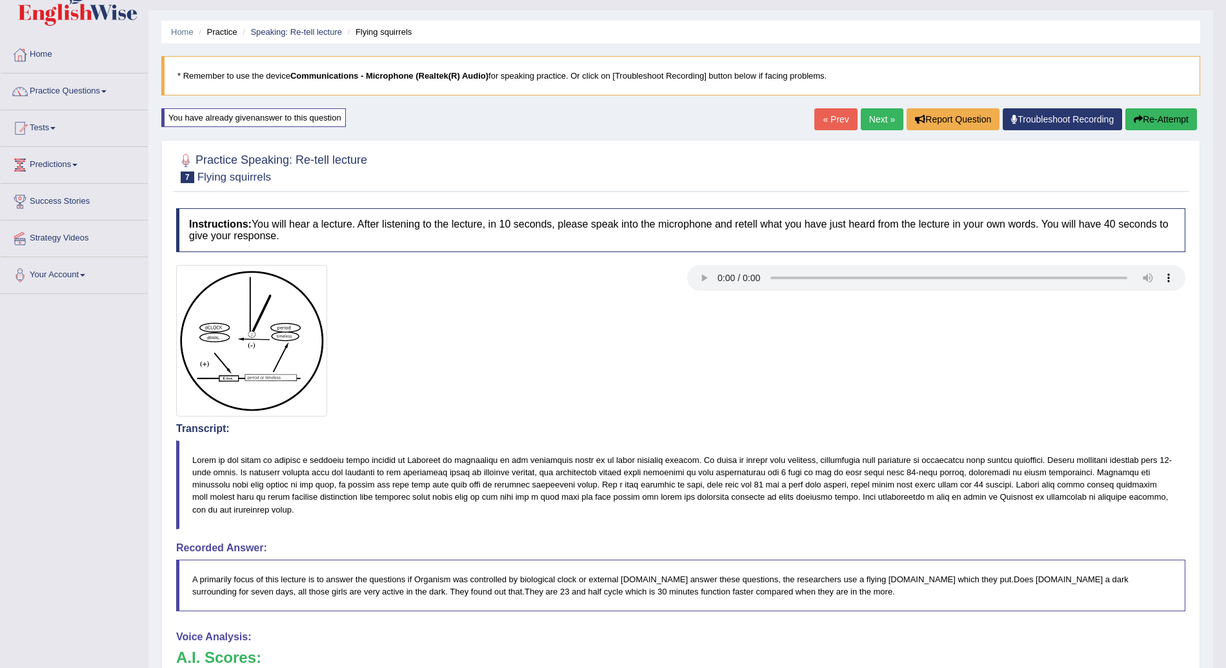
click at [1170, 123] on button "Re-Attempt" at bounding box center [1161, 119] width 72 height 22
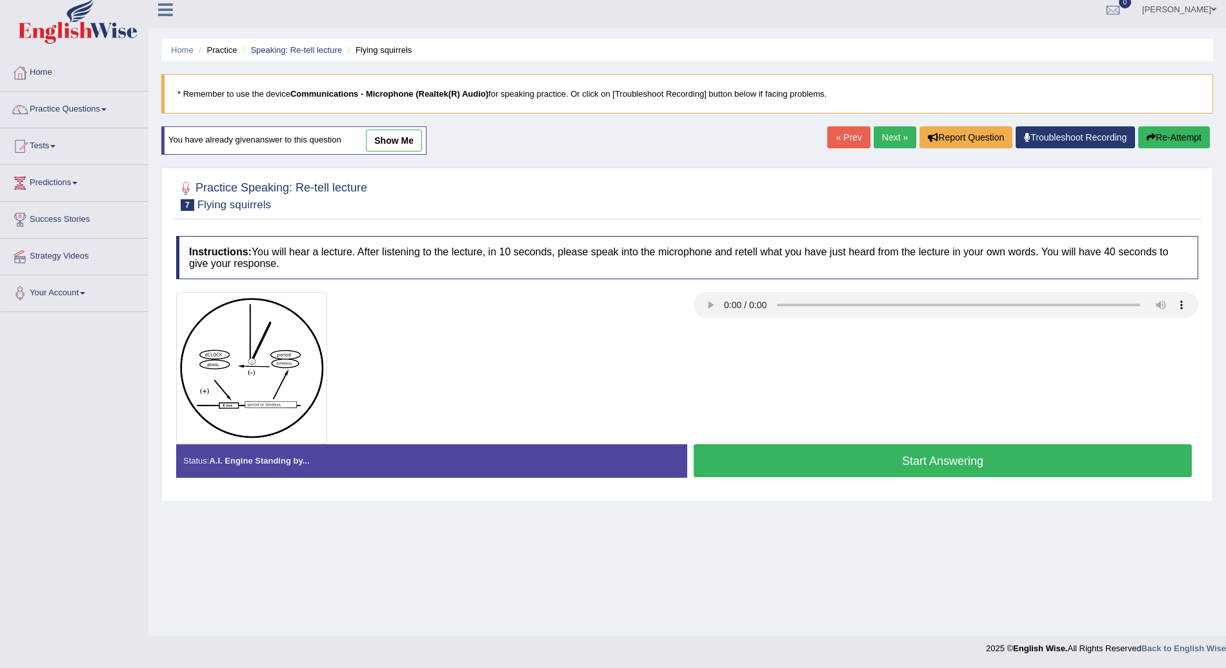
click at [1048, 461] on button "Start Answering" at bounding box center [942, 460] width 498 height 33
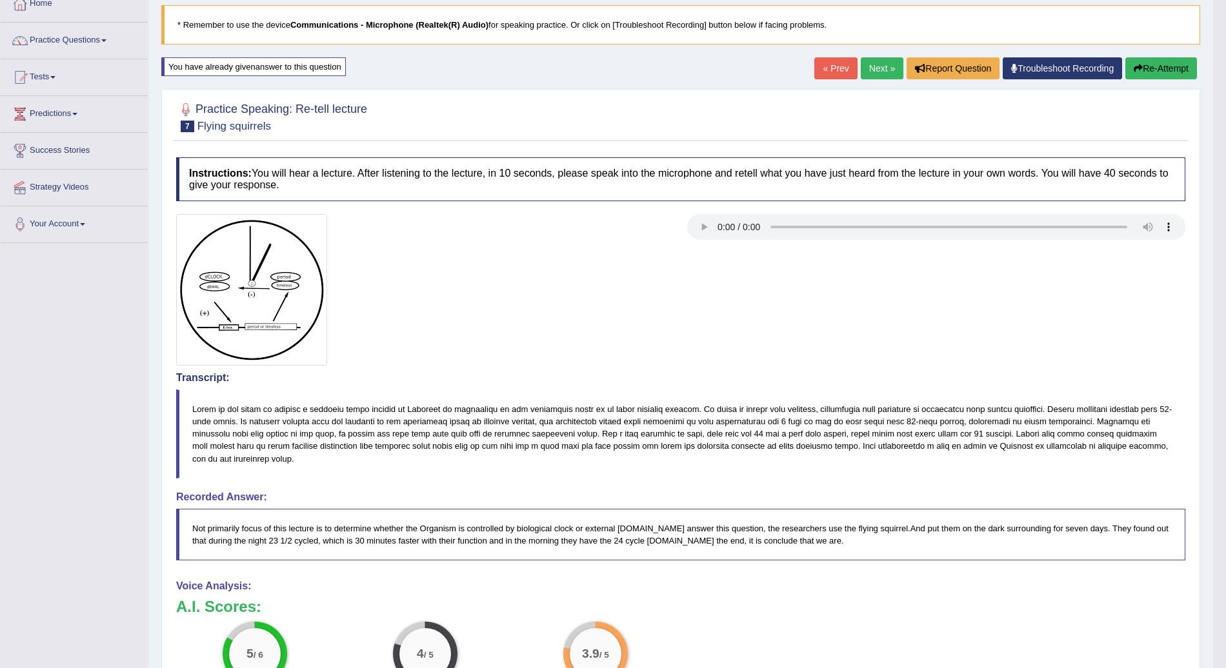
scroll to position [31, 0]
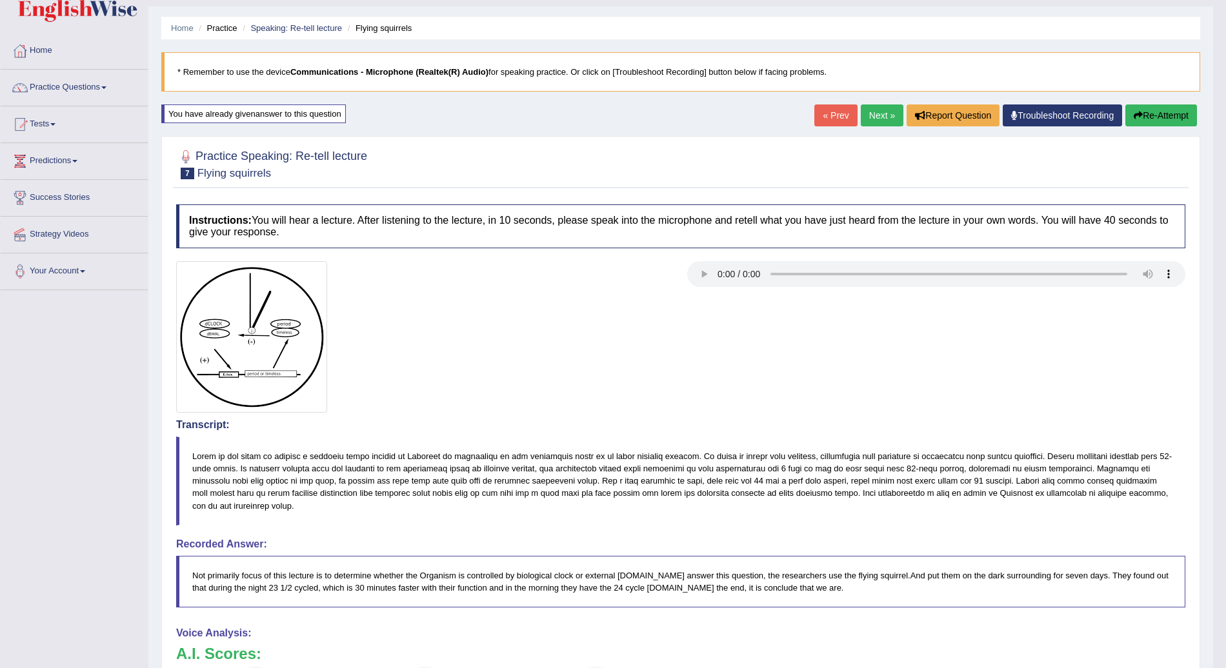
click at [1173, 111] on button "Re-Attempt" at bounding box center [1161, 116] width 72 height 22
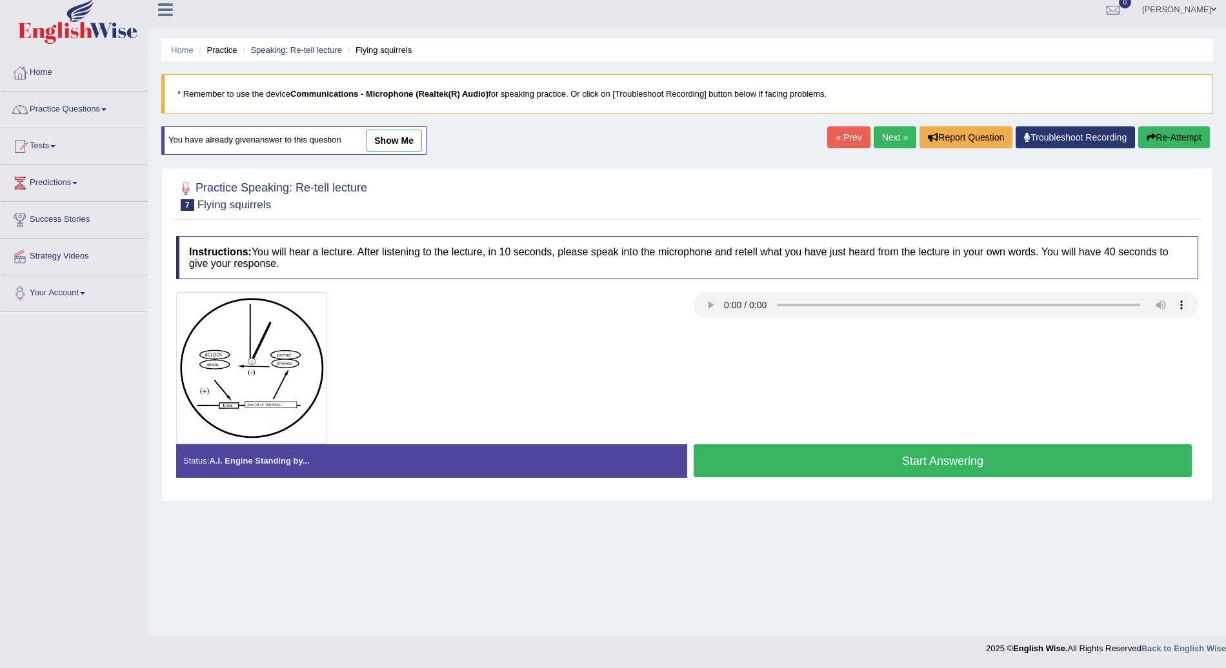
click at [1023, 457] on button "Start Answering" at bounding box center [942, 460] width 498 height 33
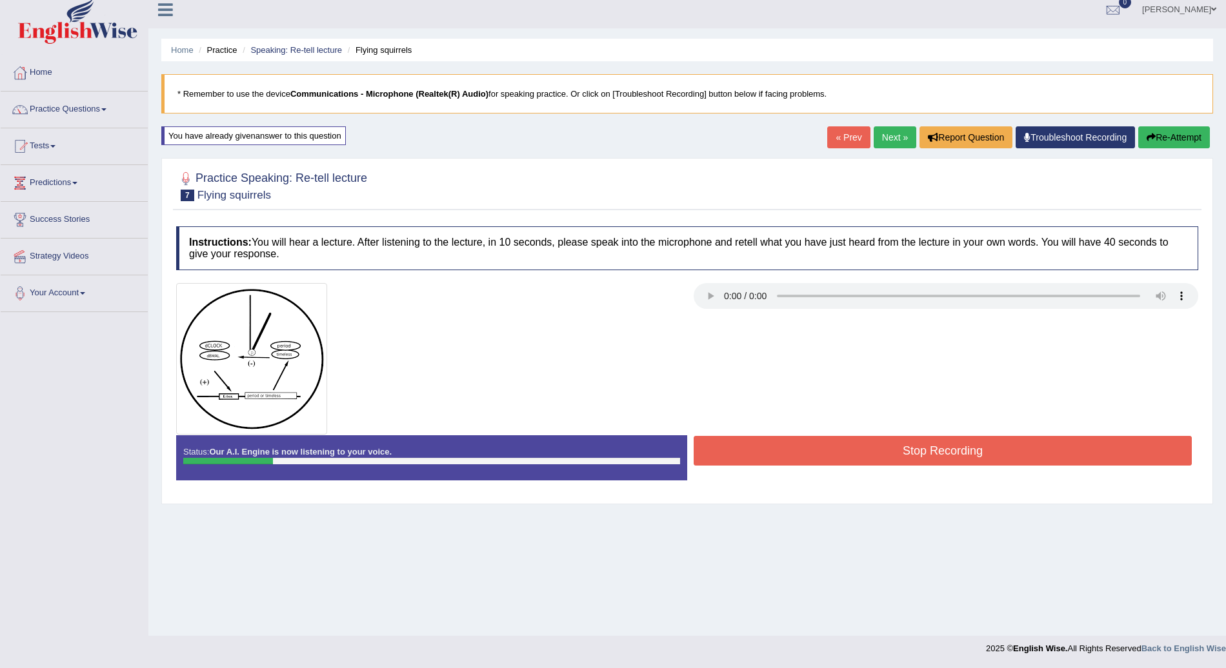
click at [1188, 128] on button "Re-Attempt" at bounding box center [1174, 137] width 72 height 22
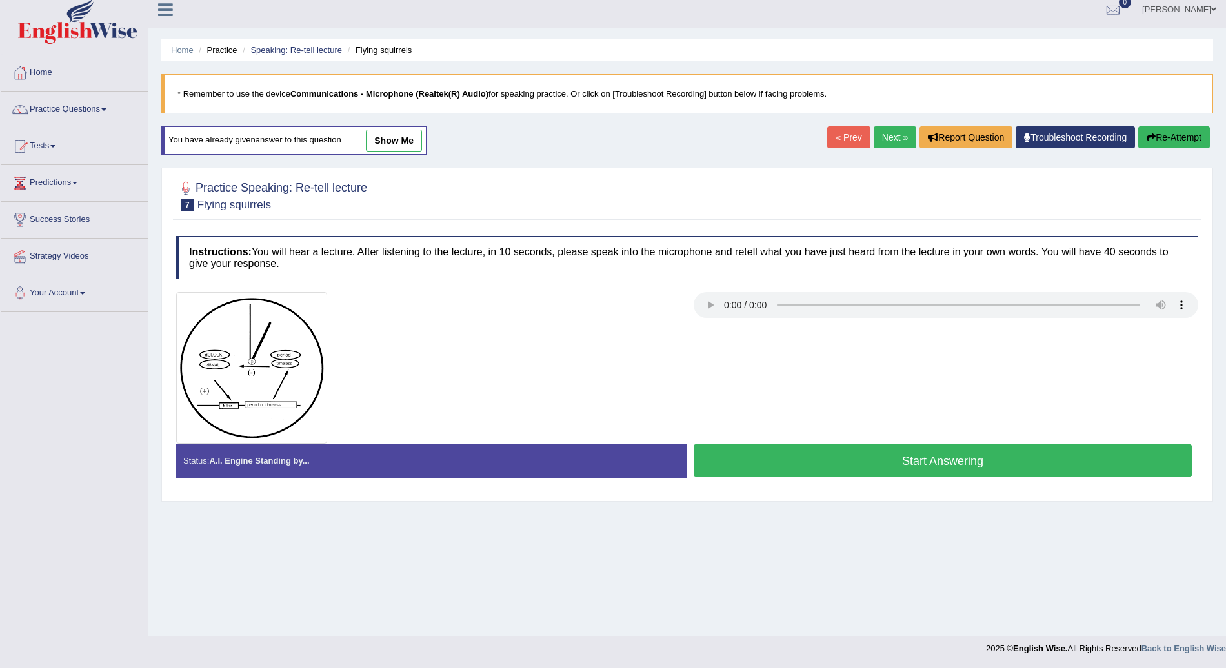
scroll to position [9, 0]
click at [942, 466] on button "Start Answering" at bounding box center [942, 460] width 498 height 33
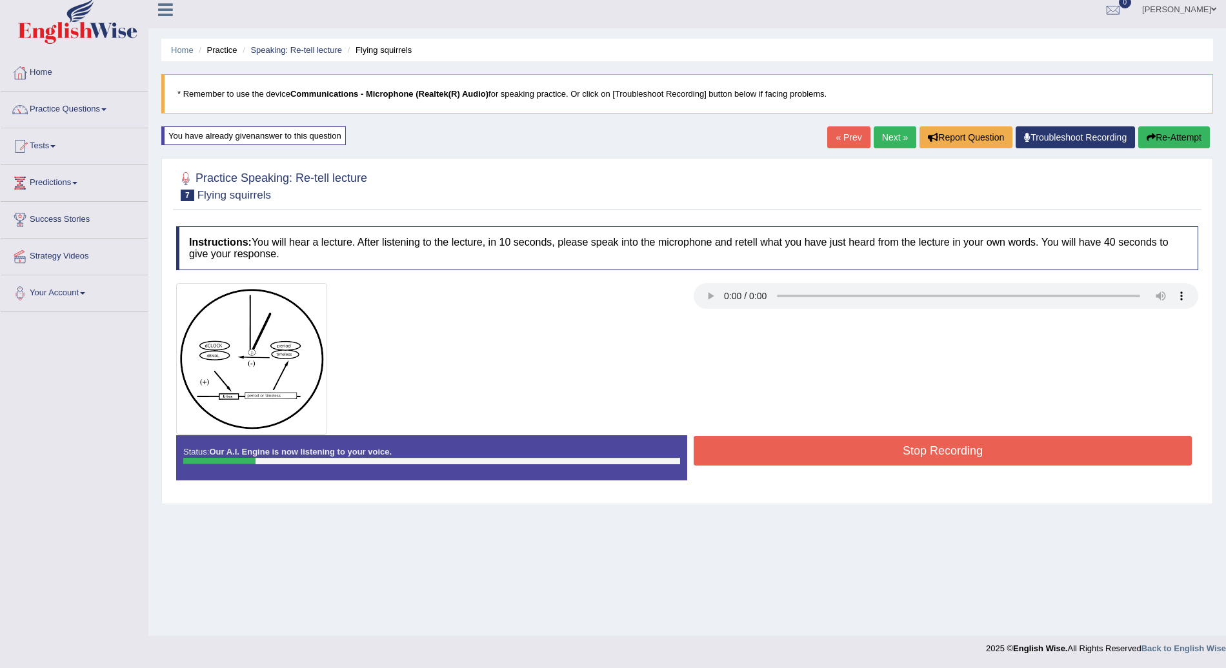
click at [1166, 134] on button "Re-Attempt" at bounding box center [1174, 137] width 72 height 22
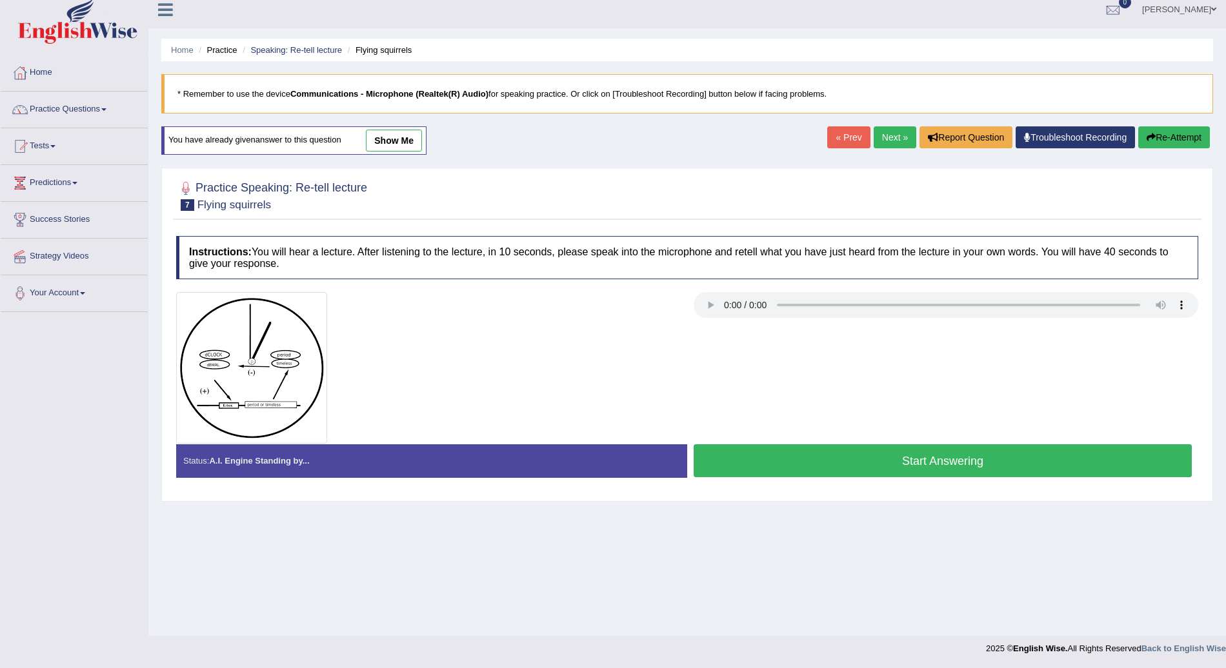
click at [964, 464] on button "Start Answering" at bounding box center [942, 460] width 498 height 33
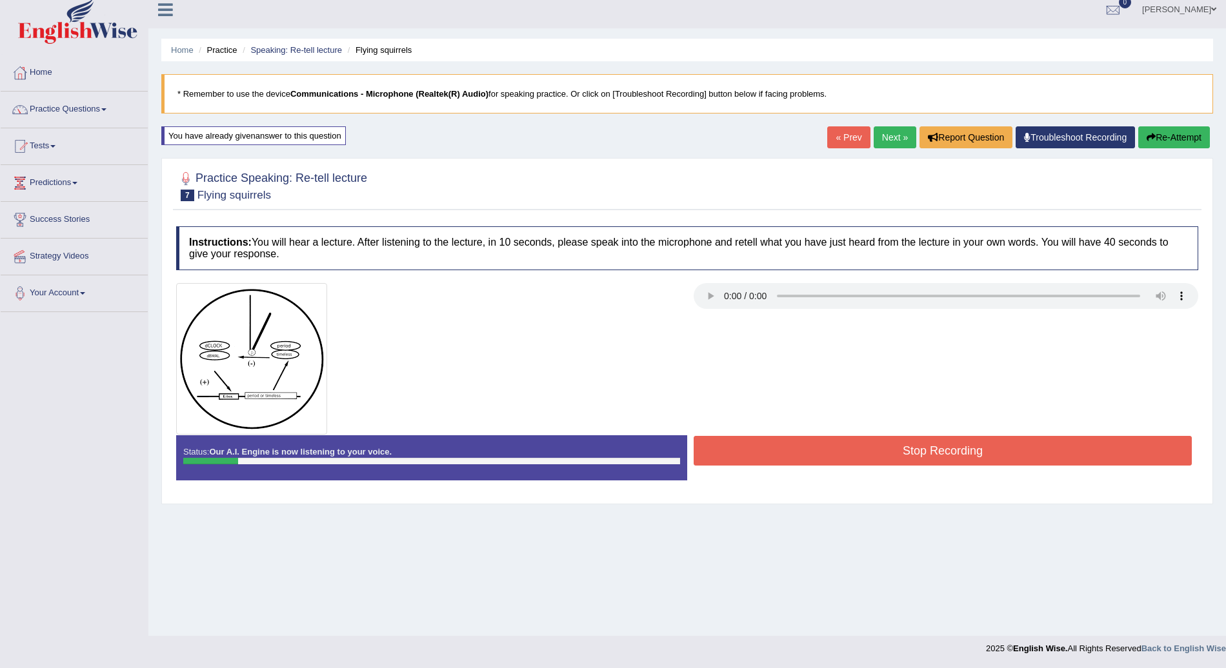
click at [1176, 135] on button "Re-Attempt" at bounding box center [1174, 137] width 72 height 22
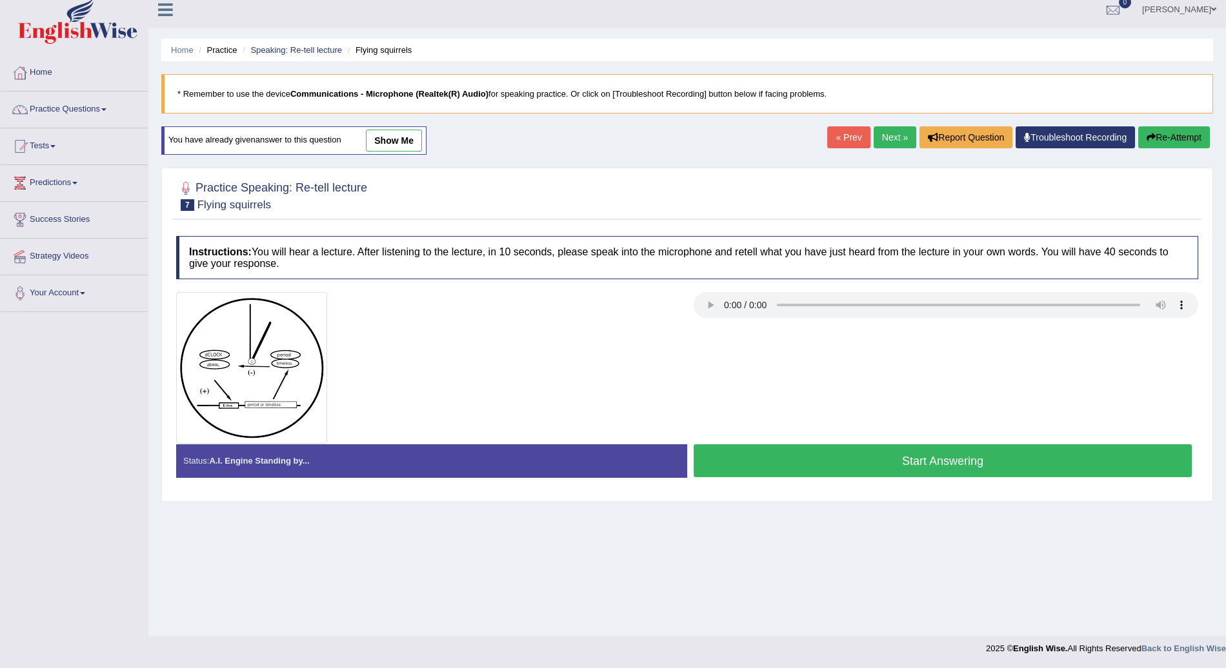
click at [1175, 139] on button "Re-Attempt" at bounding box center [1174, 137] width 72 height 22
click at [988, 455] on button "Start Answering" at bounding box center [942, 460] width 498 height 33
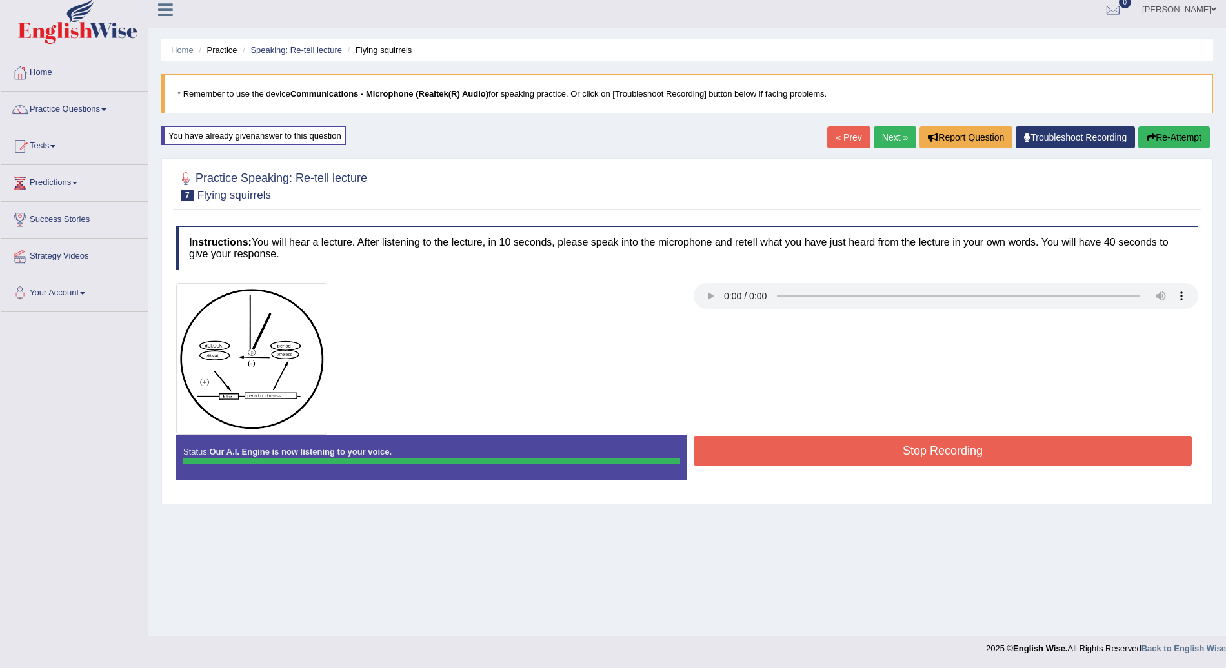
click at [1062, 337] on div at bounding box center [687, 359] width 1035 height 152
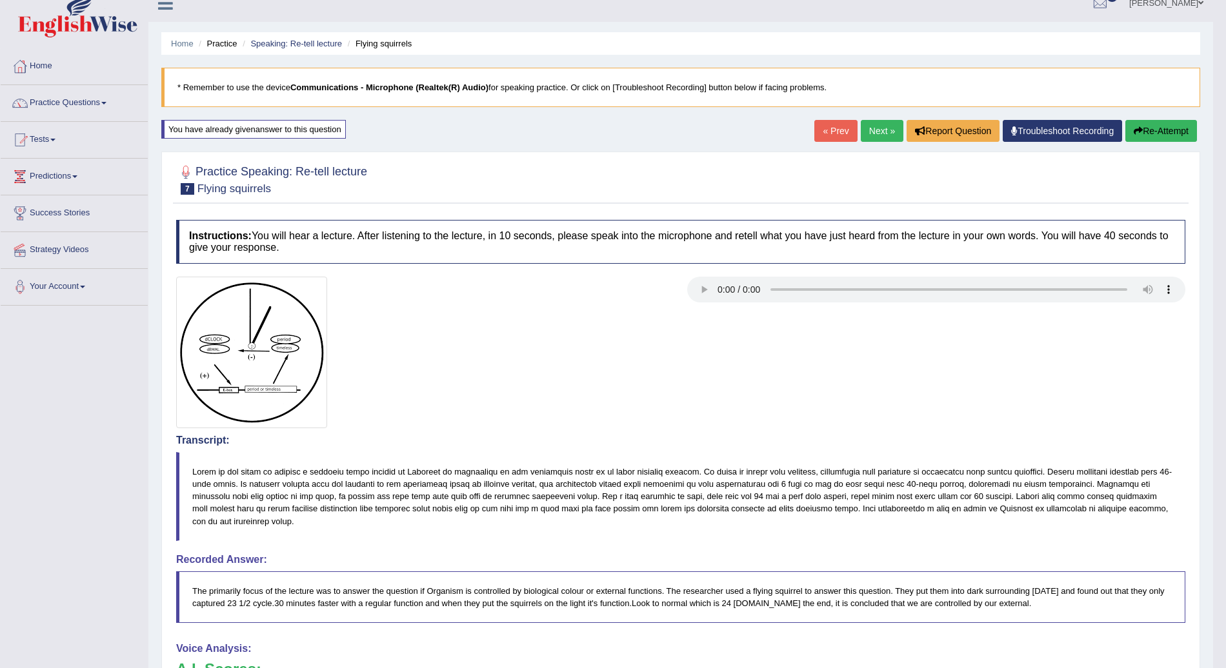
scroll to position [14, 0]
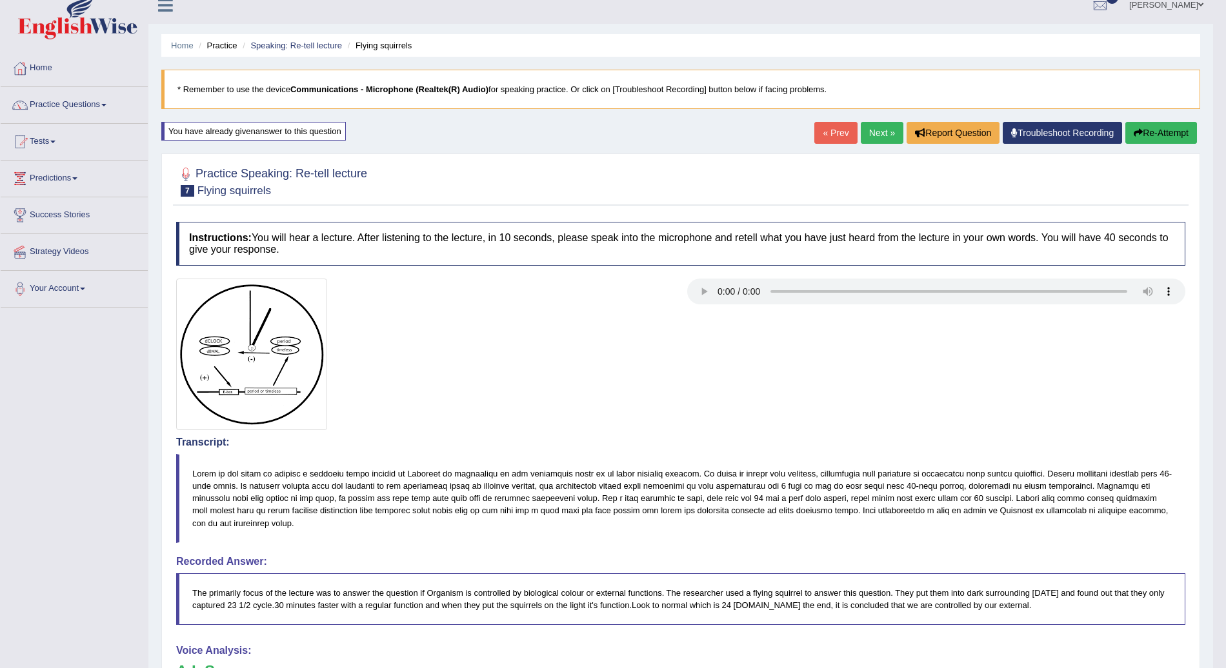
click at [870, 133] on link "Next »" at bounding box center [882, 133] width 43 height 22
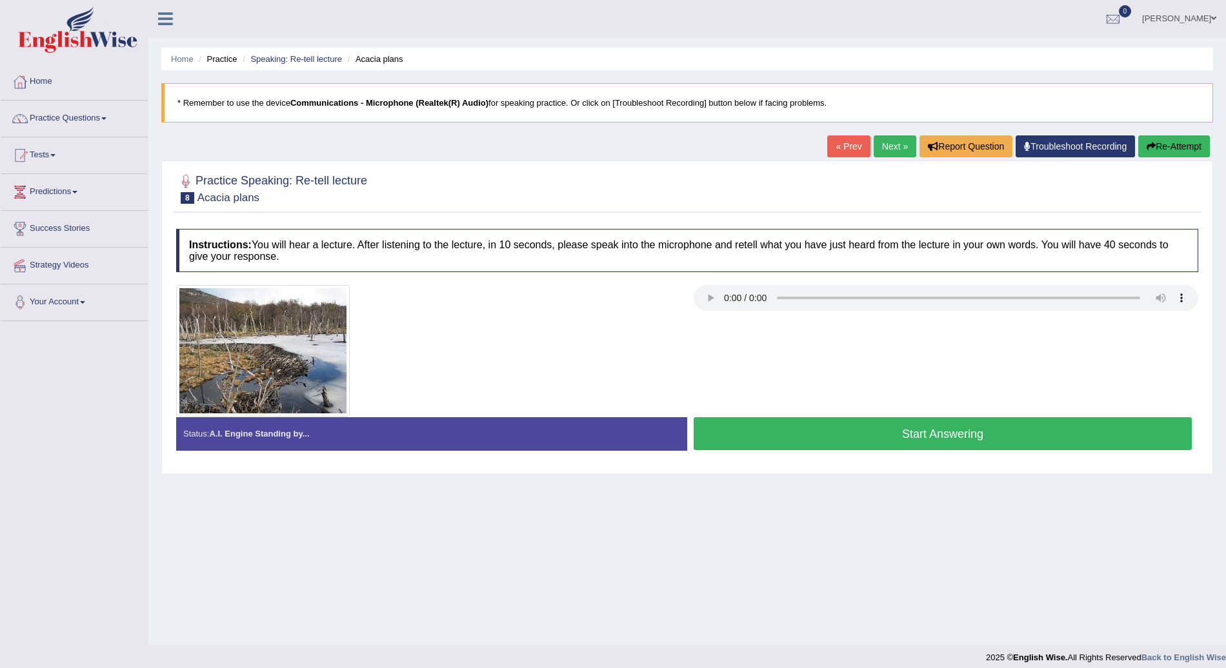
click at [884, 435] on button "Start Answering" at bounding box center [942, 433] width 498 height 33
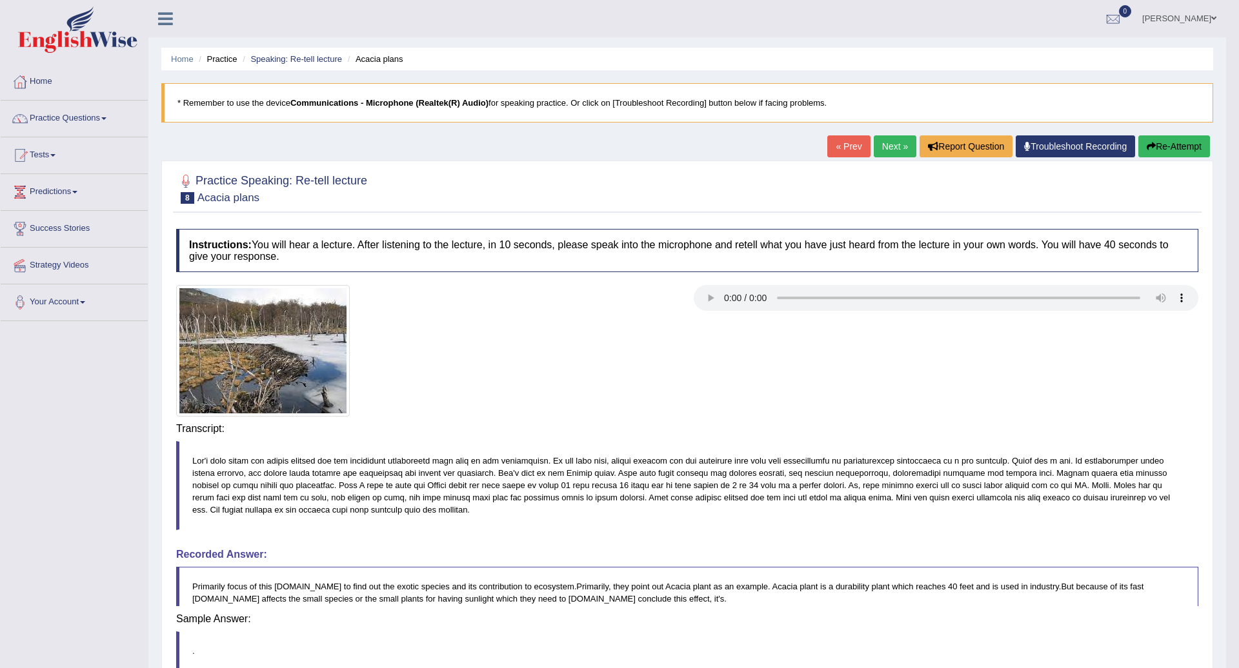
click at [884, 435] on body "Toggle navigation Home Practice Questions Speaking Practice Read Aloud Repeat S…" at bounding box center [619, 334] width 1239 height 668
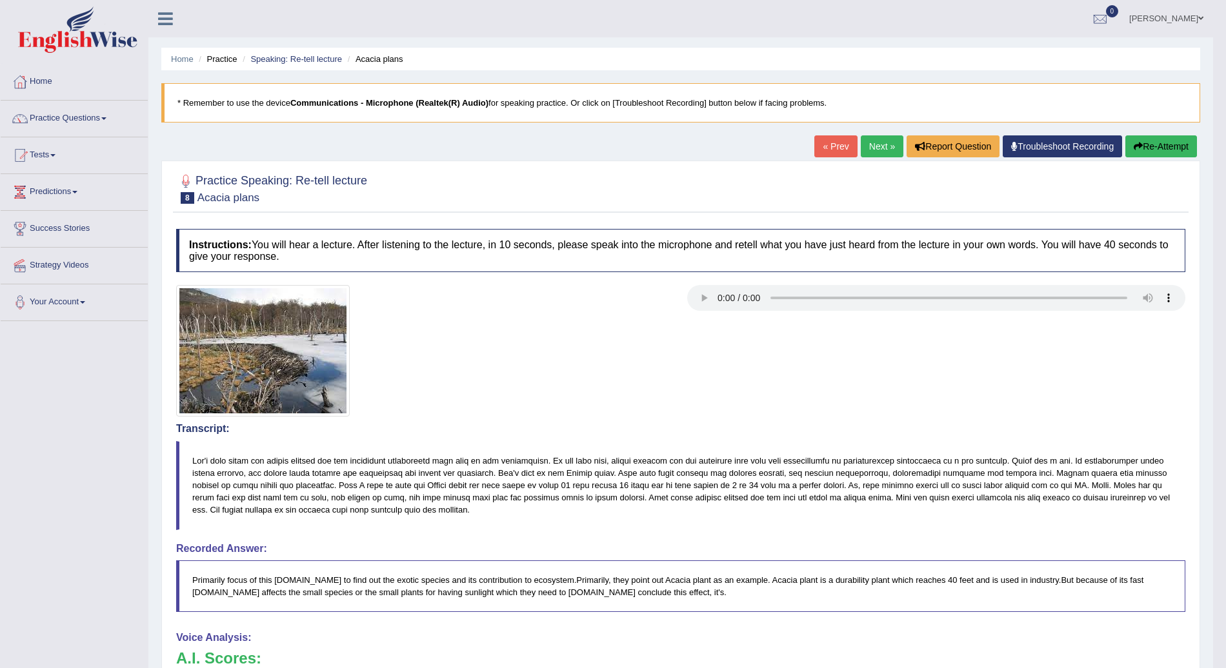
click at [1168, 140] on button "Re-Attempt" at bounding box center [1161, 146] width 72 height 22
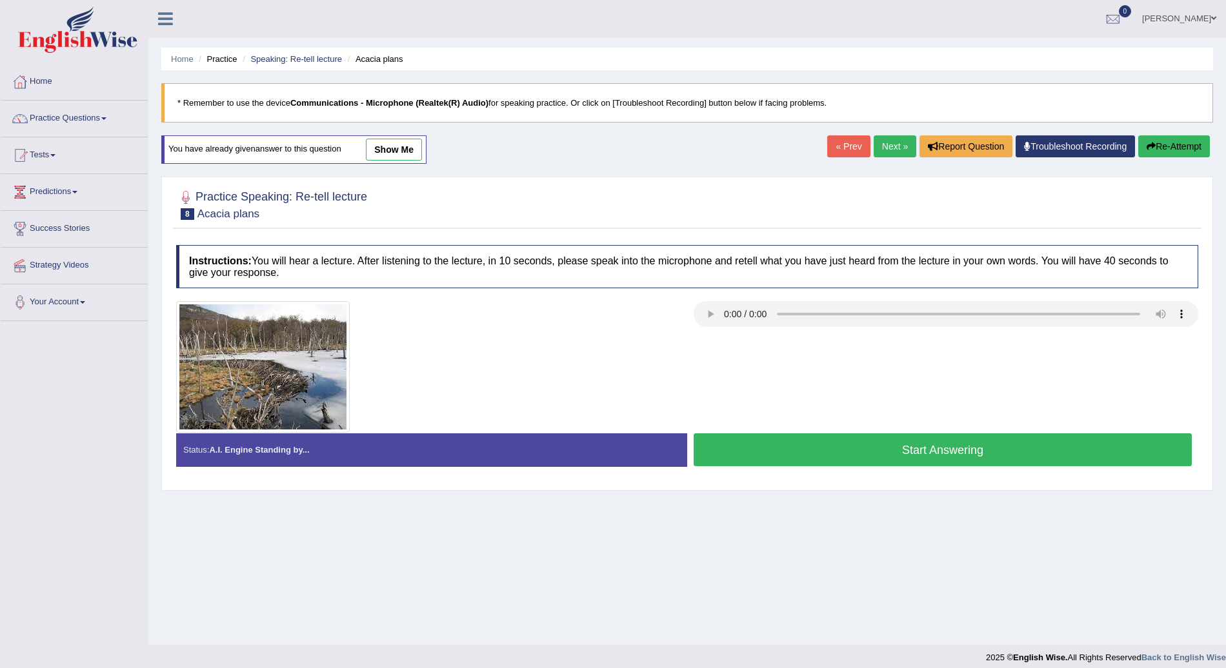
click at [857, 450] on button "Start Answering" at bounding box center [942, 450] width 498 height 33
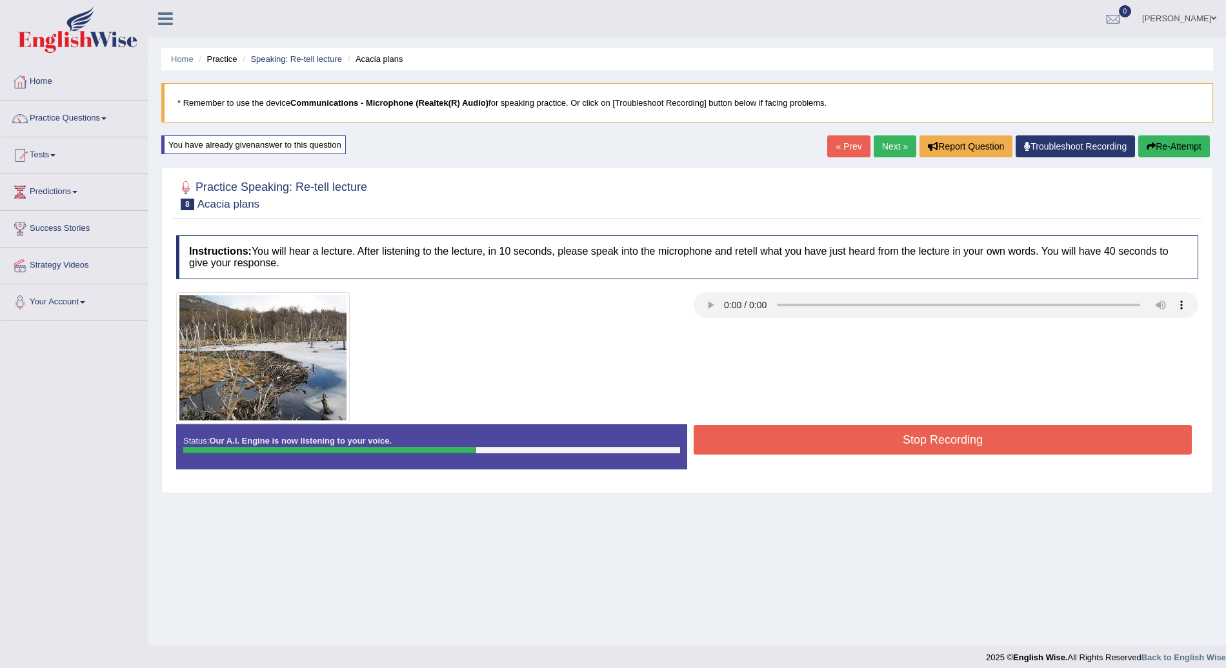
click at [1182, 146] on button "Re-Attempt" at bounding box center [1174, 146] width 72 height 22
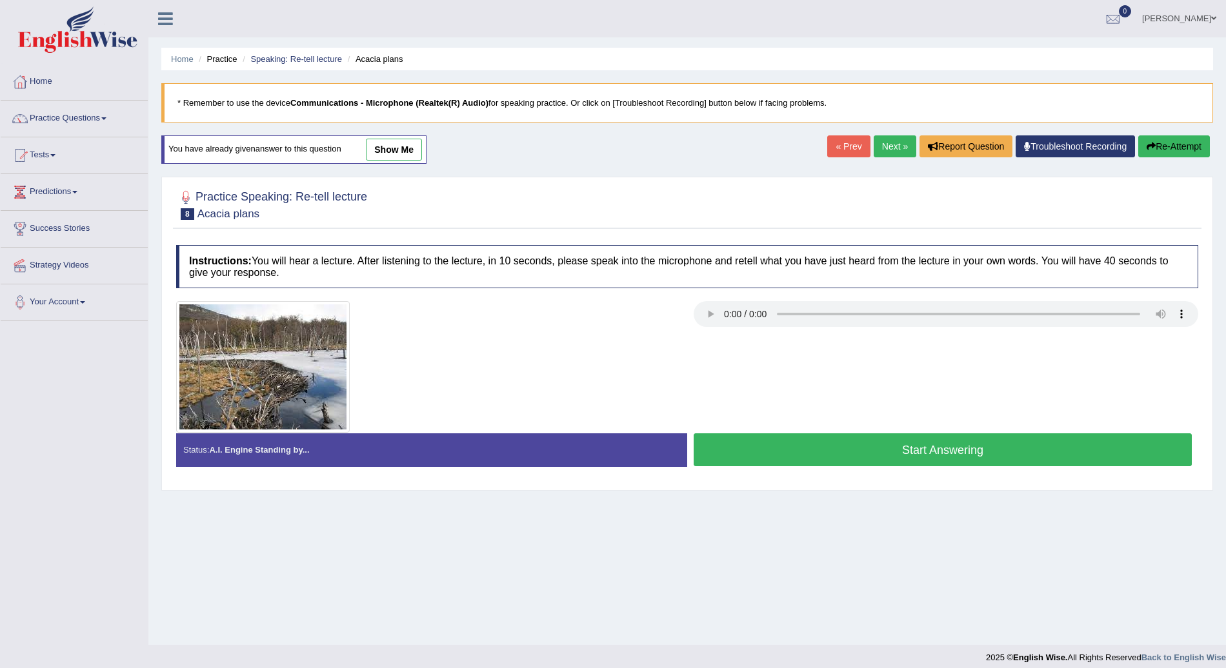
click at [986, 444] on button "Start Answering" at bounding box center [942, 450] width 498 height 33
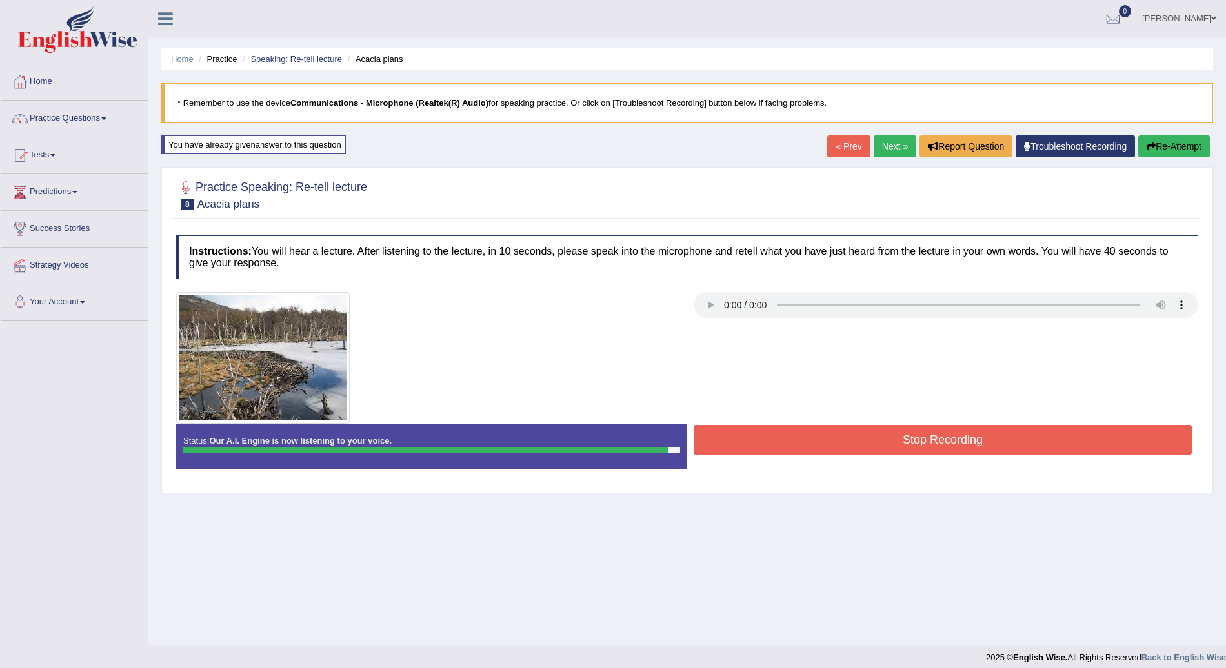
click at [927, 444] on button "Stop Recording" at bounding box center [942, 440] width 498 height 30
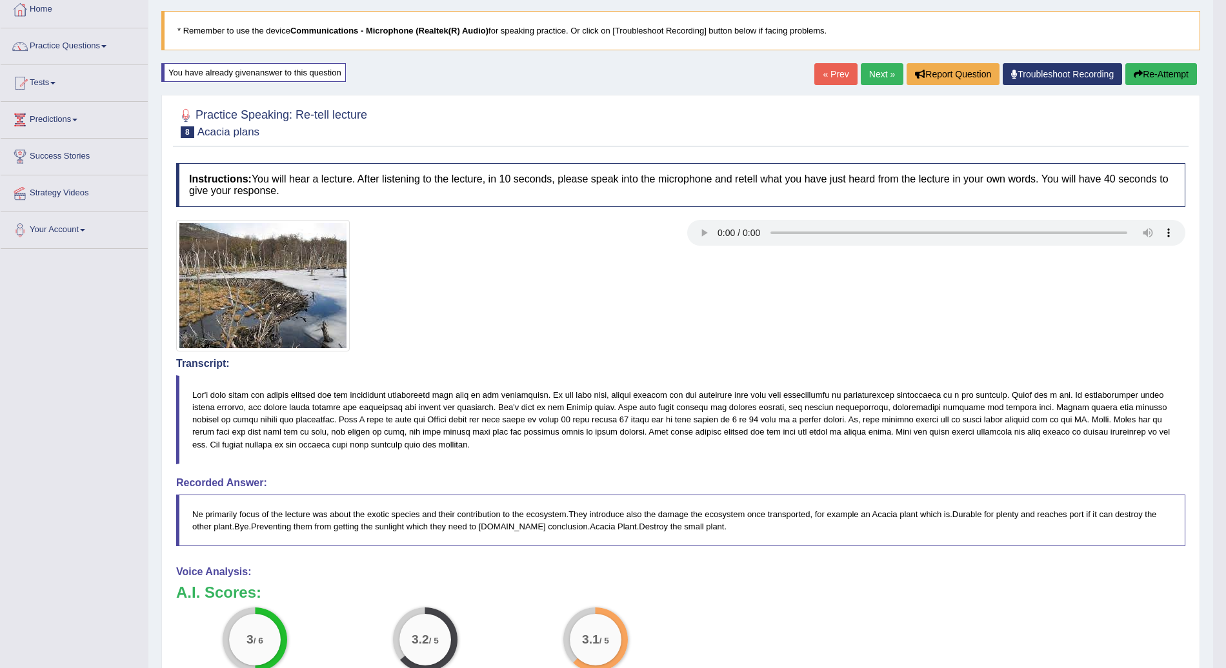
scroll to position [70, 0]
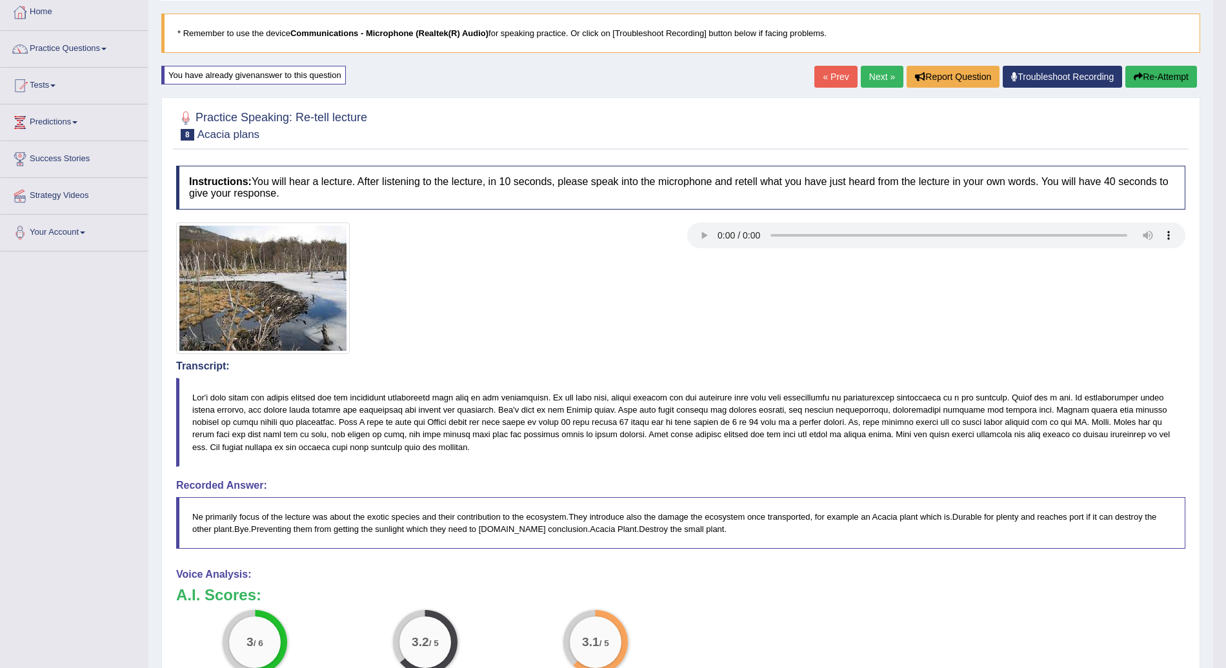
click at [1155, 62] on div "Home Practice Speaking: Re-tell lecture Acacia plans * Remember to use the devi…" at bounding box center [680, 416] width 1064 height 972
click at [1157, 77] on button "Re-Attempt" at bounding box center [1161, 77] width 72 height 22
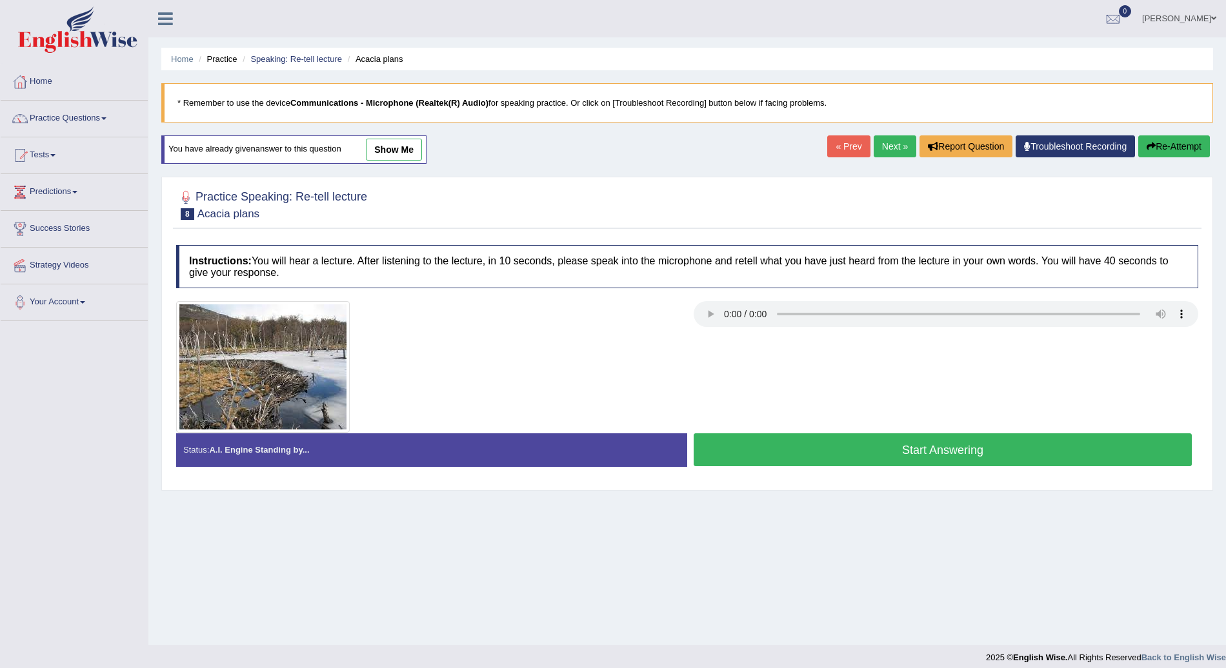
scroll to position [9, 0]
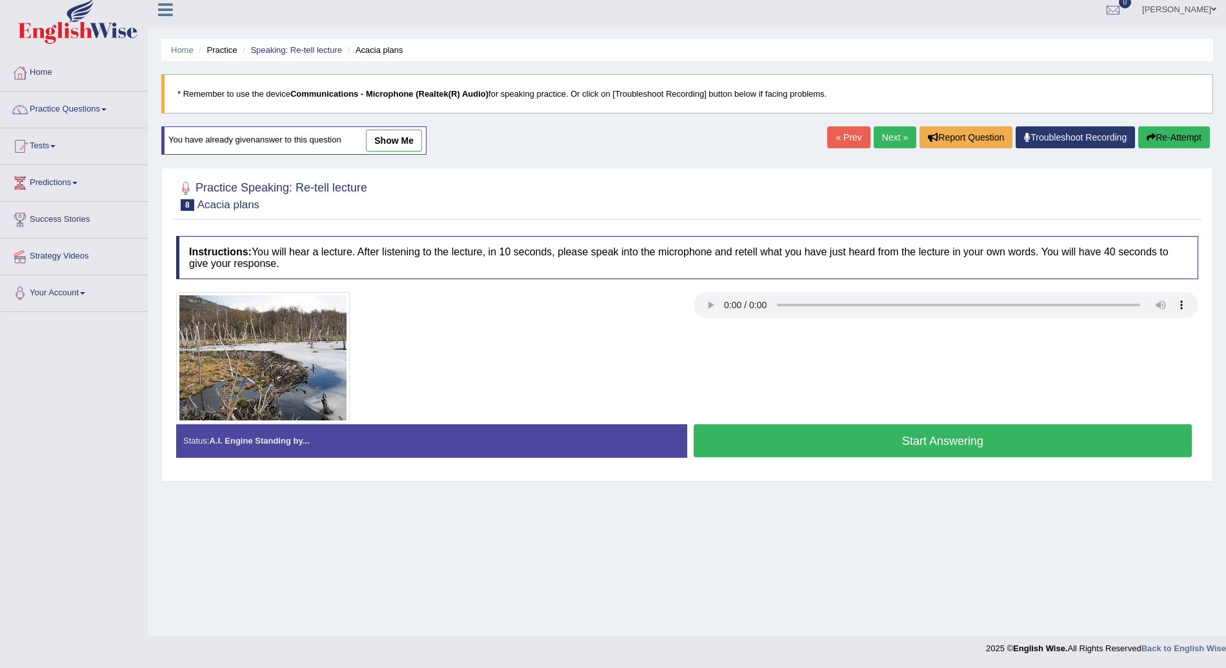
click at [984, 444] on button "Start Answering" at bounding box center [942, 440] width 498 height 33
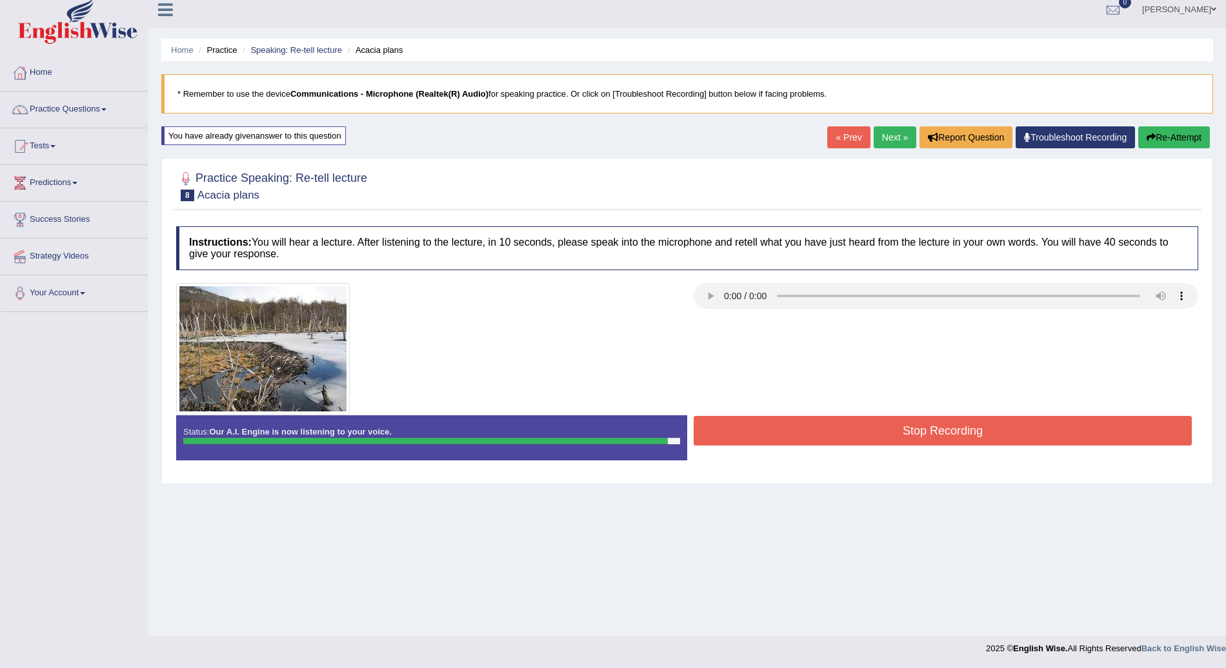
click at [984, 431] on button "Stop Recording" at bounding box center [942, 431] width 498 height 30
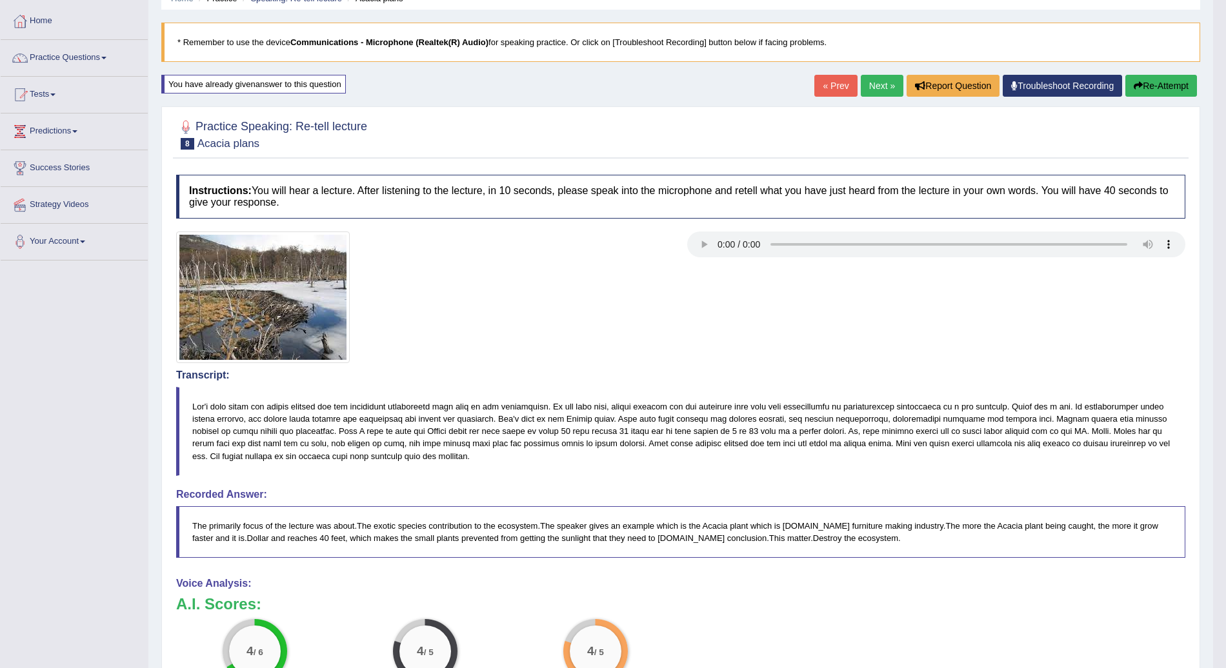
scroll to position [59, 0]
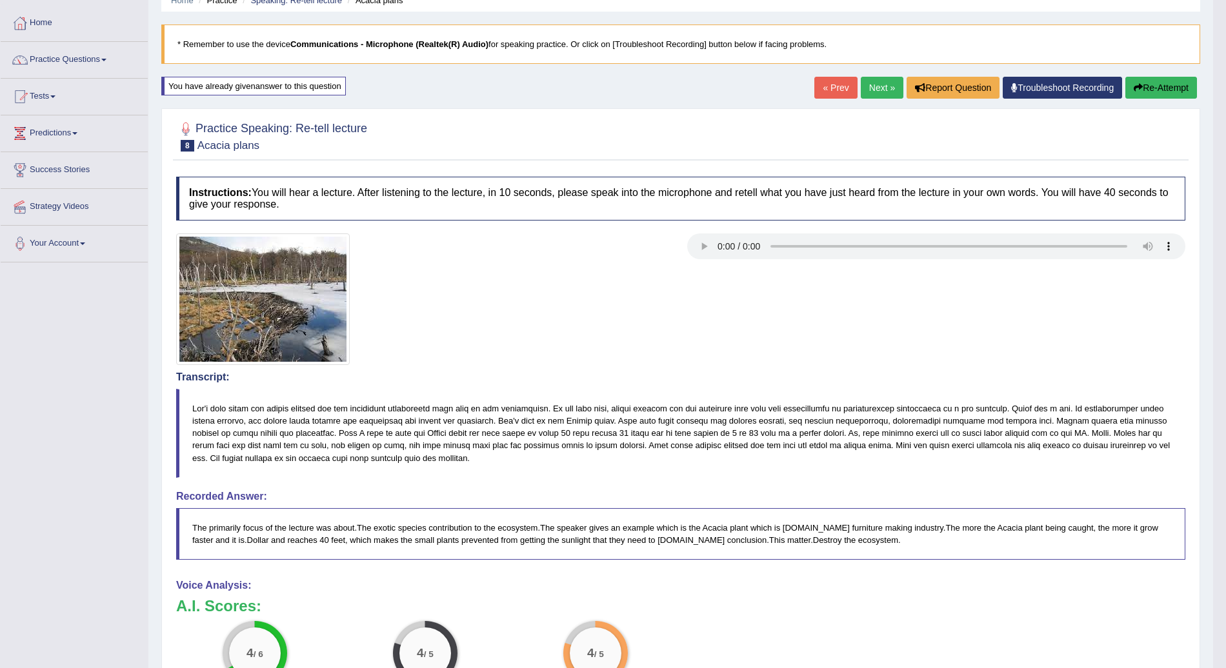
click at [1180, 88] on button "Re-Attempt" at bounding box center [1161, 88] width 72 height 22
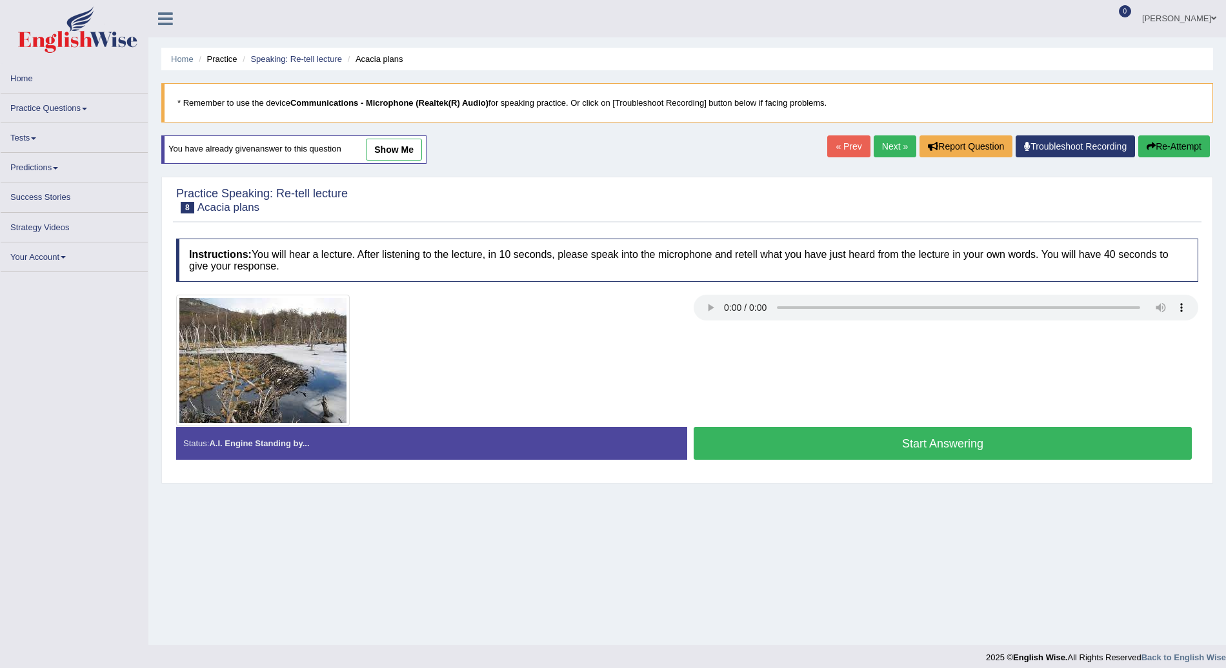
click at [890, 135] on link "Next »" at bounding box center [894, 146] width 43 height 22
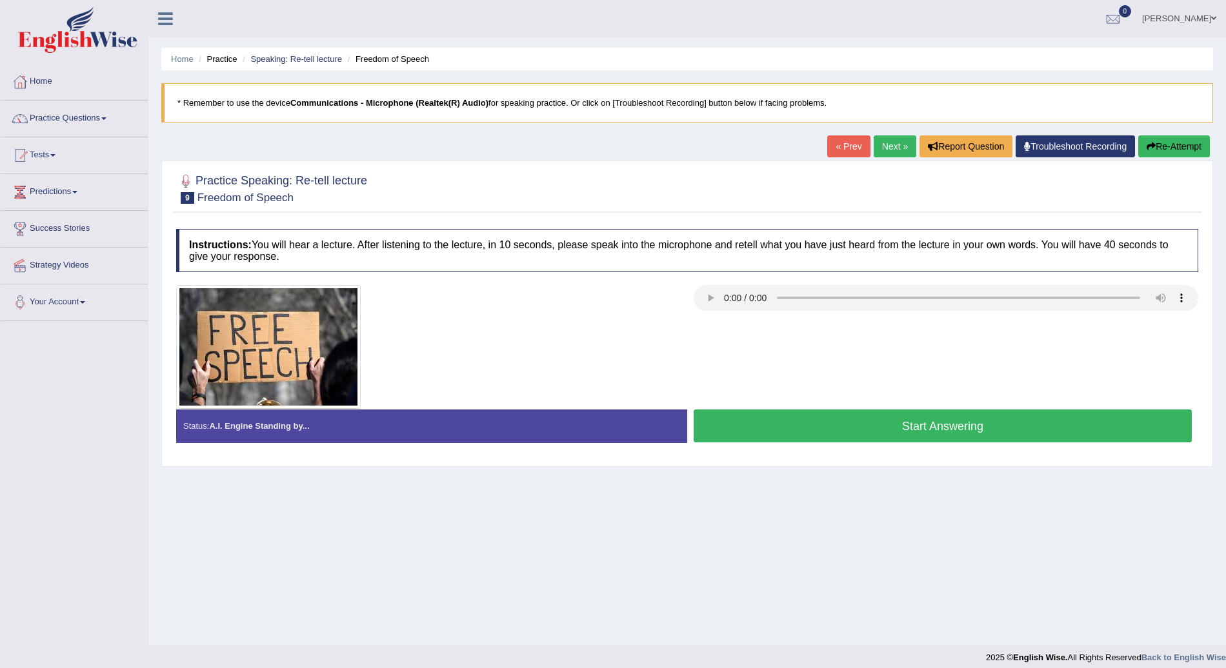
click at [965, 423] on button "Start Answering" at bounding box center [942, 426] width 498 height 33
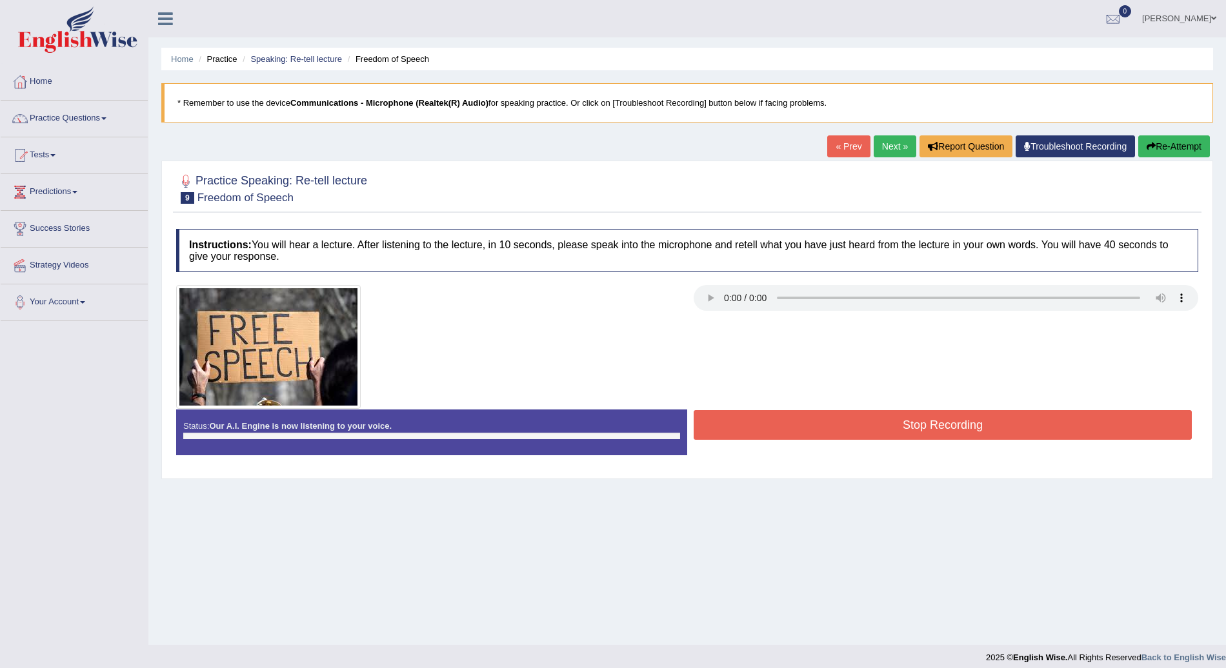
click at [965, 423] on button "Stop Recording" at bounding box center [942, 425] width 498 height 30
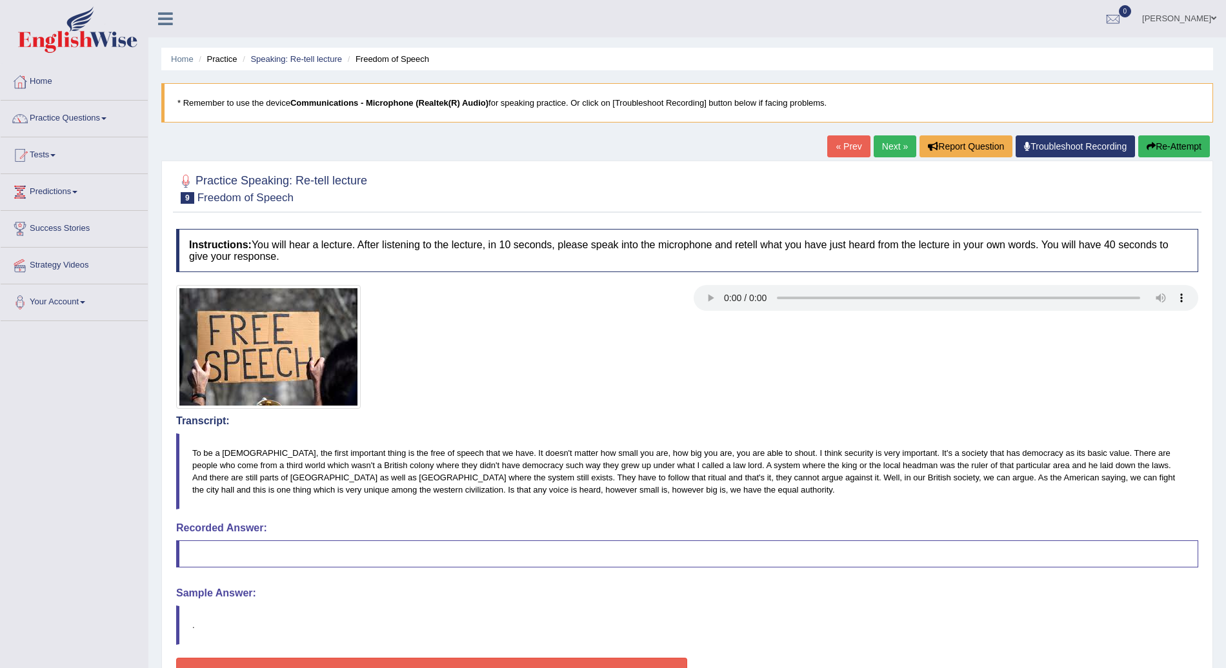
click at [1179, 145] on button "Re-Attempt" at bounding box center [1174, 146] width 72 height 22
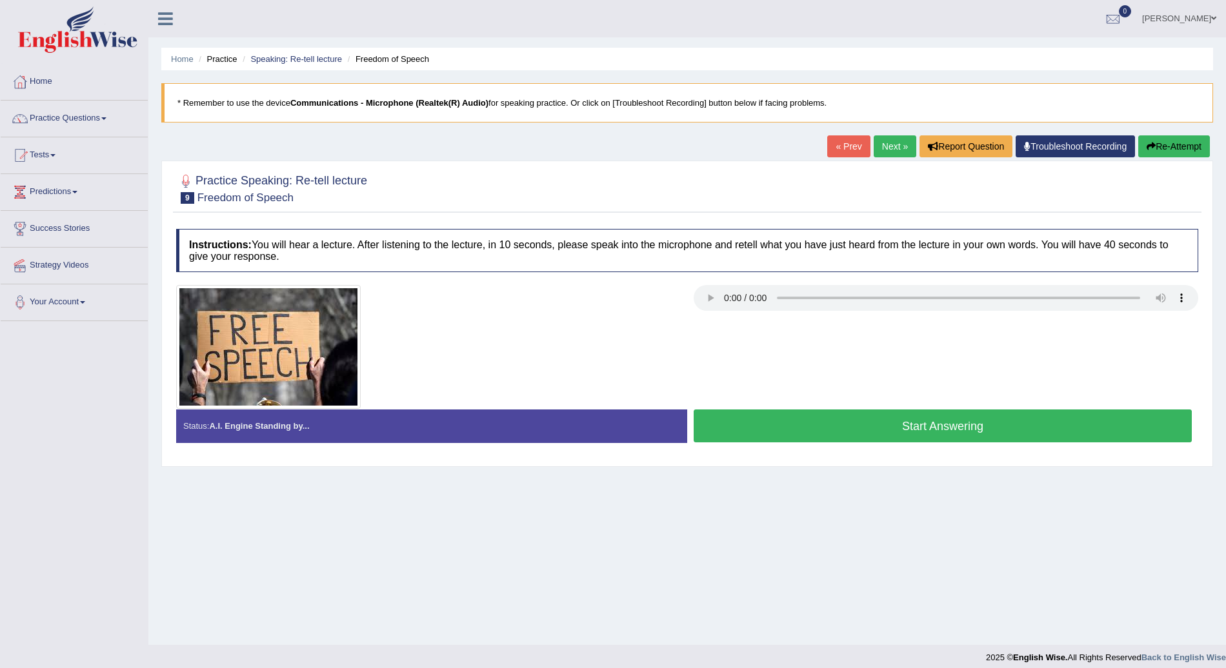
click at [1030, 426] on button "Start Answering" at bounding box center [942, 426] width 498 height 33
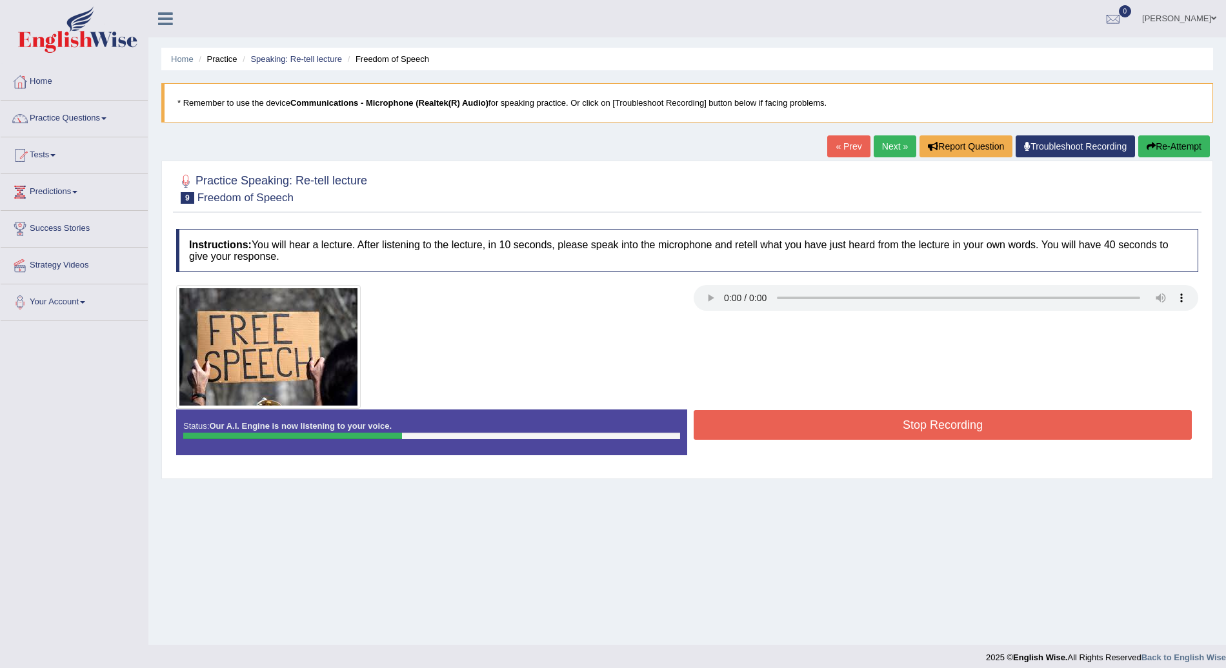
click at [1179, 146] on button "Re-Attempt" at bounding box center [1174, 146] width 72 height 22
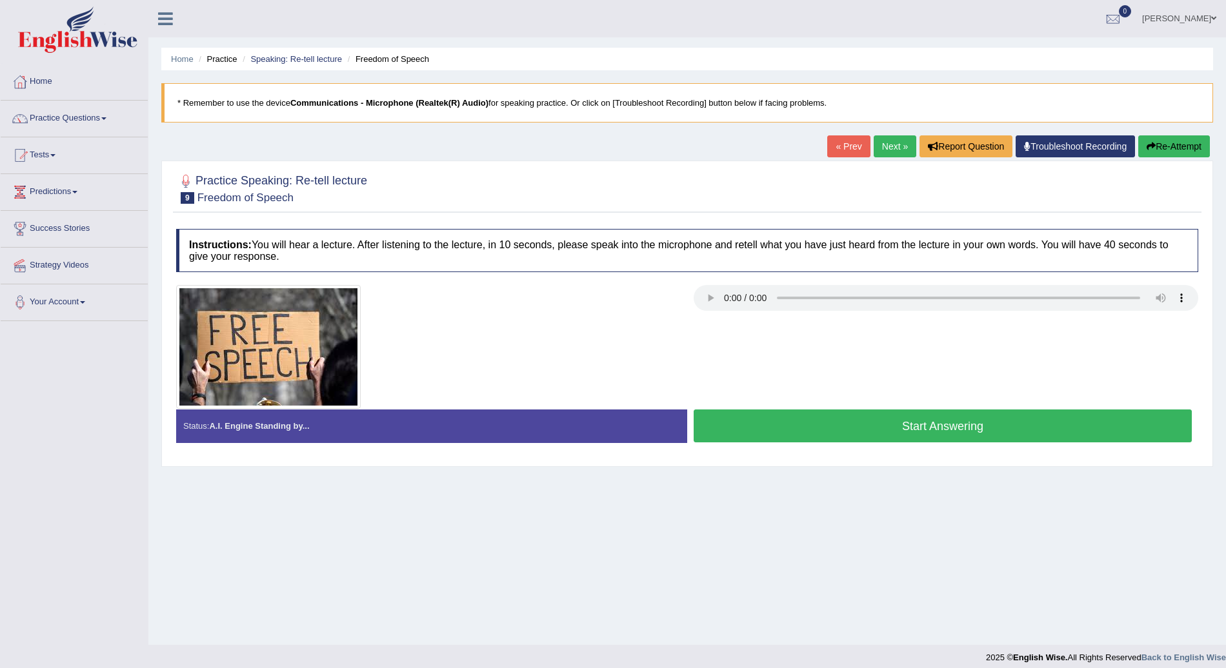
click at [984, 422] on button "Start Answering" at bounding box center [942, 426] width 498 height 33
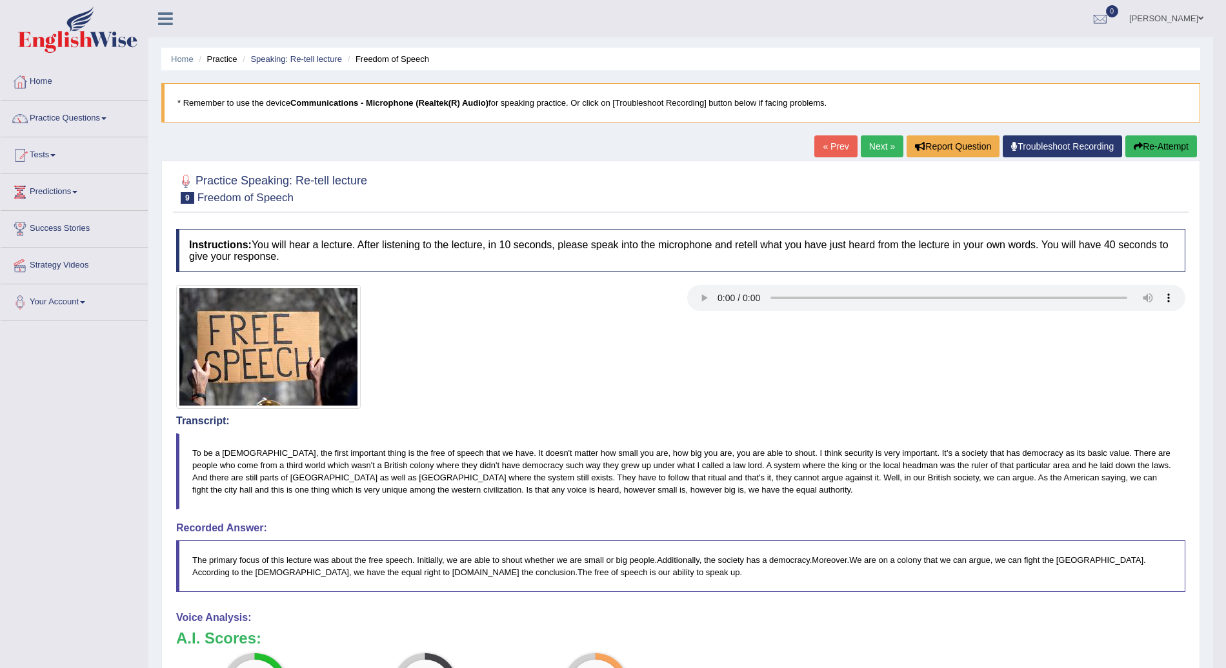
click at [1171, 143] on button "Re-Attempt" at bounding box center [1161, 146] width 72 height 22
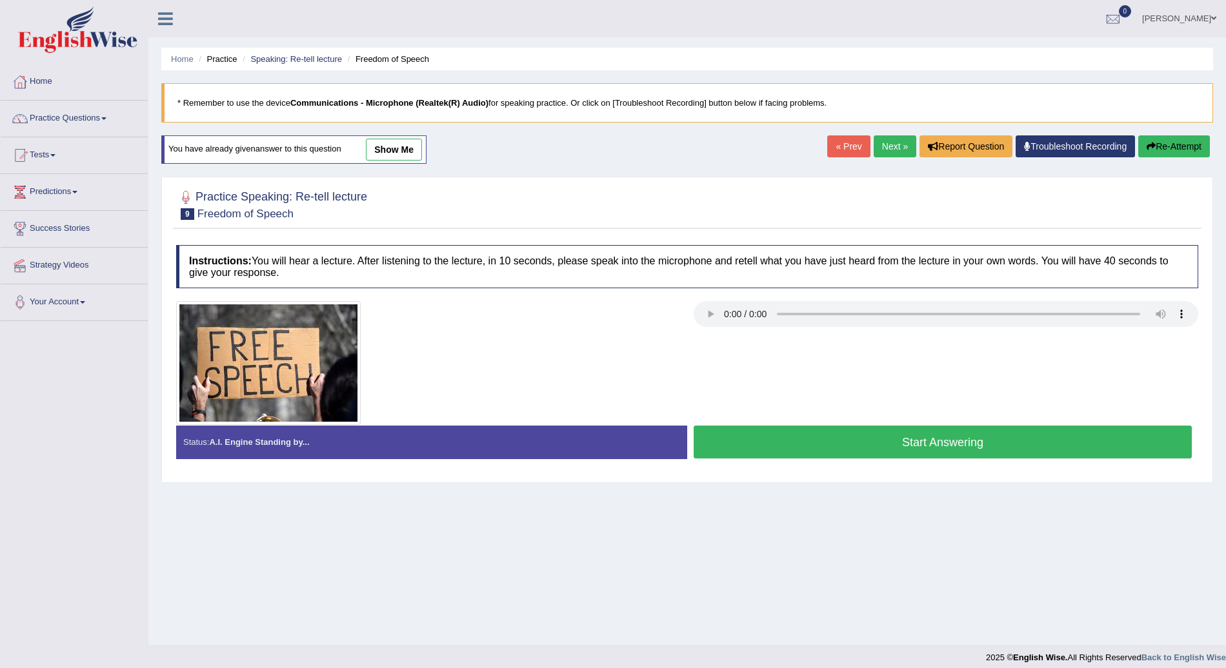
click at [1065, 445] on button "Start Answering" at bounding box center [942, 442] width 498 height 33
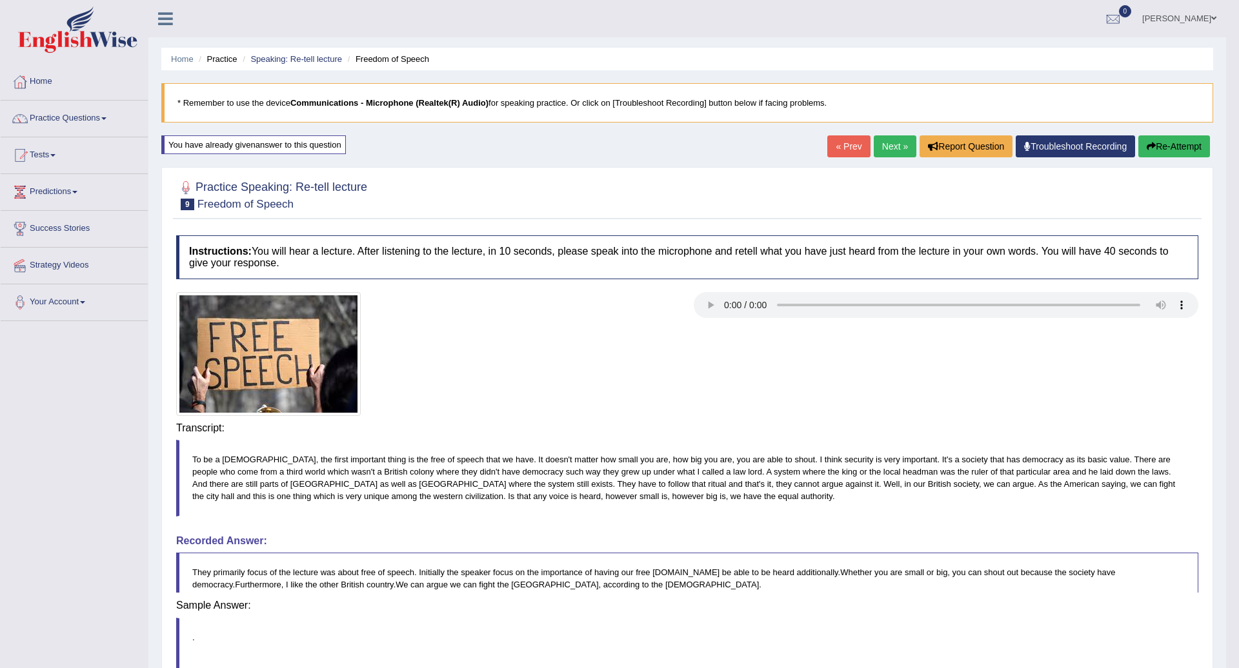
click at [1027, 433] on div "Instructions: You will hear a lecture. After listening to the lecture, in 10 se…" at bounding box center [687, 493] width 1028 height 528
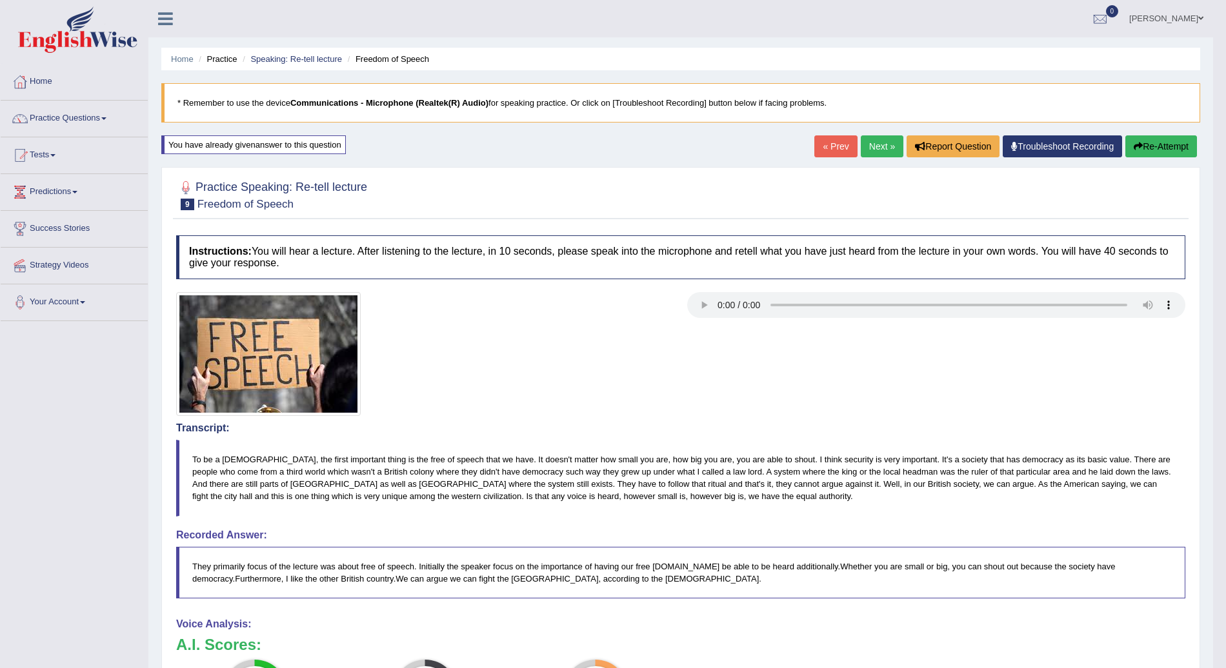
click at [1171, 143] on button "Re-Attempt" at bounding box center [1161, 146] width 72 height 22
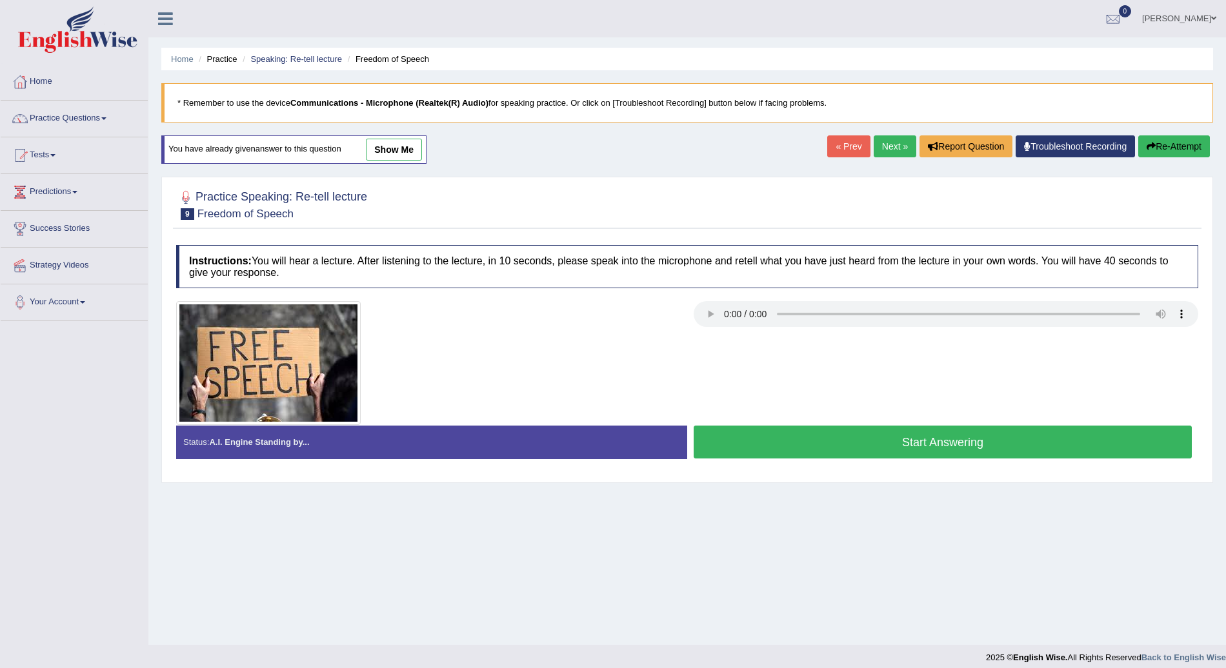
click at [1026, 442] on button "Start Answering" at bounding box center [942, 442] width 498 height 33
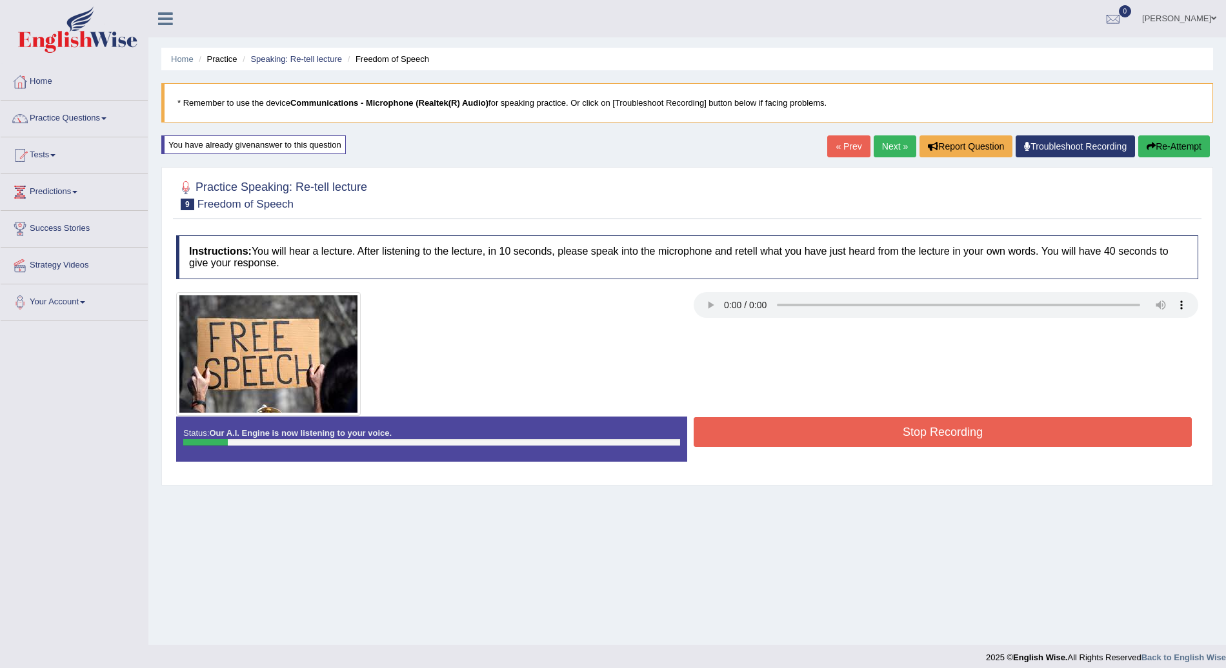
click at [1177, 144] on button "Re-Attempt" at bounding box center [1174, 146] width 72 height 22
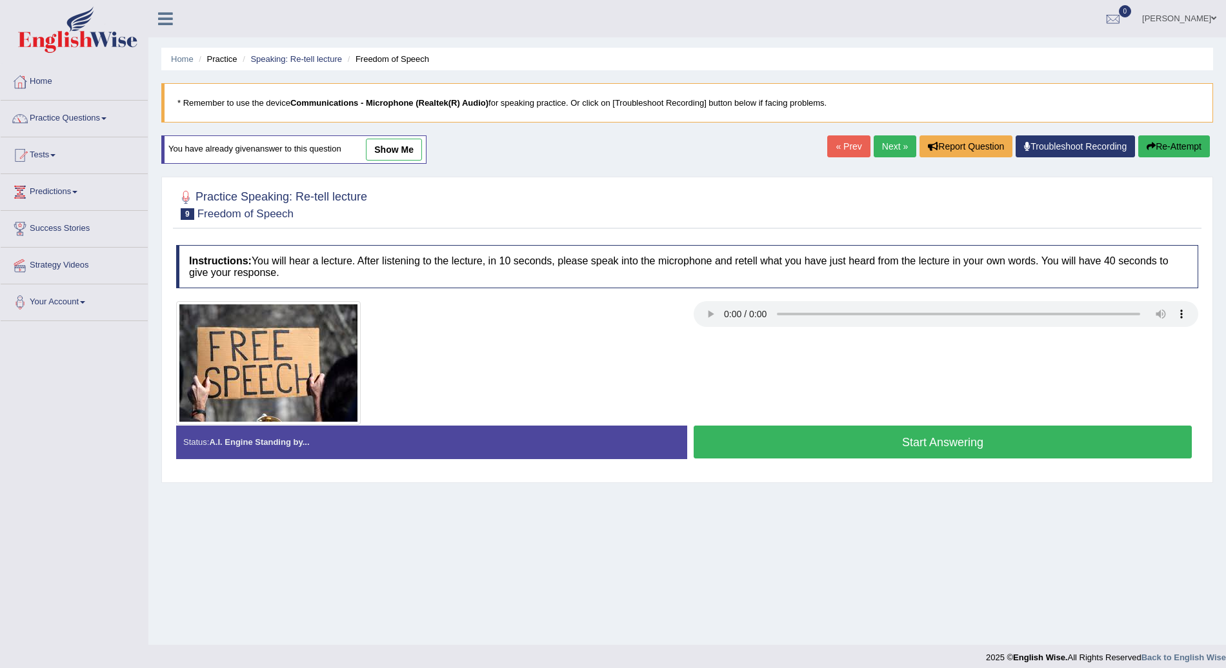
click at [1002, 443] on button "Start Answering" at bounding box center [942, 442] width 498 height 33
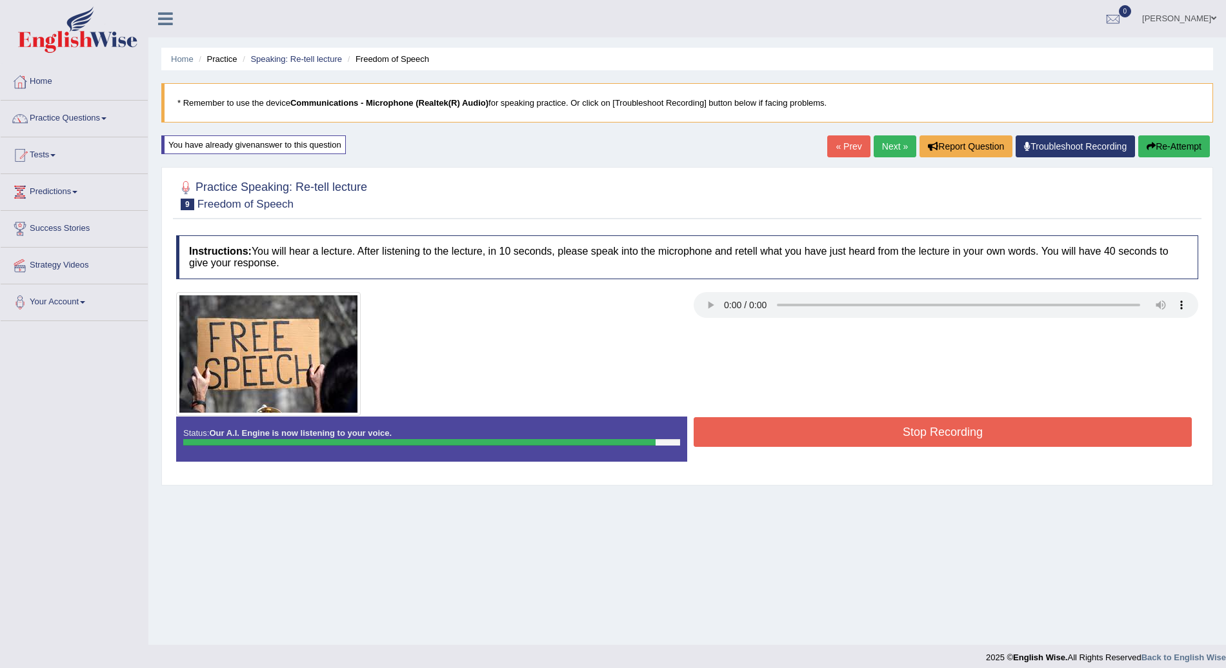
click at [1002, 425] on button "Stop Recording" at bounding box center [942, 432] width 498 height 30
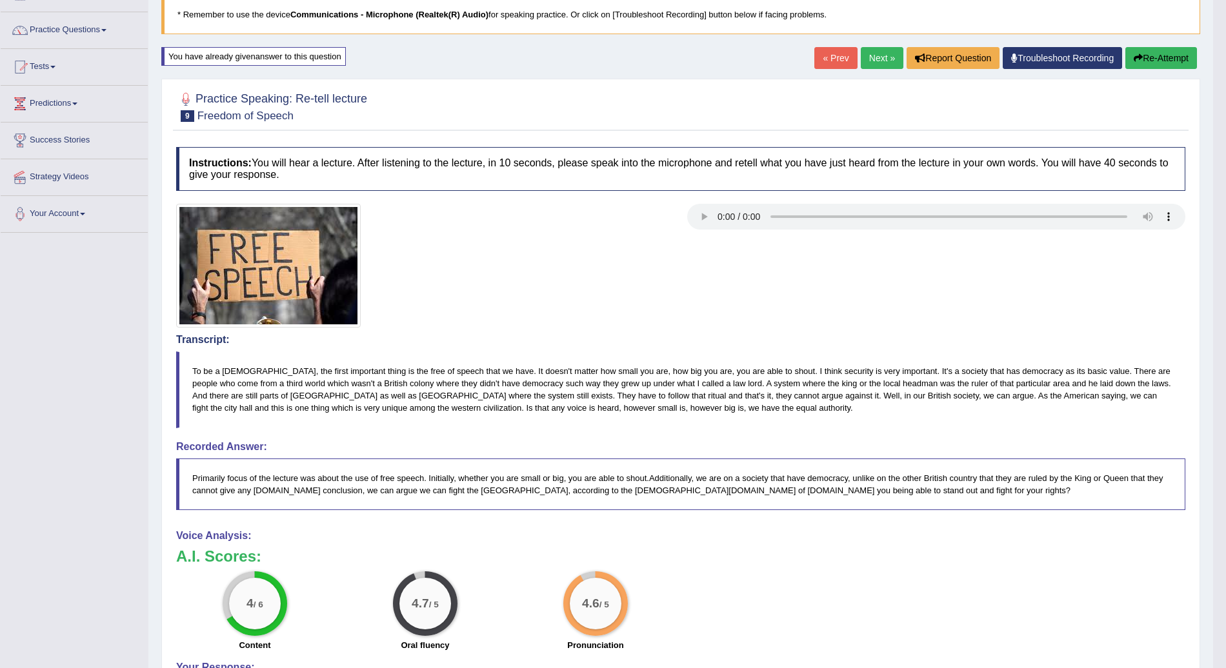
scroll to position [88, 0]
click at [1149, 63] on button "Re-Attempt" at bounding box center [1161, 59] width 72 height 22
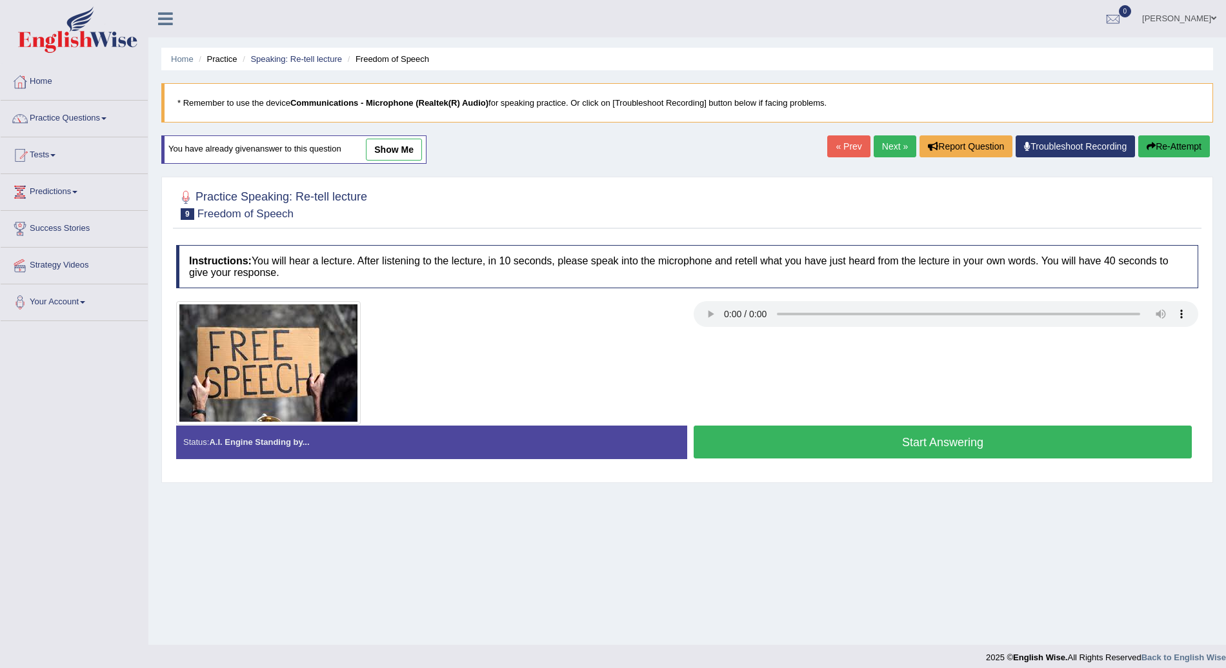
scroll to position [9, 0]
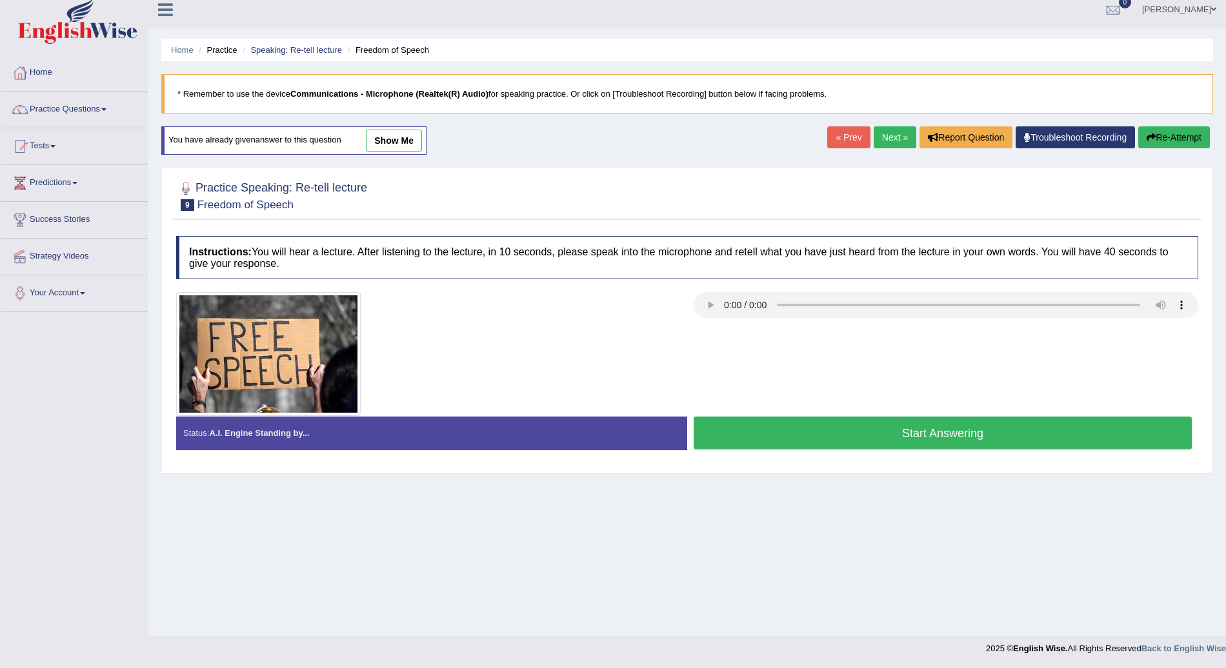
click at [889, 137] on link "Next »" at bounding box center [894, 137] width 43 height 22
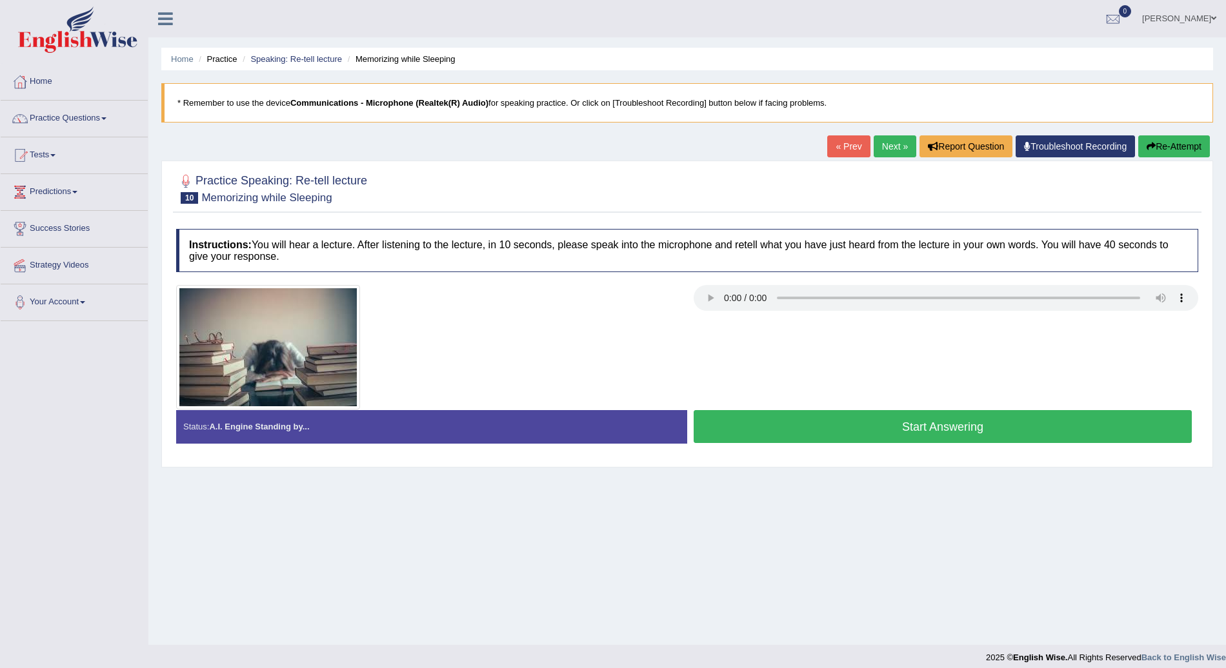
click at [889, 435] on button "Start Answering" at bounding box center [942, 426] width 498 height 33
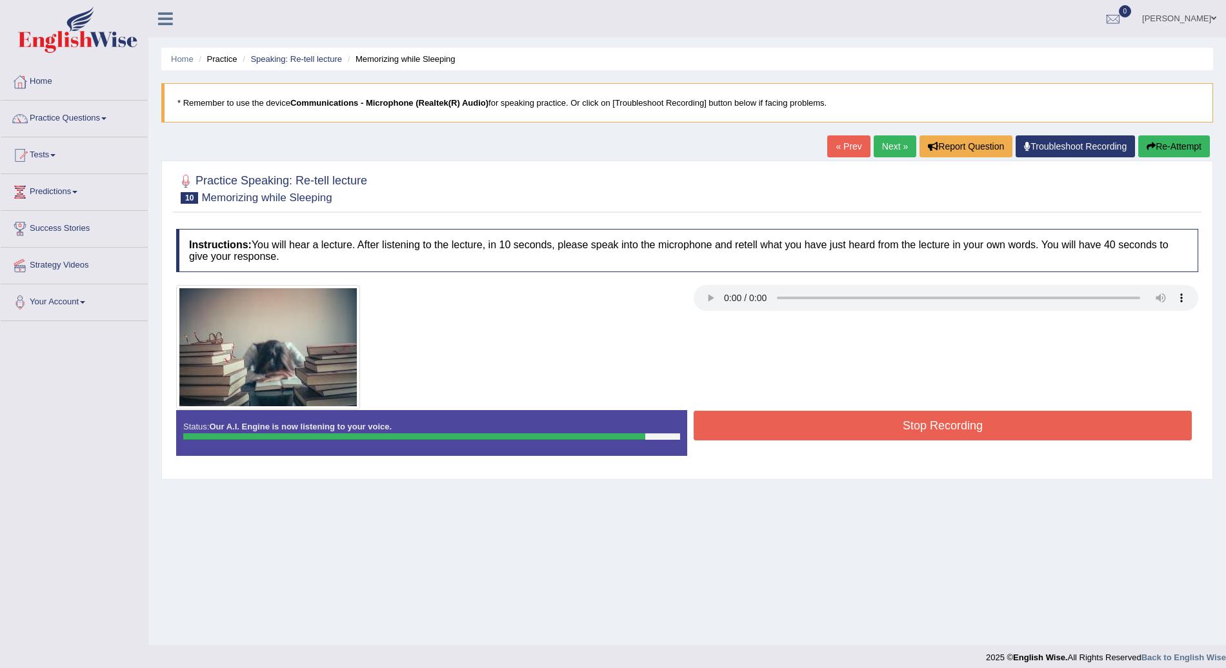
click at [926, 418] on button "Stop Recording" at bounding box center [942, 426] width 498 height 30
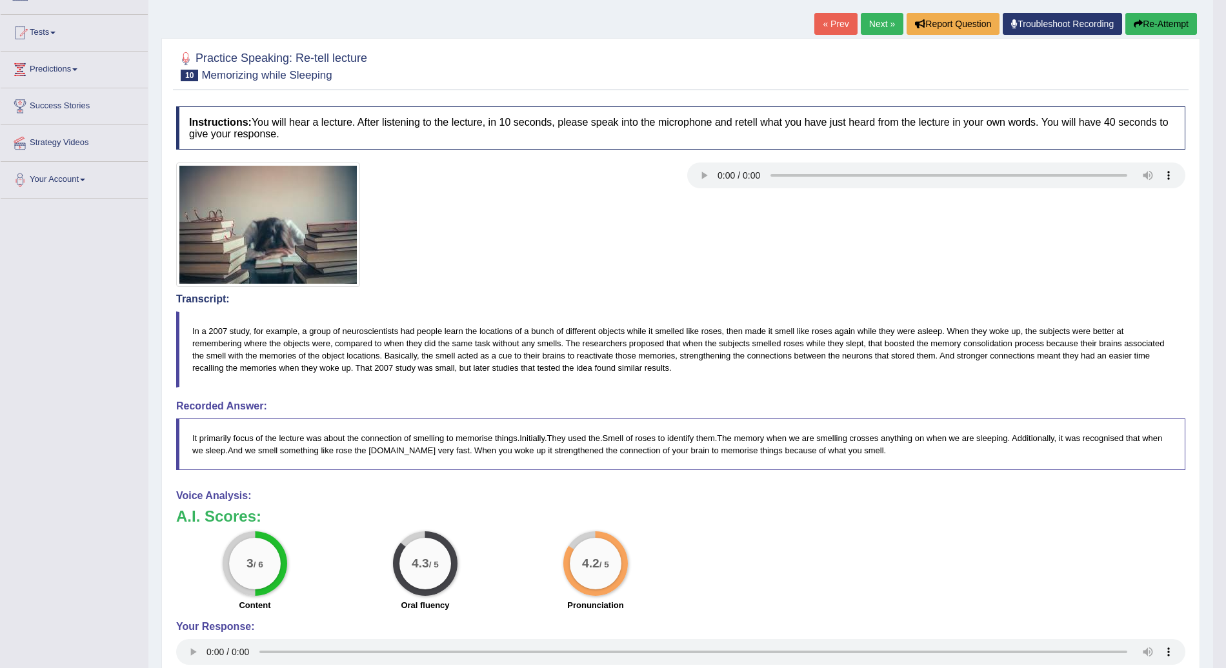
scroll to position [123, 0]
